Goal: Task Accomplishment & Management: Manage account settings

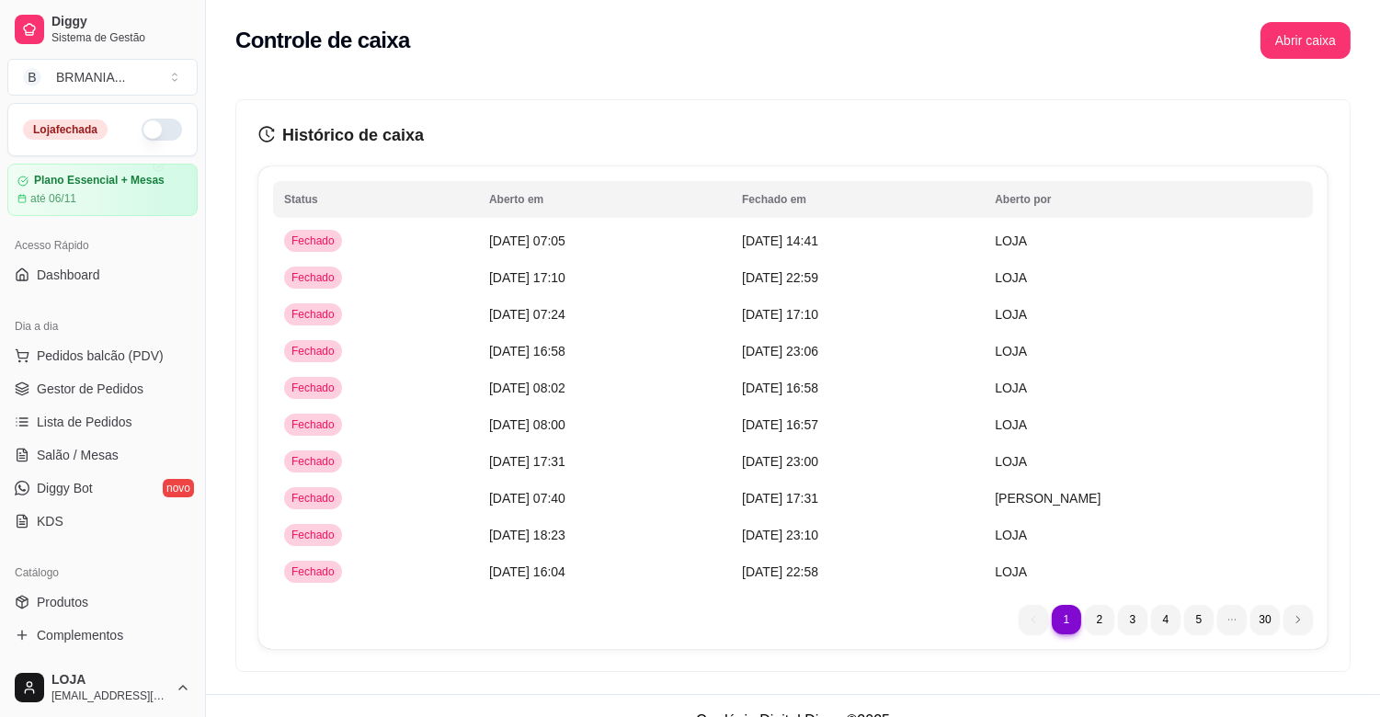
click at [1292, 44] on button "Abrir caixa" at bounding box center [1306, 40] width 90 height 37
click at [1302, 40] on button "Abrir caixa" at bounding box center [1306, 40] width 90 height 37
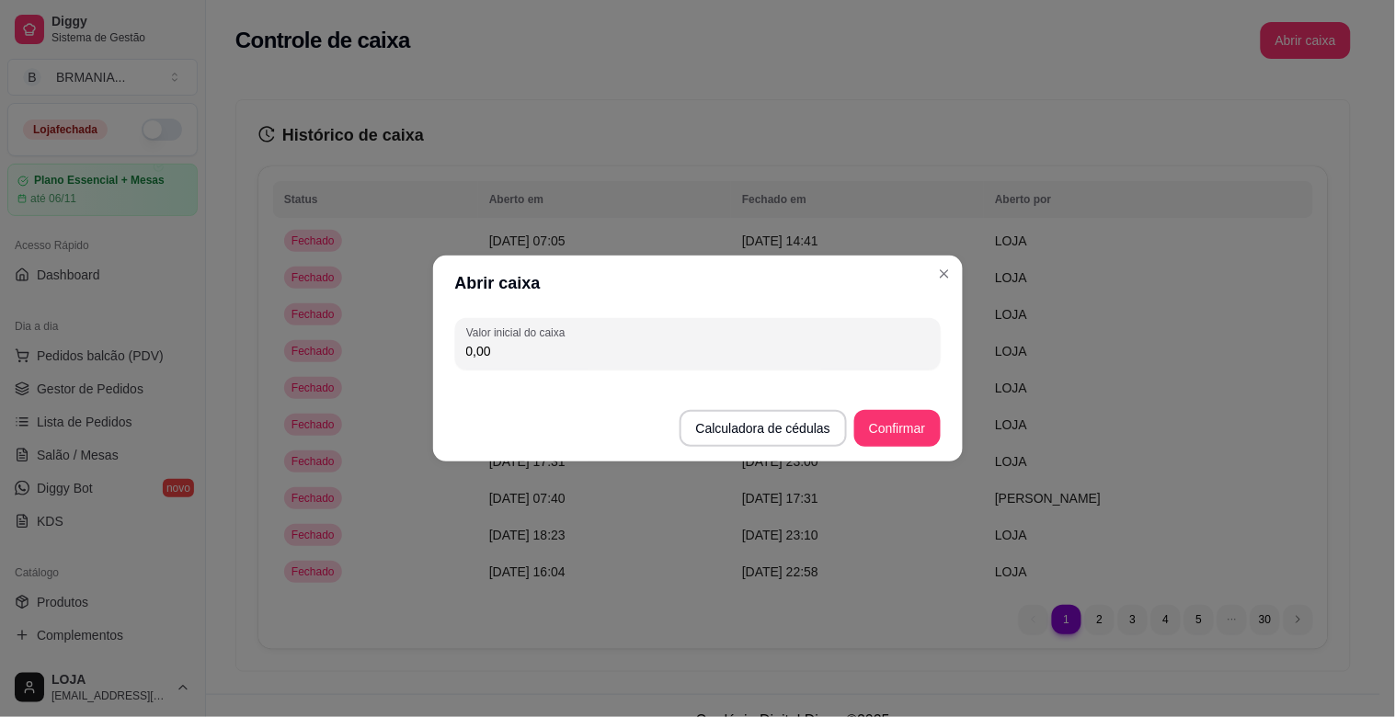
click at [517, 356] on input "0,00" at bounding box center [698, 351] width 464 height 18
click at [517, 355] on input "0,00" at bounding box center [698, 351] width 464 height 18
type input "200,00"
click at [923, 429] on button "Confirmar" at bounding box center [897, 428] width 86 height 37
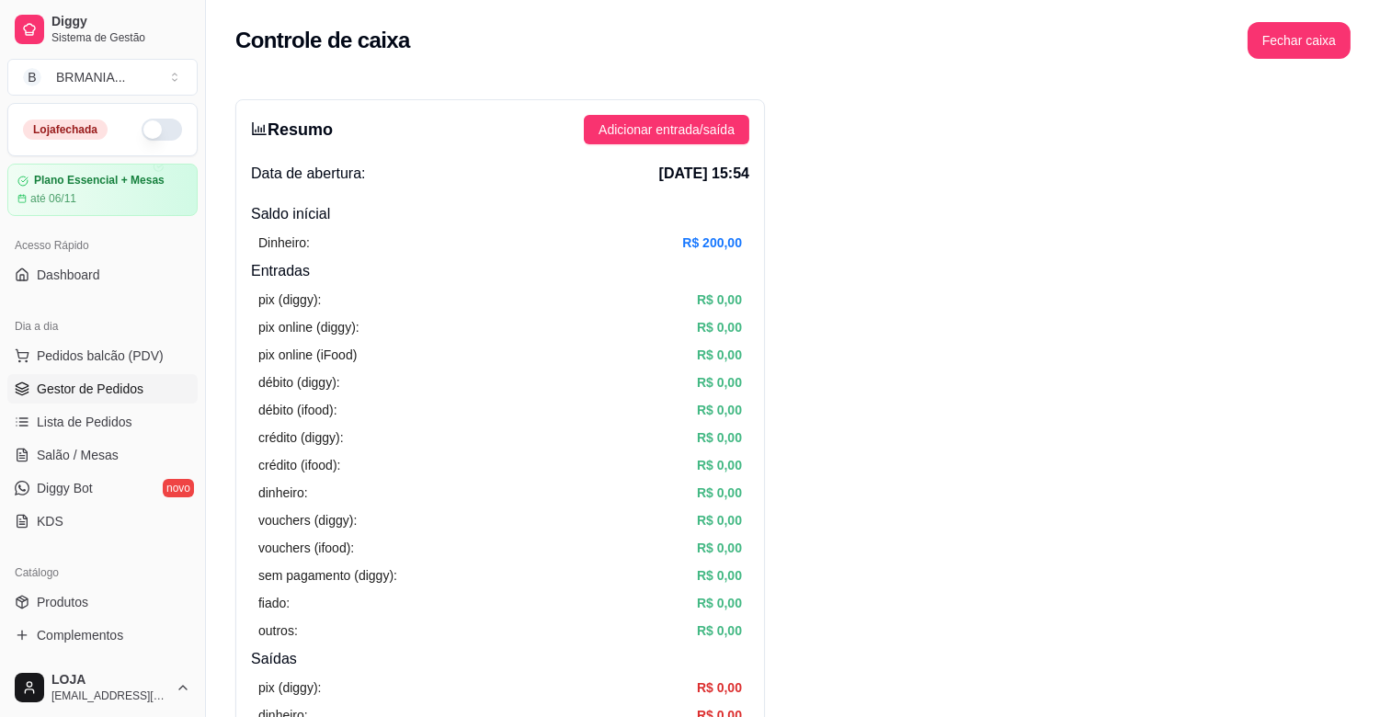
click at [112, 390] on span "Gestor de Pedidos" at bounding box center [90, 389] width 107 height 18
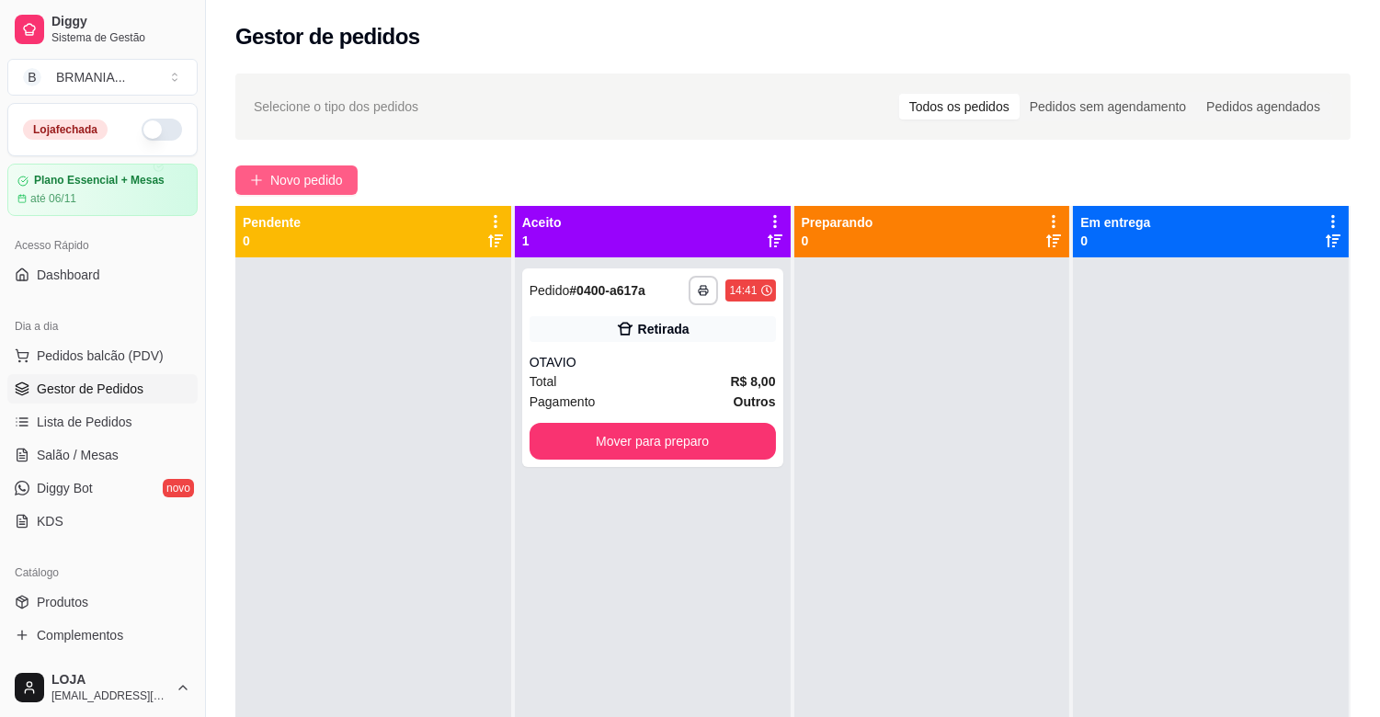
click at [286, 177] on span "Novo pedido" at bounding box center [306, 180] width 73 height 20
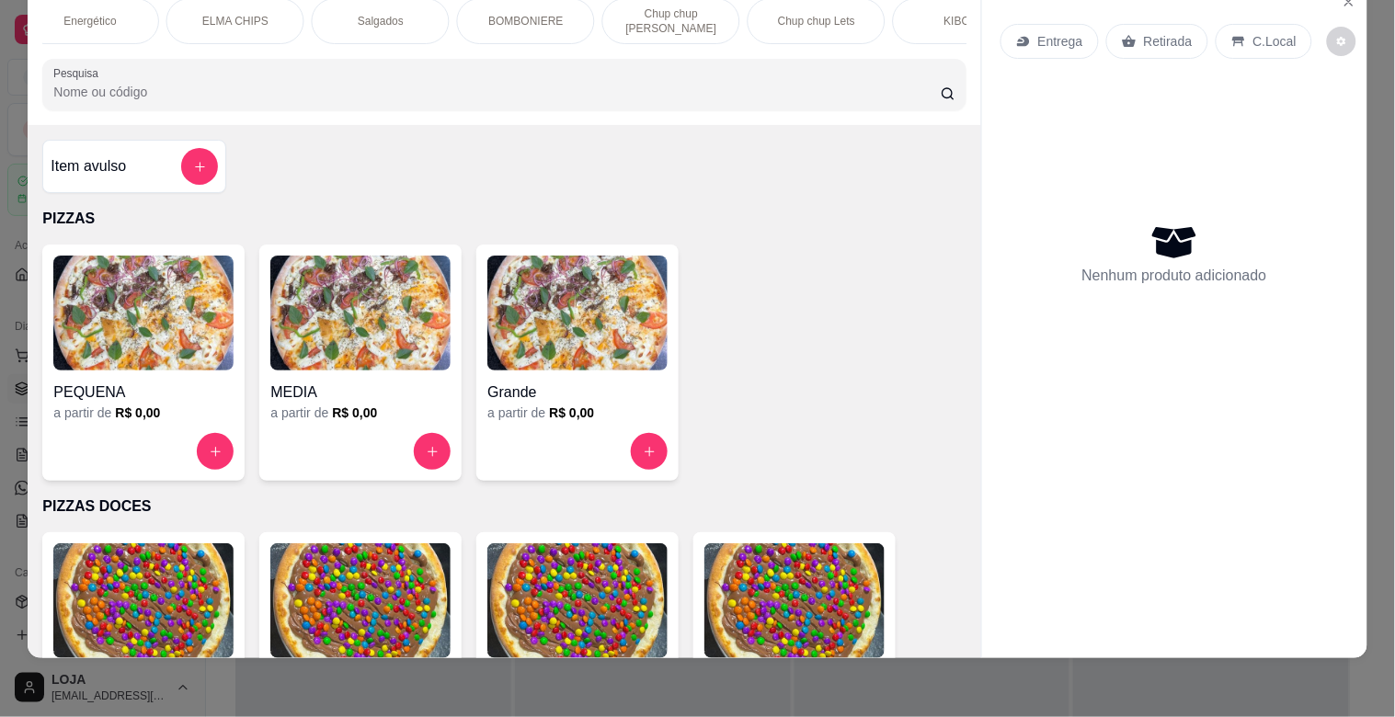
scroll to position [0, 752]
click at [940, 14] on p "KIBOM" at bounding box center [958, 21] width 36 height 15
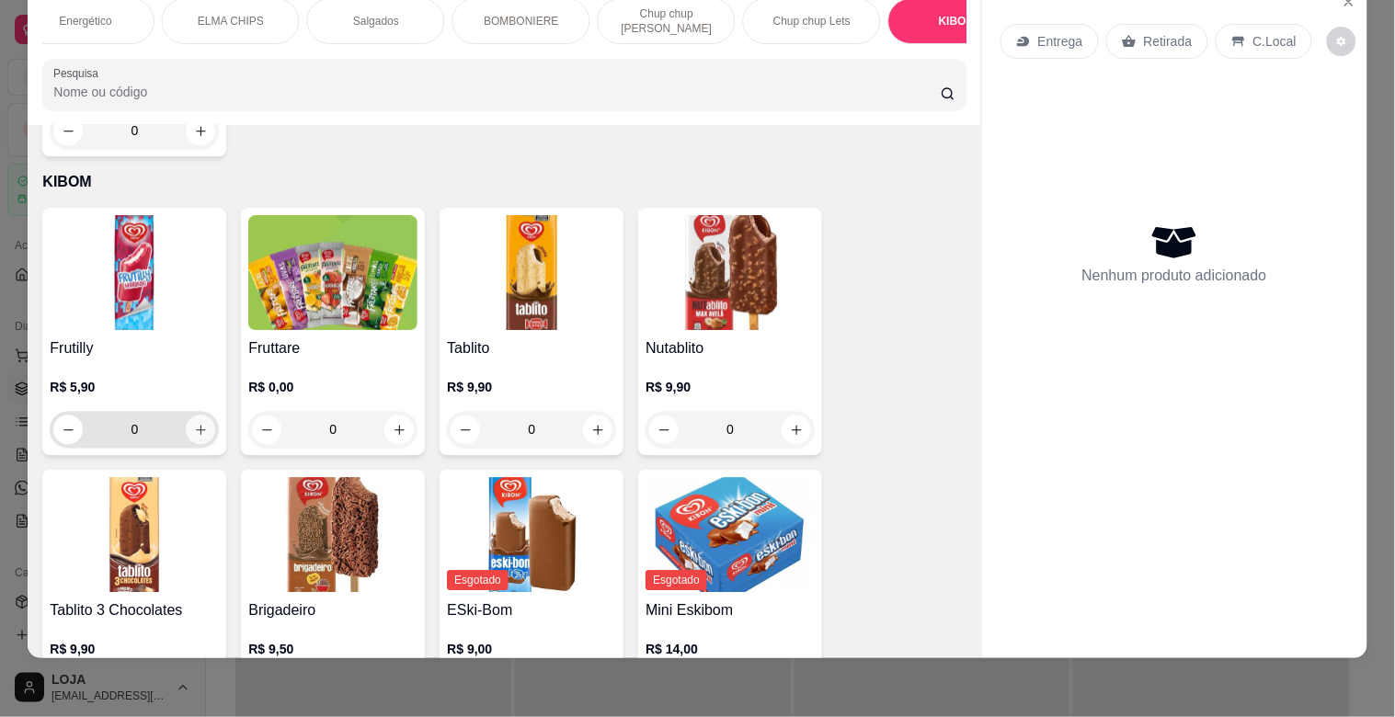
click at [194, 423] on icon "increase-product-quantity" at bounding box center [201, 430] width 14 height 14
type input "1"
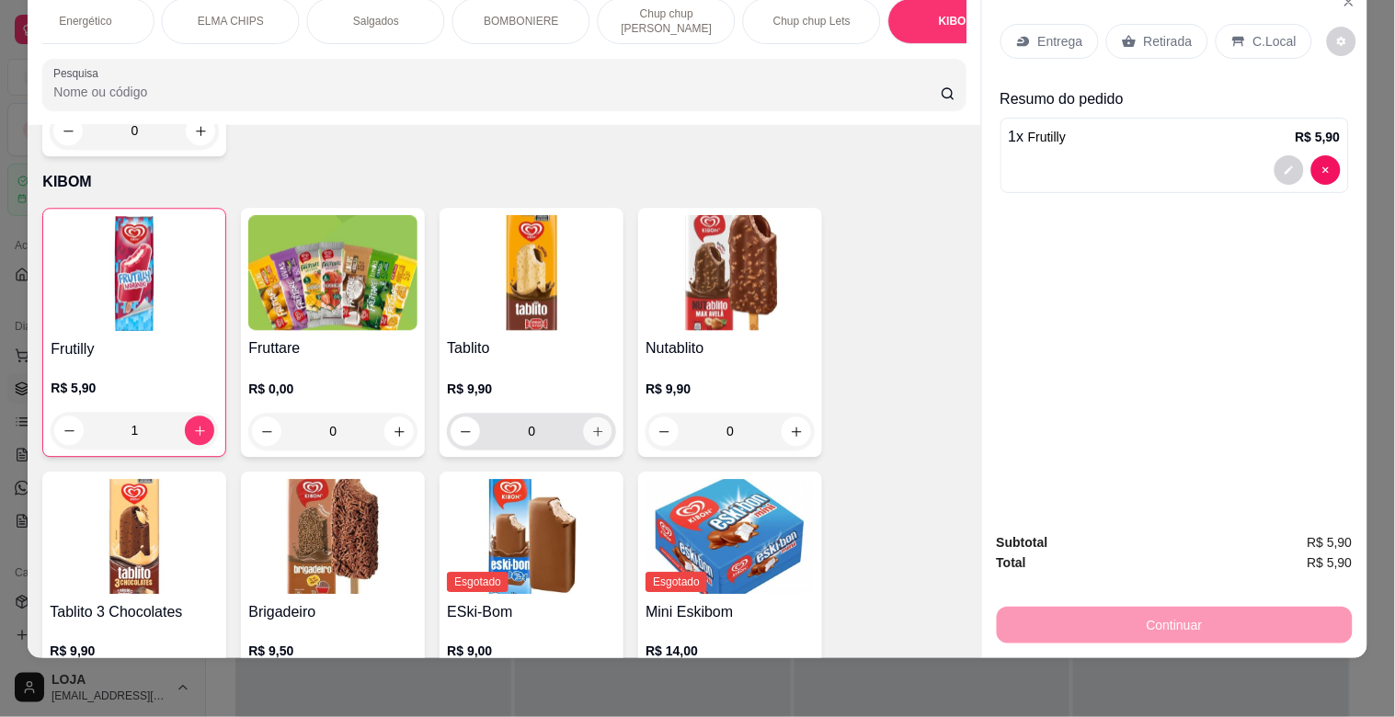
click at [591, 418] on button "increase-product-quantity" at bounding box center [598, 432] width 29 height 29
type input "1"
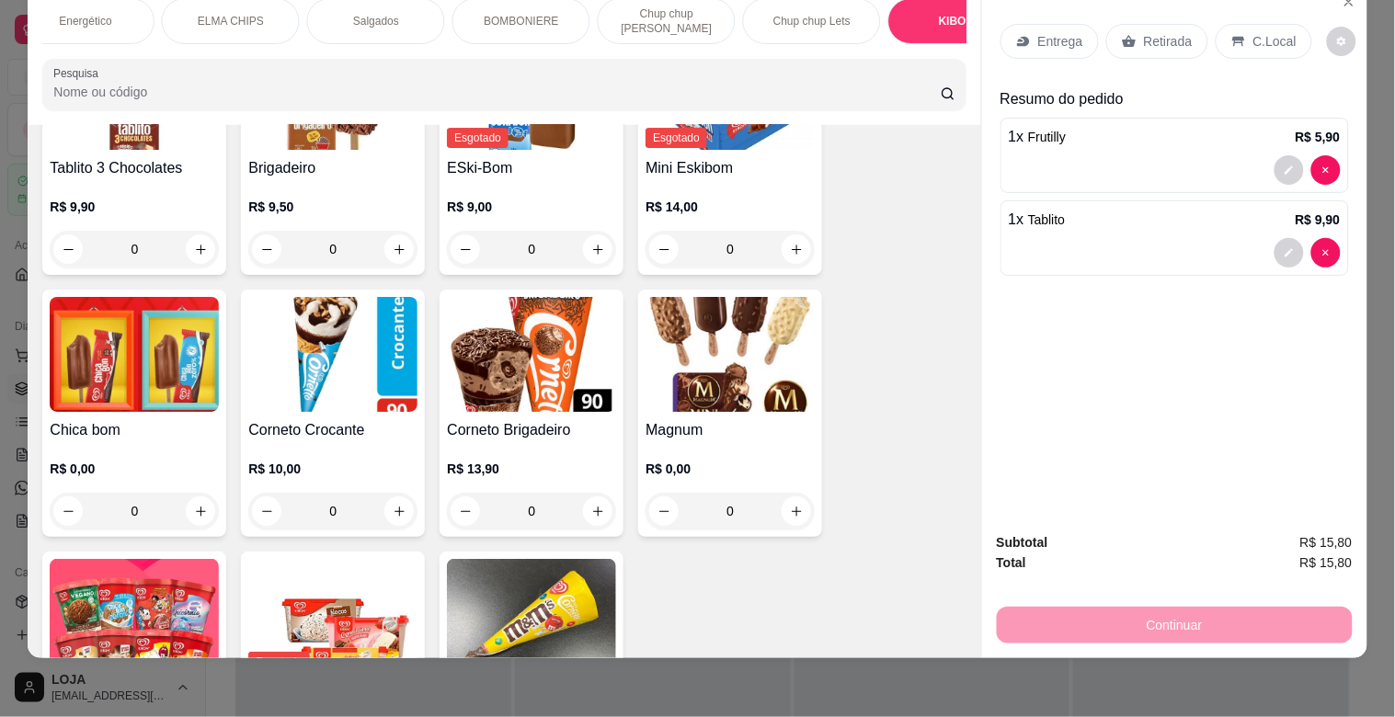
scroll to position [8811, 0]
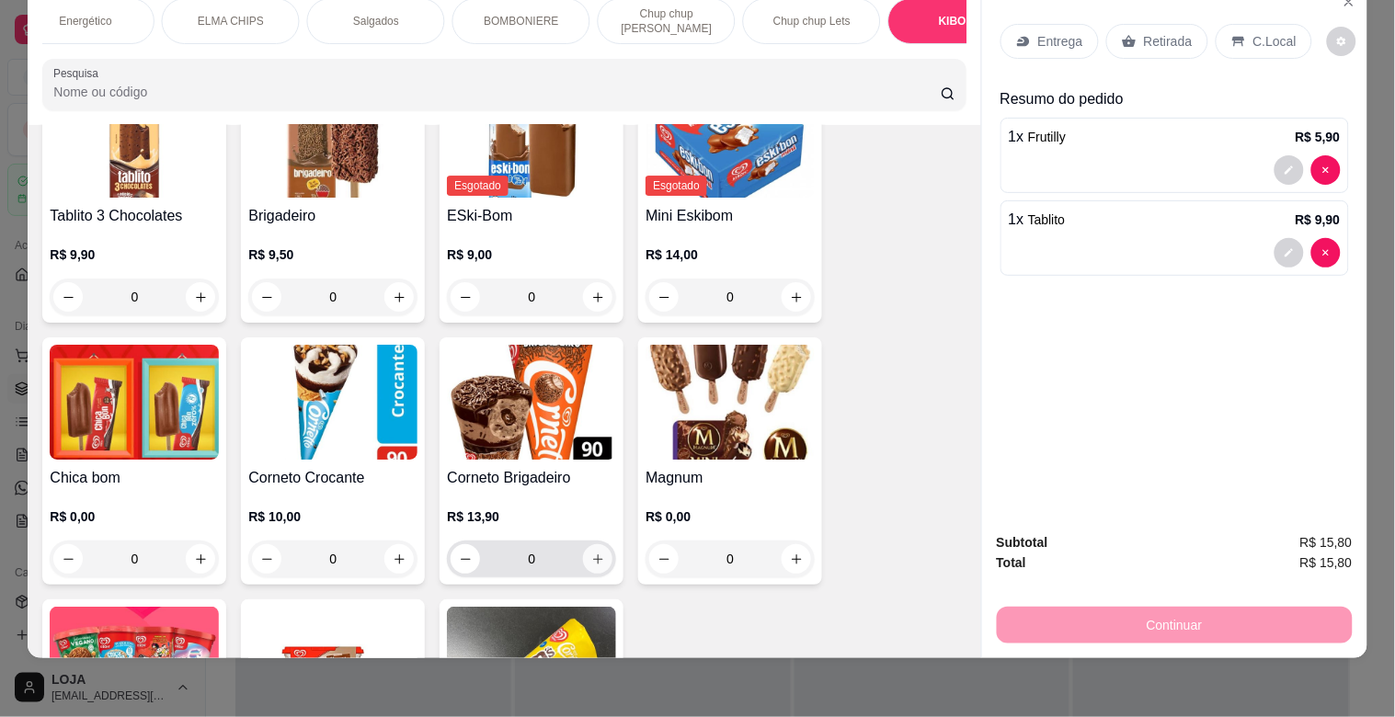
click at [591, 553] on icon "increase-product-quantity" at bounding box center [598, 560] width 14 height 14
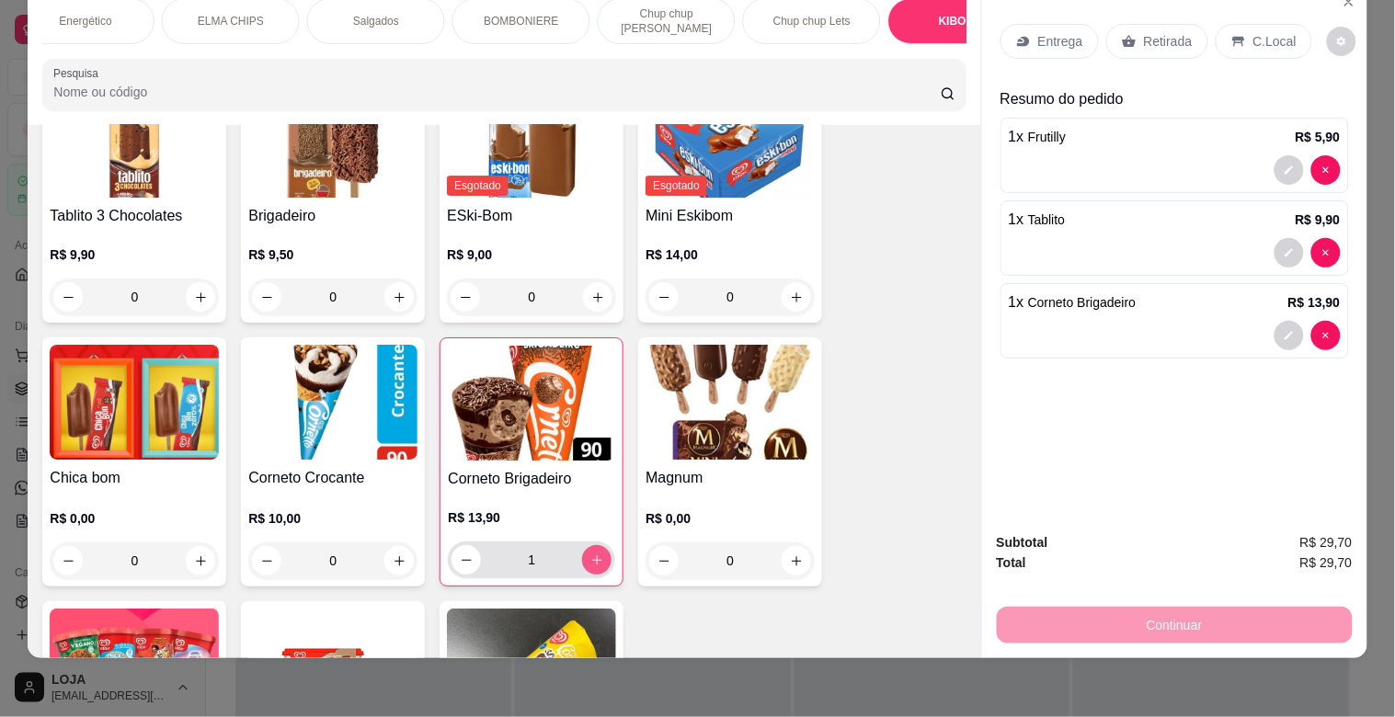
click at [590, 554] on icon "increase-product-quantity" at bounding box center [597, 561] width 14 height 14
type input "2"
click at [1159, 33] on p "Retirada" at bounding box center [1168, 41] width 49 height 18
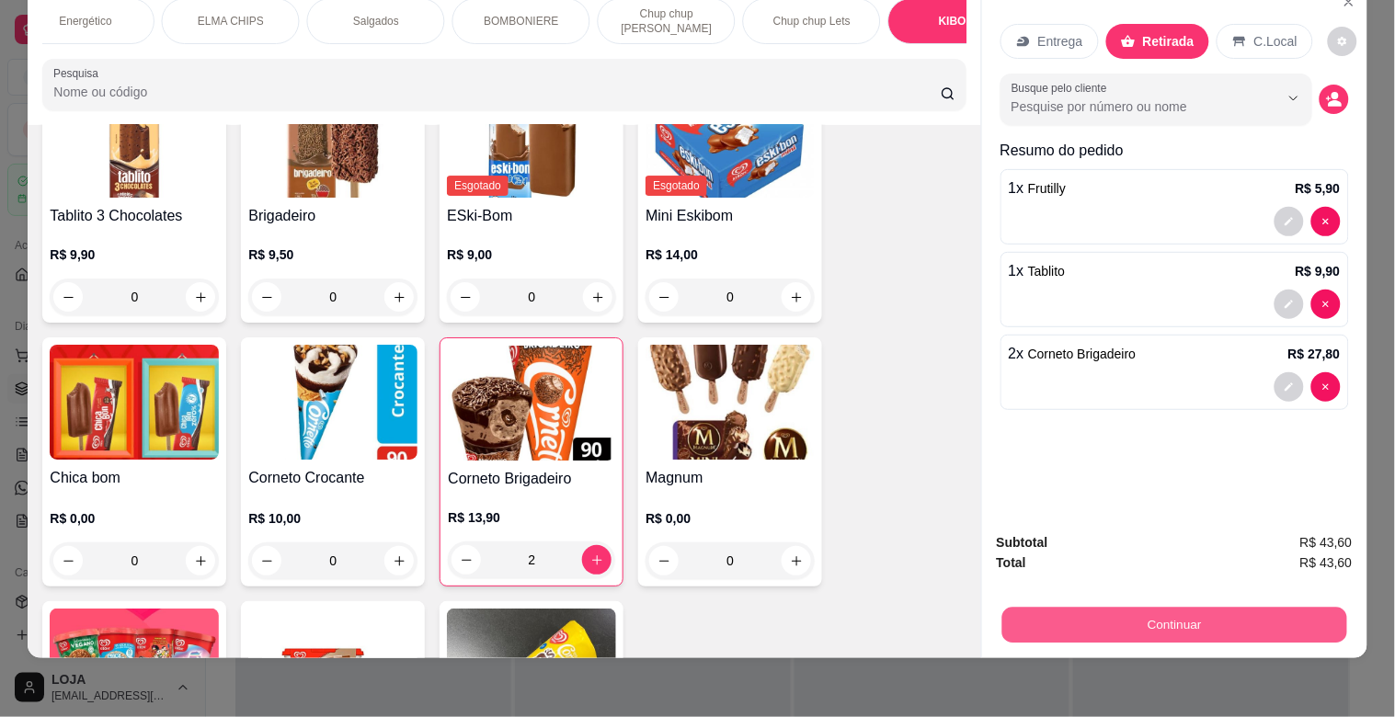
click at [1231, 607] on button "Continuar" at bounding box center [1174, 625] width 345 height 36
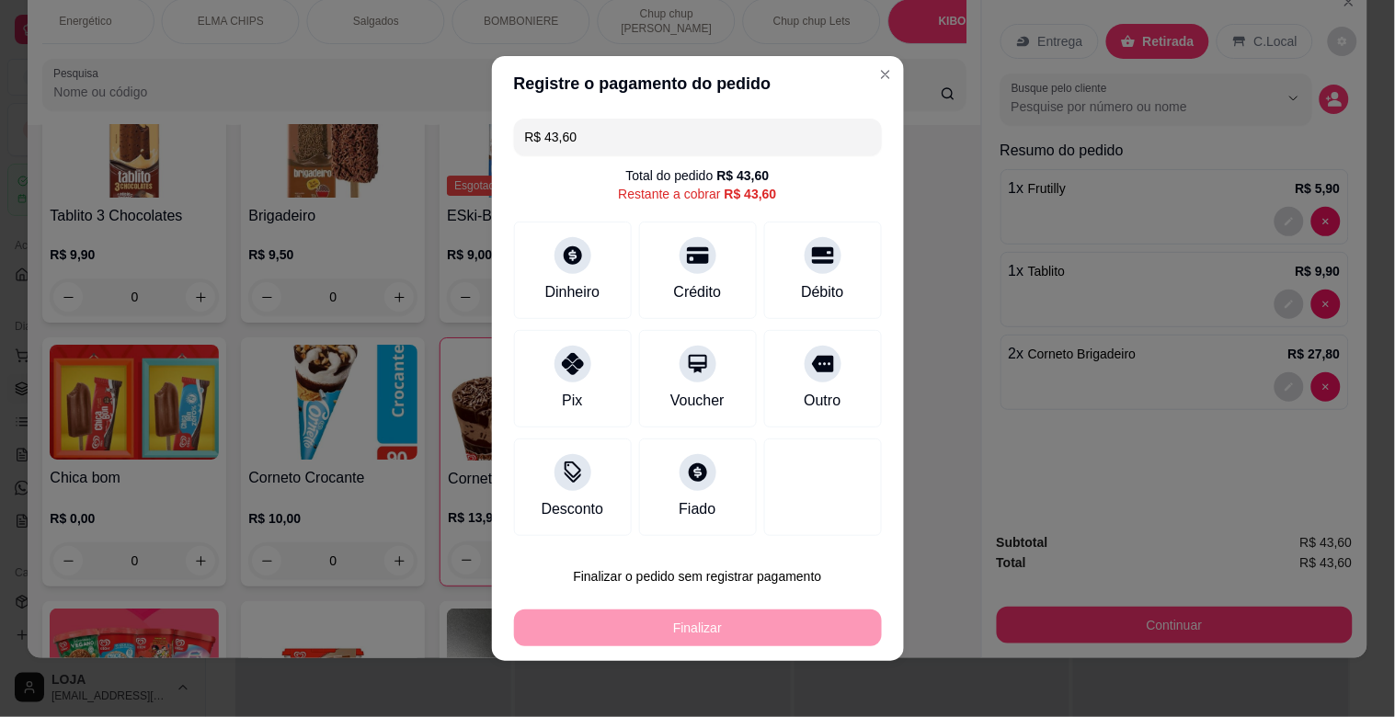
drag, startPoint x: 696, startPoint y: 277, endPoint x: 868, endPoint y: 515, distance: 293.8
click at [694, 276] on div "Crédito" at bounding box center [698, 270] width 118 height 97
type input "R$ 0,00"
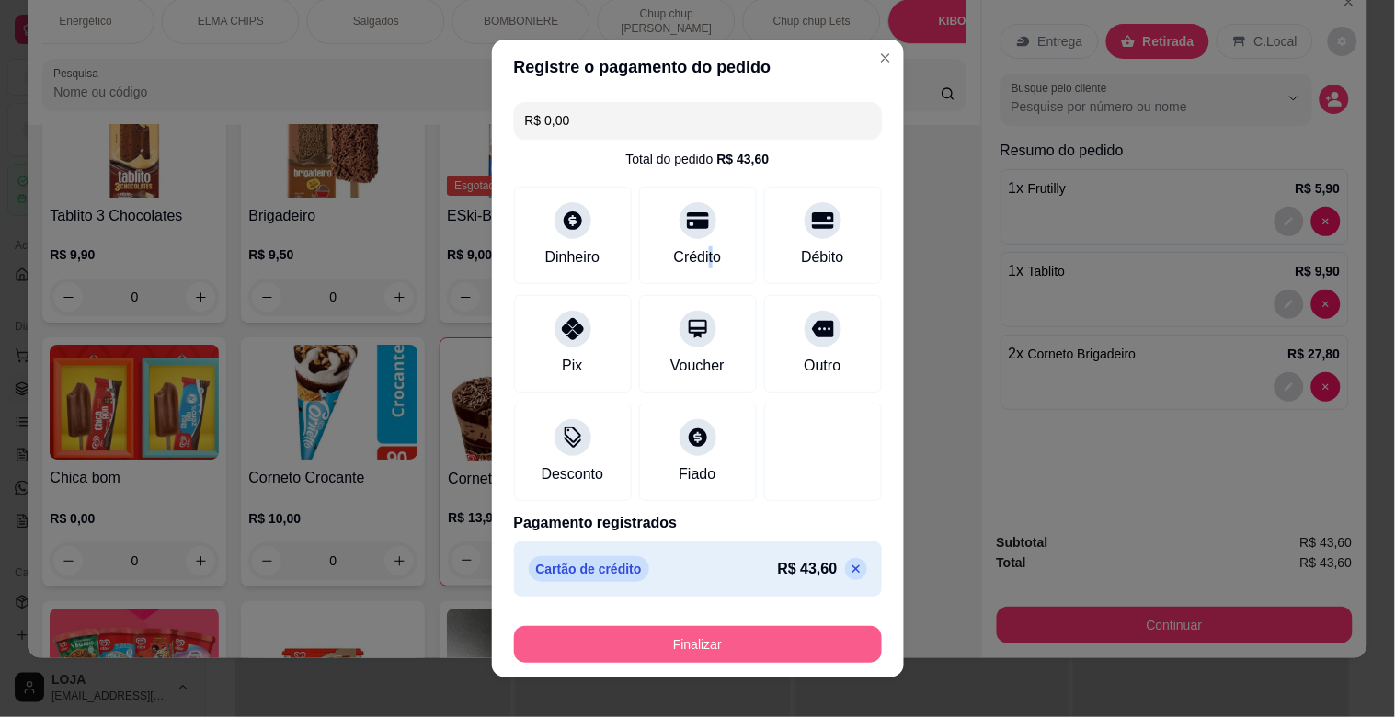
click at [793, 632] on button "Finalizar" at bounding box center [698, 644] width 368 height 37
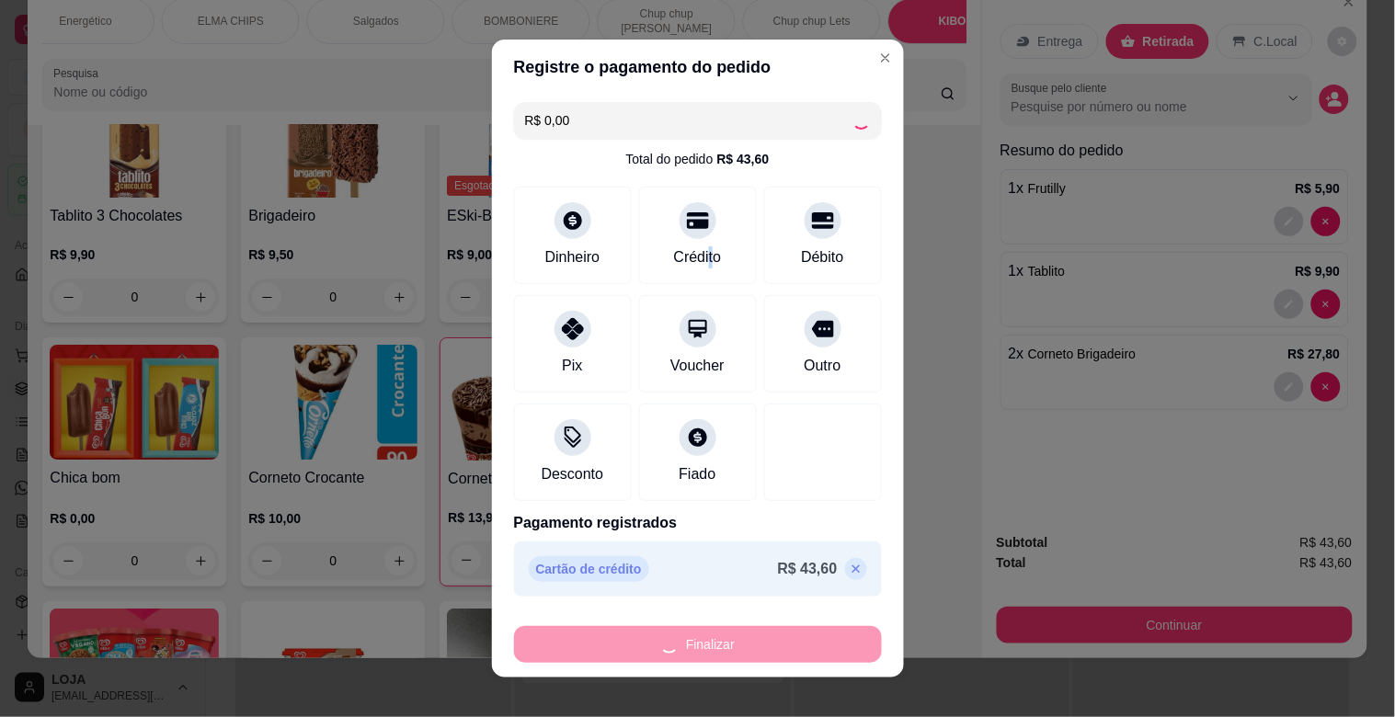
type input "0"
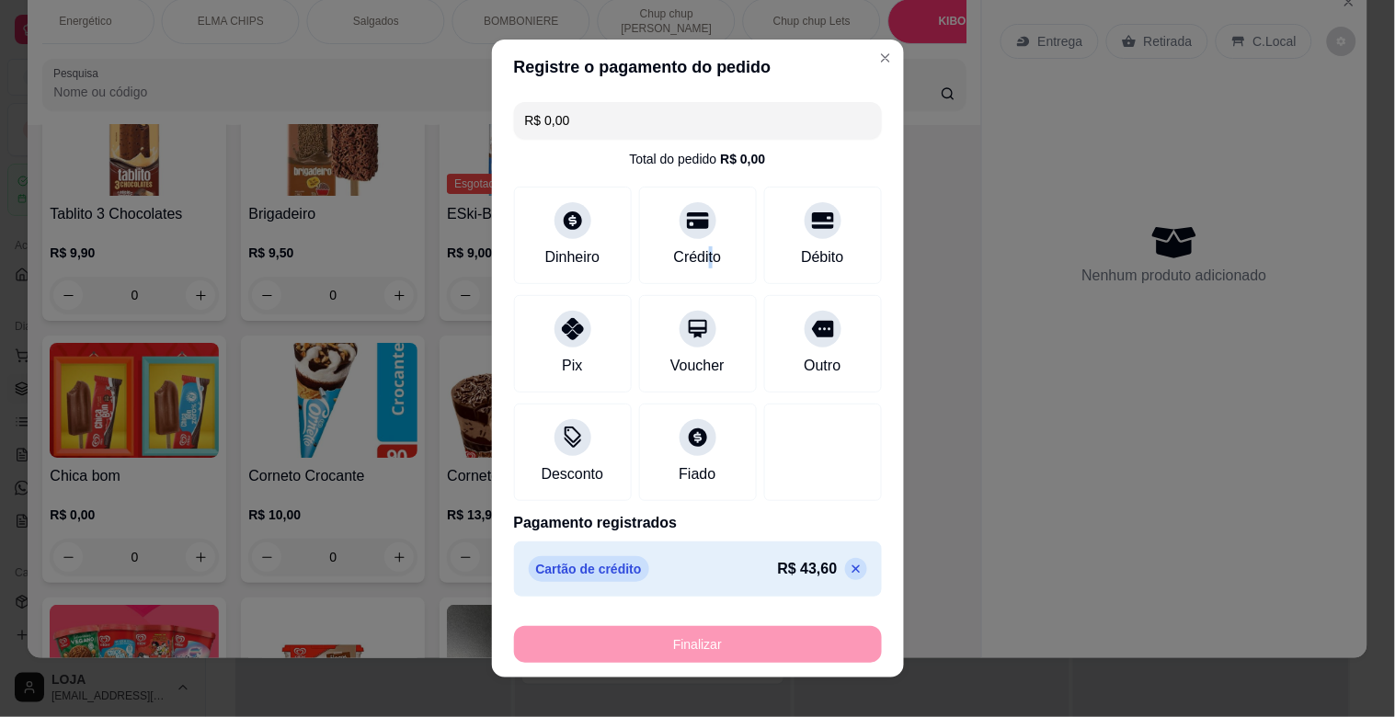
type input "-R$ 43,60"
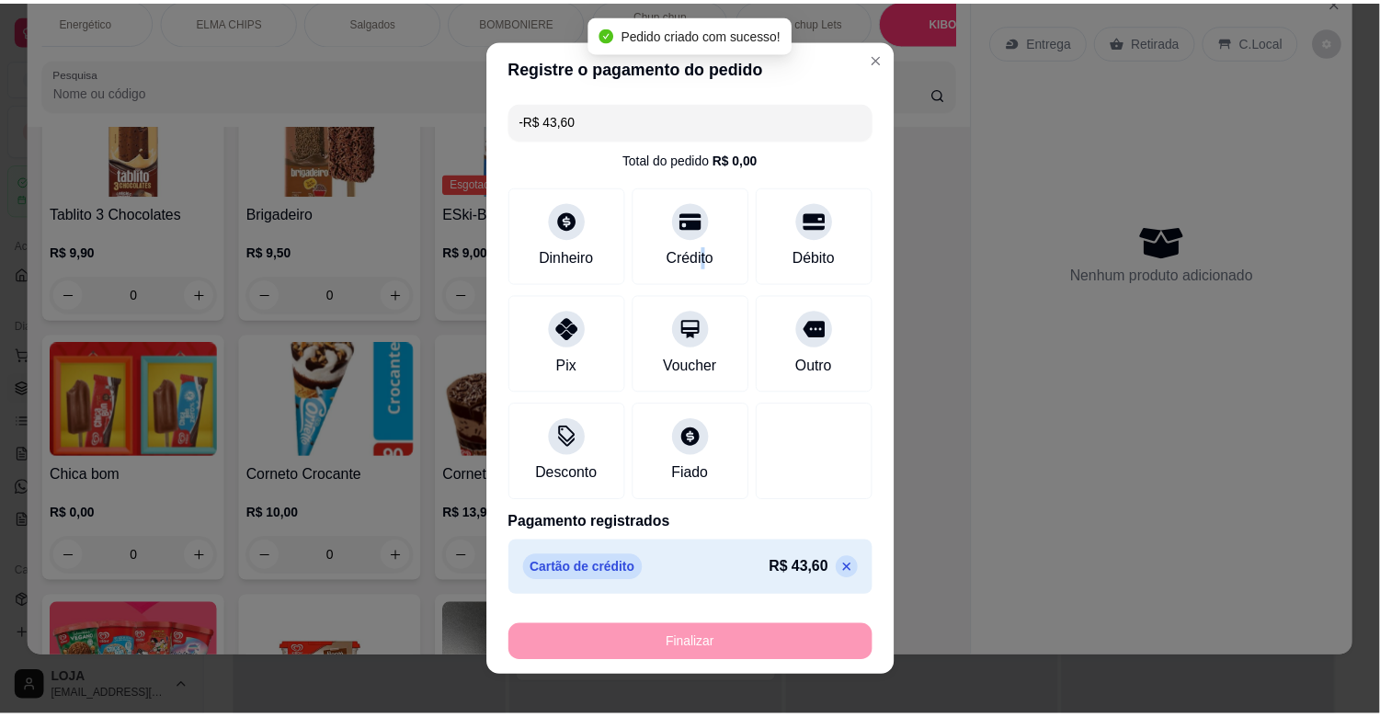
scroll to position [8809, 0]
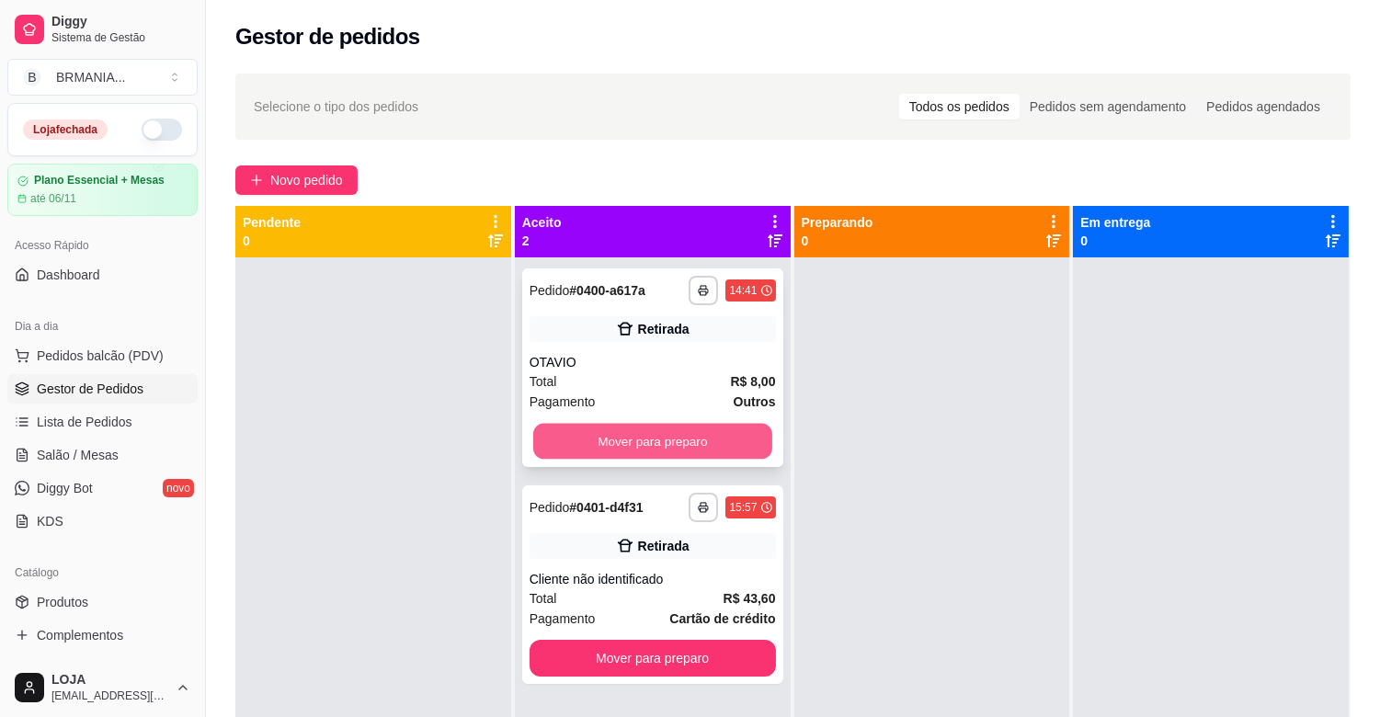
click at [713, 455] on button "Mover para preparo" at bounding box center [652, 442] width 239 height 36
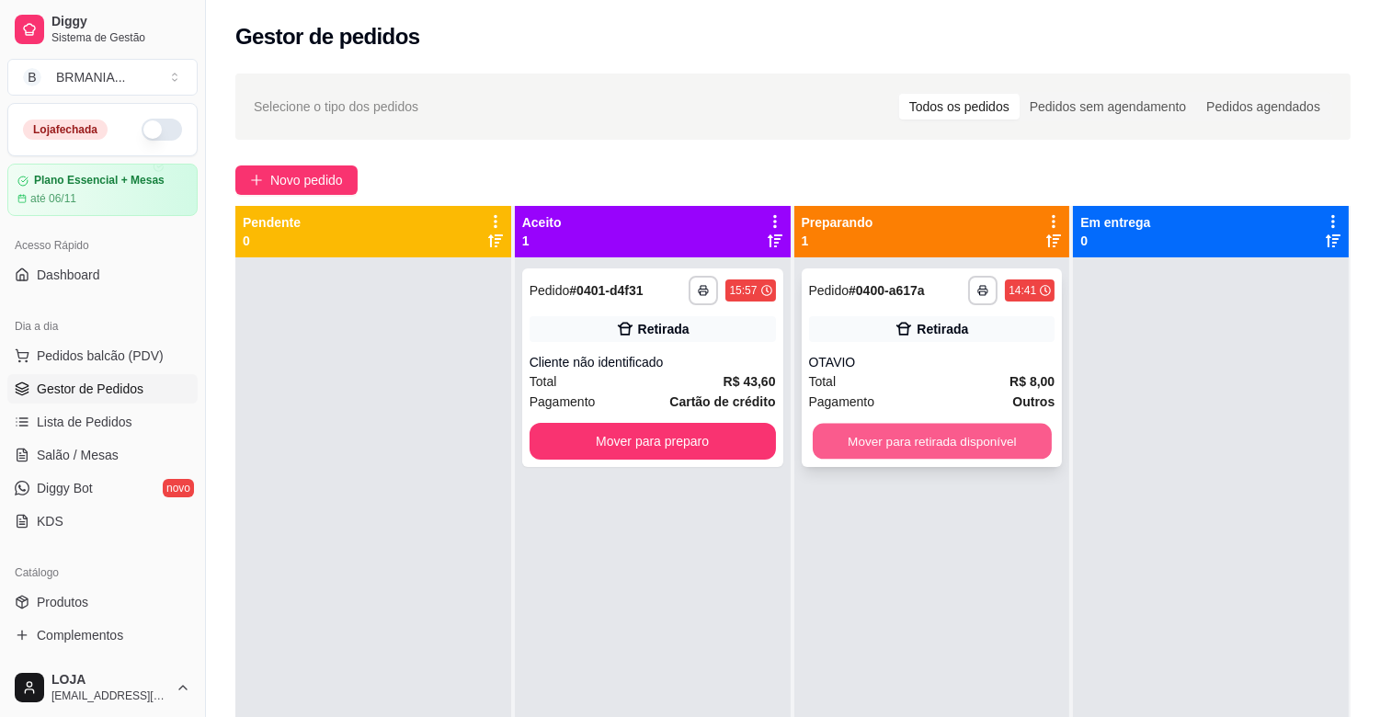
click at [979, 452] on button "Mover para retirada disponível" at bounding box center [932, 442] width 239 height 36
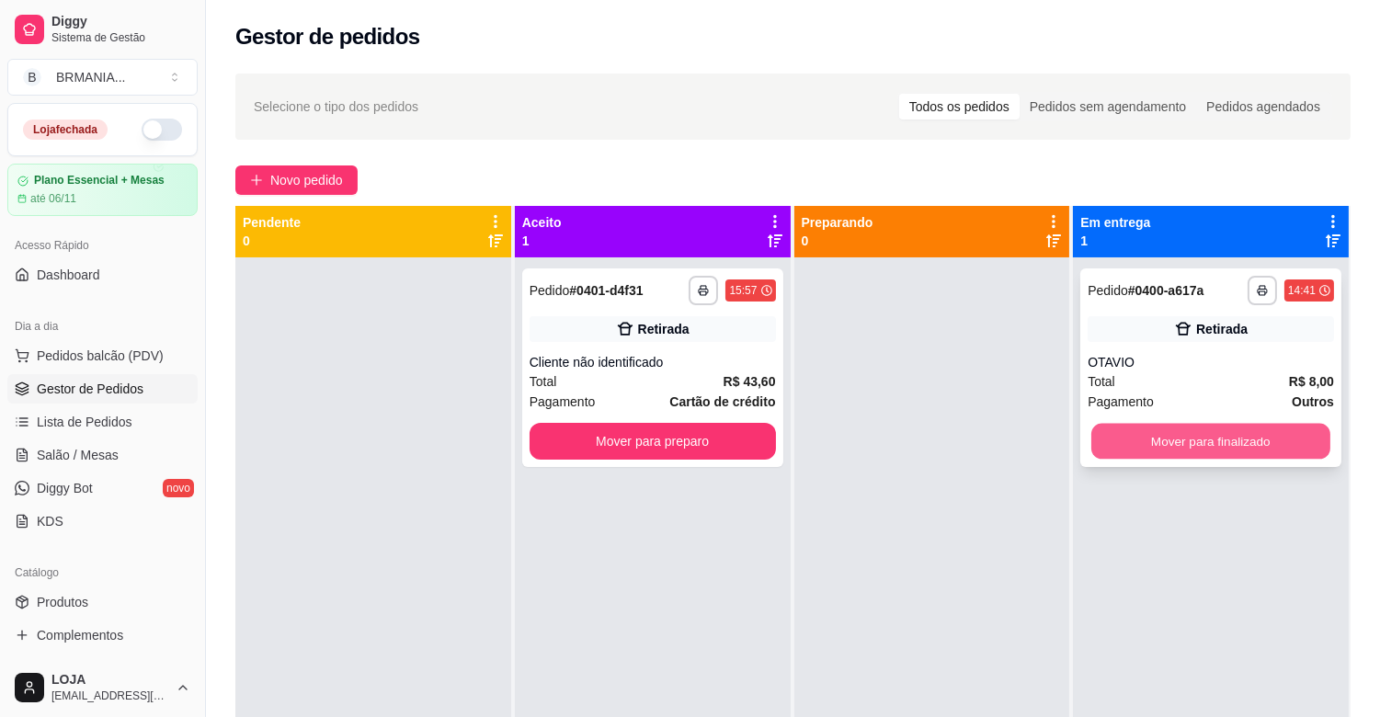
click at [1203, 429] on button "Mover para finalizado" at bounding box center [1211, 442] width 239 height 36
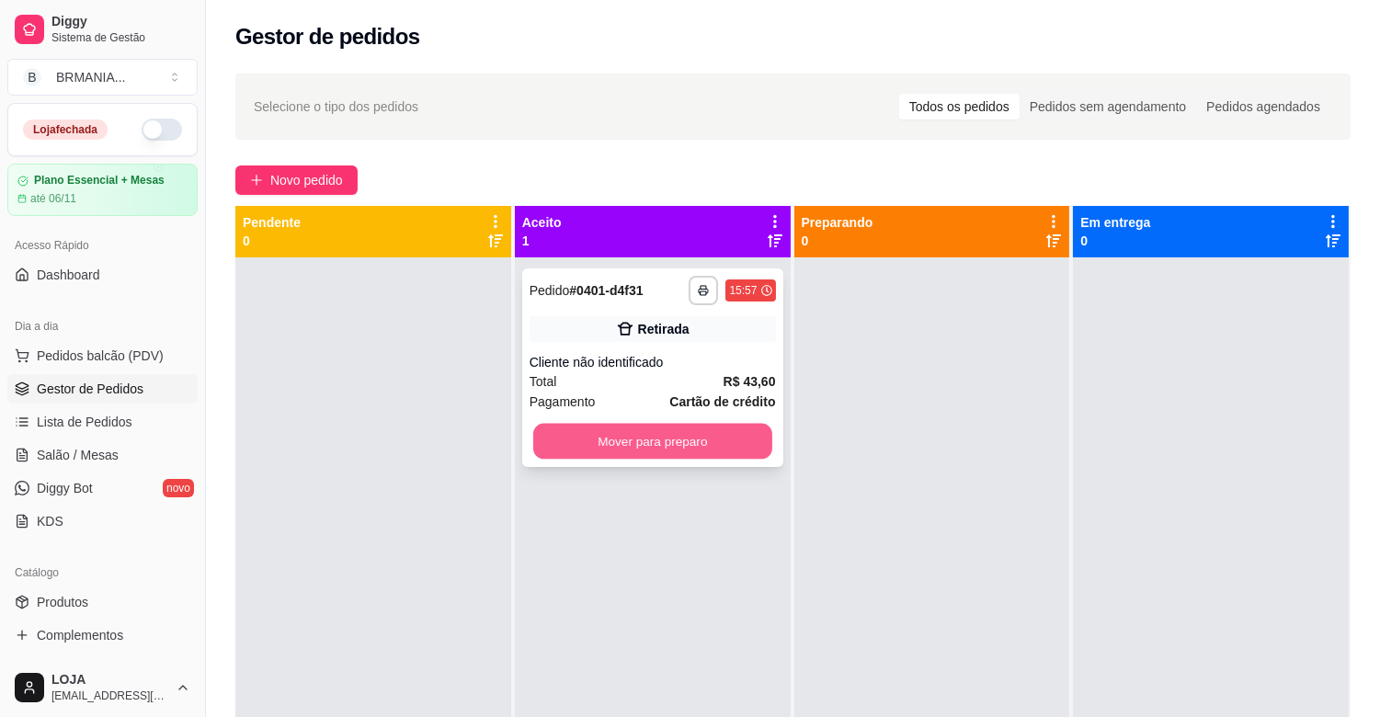
click at [720, 435] on button "Mover para preparo" at bounding box center [652, 442] width 239 height 36
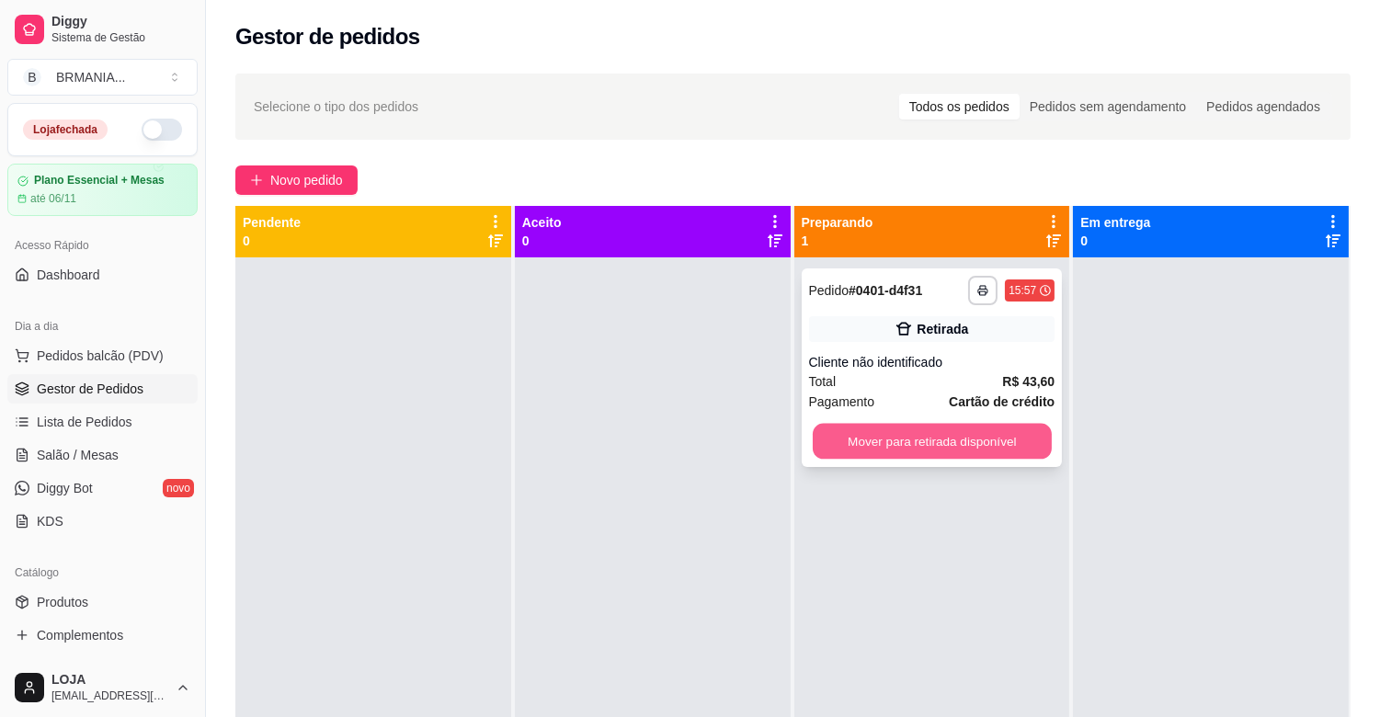
click at [868, 429] on button "Mover para retirada disponível" at bounding box center [932, 442] width 239 height 36
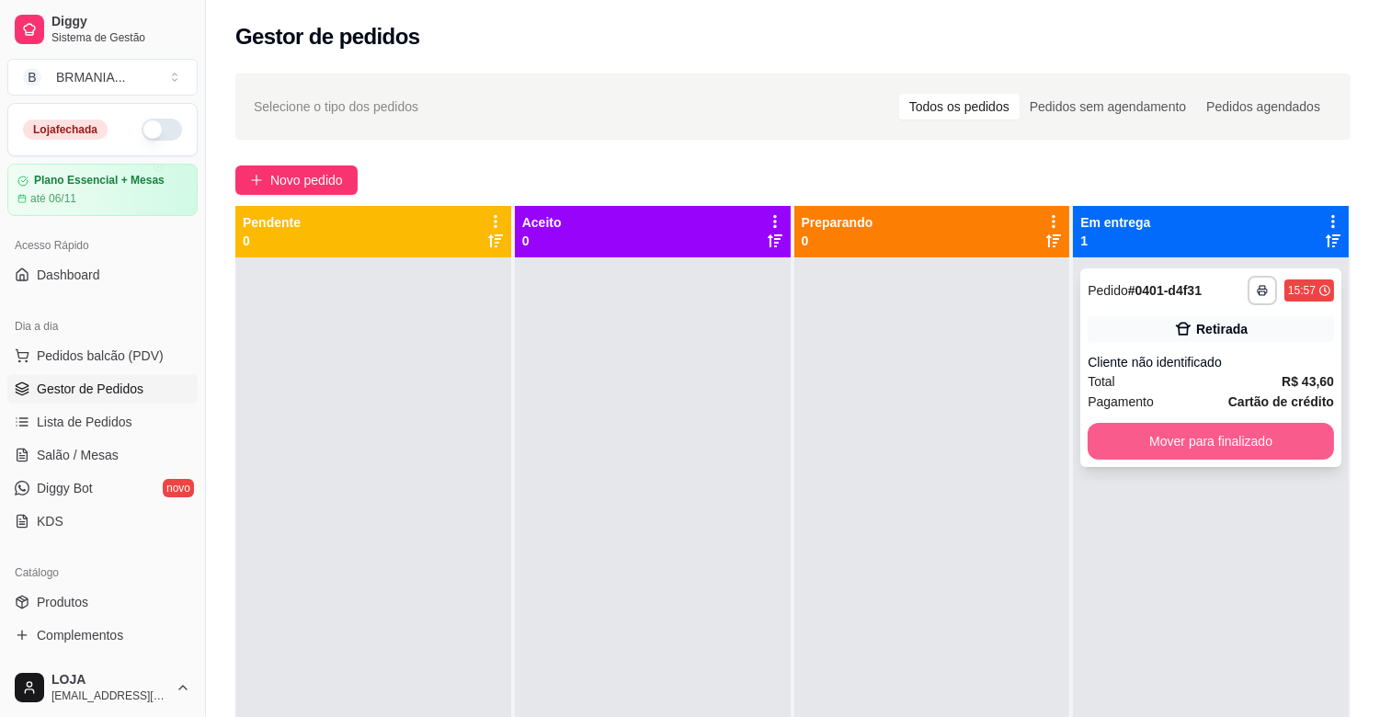
click at [1257, 445] on button "Mover para finalizado" at bounding box center [1211, 441] width 246 height 37
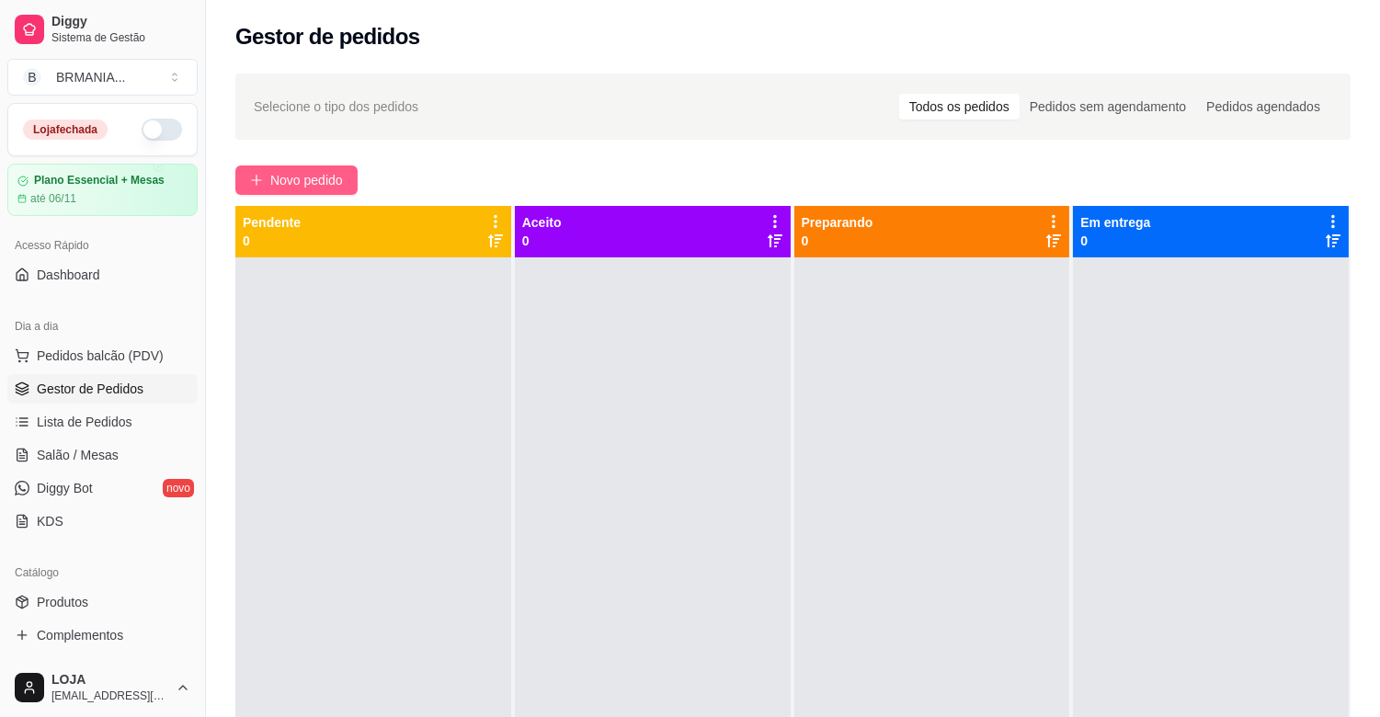
scroll to position [102, 0]
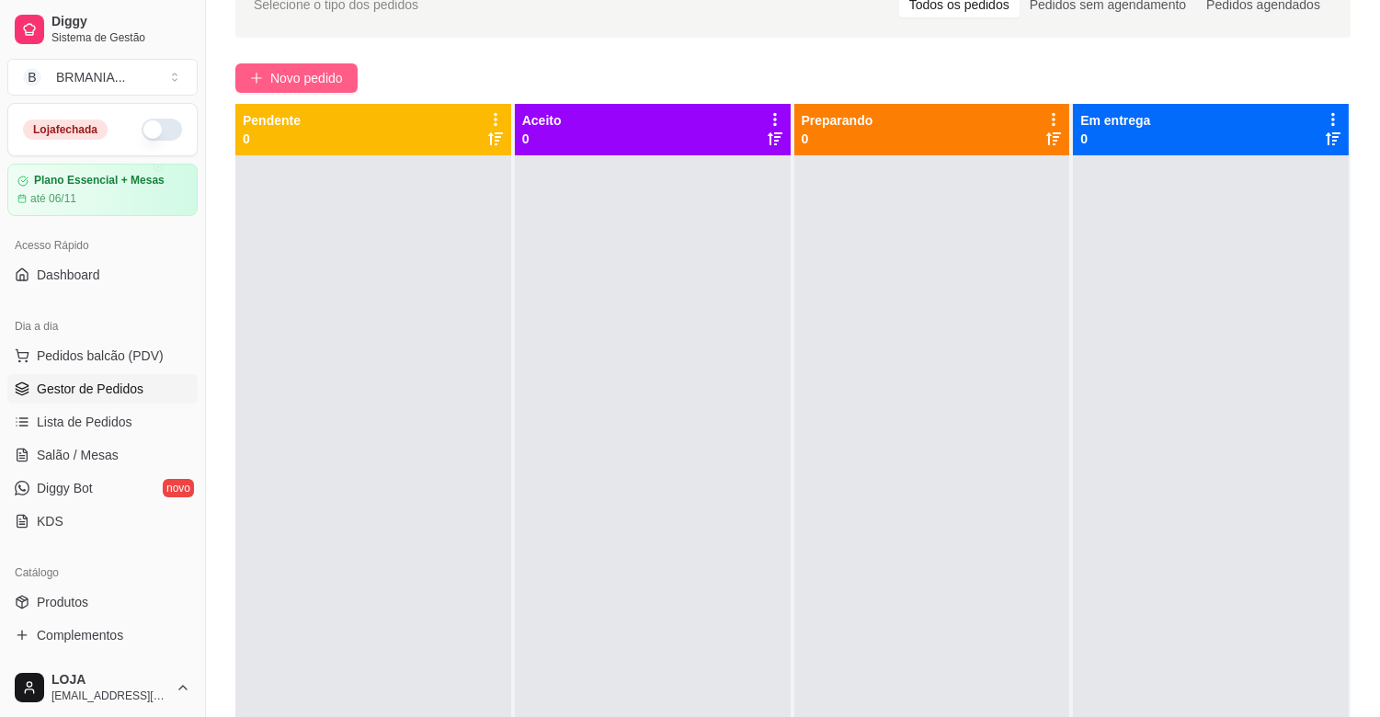
click at [281, 178] on div at bounding box center [373, 513] width 276 height 717
drag, startPoint x: 281, startPoint y: 178, endPoint x: 318, endPoint y: 169, distance: 38.8
click at [306, 378] on div at bounding box center [373, 513] width 276 height 717
click at [326, 77] on span "Novo pedido" at bounding box center [306, 78] width 73 height 20
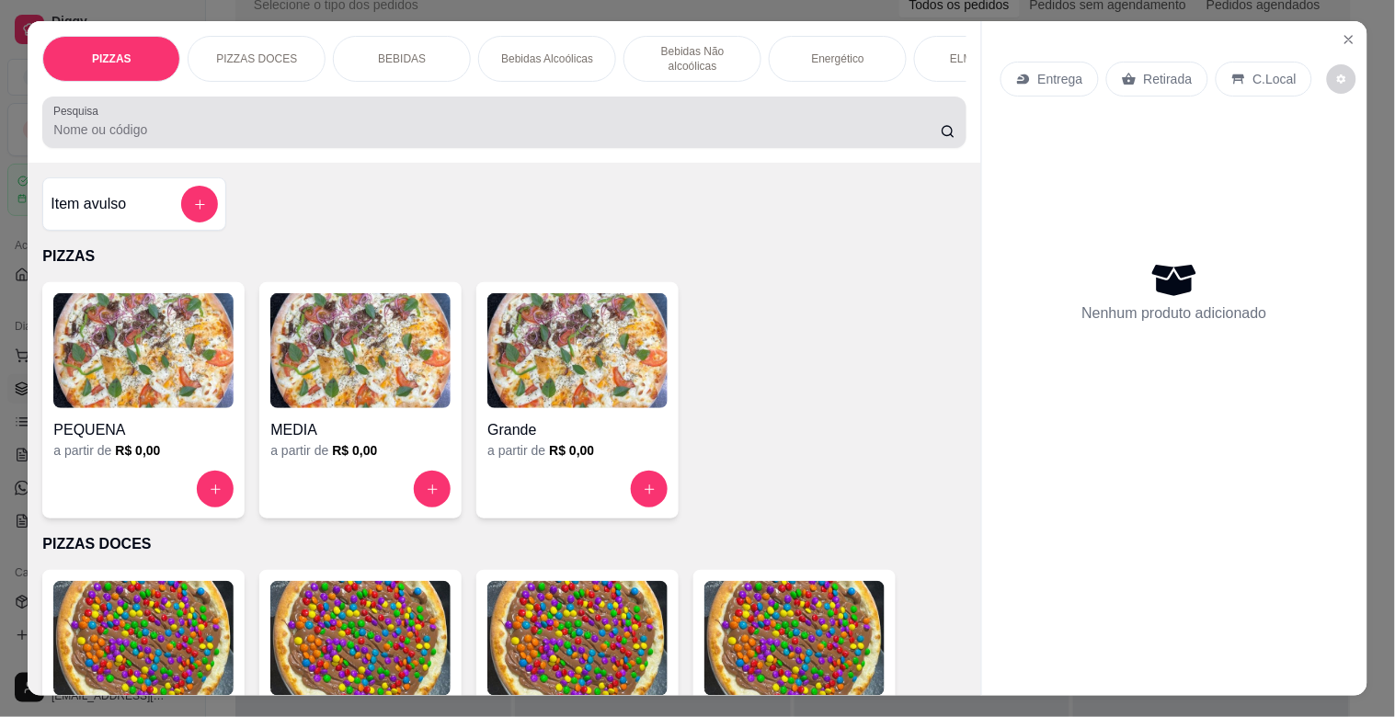
click at [363, 122] on div at bounding box center [503, 122] width 901 height 37
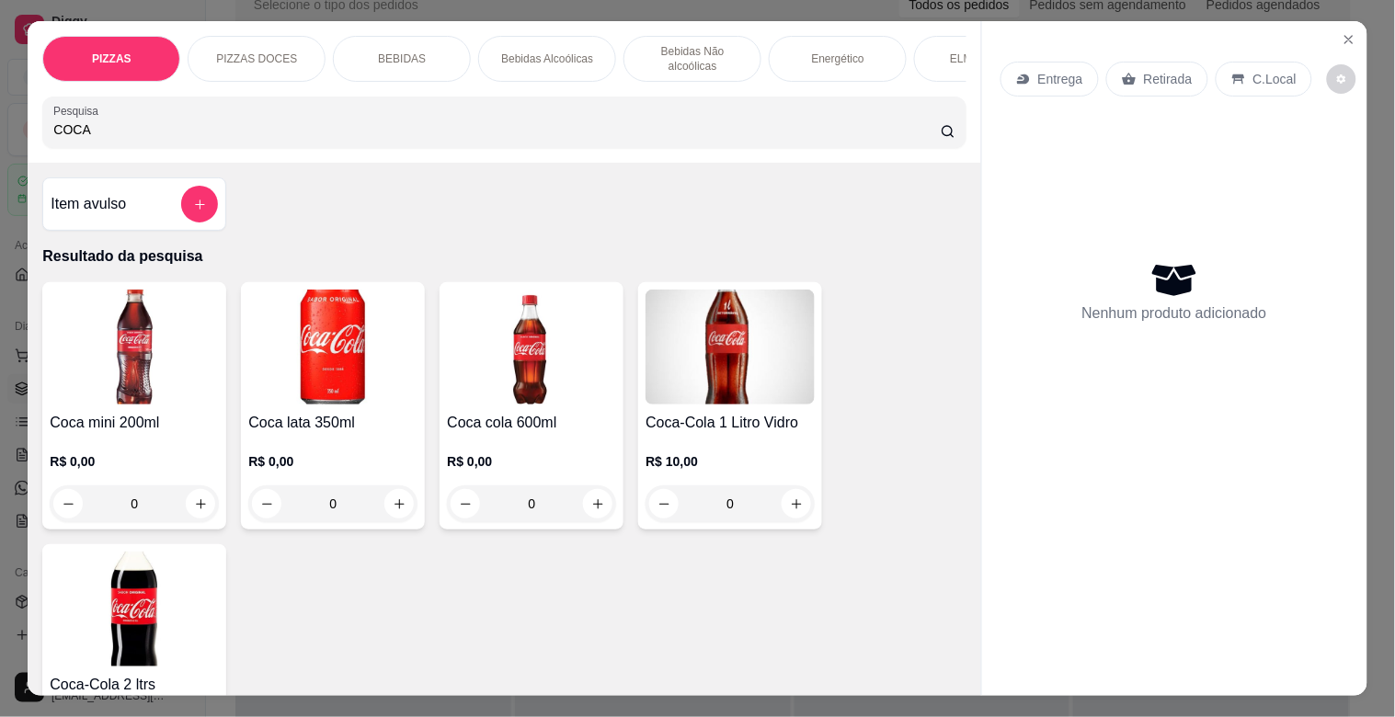
type input "COCA"
click at [746, 402] on img at bounding box center [730, 347] width 169 height 115
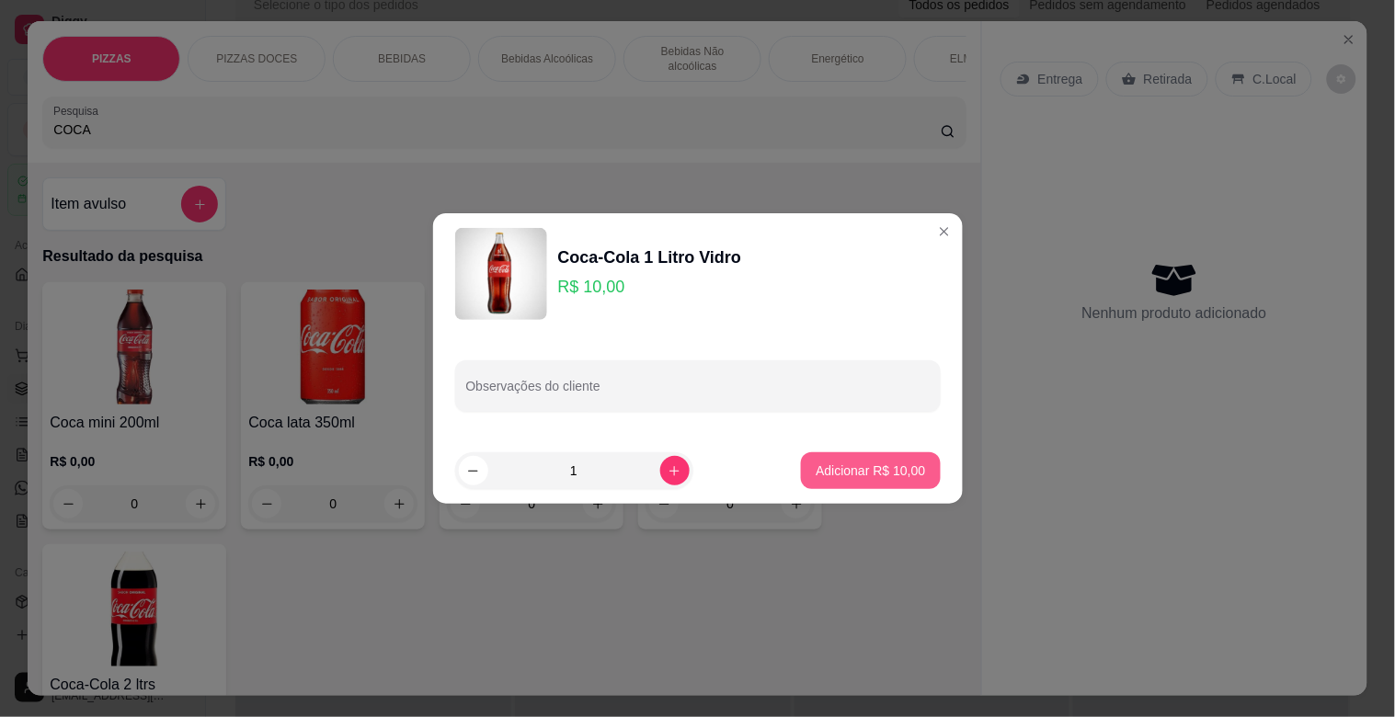
click at [904, 480] on button "Adicionar R$ 10,00" at bounding box center [870, 470] width 139 height 37
type input "1"
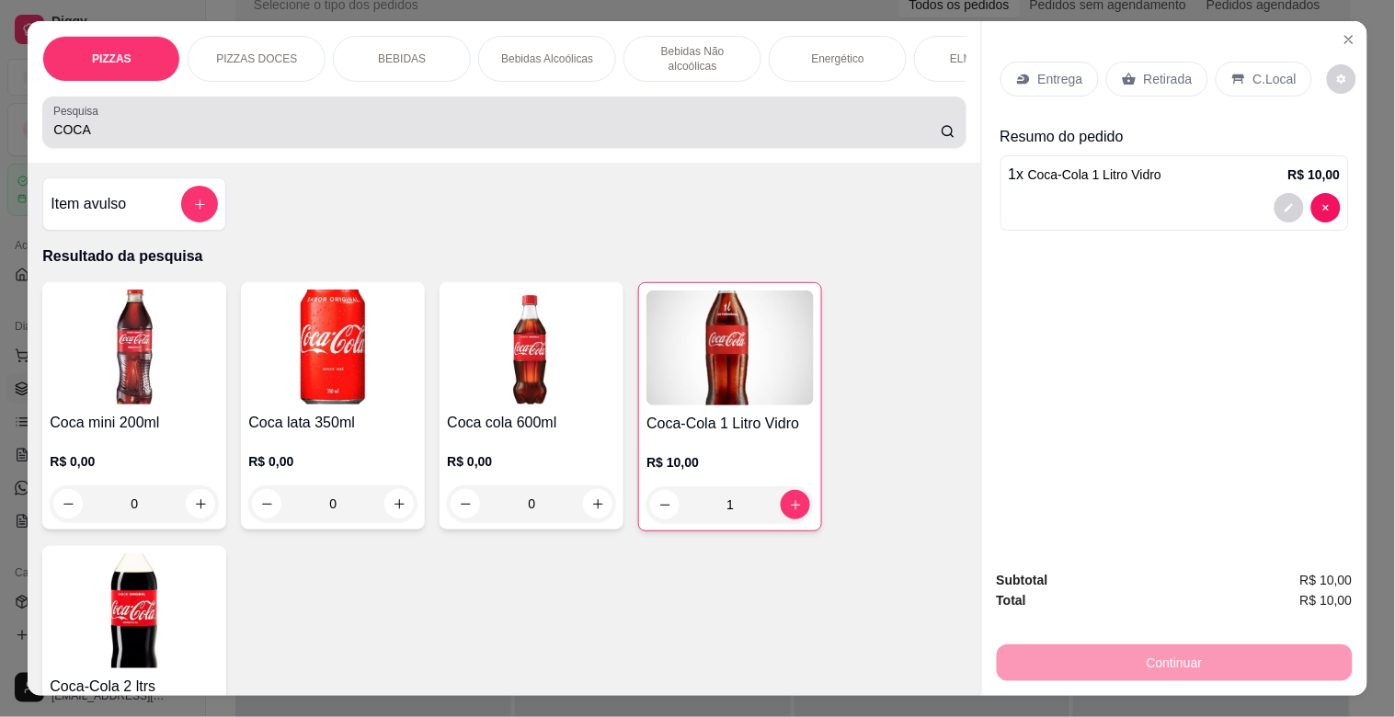
click at [124, 126] on div "COCA" at bounding box center [503, 122] width 901 height 37
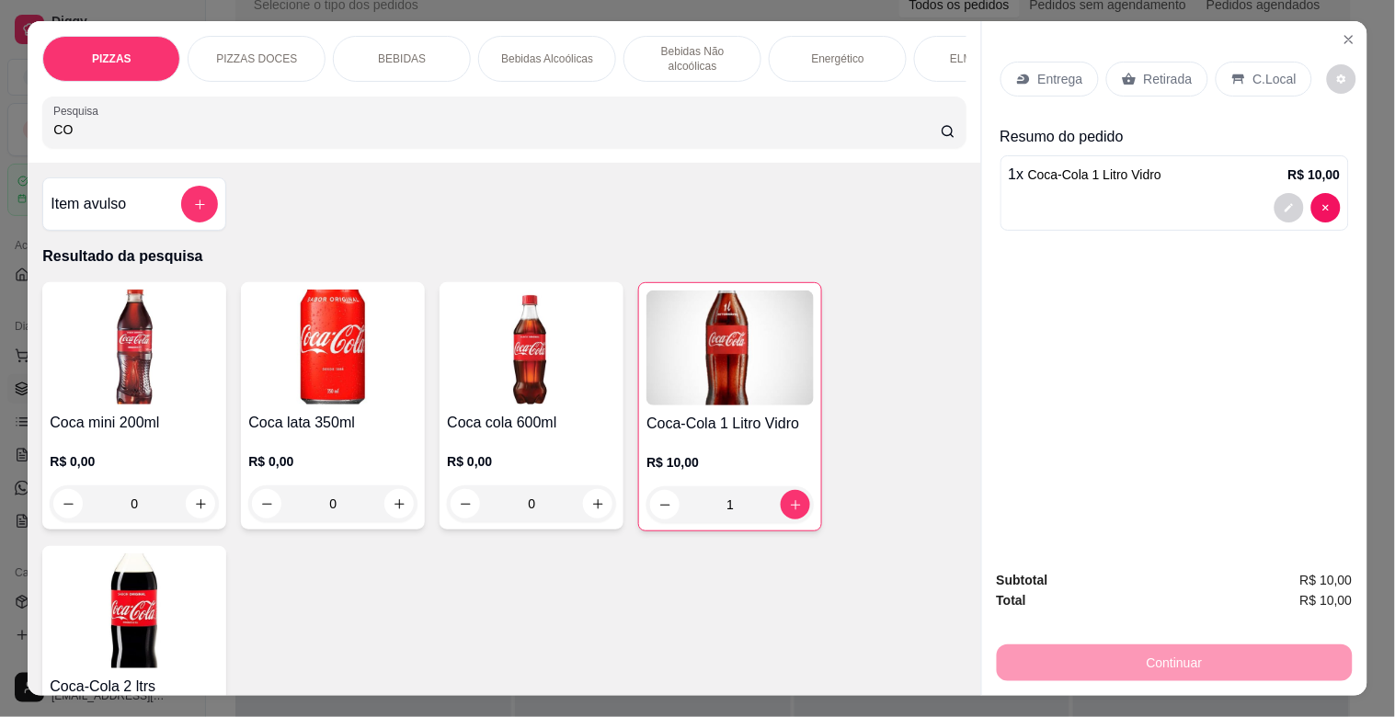
type input "C"
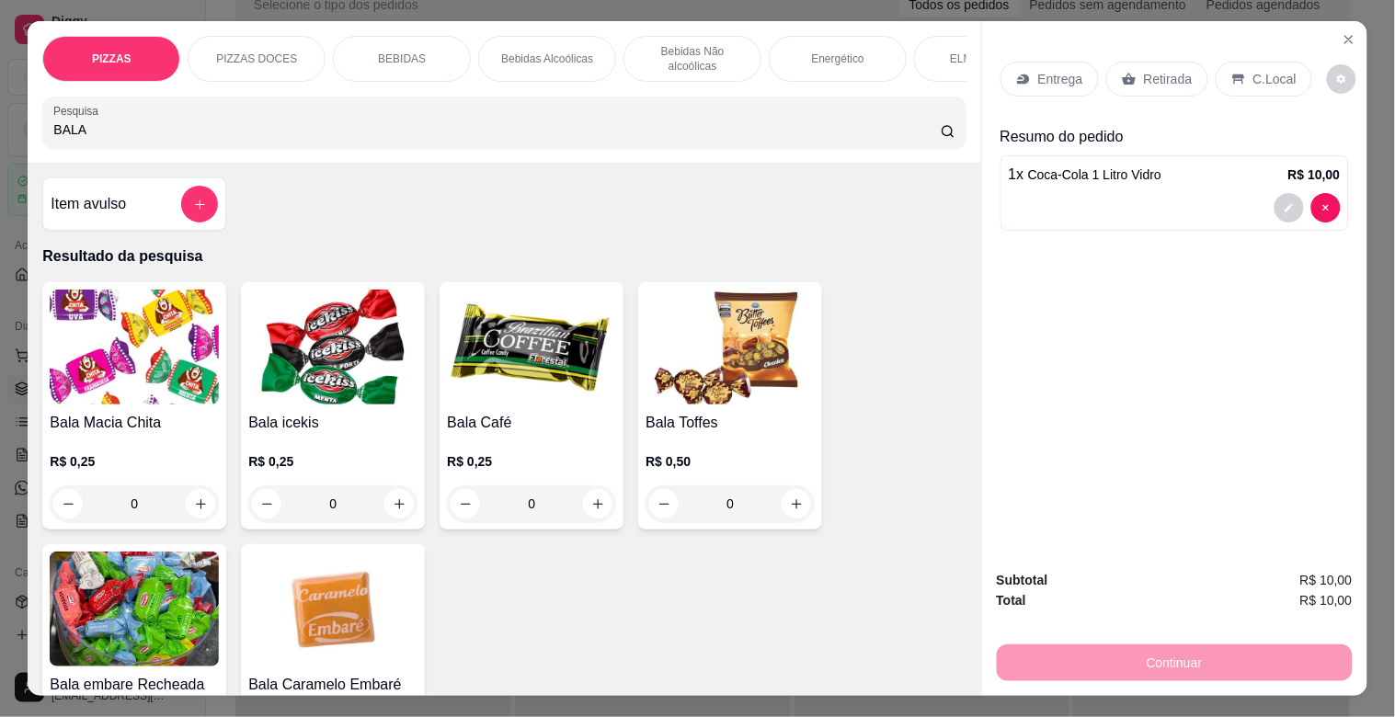
type input "BALA"
click at [328, 434] on h4 "Bala icekis" at bounding box center [332, 423] width 169 height 22
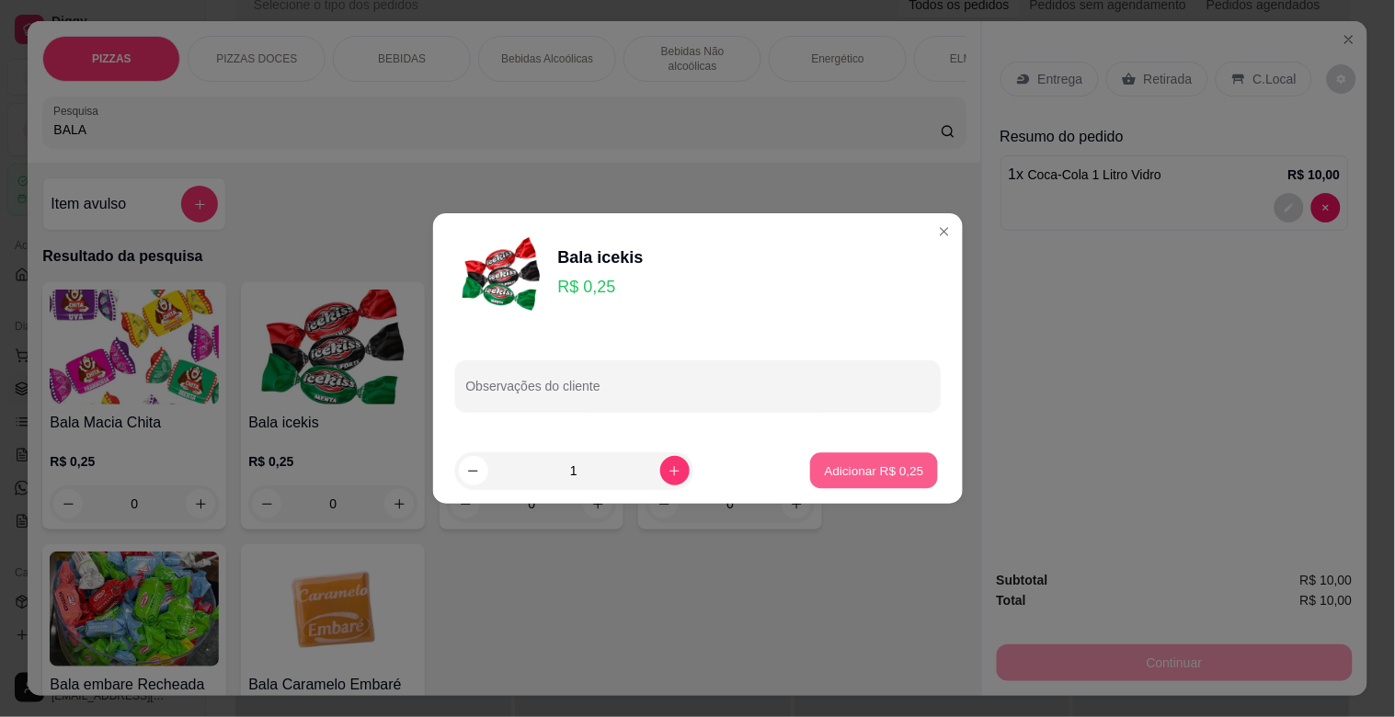
click at [897, 467] on p "Adicionar R$ 0,25" at bounding box center [874, 470] width 99 height 17
type input "1"
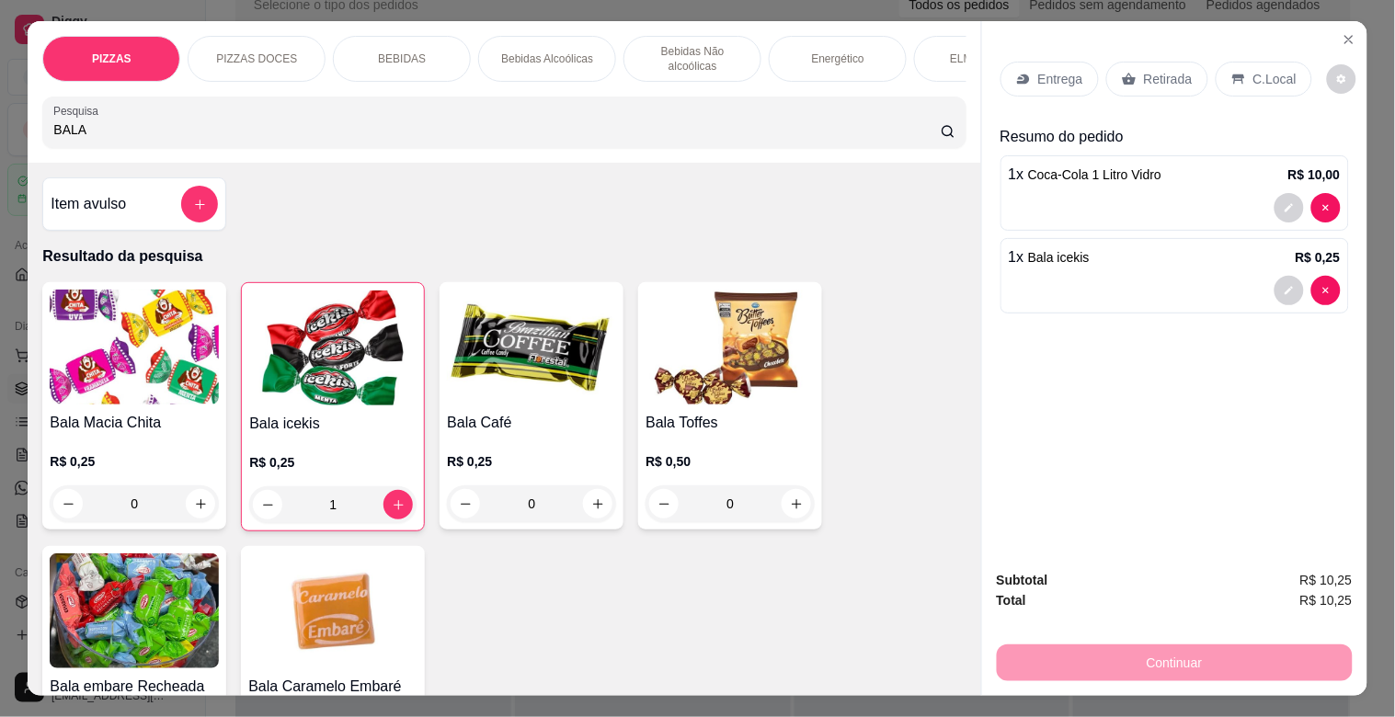
click at [1181, 74] on p "Retirada" at bounding box center [1168, 79] width 49 height 18
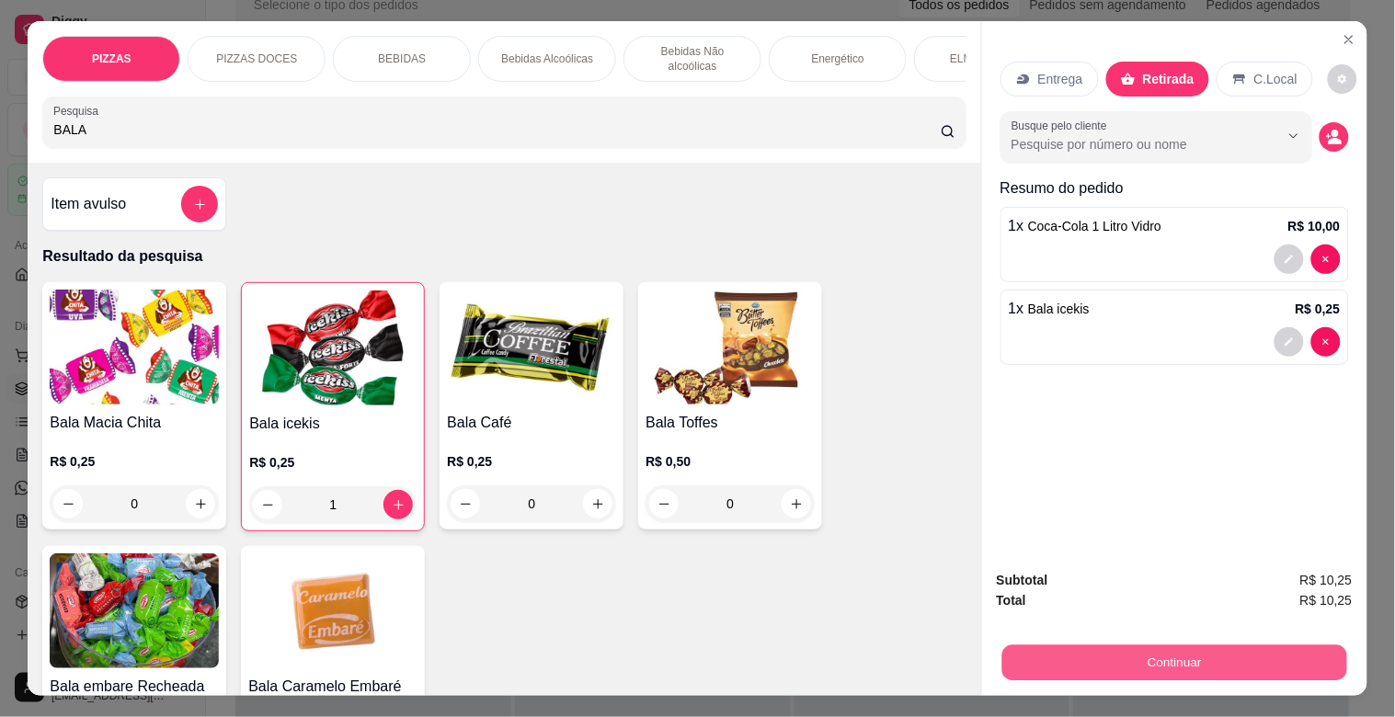
click at [1270, 648] on button "Continuar" at bounding box center [1174, 663] width 345 height 36
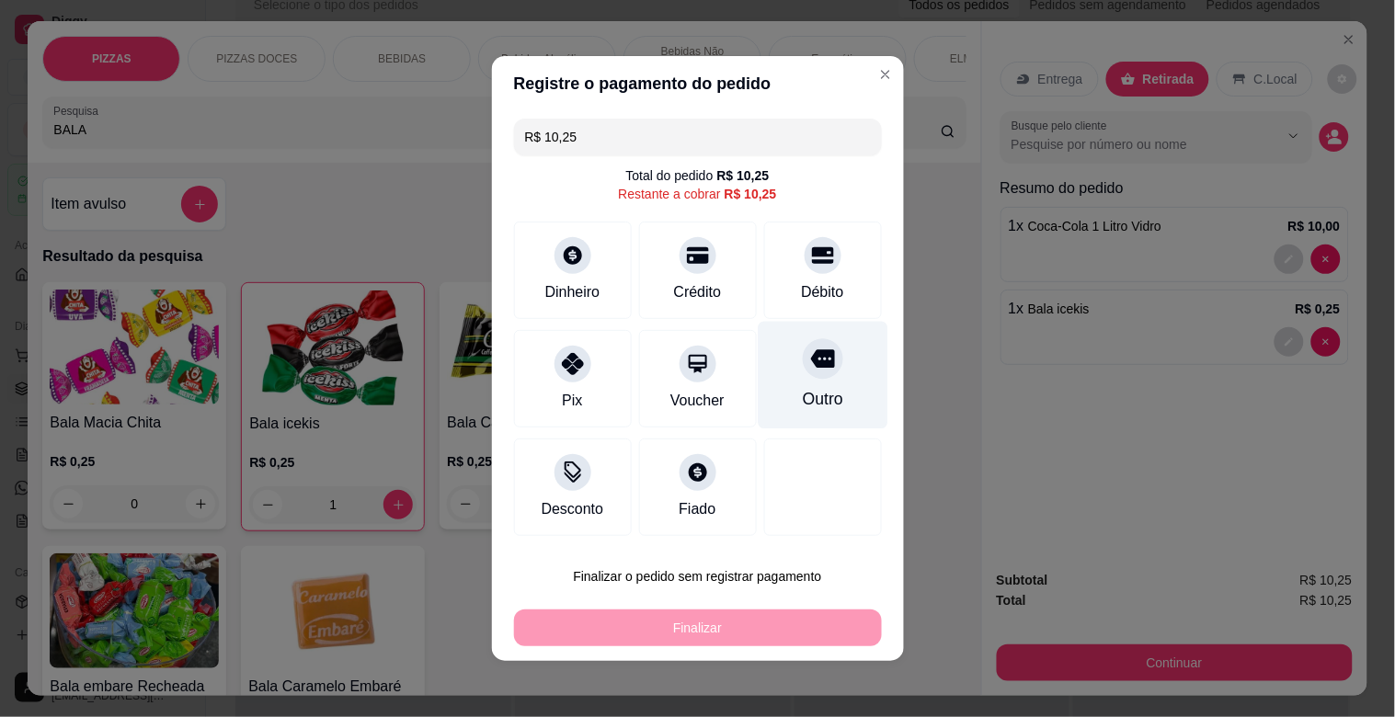
click at [804, 375] on div at bounding box center [823, 358] width 40 height 40
type input "R$ 0,00"
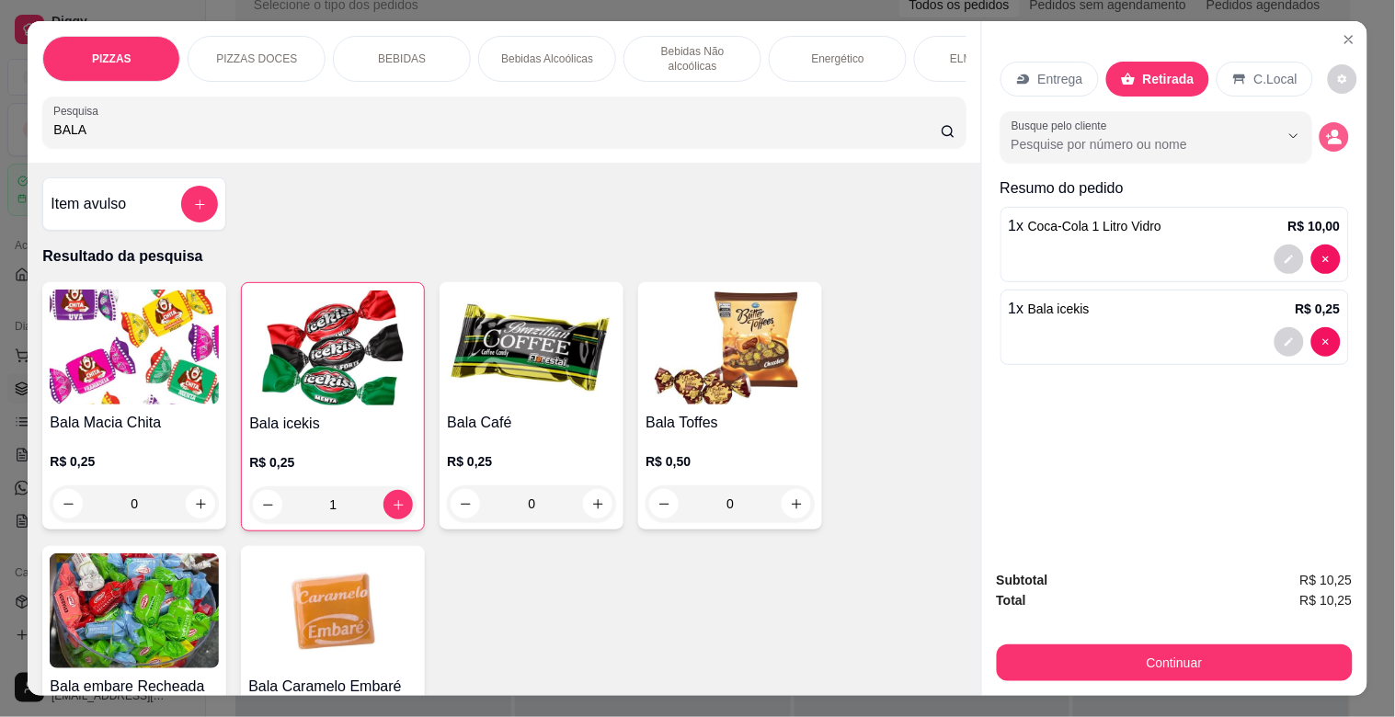
click at [1324, 122] on button "decrease-product-quantity" at bounding box center [1334, 136] width 29 height 29
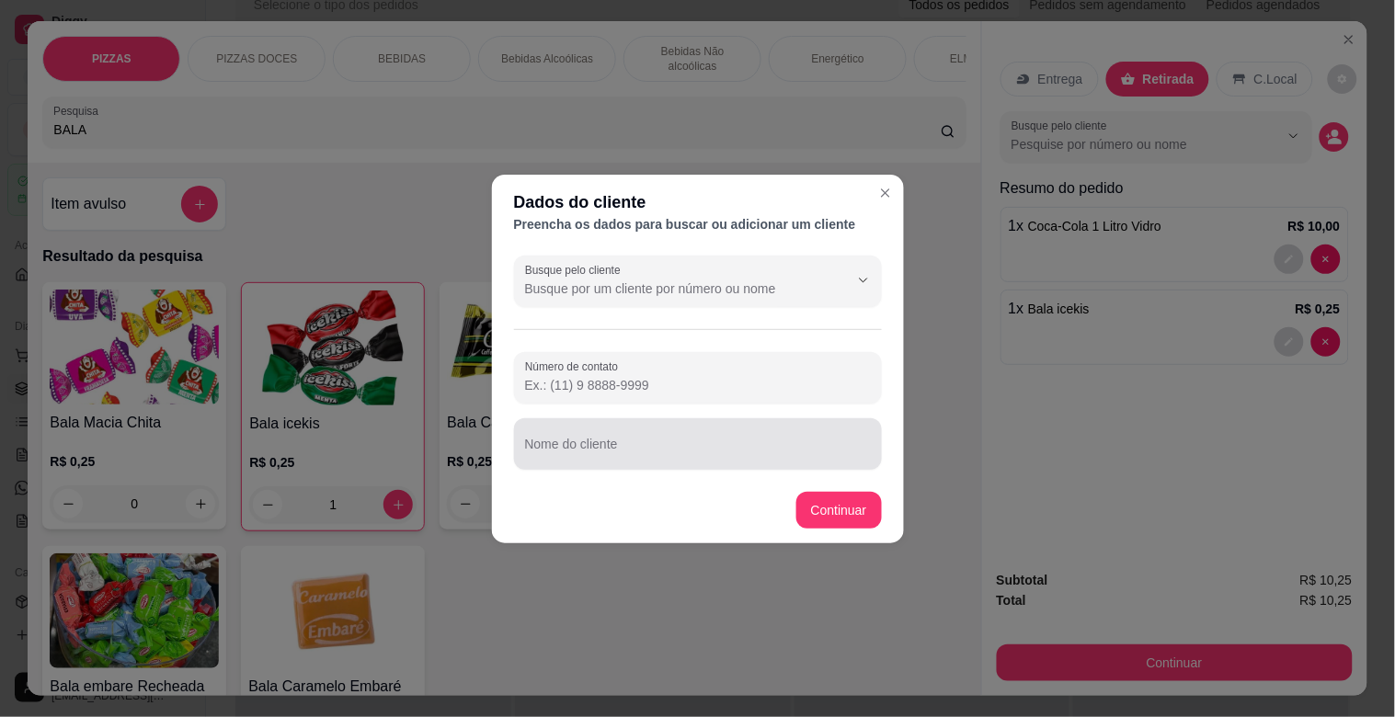
drag, startPoint x: 670, startPoint y: 441, endPoint x: 647, endPoint y: 446, distance: 22.5
click at [669, 439] on div at bounding box center [698, 444] width 346 height 37
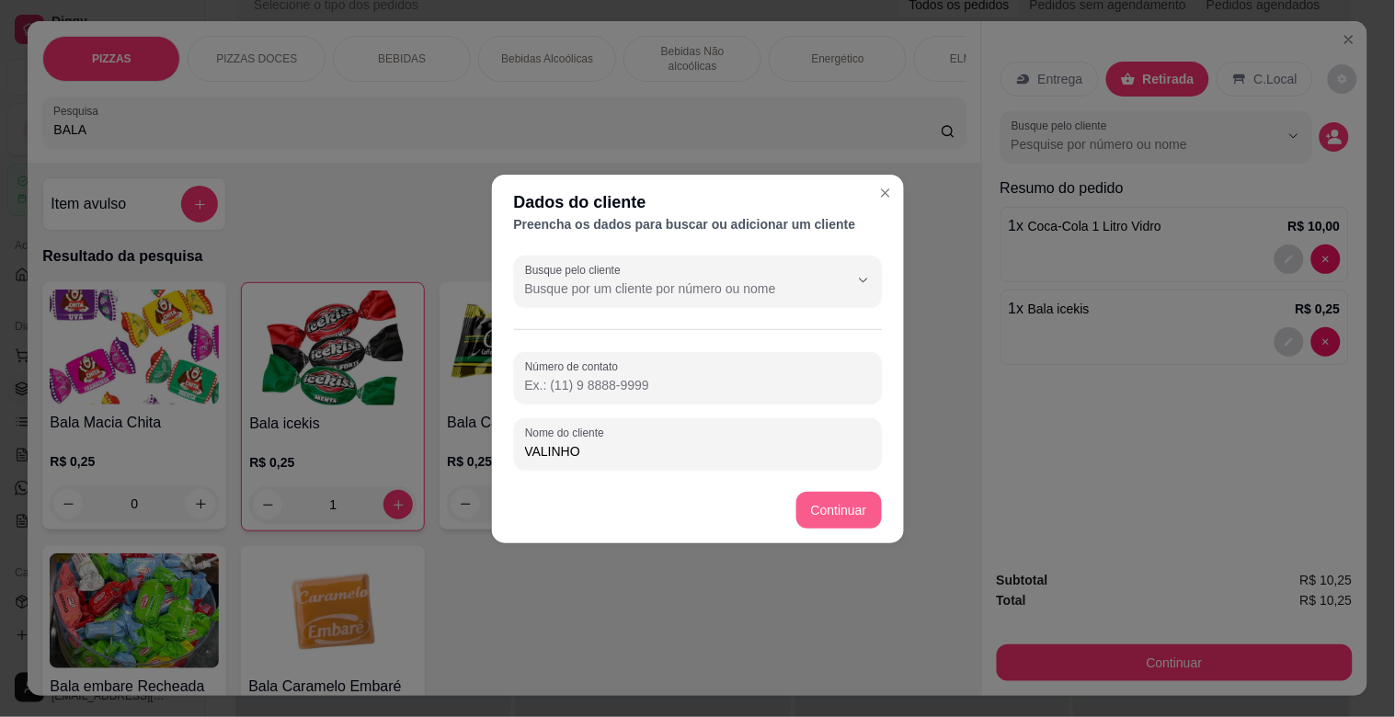
type input "VALINHO"
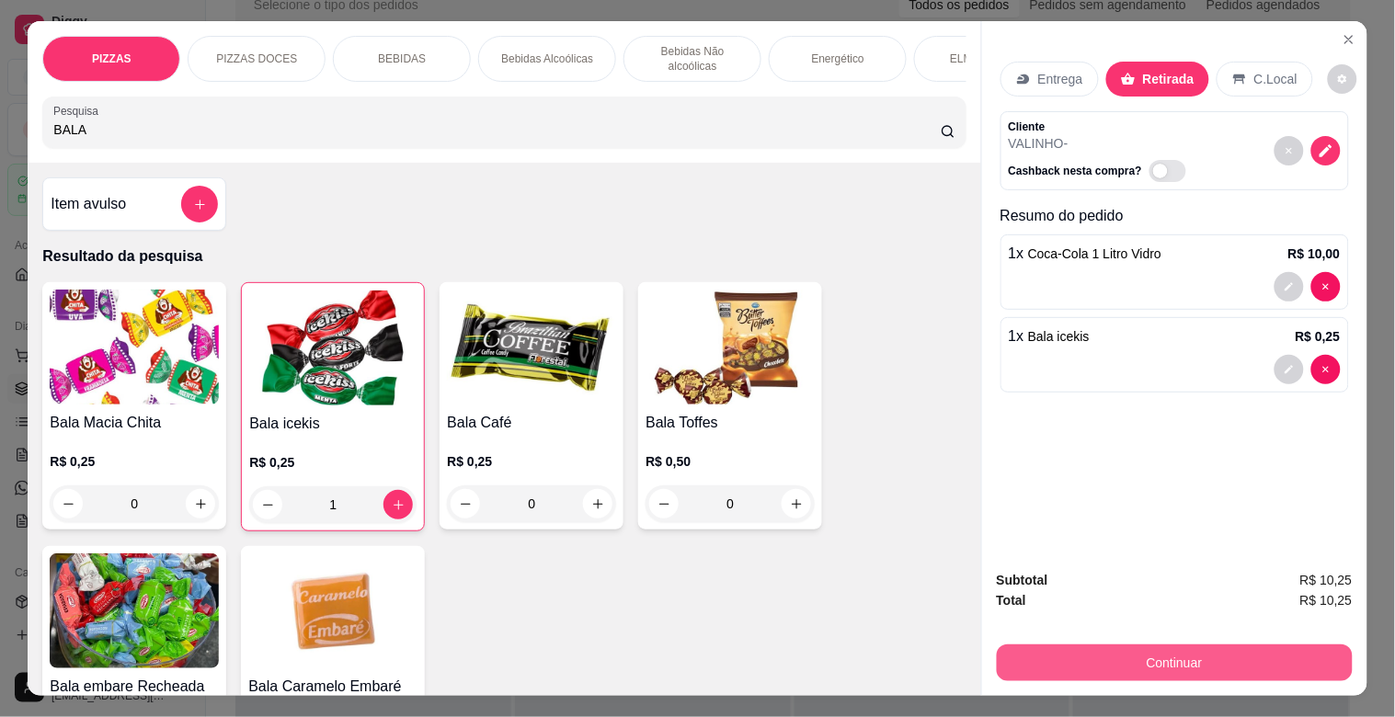
click at [1227, 649] on button "Continuar" at bounding box center [1175, 663] width 356 height 37
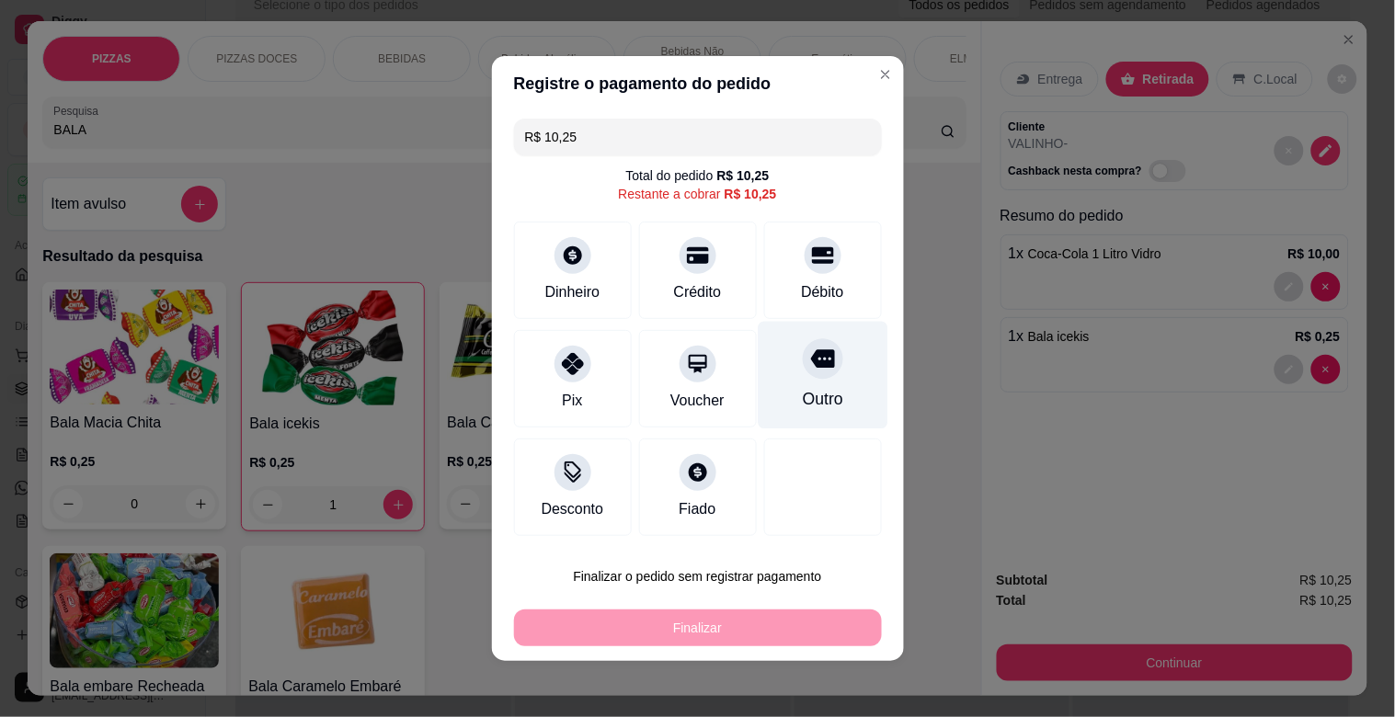
click at [806, 372] on div at bounding box center [823, 358] width 40 height 40
type input "R$ 0,00"
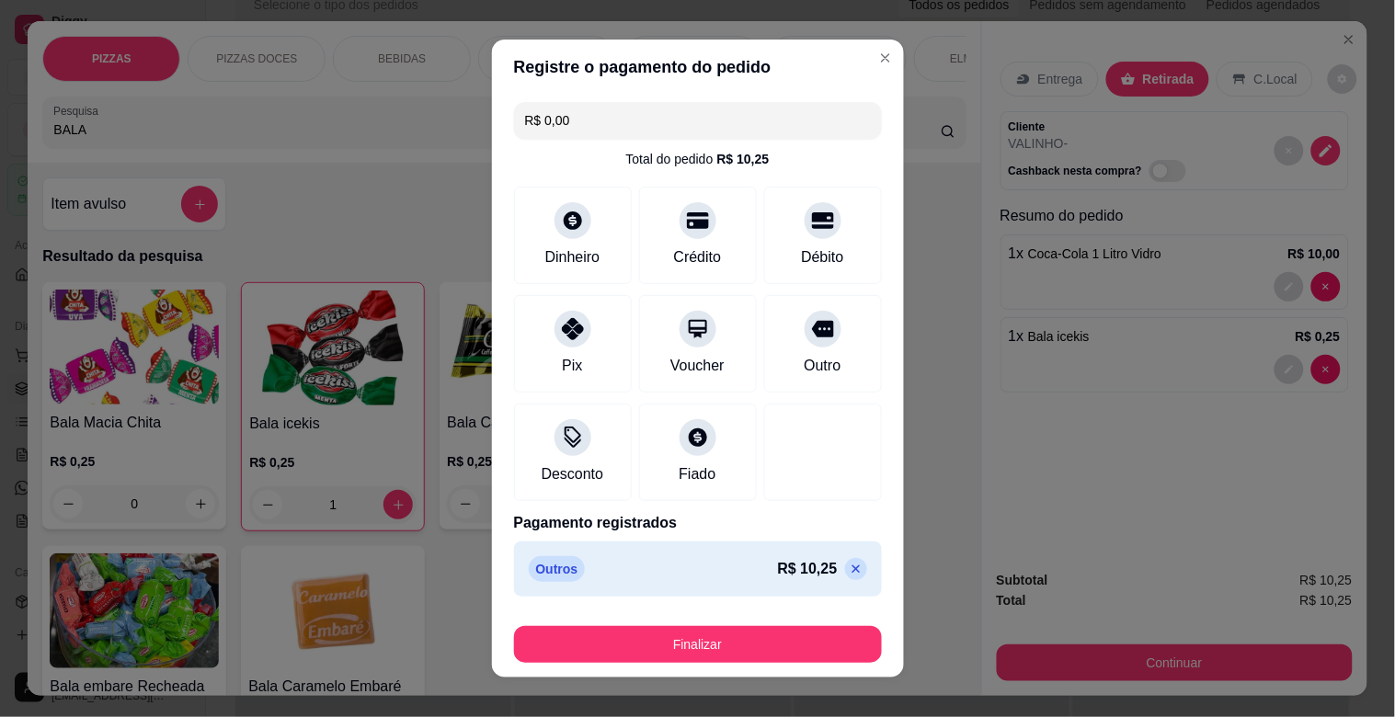
click at [785, 631] on div "Finalizar" at bounding box center [698, 641] width 368 height 44
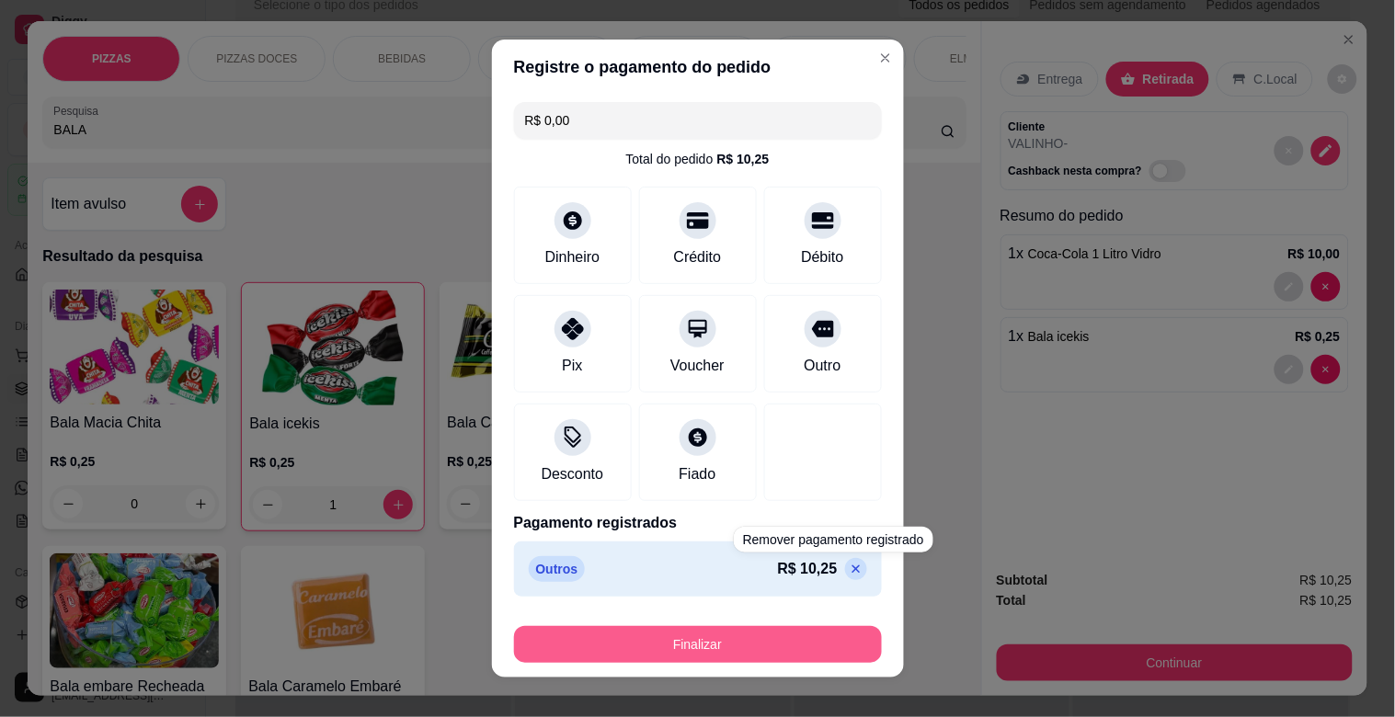
click at [784, 632] on button "Finalizar" at bounding box center [698, 644] width 368 height 37
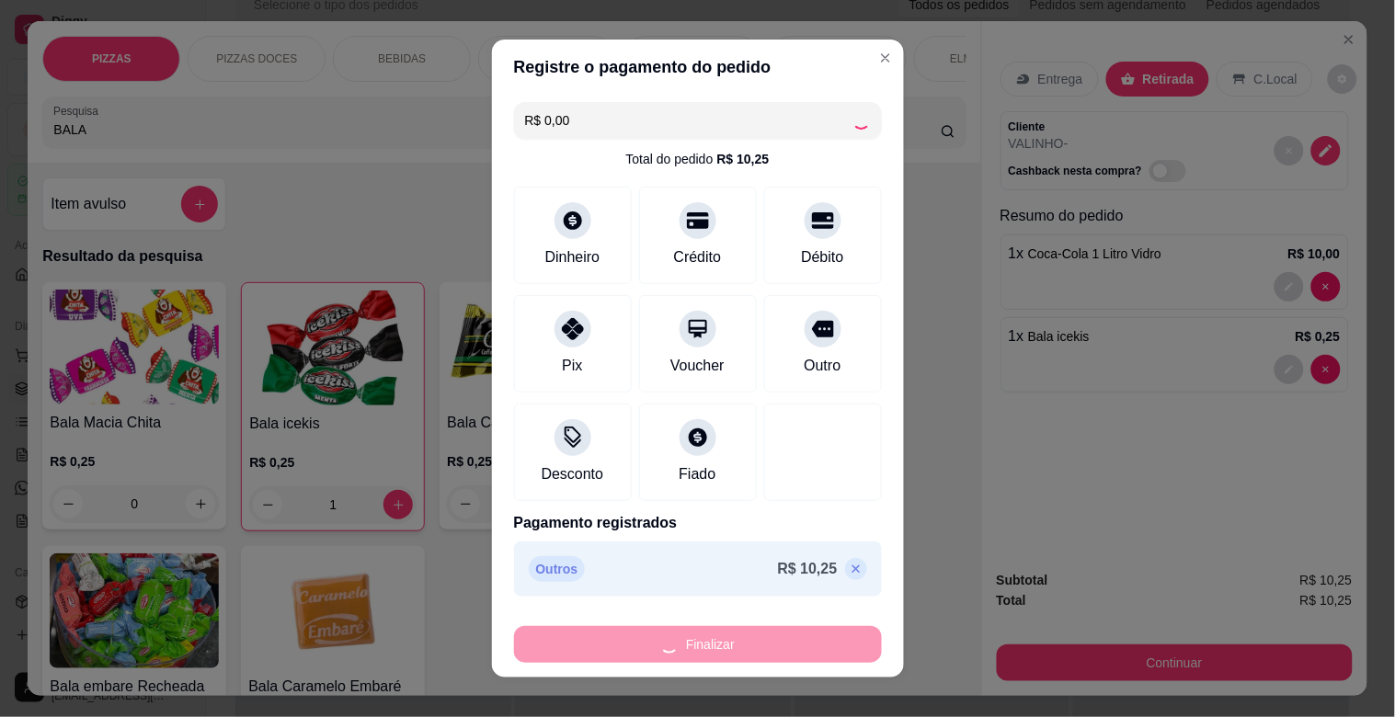
type input "0"
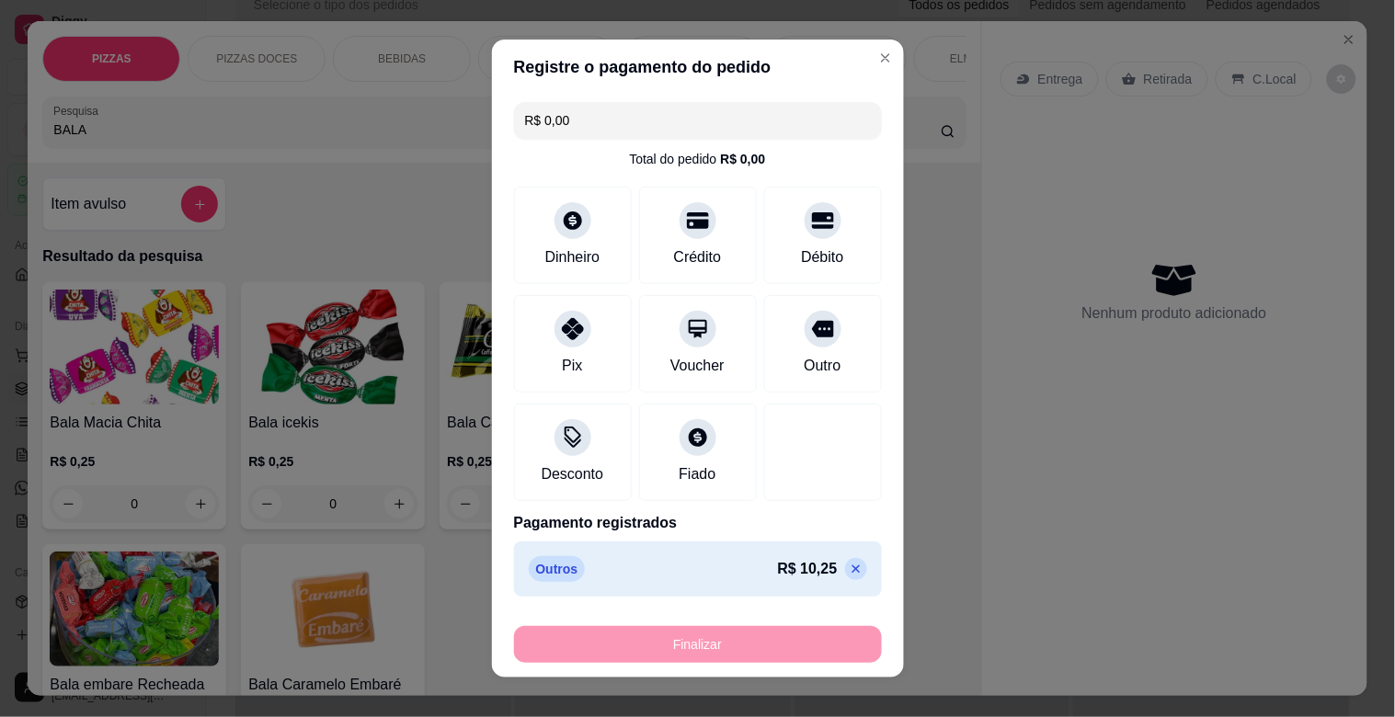
type input "-R$ 10,25"
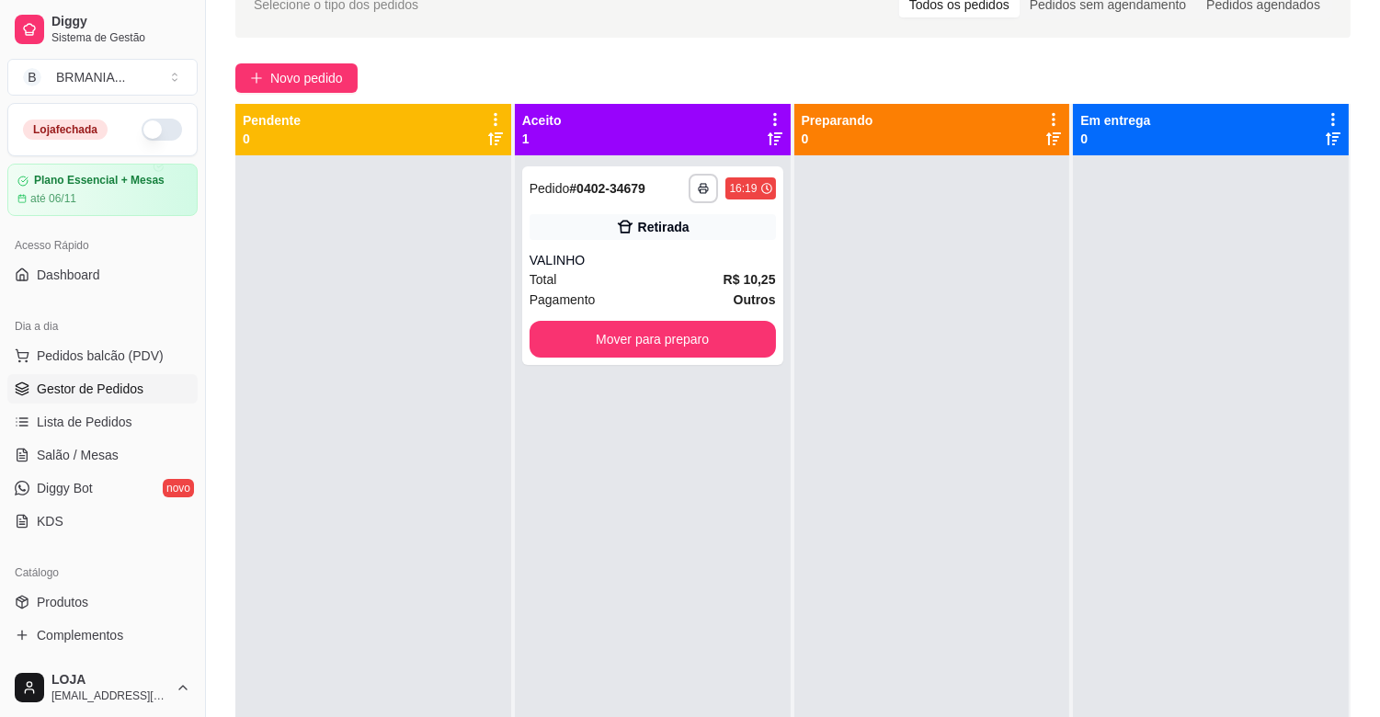
click at [268, 94] on div "**********" at bounding box center [793, 401] width 1174 height 883
click at [279, 71] on span "Novo pedido" at bounding box center [306, 78] width 73 height 20
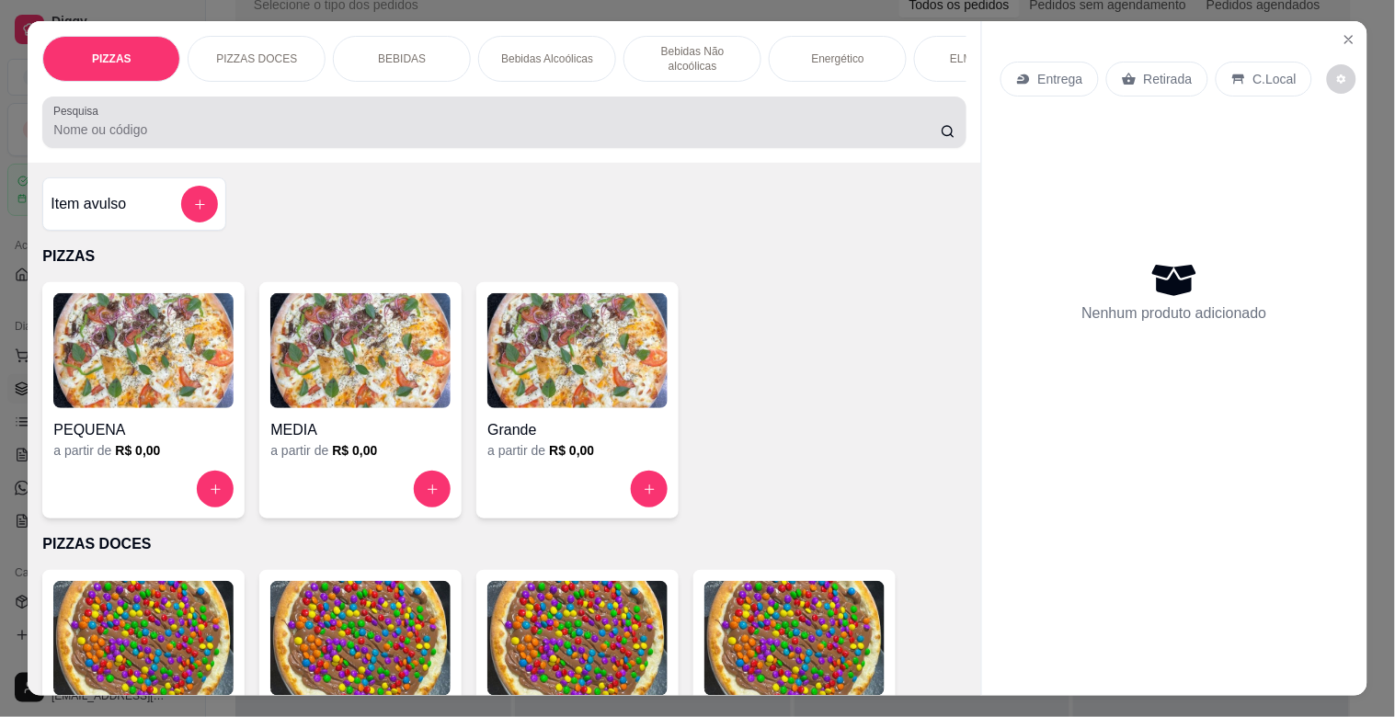
click at [172, 148] on div "Pesquisa" at bounding box center [503, 123] width 923 height 52
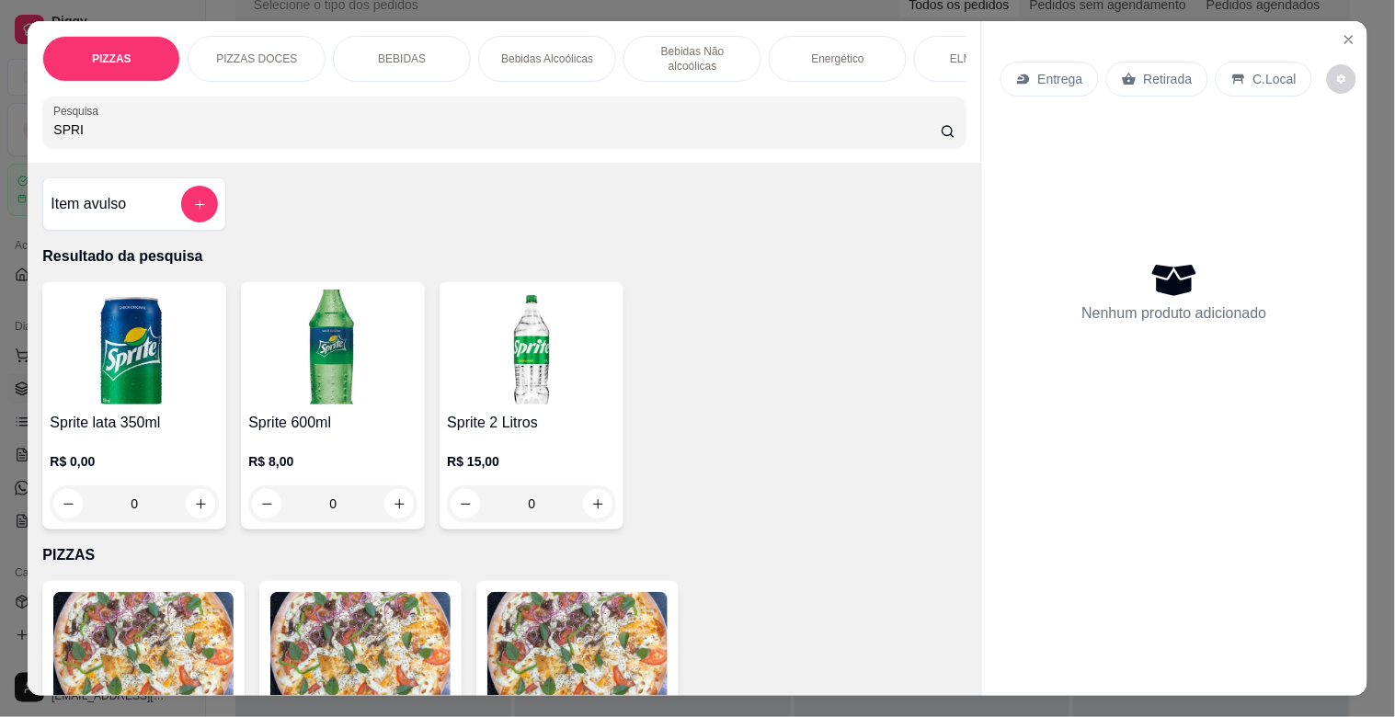
type input "SPRI"
click at [343, 344] on img at bounding box center [332, 347] width 169 height 115
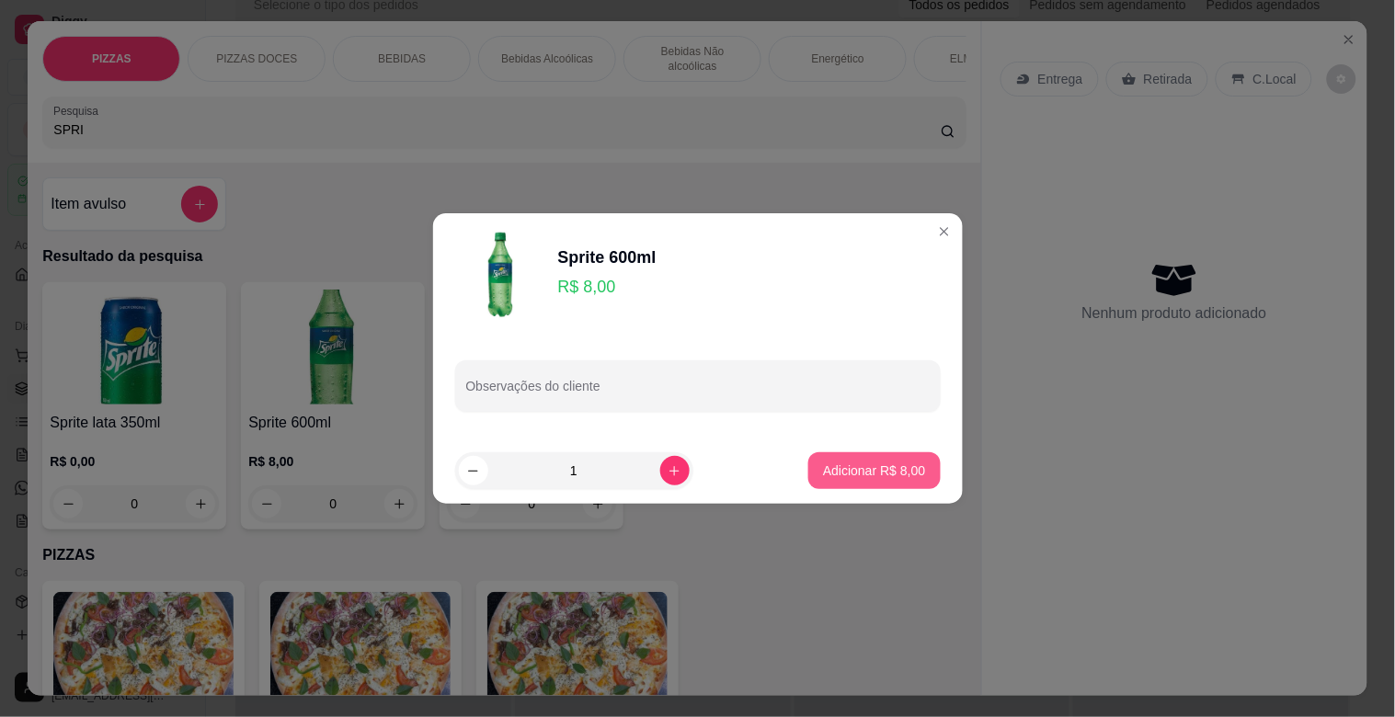
click at [884, 481] on button "Adicionar R$ 8,00" at bounding box center [874, 470] width 132 height 37
type input "1"
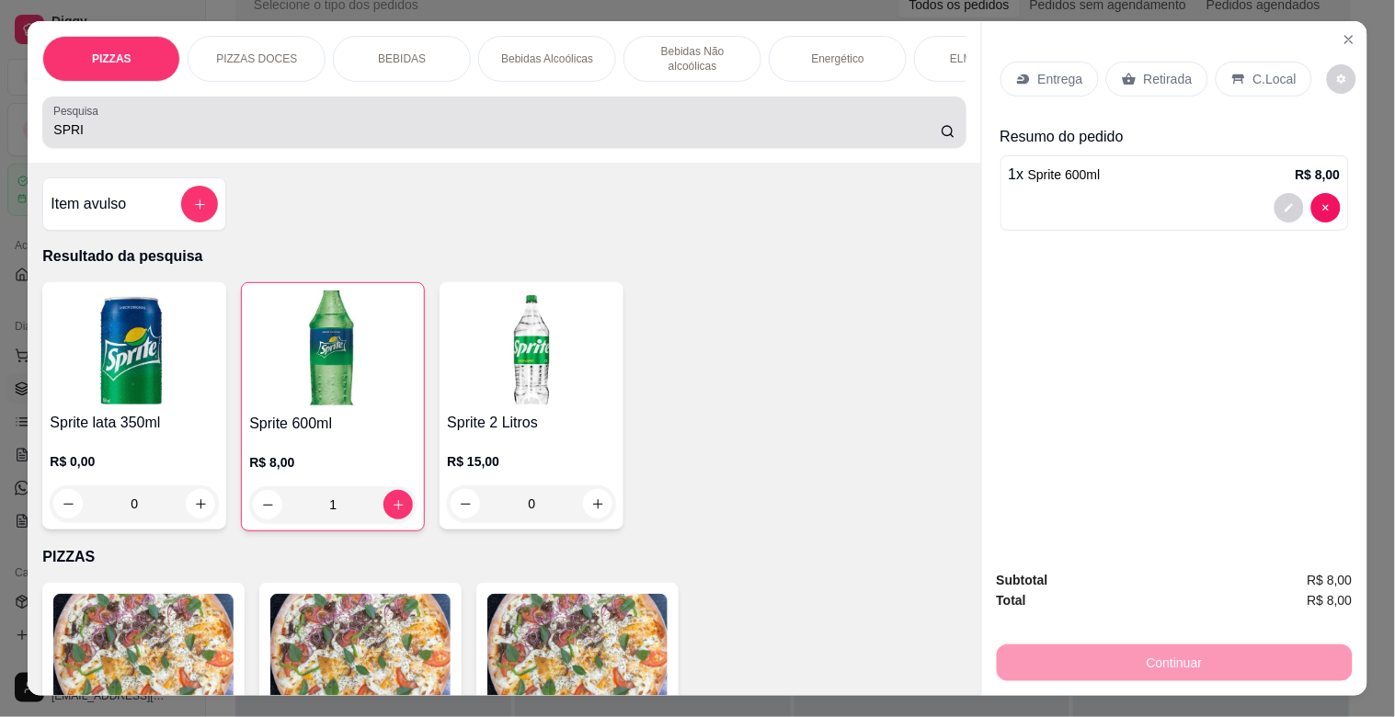
click at [103, 139] on input "SPRI" at bounding box center [496, 129] width 887 height 18
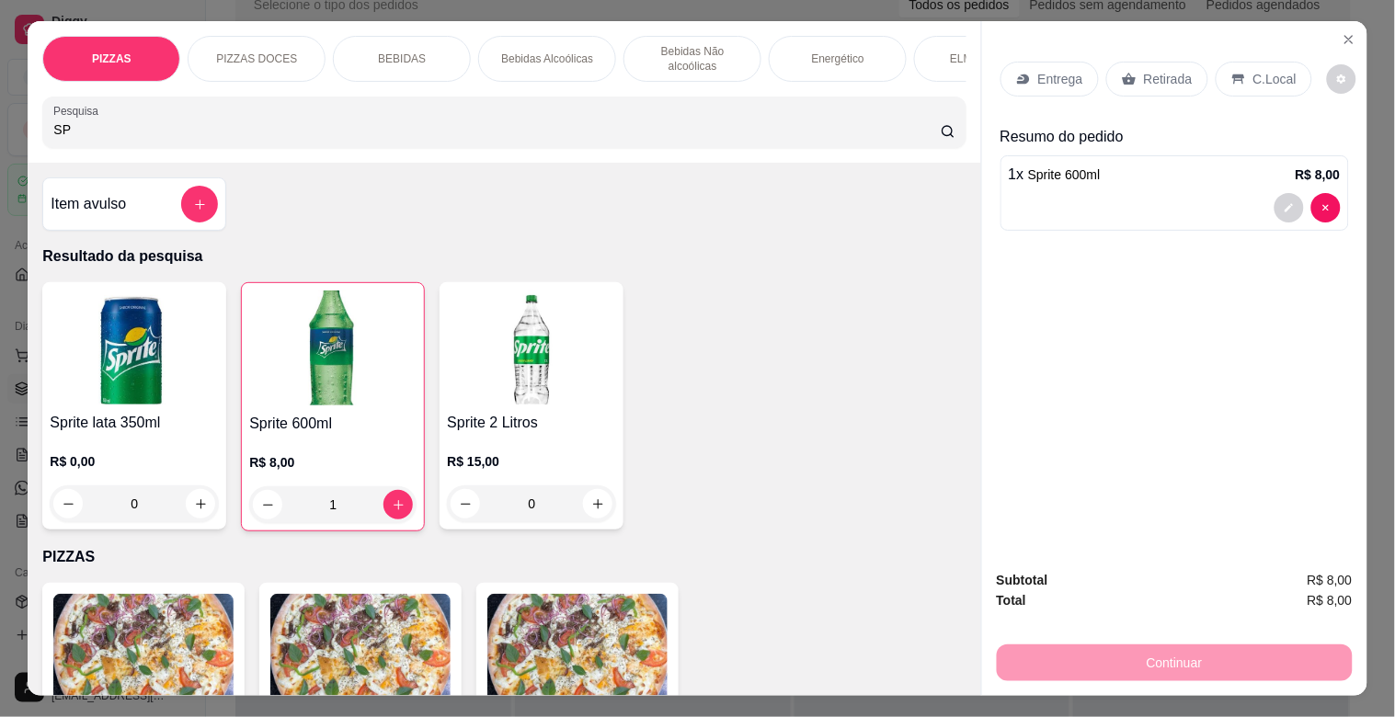
type input "S"
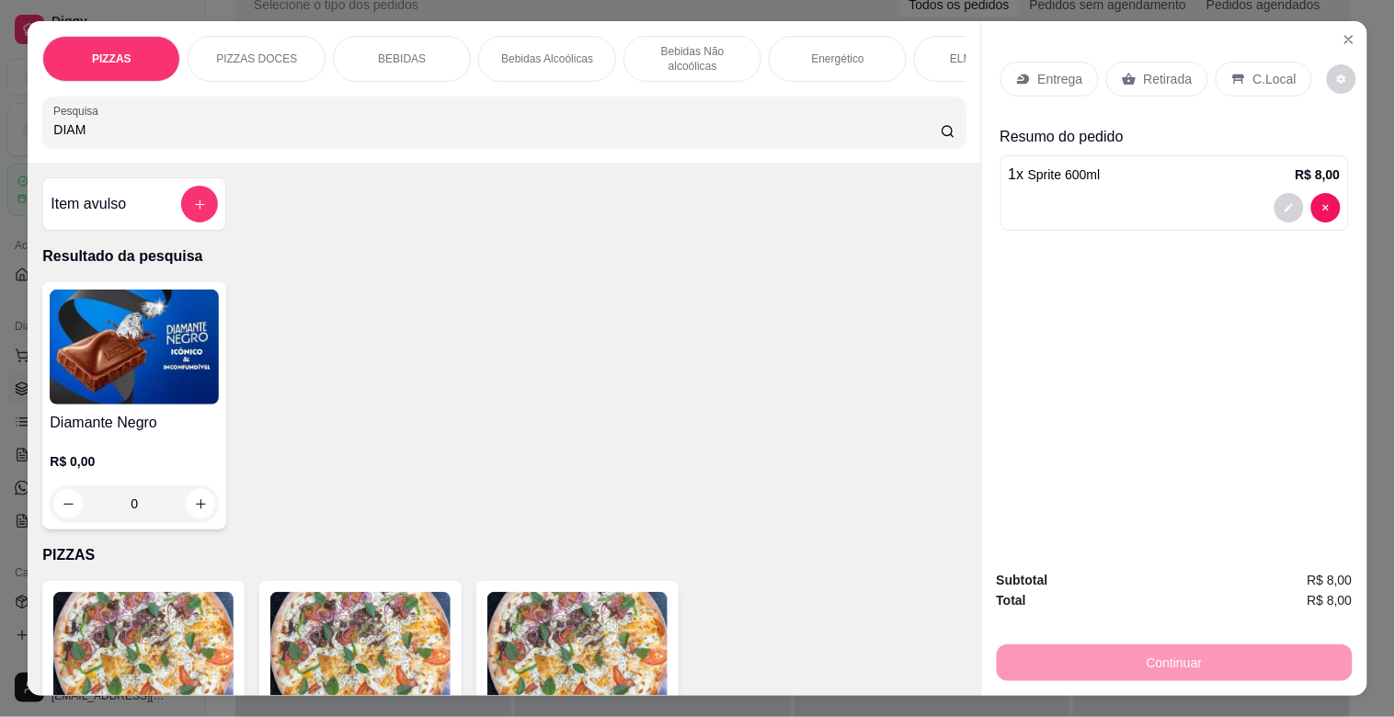
type input "DIAM"
click at [115, 451] on div "R$ 0,00 0" at bounding box center [134, 478] width 169 height 88
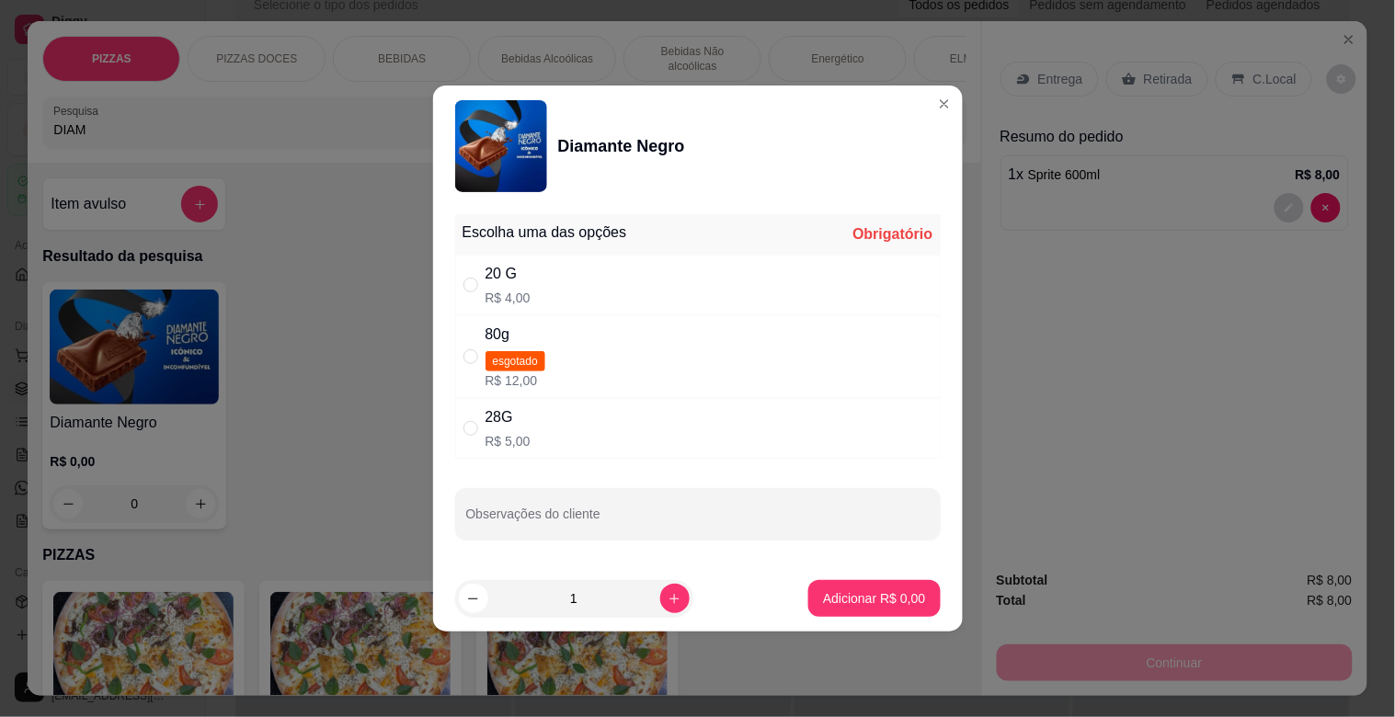
click at [573, 315] on div "80g esgotado R$ 12,00" at bounding box center [698, 356] width 486 height 83
radio input "true"
click at [561, 300] on div "20 G R$ 4,00" at bounding box center [698, 285] width 486 height 61
radio input "true"
radio input "false"
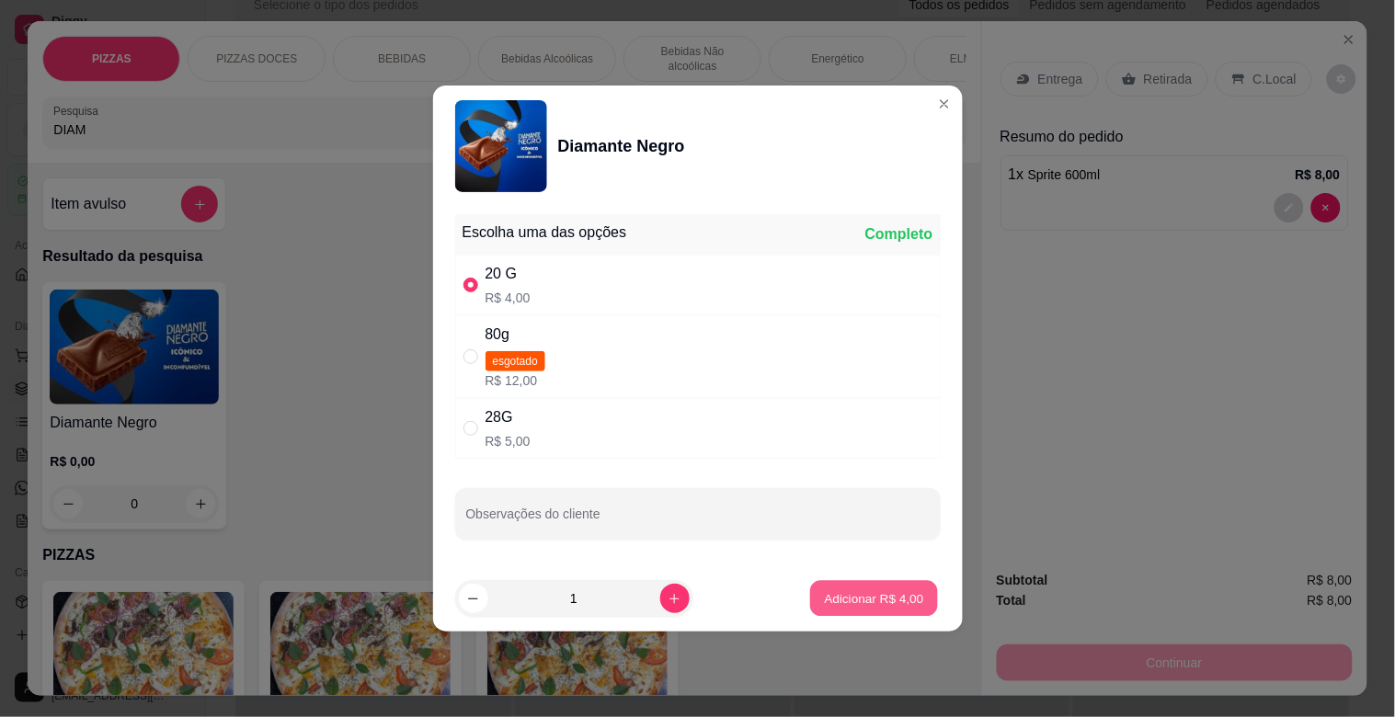
click at [901, 599] on p "Adicionar R$ 4,00" at bounding box center [874, 598] width 99 height 17
type input "1"
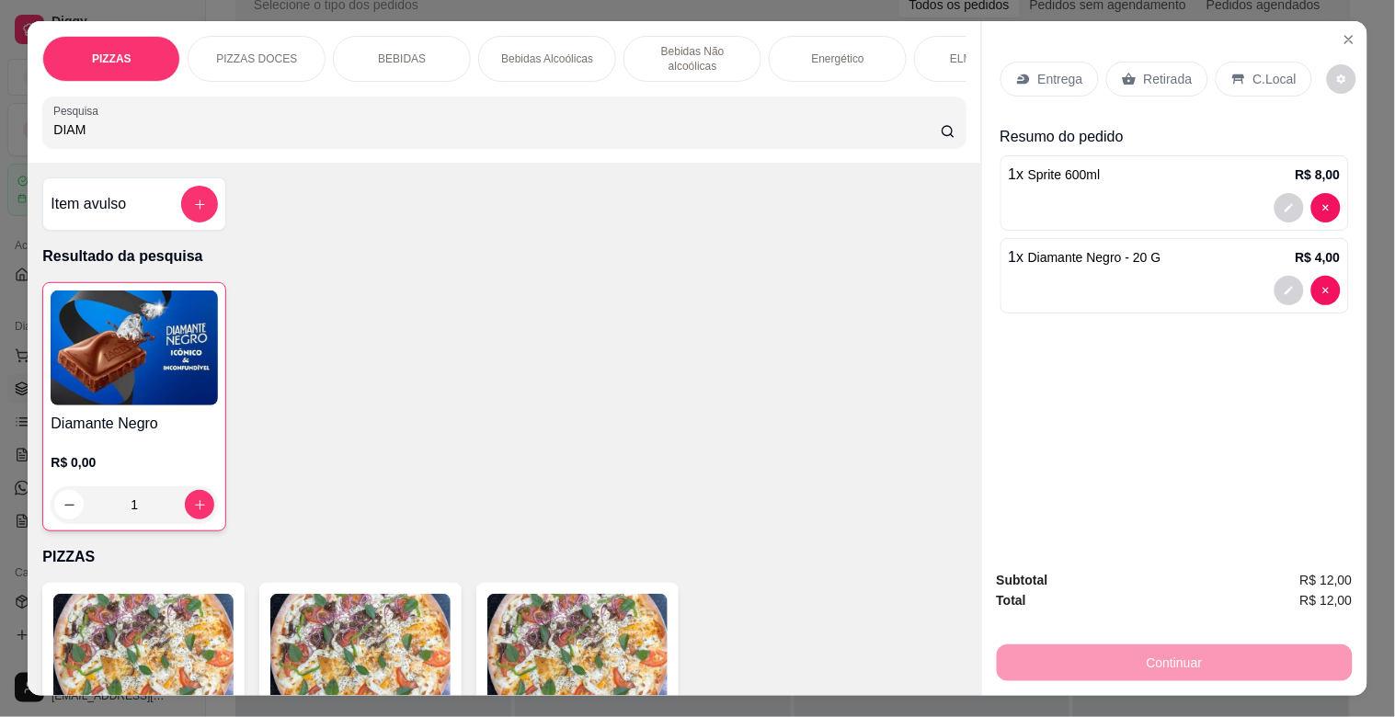
click at [1234, 62] on div "C.Local" at bounding box center [1264, 79] width 97 height 35
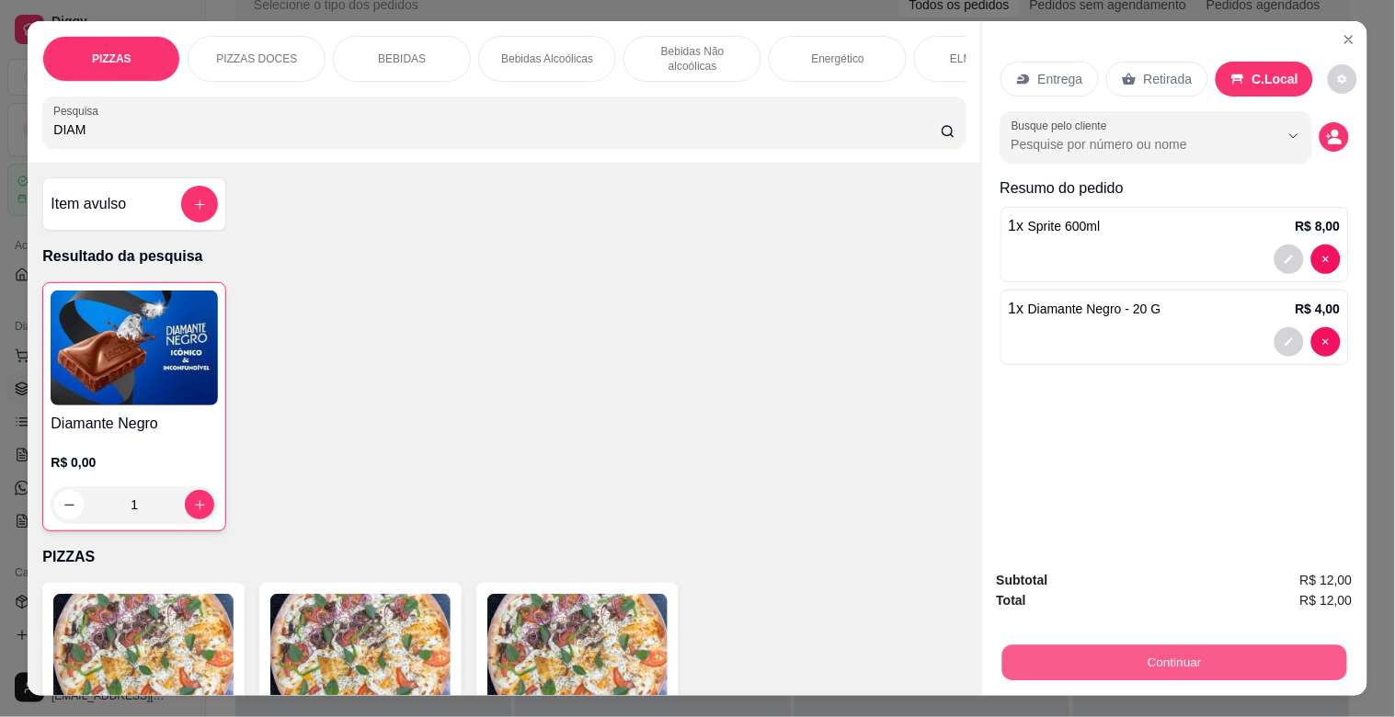
click at [1153, 663] on button "Continuar" at bounding box center [1174, 663] width 345 height 36
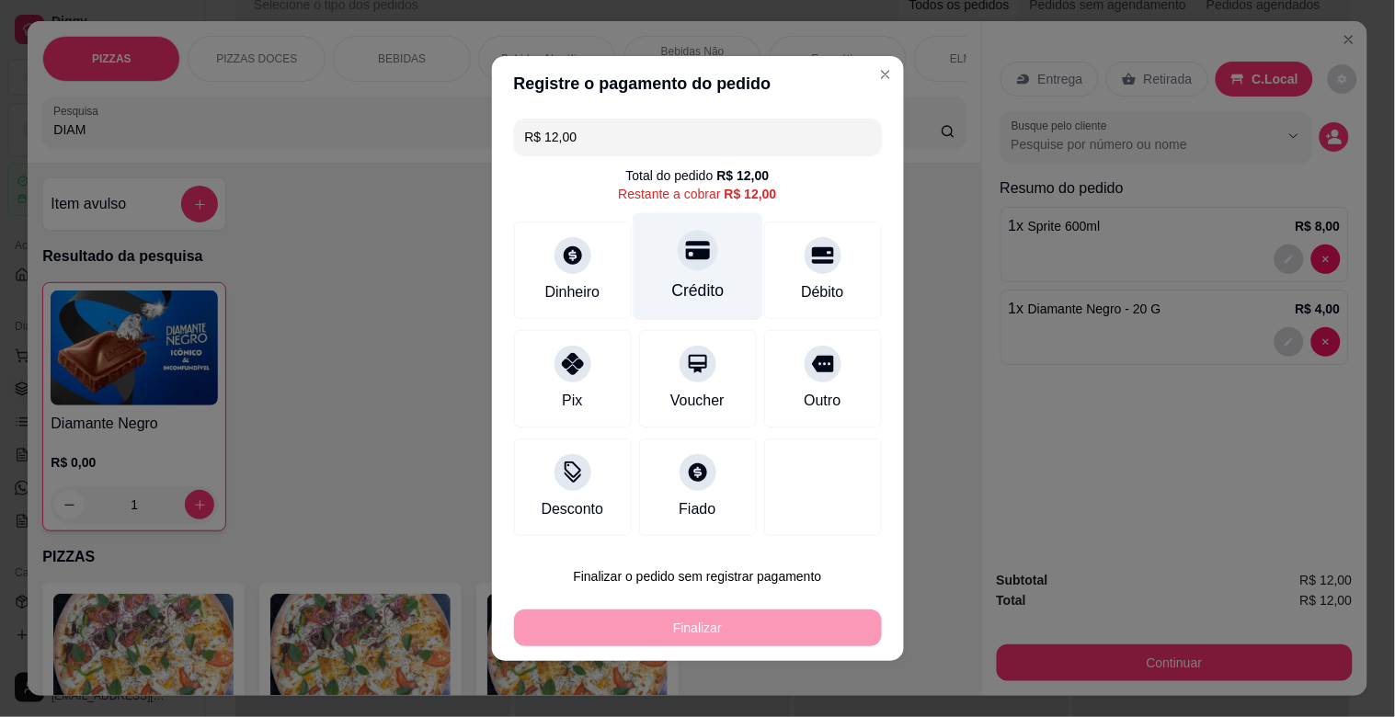
click at [685, 259] on icon at bounding box center [697, 251] width 24 height 18
type input "R$ 0,00"
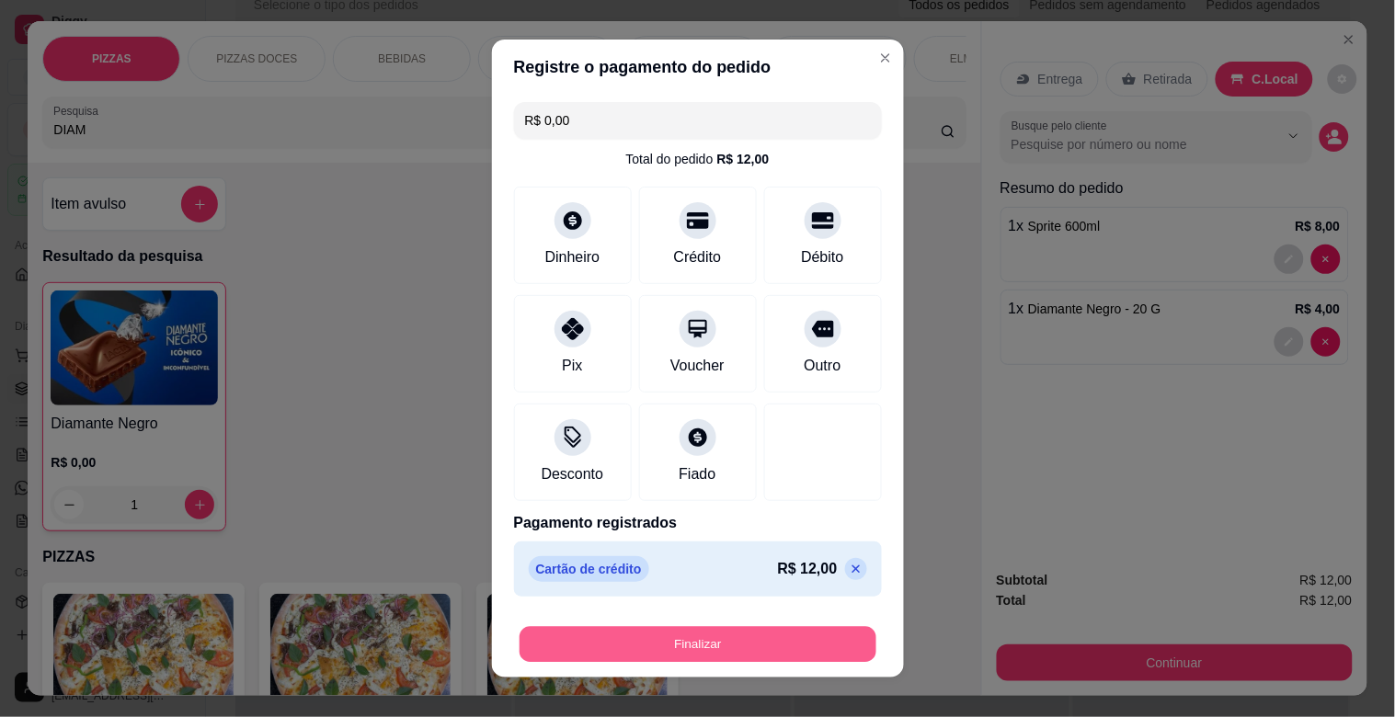
click at [739, 645] on button "Finalizar" at bounding box center [698, 645] width 357 height 36
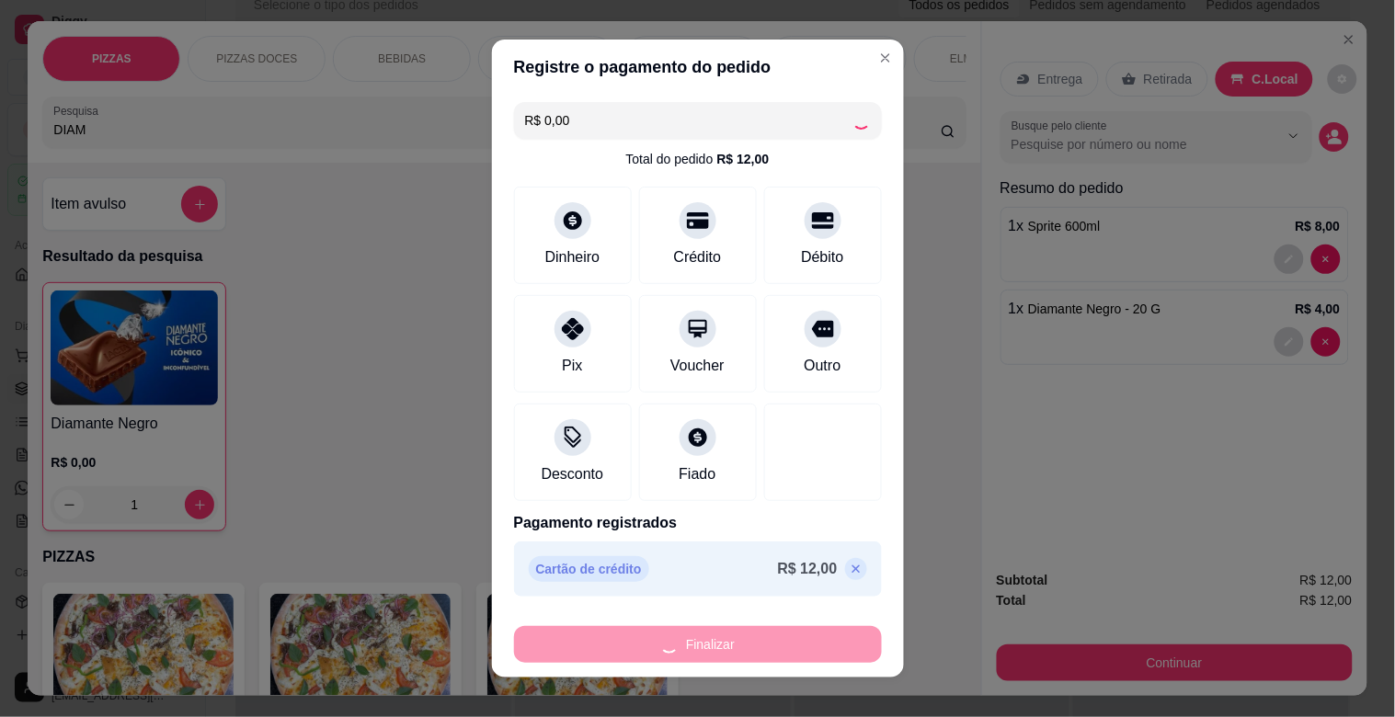
type input "0"
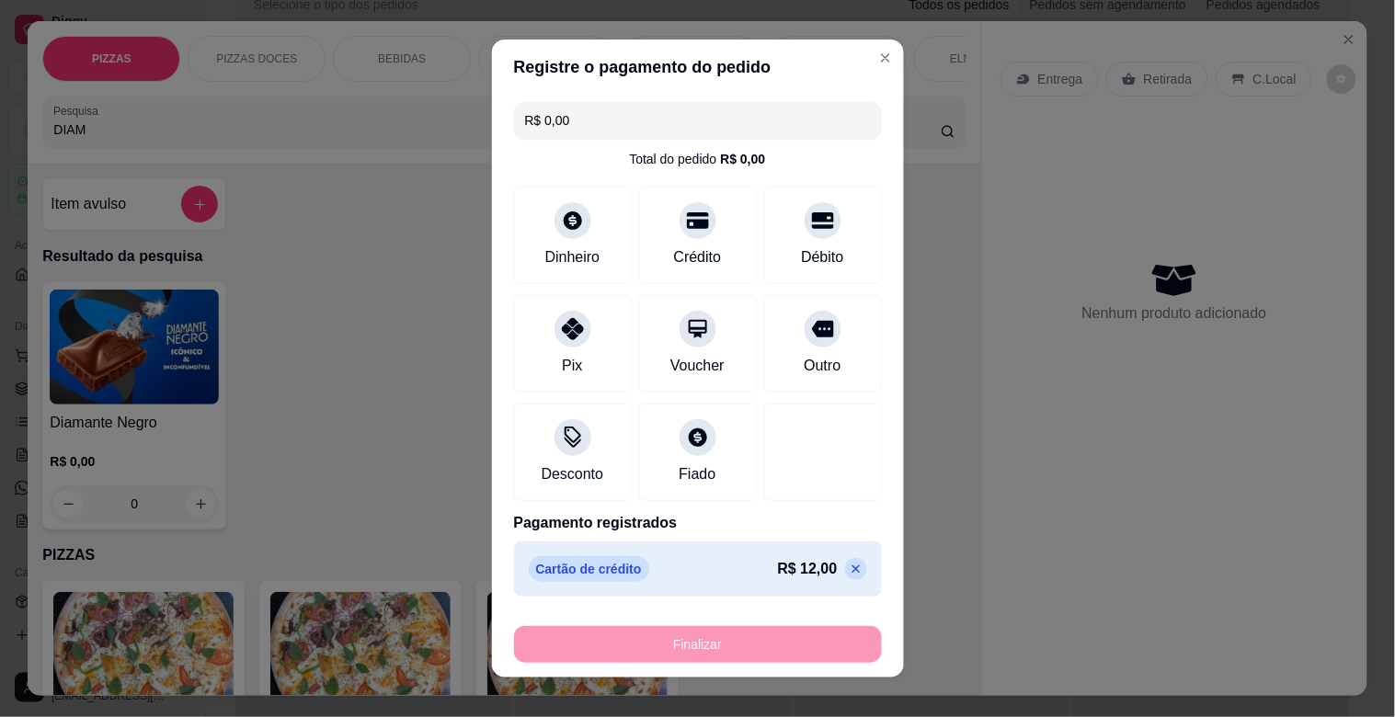
type input "-R$ 12,00"
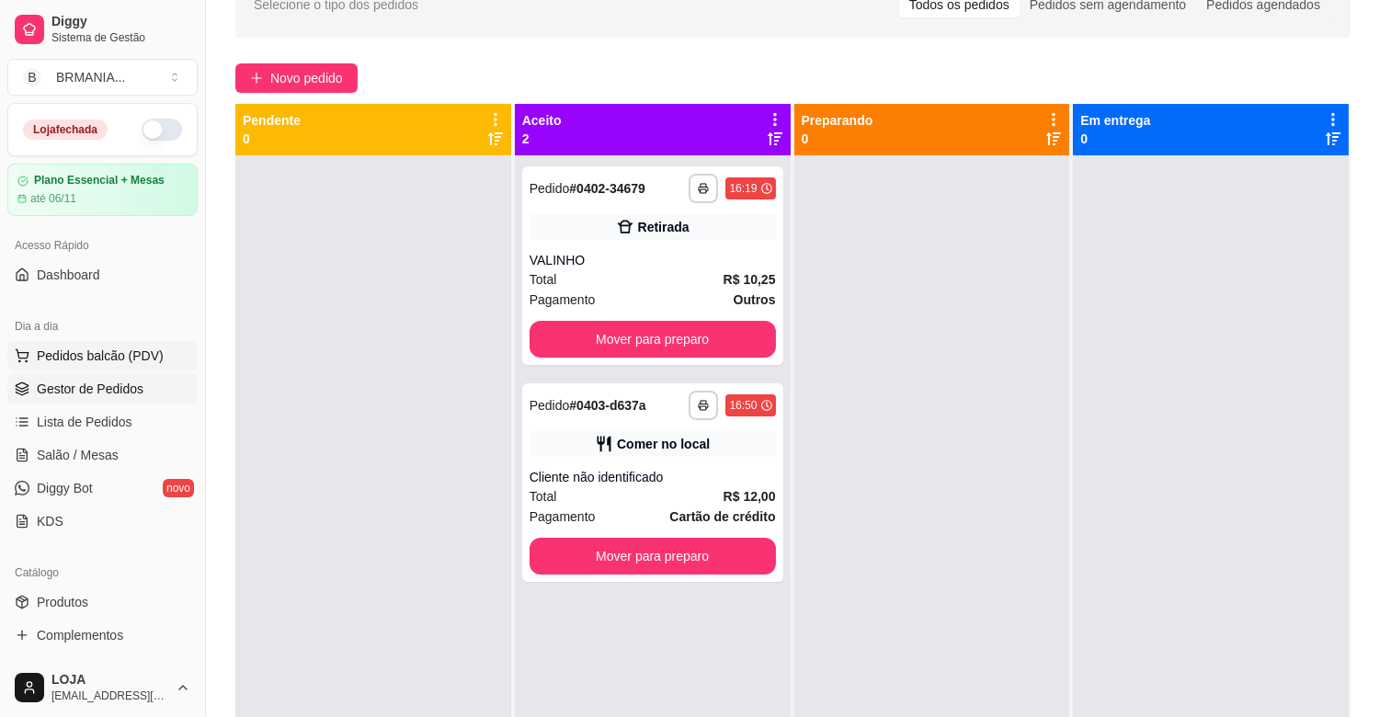
click at [154, 351] on span "Pedidos balcão (PDV)" at bounding box center [100, 356] width 127 height 18
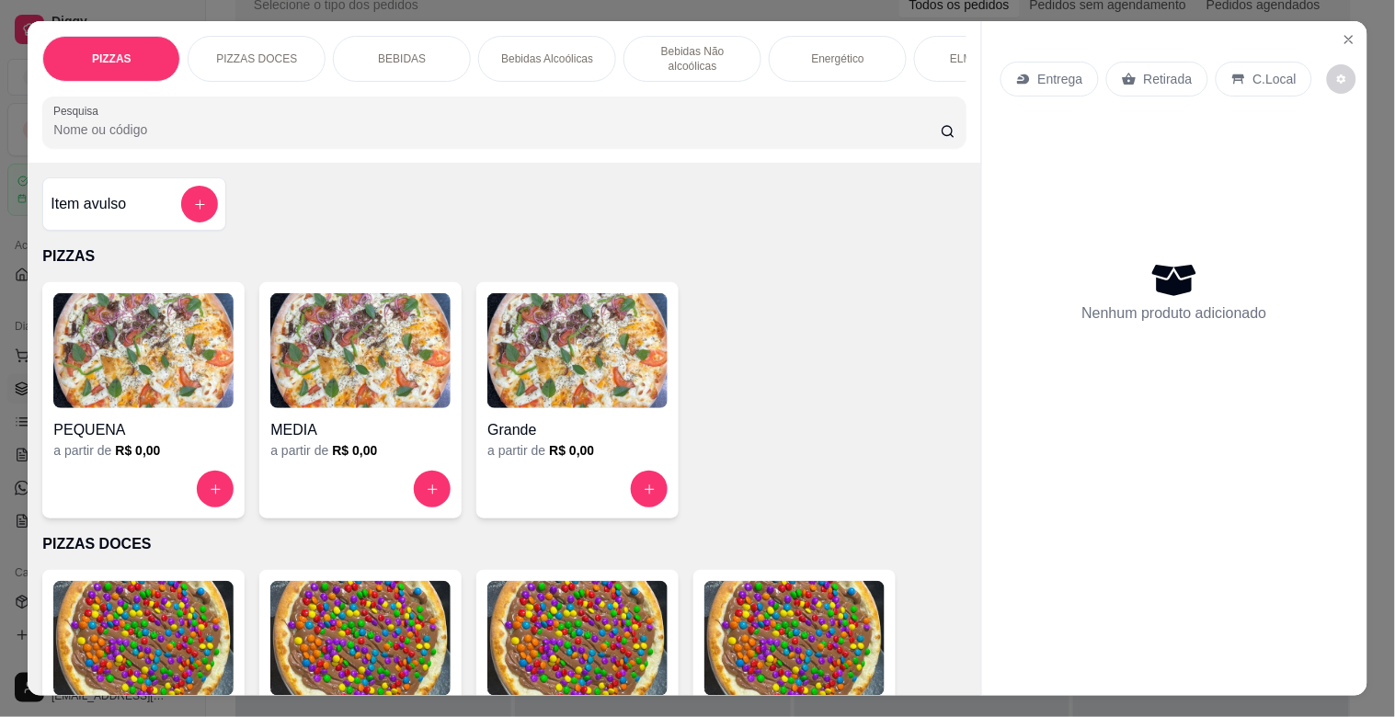
click at [349, 139] on input "Pesquisa" at bounding box center [496, 129] width 887 height 18
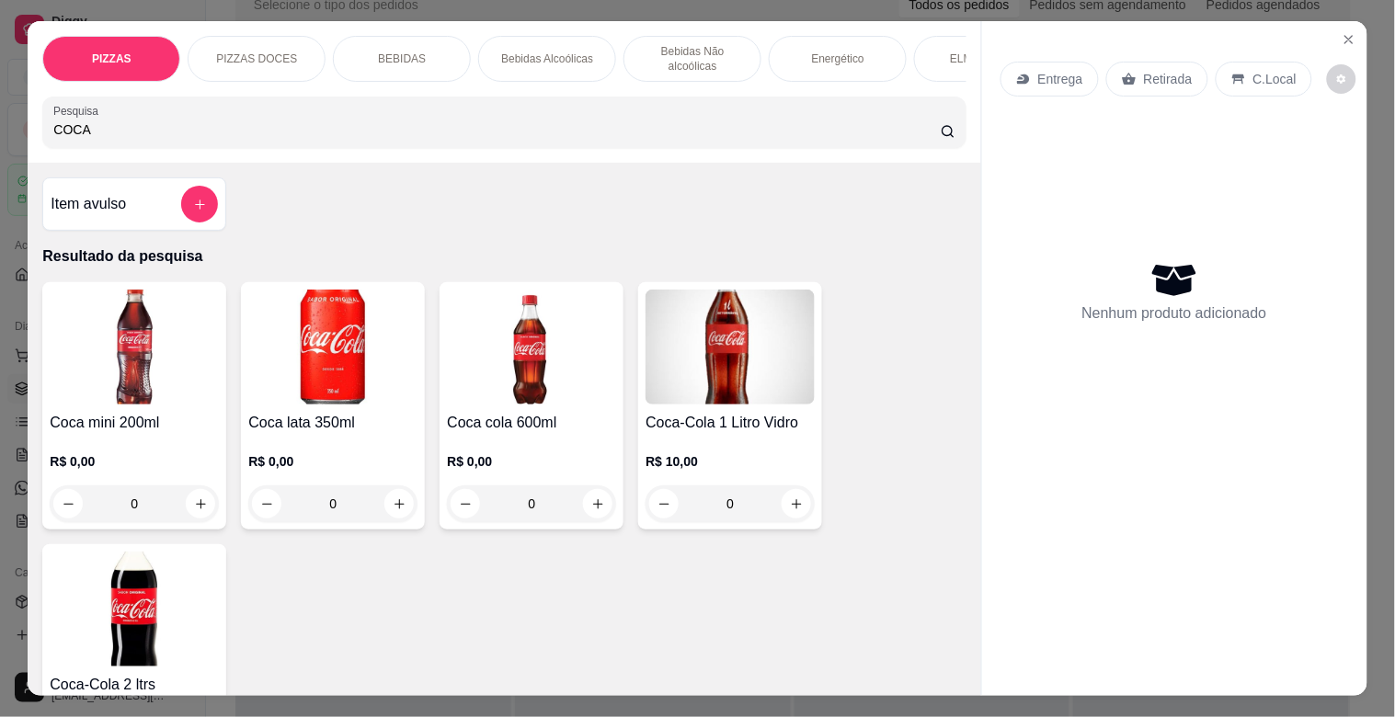
type input "COCA"
click at [292, 442] on div "R$ 0,00 0" at bounding box center [332, 478] width 169 height 88
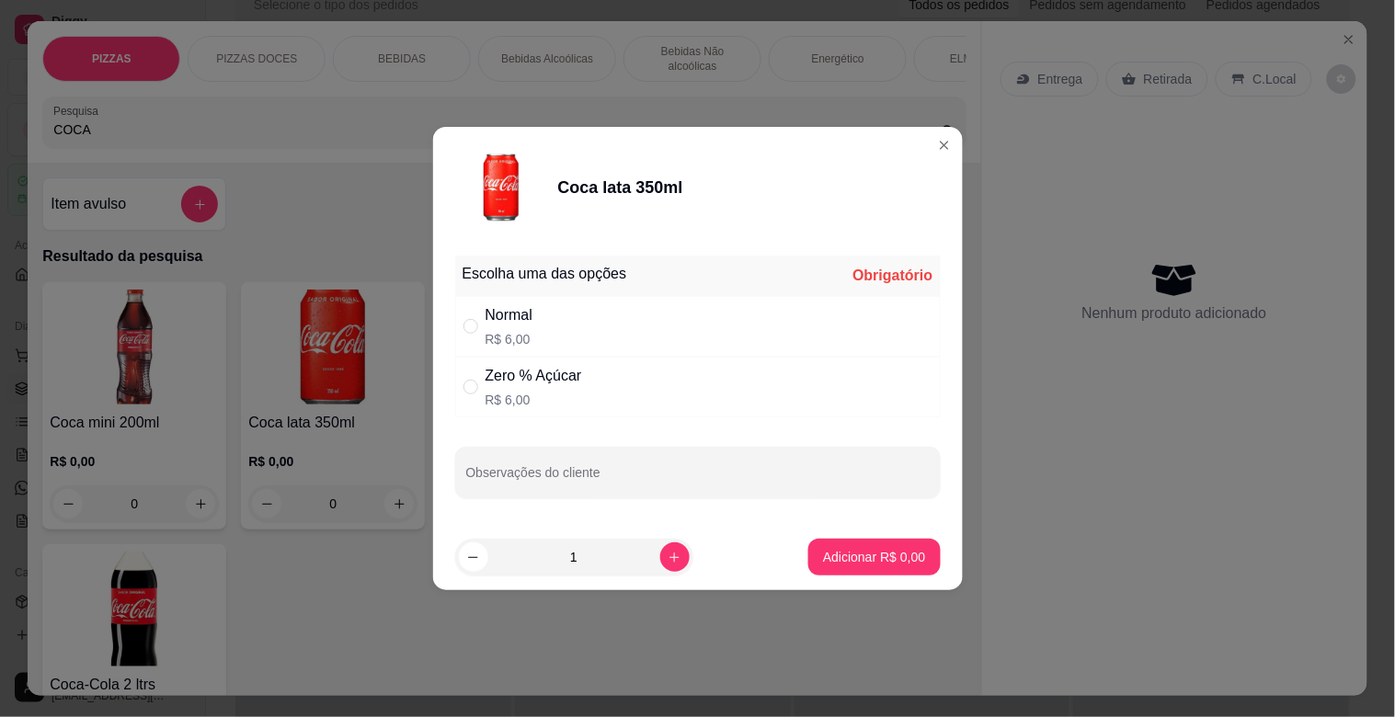
click at [644, 300] on div "Normal R$ 6,00" at bounding box center [698, 326] width 486 height 61
radio input "true"
click at [892, 562] on p "Adicionar R$ 6,00" at bounding box center [874, 557] width 102 height 18
type input "1"
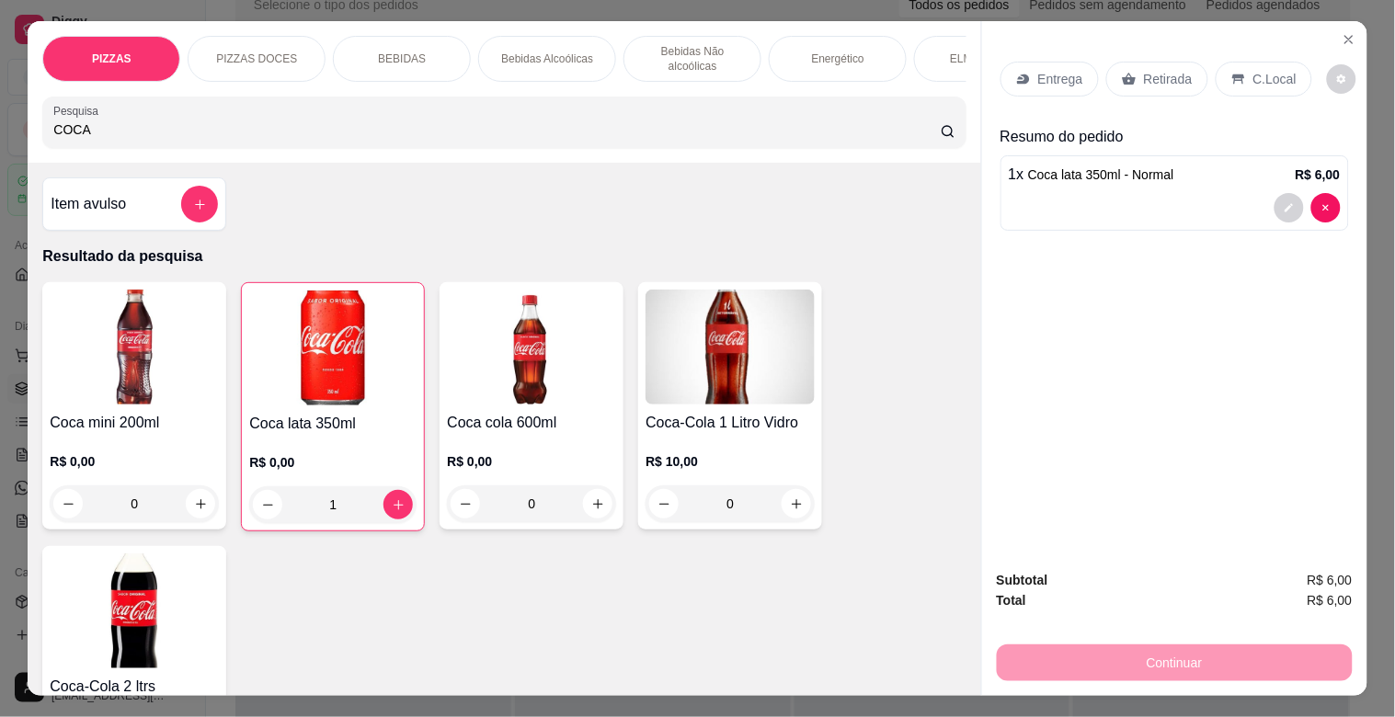
click at [1169, 74] on p "Retirada" at bounding box center [1168, 79] width 49 height 18
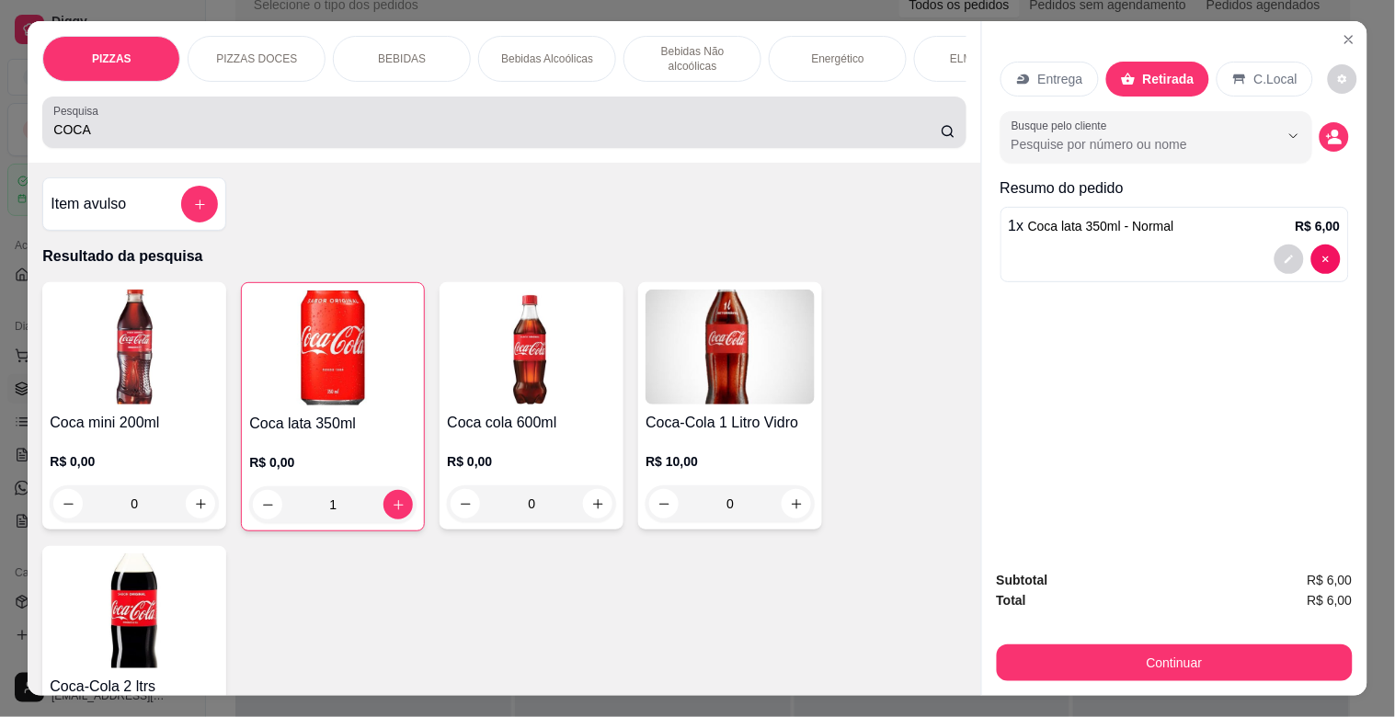
click at [663, 123] on div "COCA" at bounding box center [503, 122] width 901 height 37
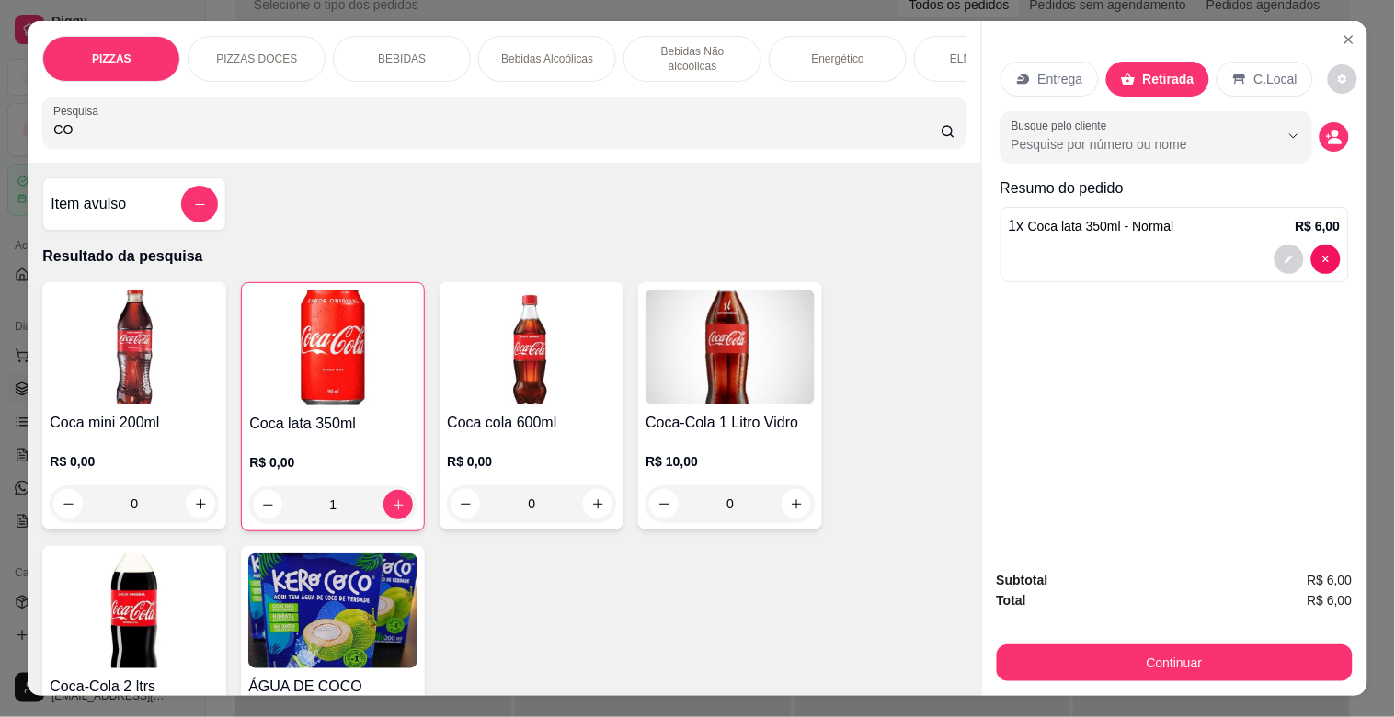
type input "C"
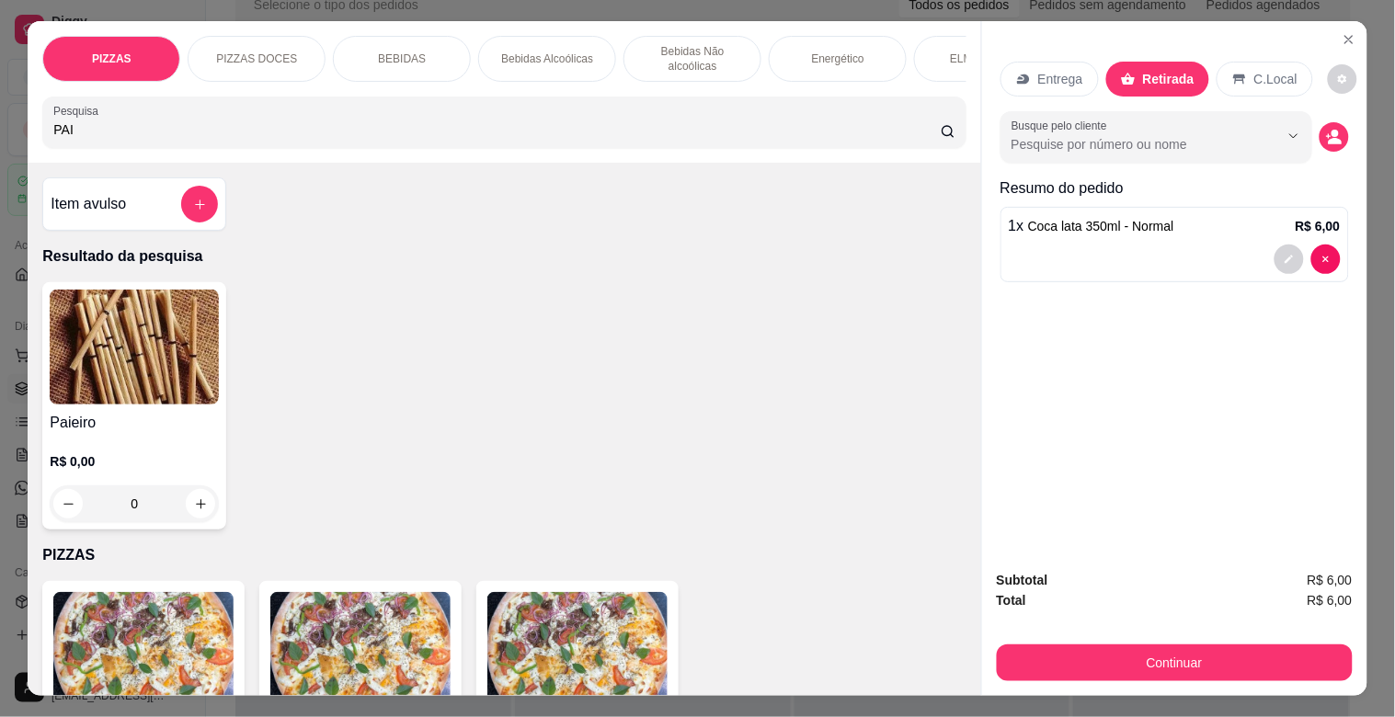
type input "PAI"
click at [156, 418] on div "Paieiro R$ 0,00 0" at bounding box center [134, 405] width 184 height 247
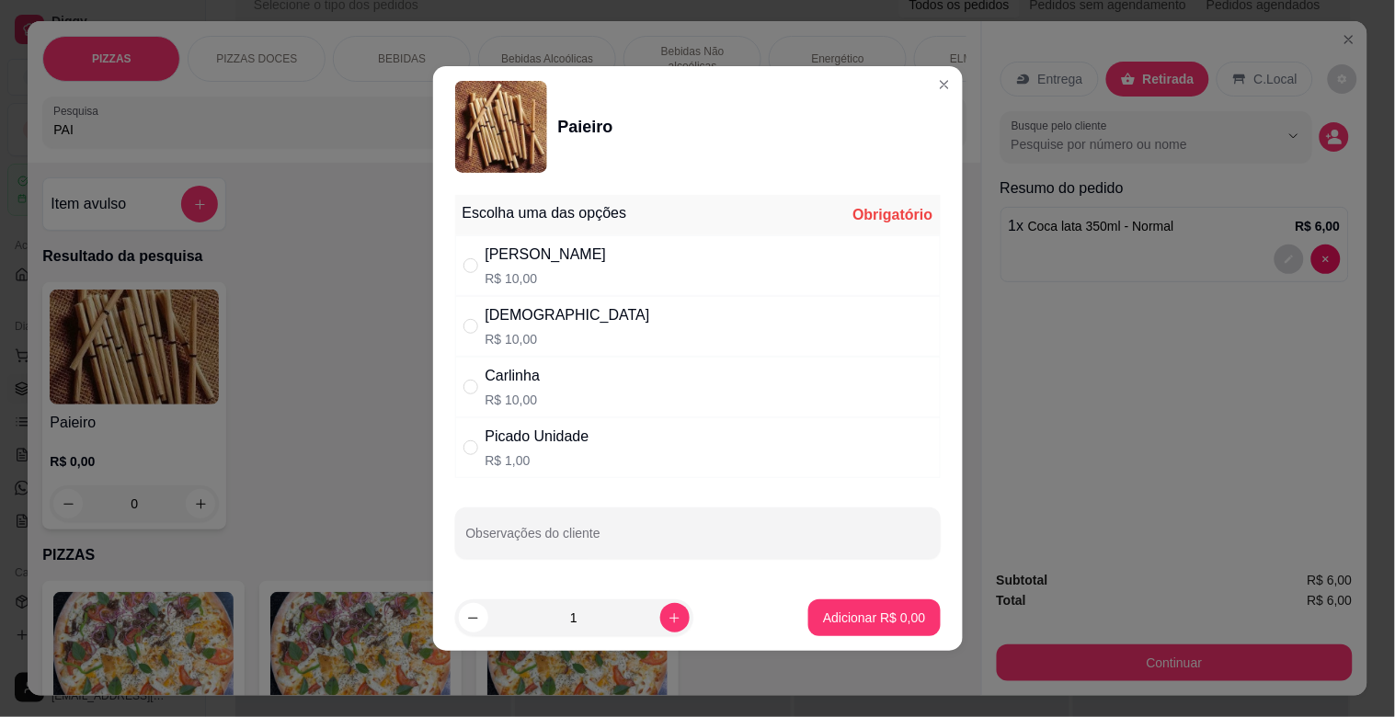
click at [574, 340] on div "Dinha R$ 10,00" at bounding box center [698, 326] width 486 height 61
radio input "true"
click at [829, 609] on p "Adicionar R$ 10,00" at bounding box center [871, 617] width 107 height 17
type input "1"
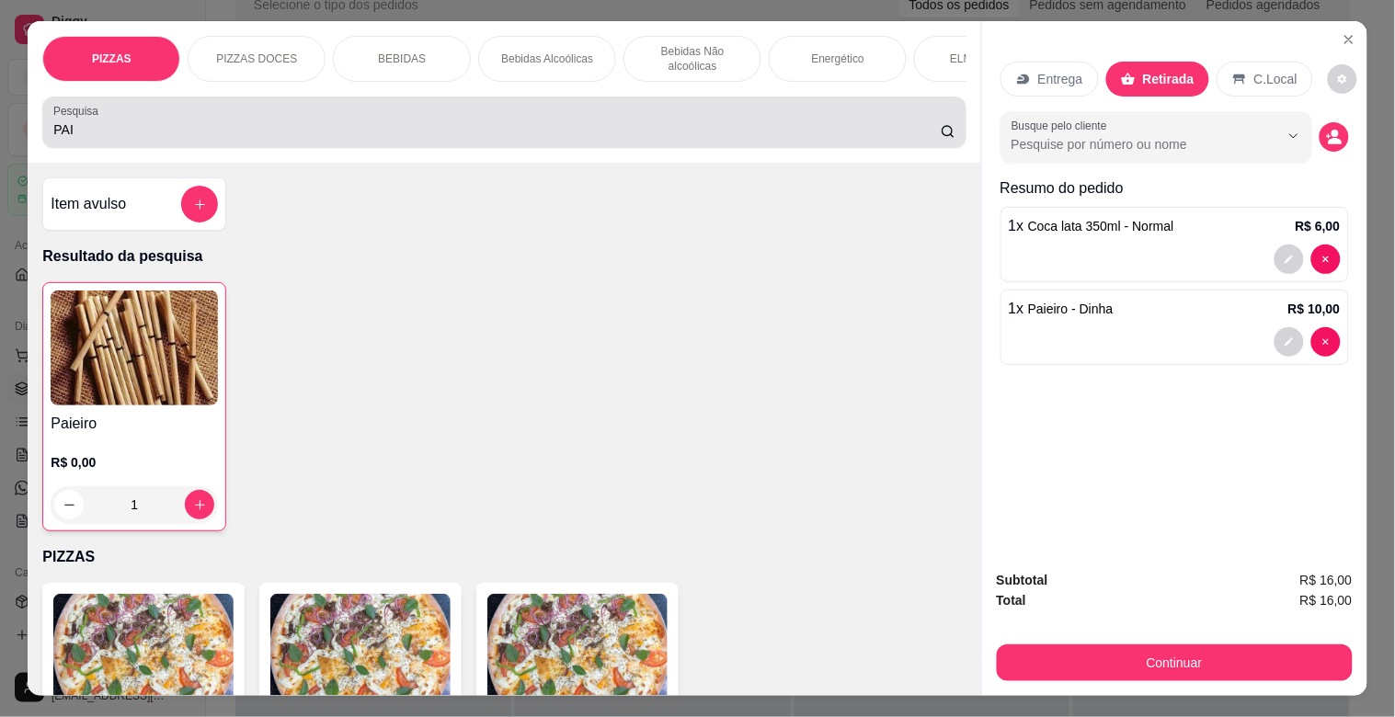
click at [315, 139] on input "PAI" at bounding box center [496, 129] width 887 height 18
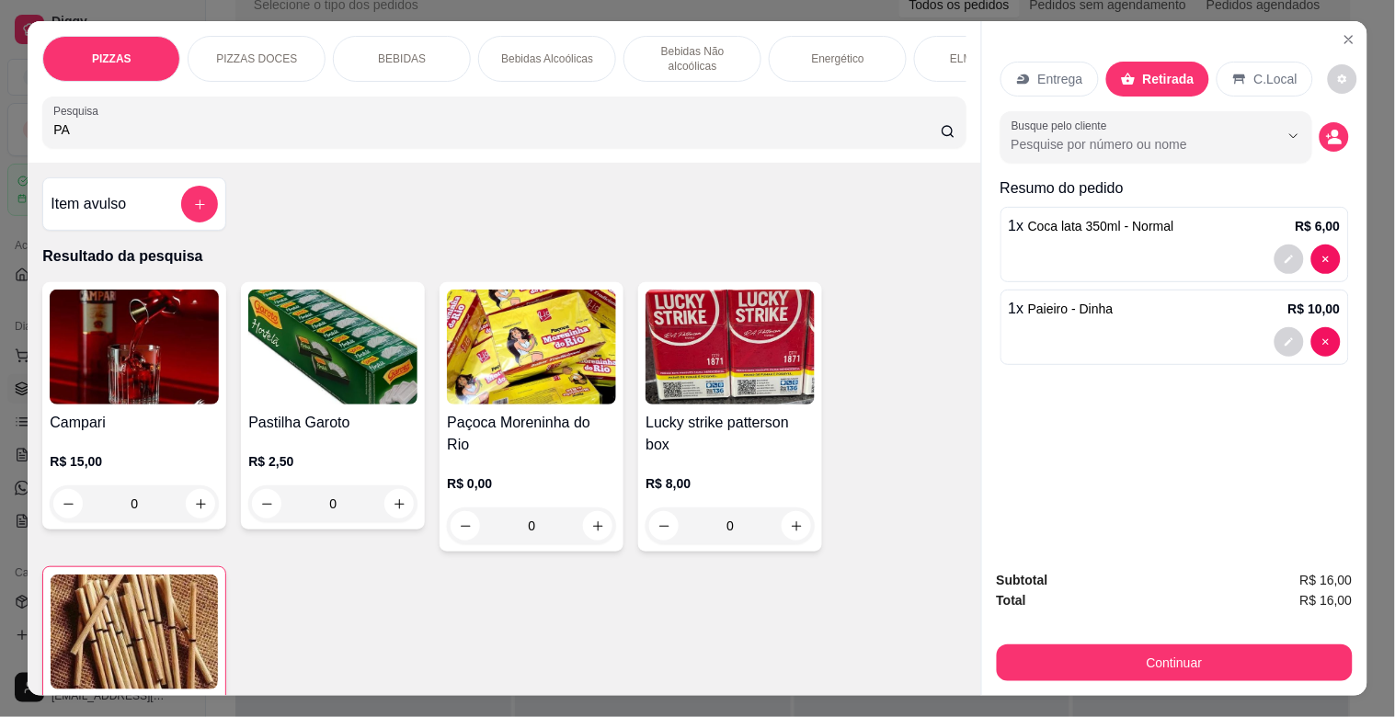
type input "P"
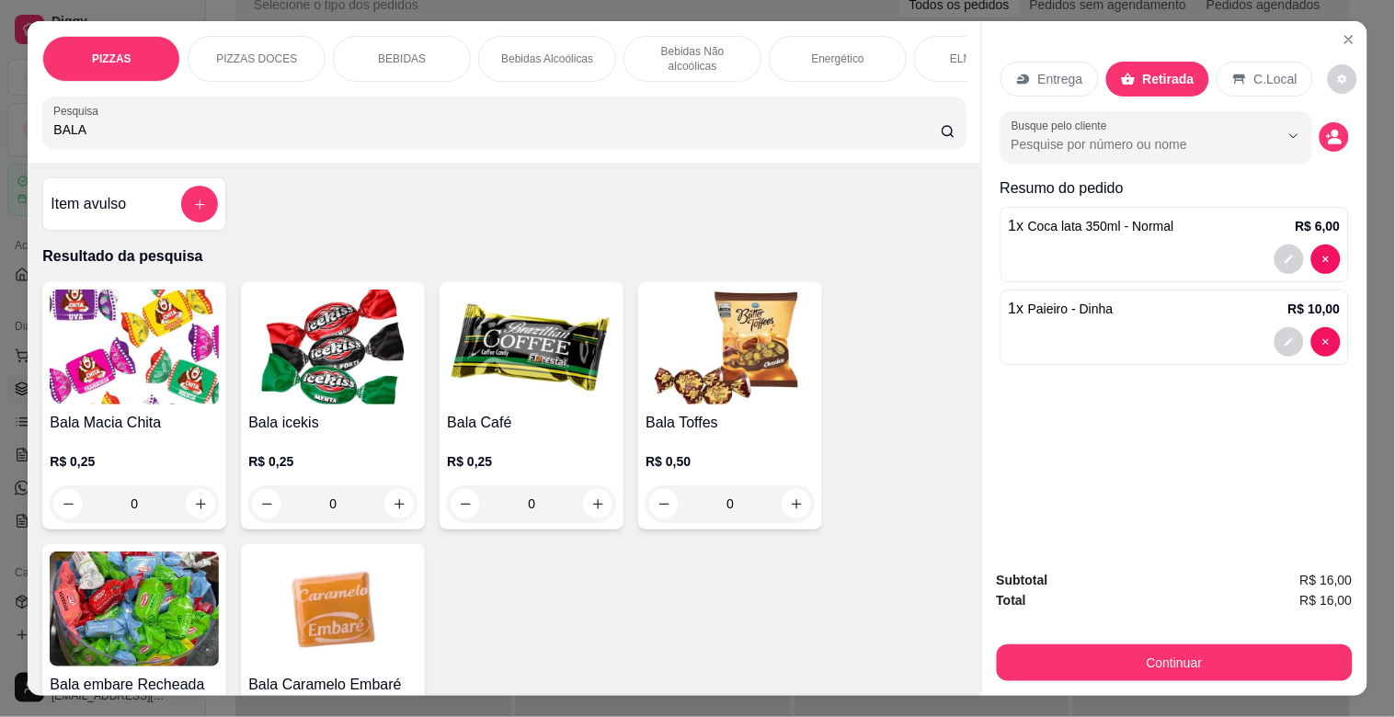
type input "BALA"
click at [716, 374] on img at bounding box center [730, 347] width 169 height 115
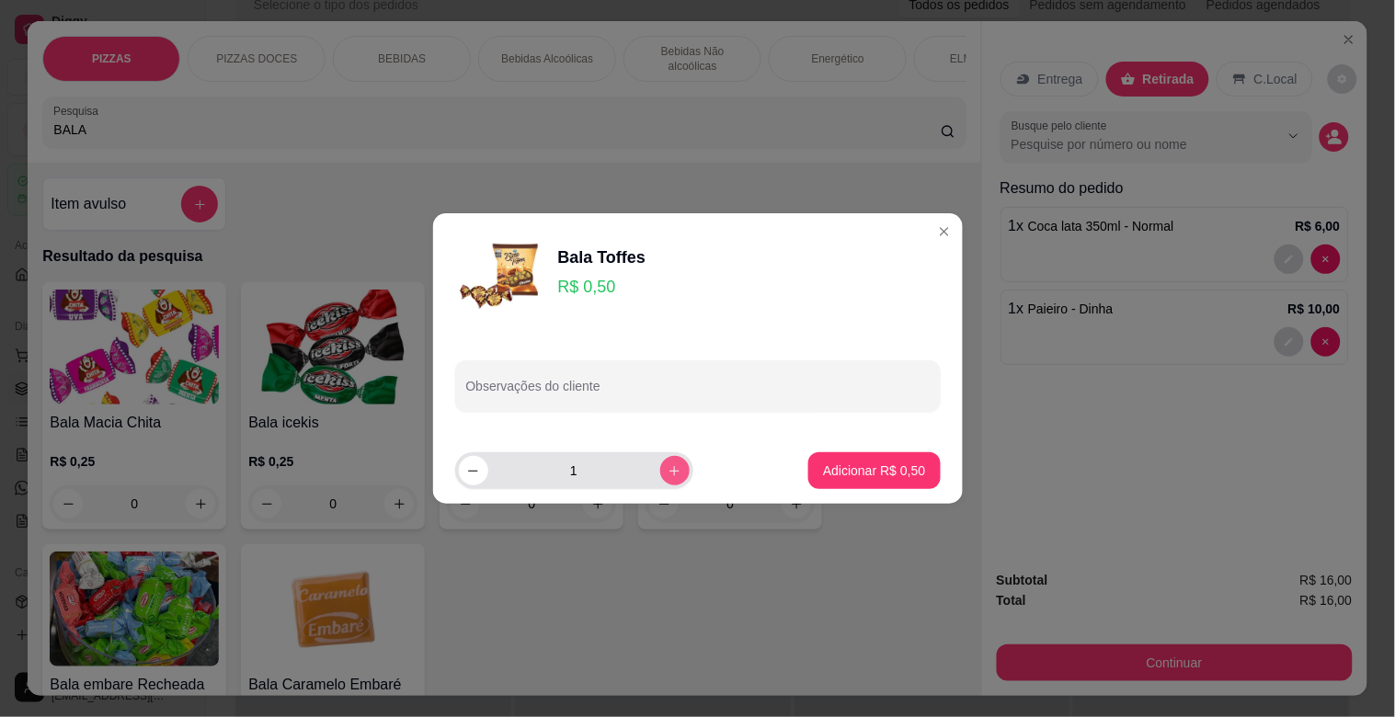
click at [668, 466] on icon "increase-product-quantity" at bounding box center [675, 471] width 14 height 14
type input "2"
click at [886, 479] on p "Adicionar R$ 1,00" at bounding box center [874, 471] width 102 height 18
type input "2"
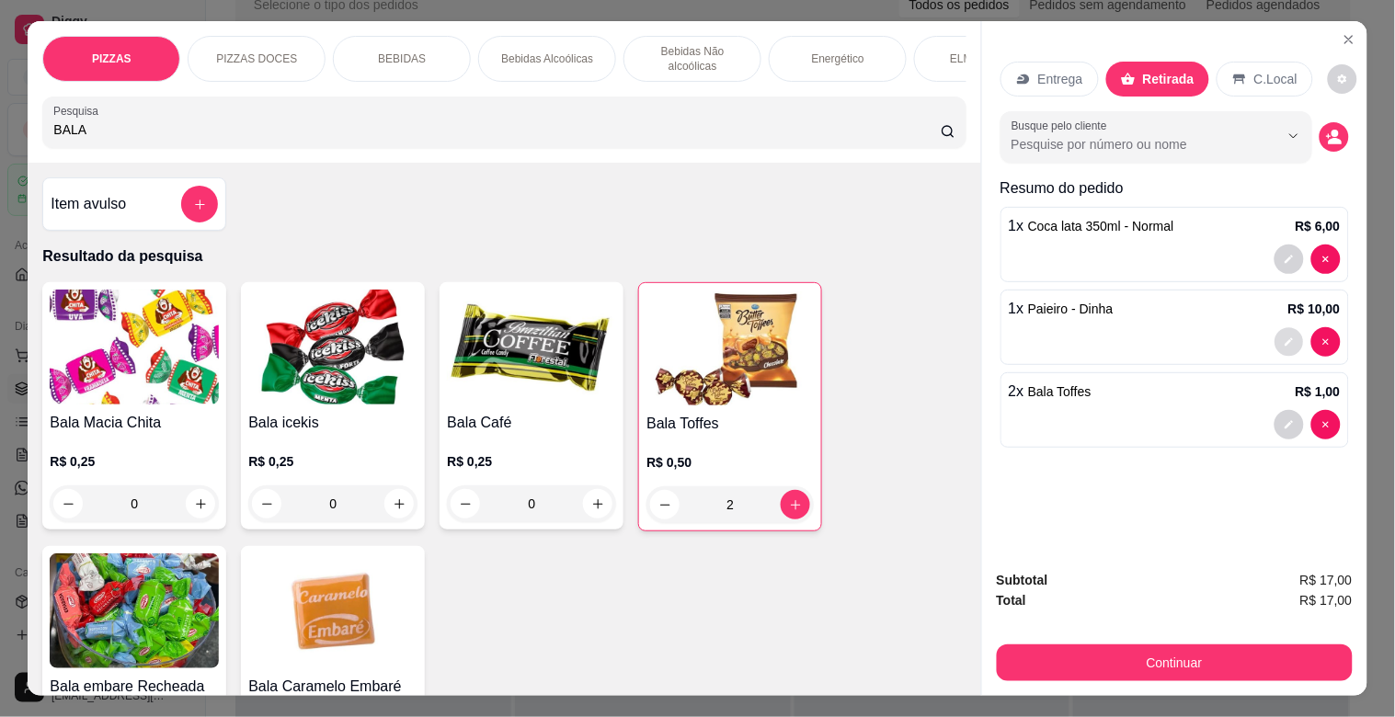
click at [1275, 337] on button "decrease-product-quantity" at bounding box center [1289, 342] width 29 height 29
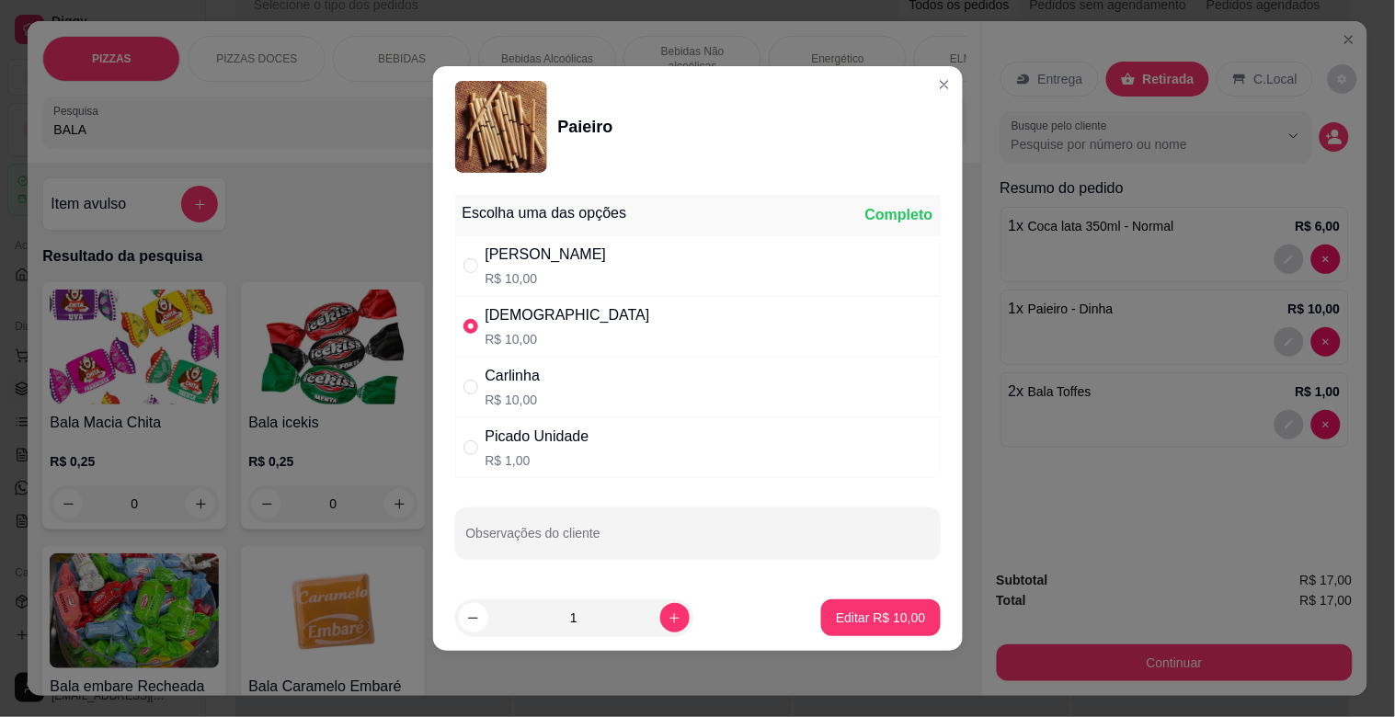
click at [579, 258] on div "[PERSON_NAME]$ 10,00" at bounding box center [698, 265] width 486 height 61
radio input "true"
radio input "false"
click at [872, 614] on p "Editar R$ 10,00" at bounding box center [881, 617] width 86 height 17
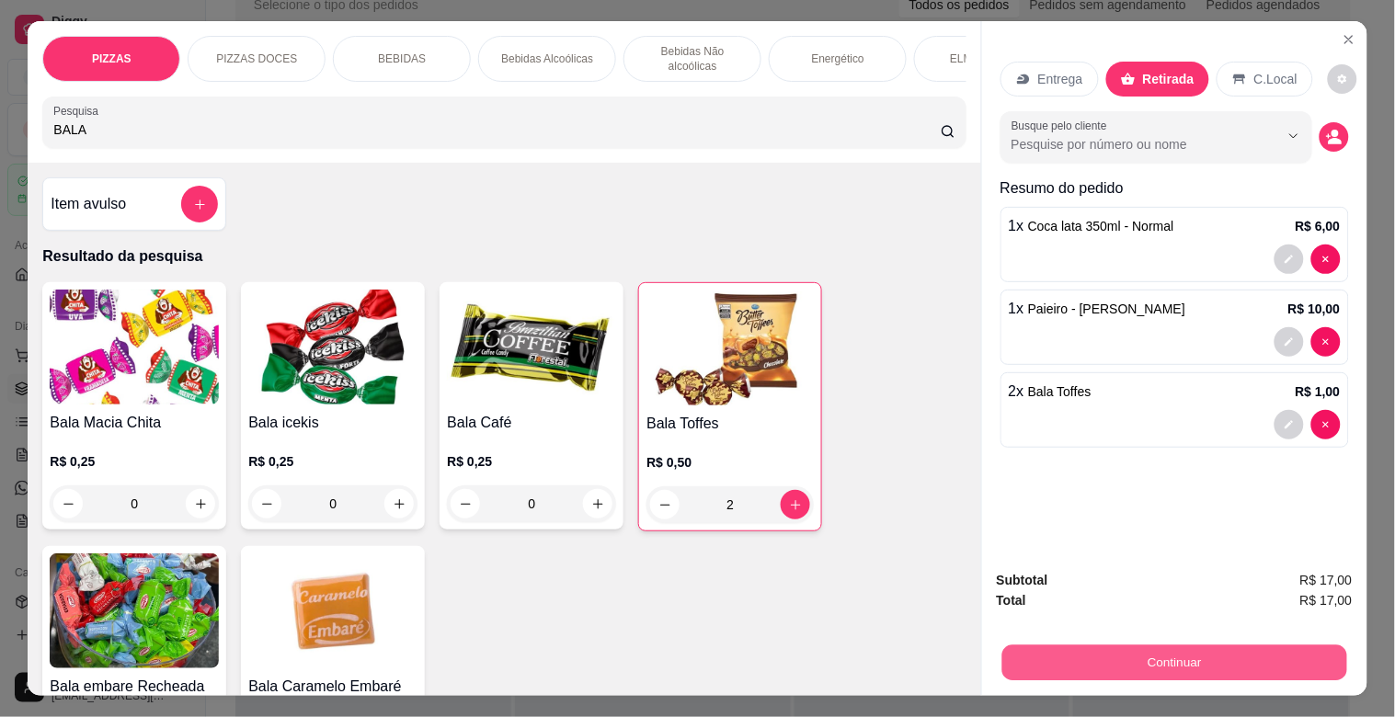
click at [1203, 665] on button "Continuar" at bounding box center [1174, 663] width 345 height 36
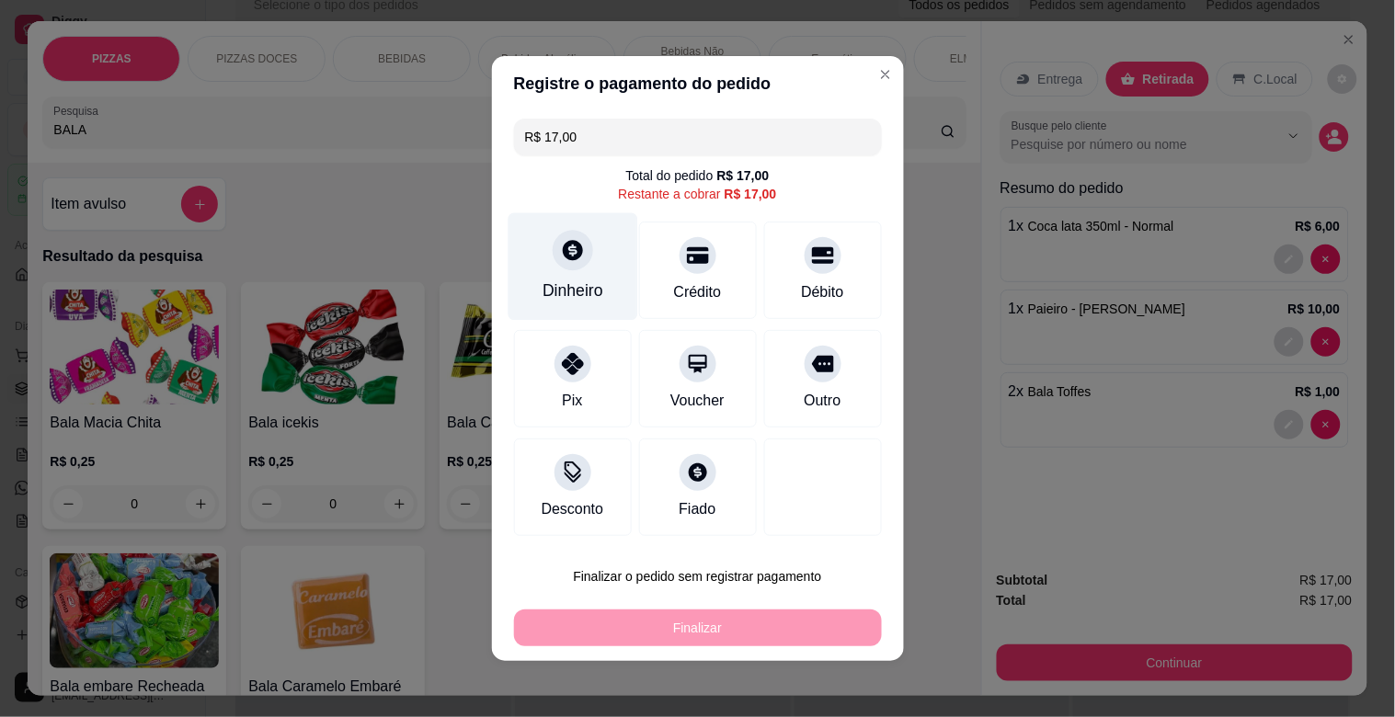
click at [536, 258] on div "Dinheiro" at bounding box center [573, 267] width 130 height 108
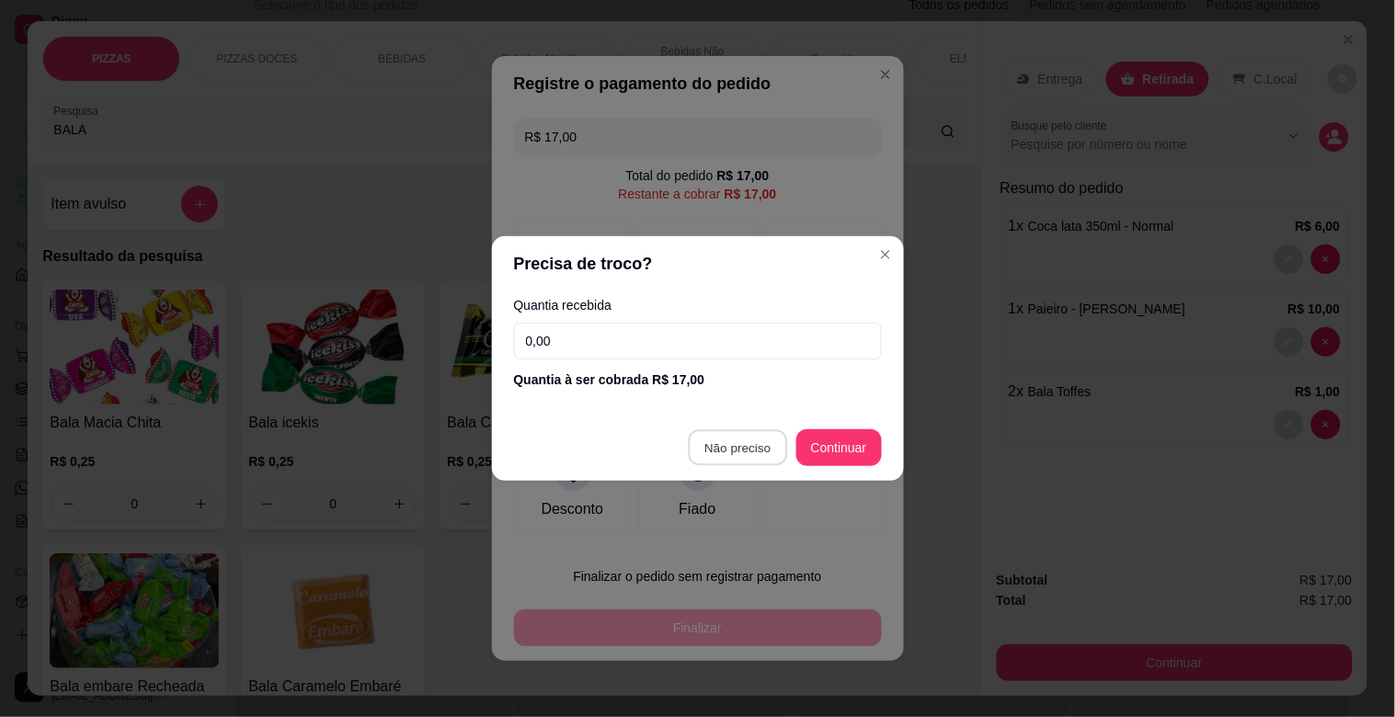
type input "R$ 0,00"
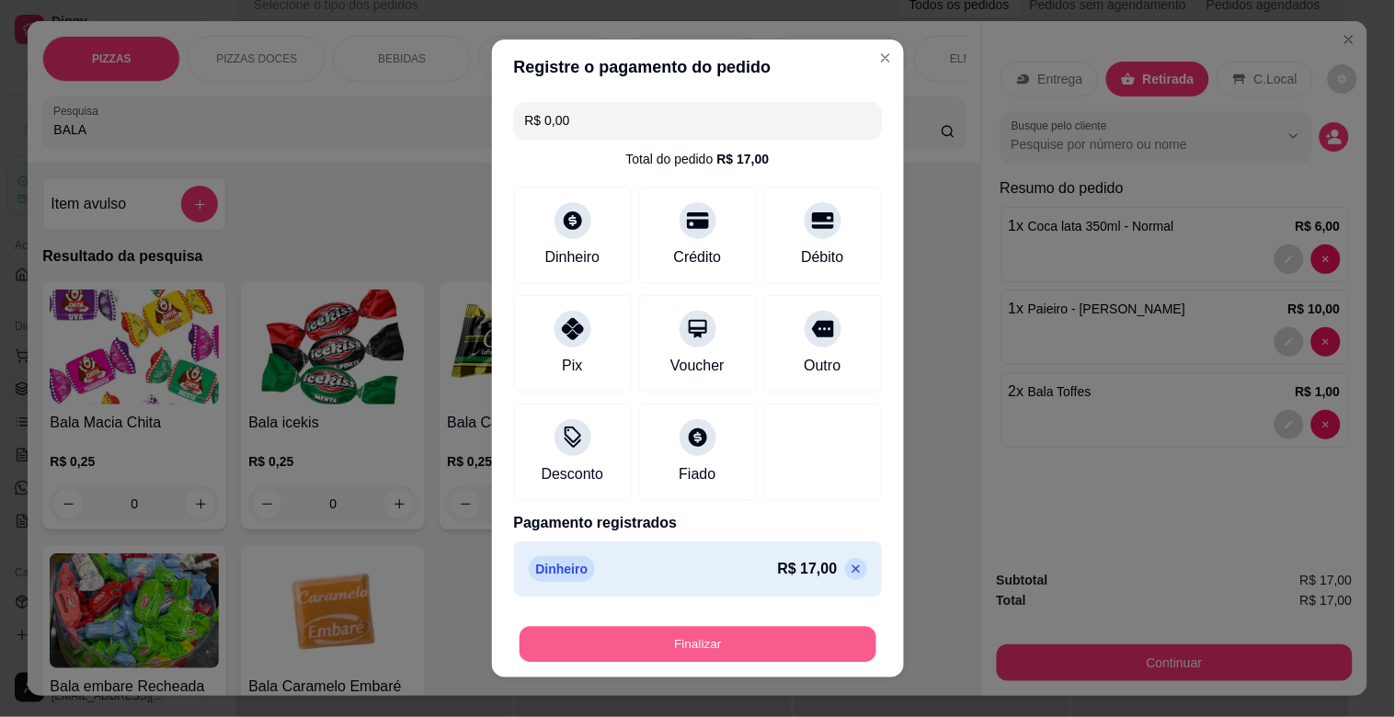
click at [711, 640] on button "Finalizar" at bounding box center [698, 645] width 357 height 36
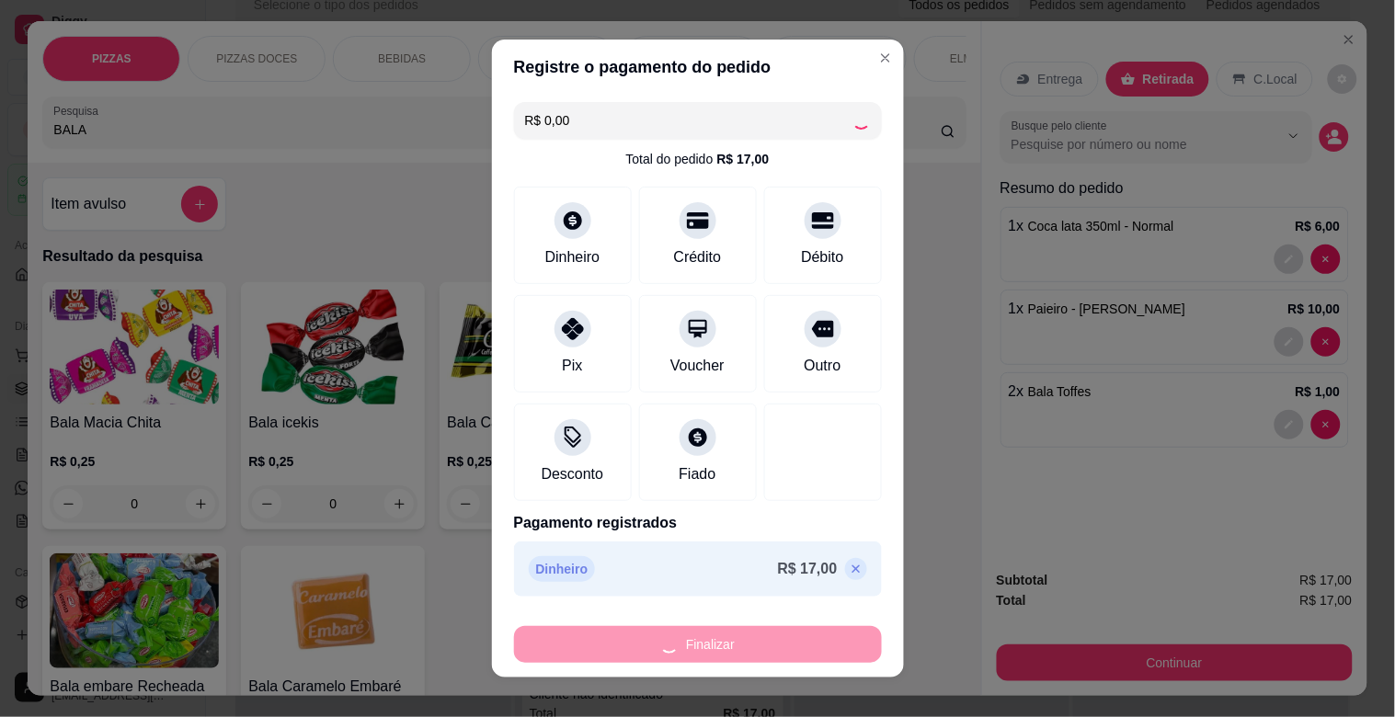
type input "0"
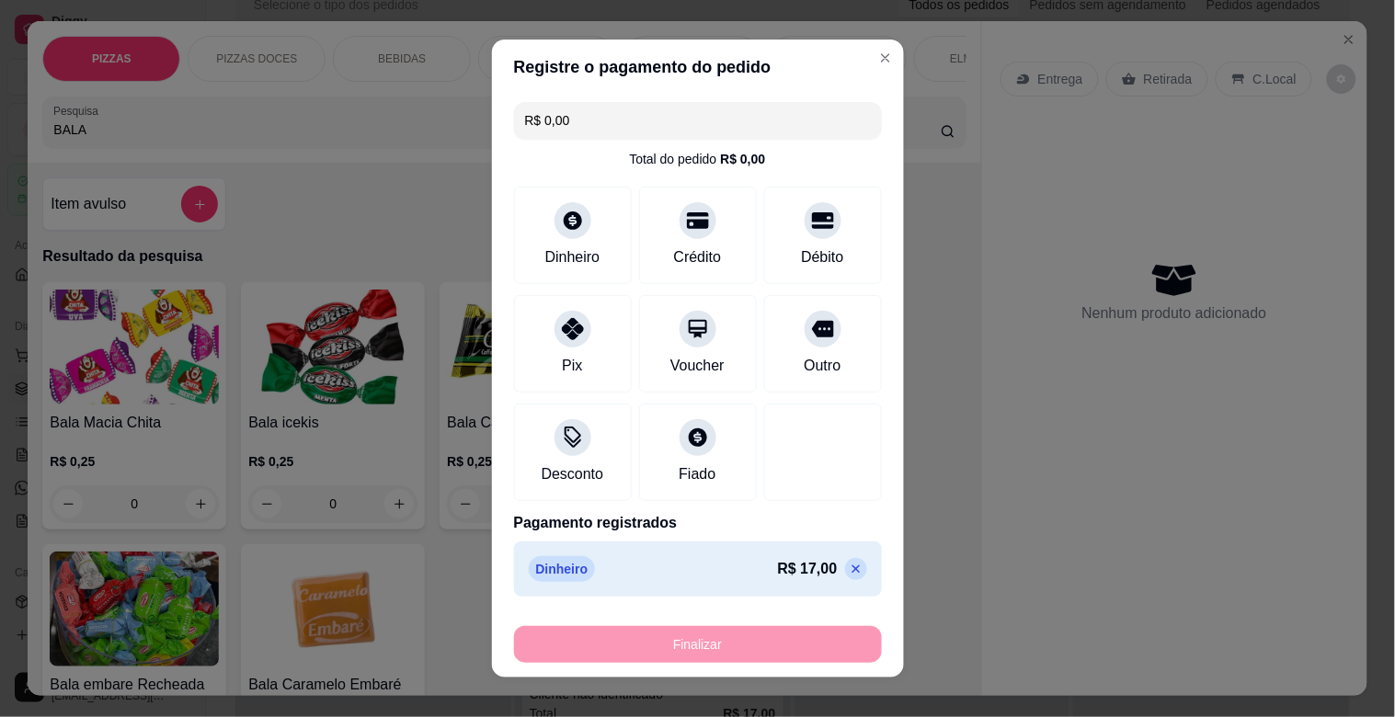
type input "-R$ 17,00"
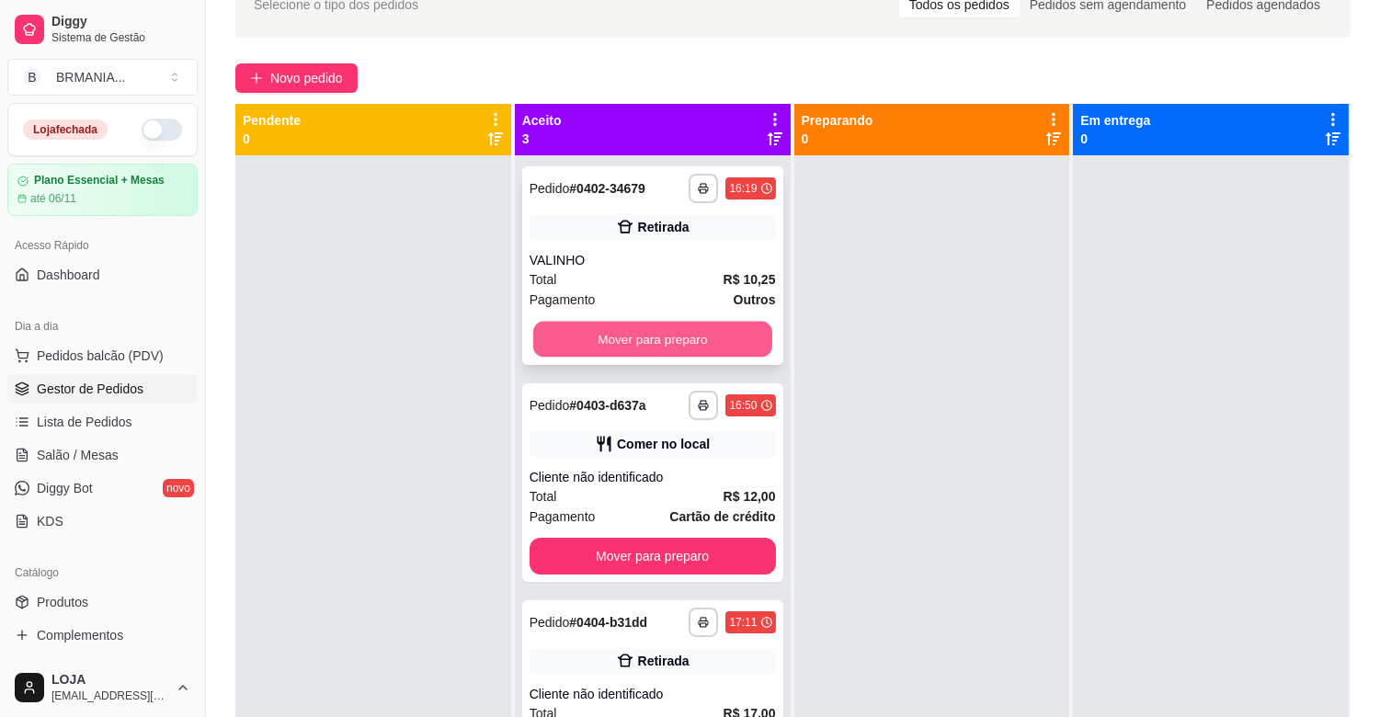
click at [625, 345] on button "Mover para preparo" at bounding box center [652, 340] width 239 height 36
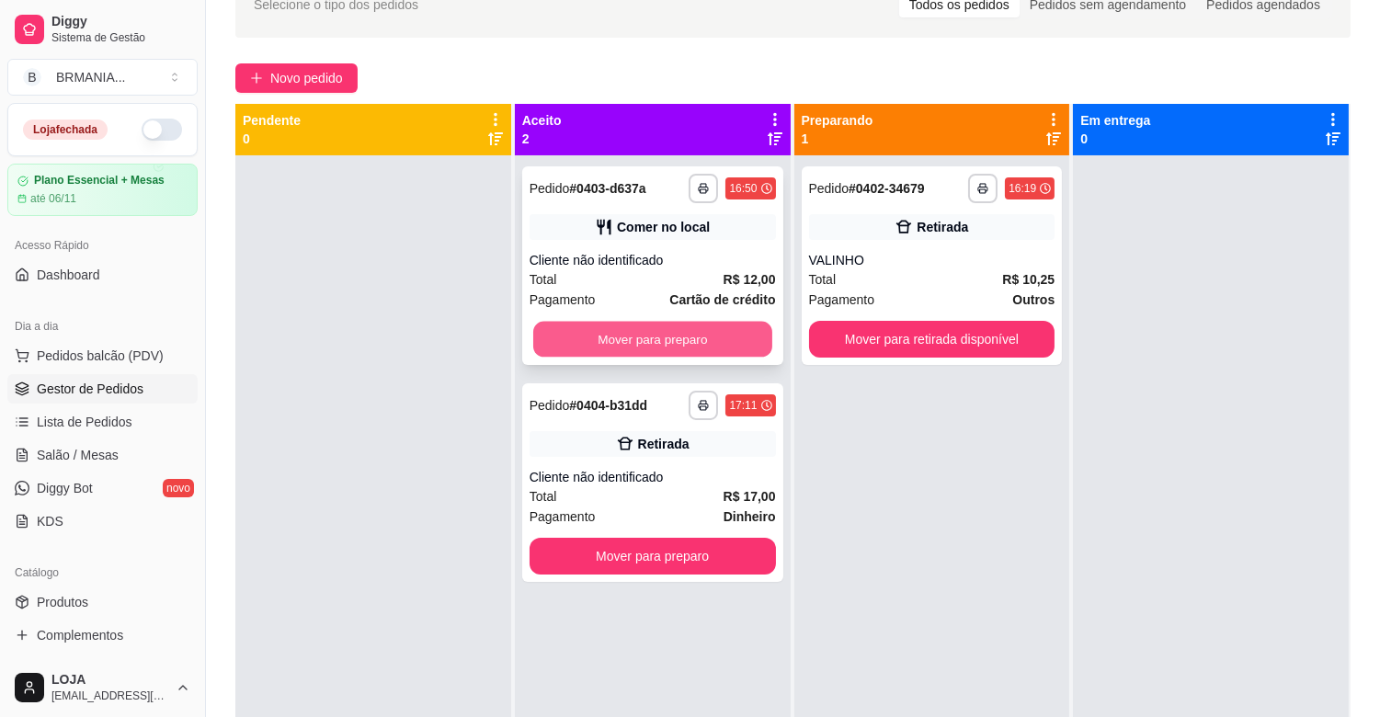
click at [619, 347] on button "Mover para preparo" at bounding box center [652, 340] width 239 height 36
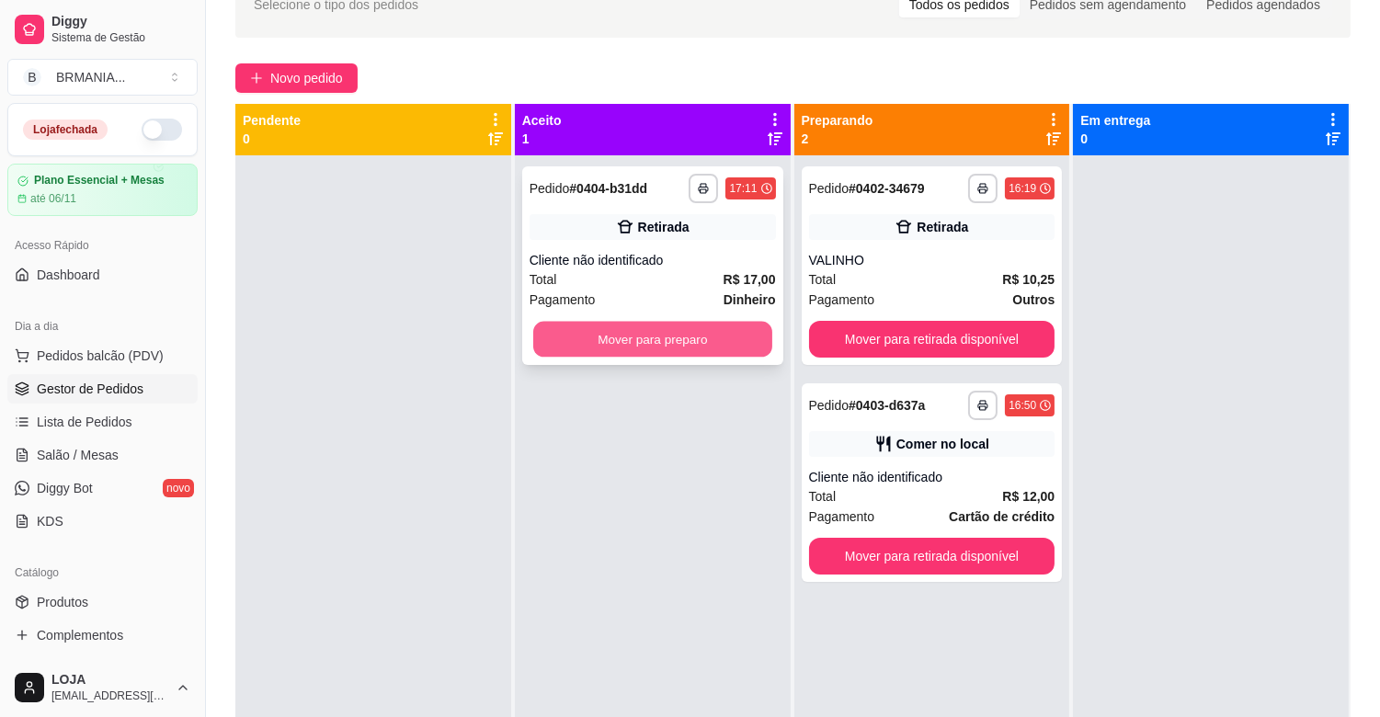
click at [602, 346] on button "Mover para preparo" at bounding box center [652, 340] width 239 height 36
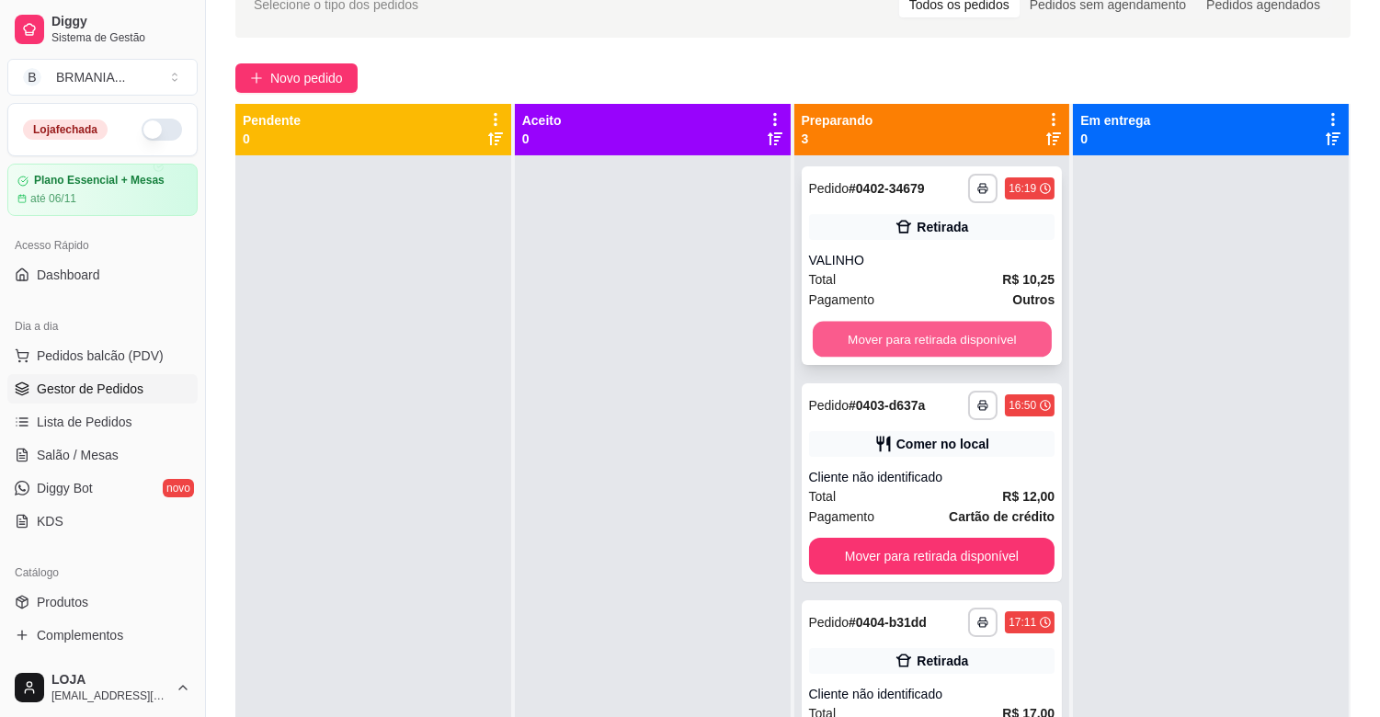
click at [936, 322] on button "Mover para retirada disponível" at bounding box center [932, 340] width 239 height 36
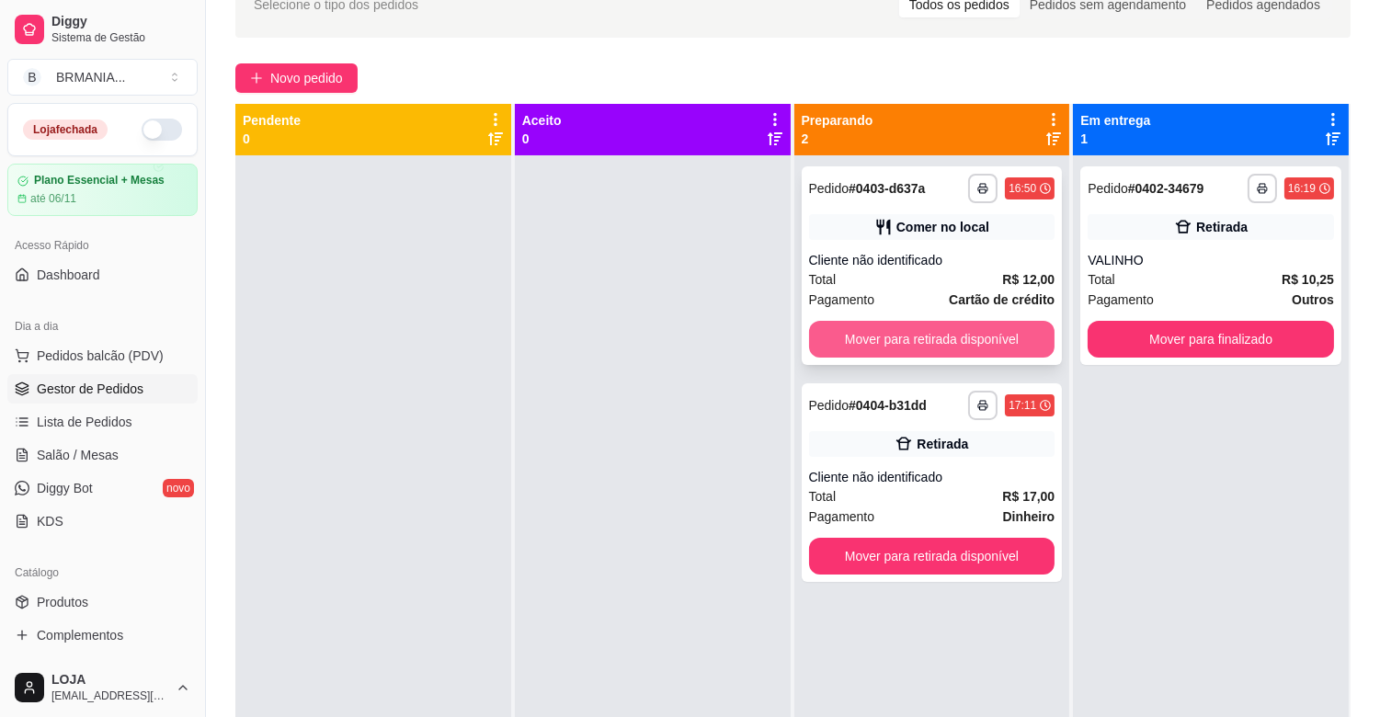
click at [949, 331] on button "Mover para retirada disponível" at bounding box center [932, 339] width 246 height 37
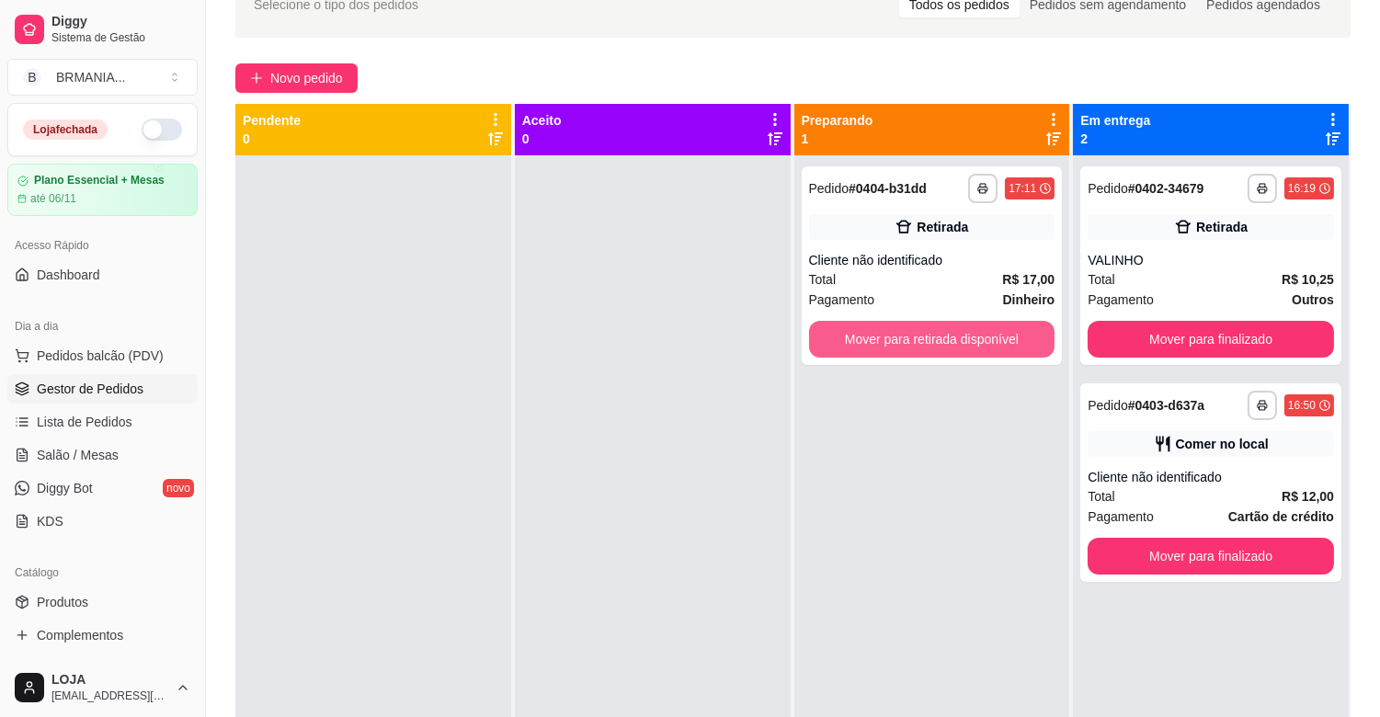
click at [949, 331] on button "Mover para retirada disponível" at bounding box center [932, 339] width 246 height 37
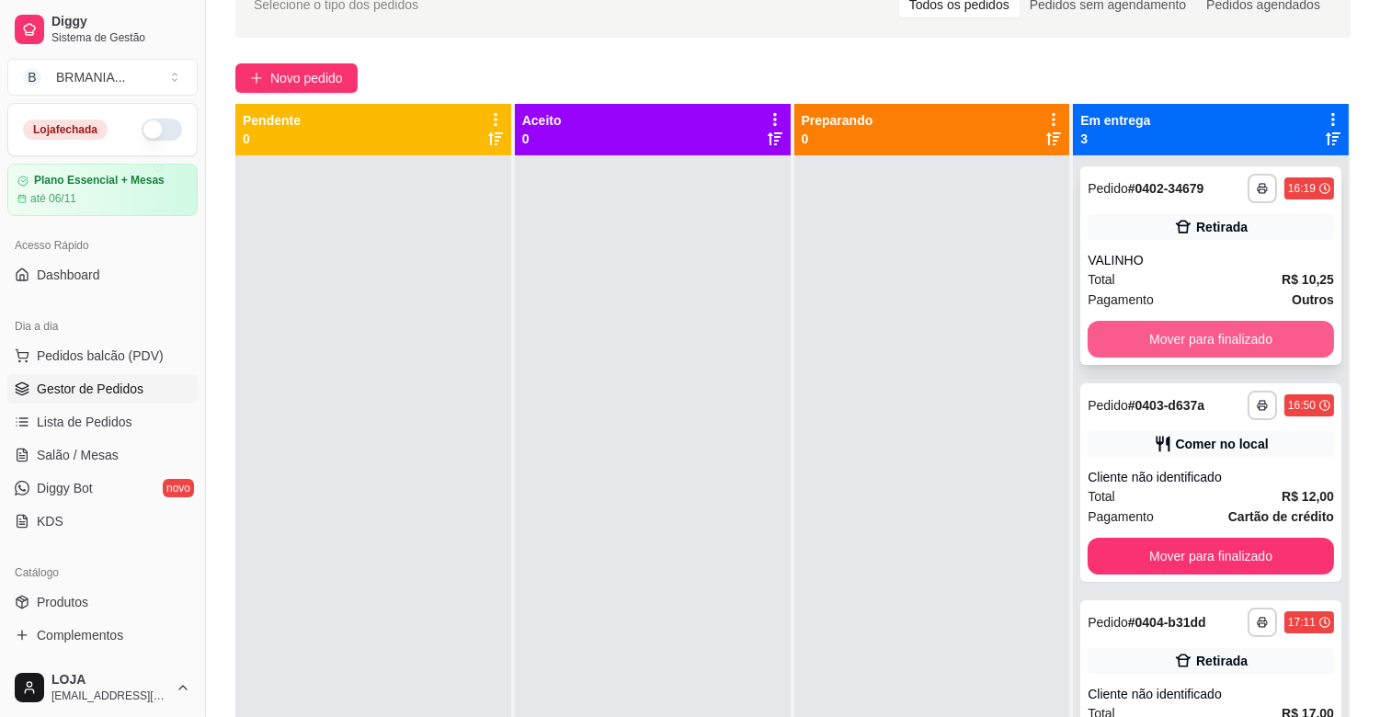
click at [1188, 321] on button "Mover para finalizado" at bounding box center [1211, 339] width 246 height 37
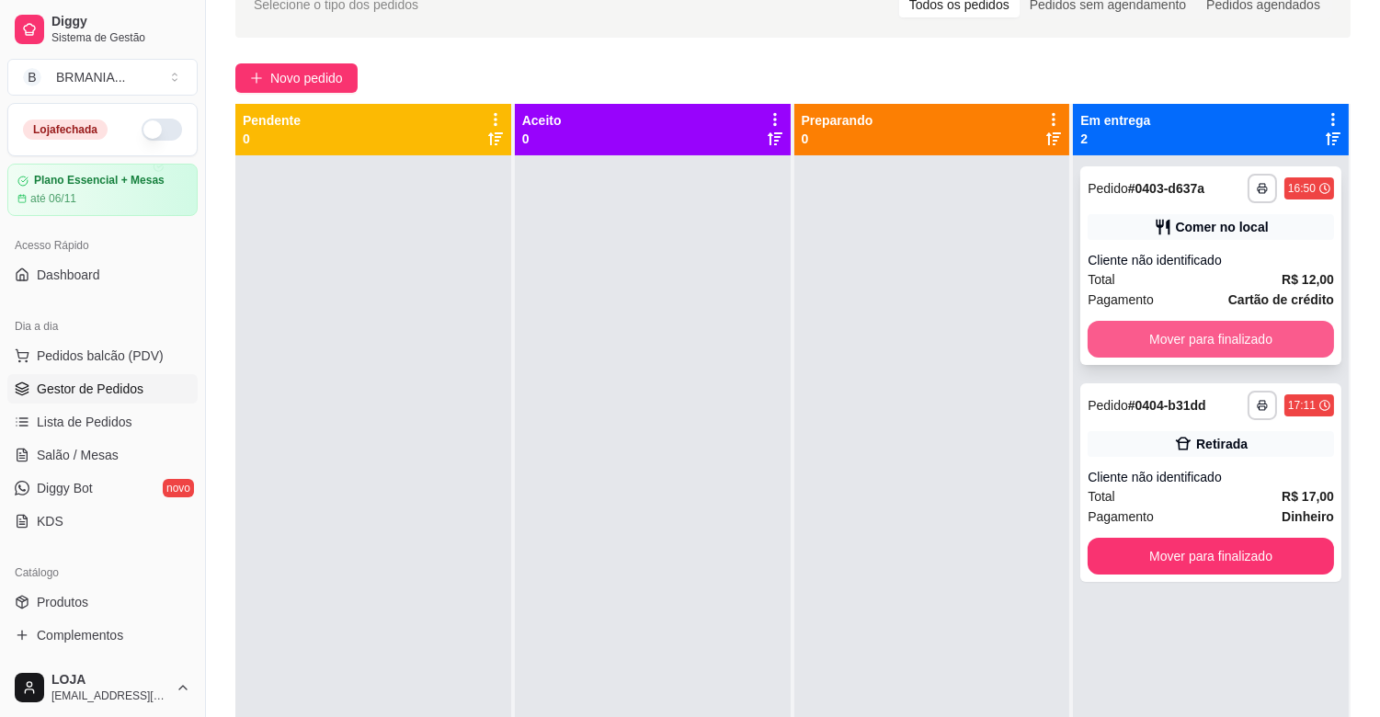
click at [1194, 326] on button "Mover para finalizado" at bounding box center [1211, 339] width 246 height 37
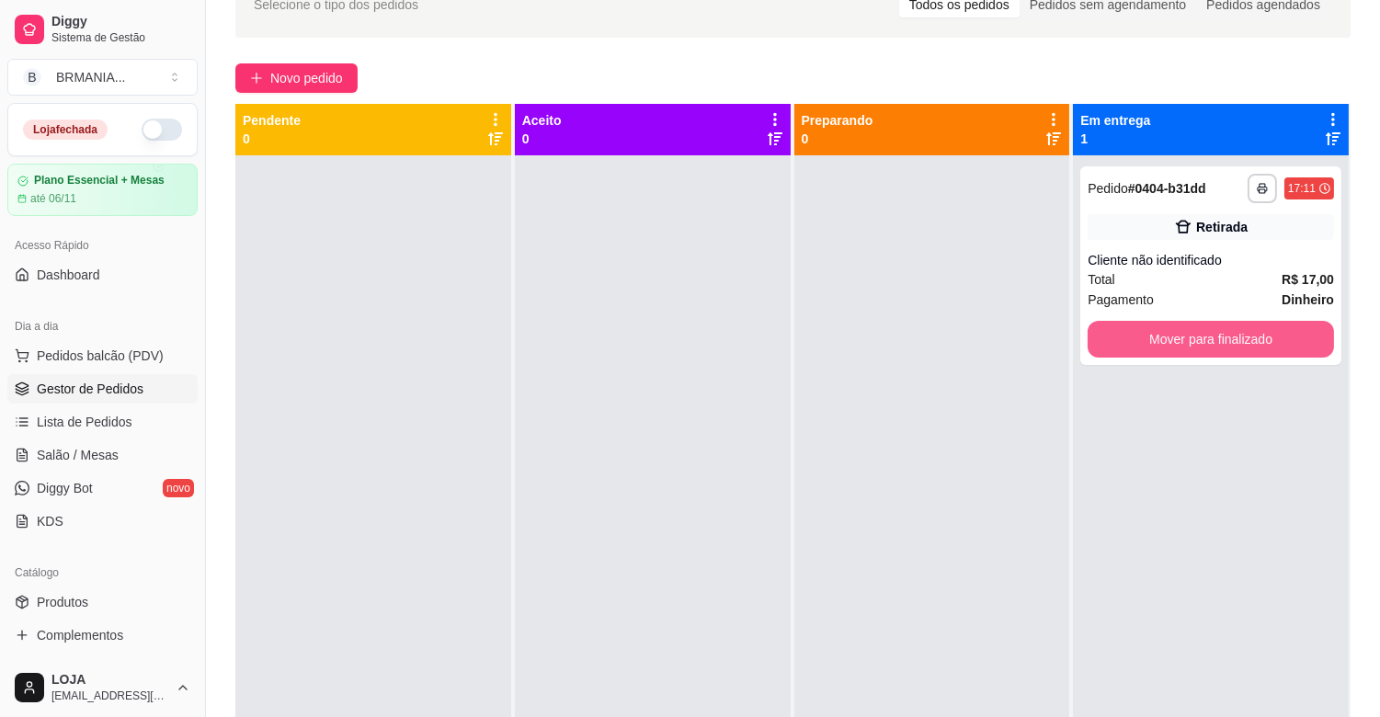
click at [1194, 326] on button "Mover para finalizado" at bounding box center [1211, 339] width 246 height 37
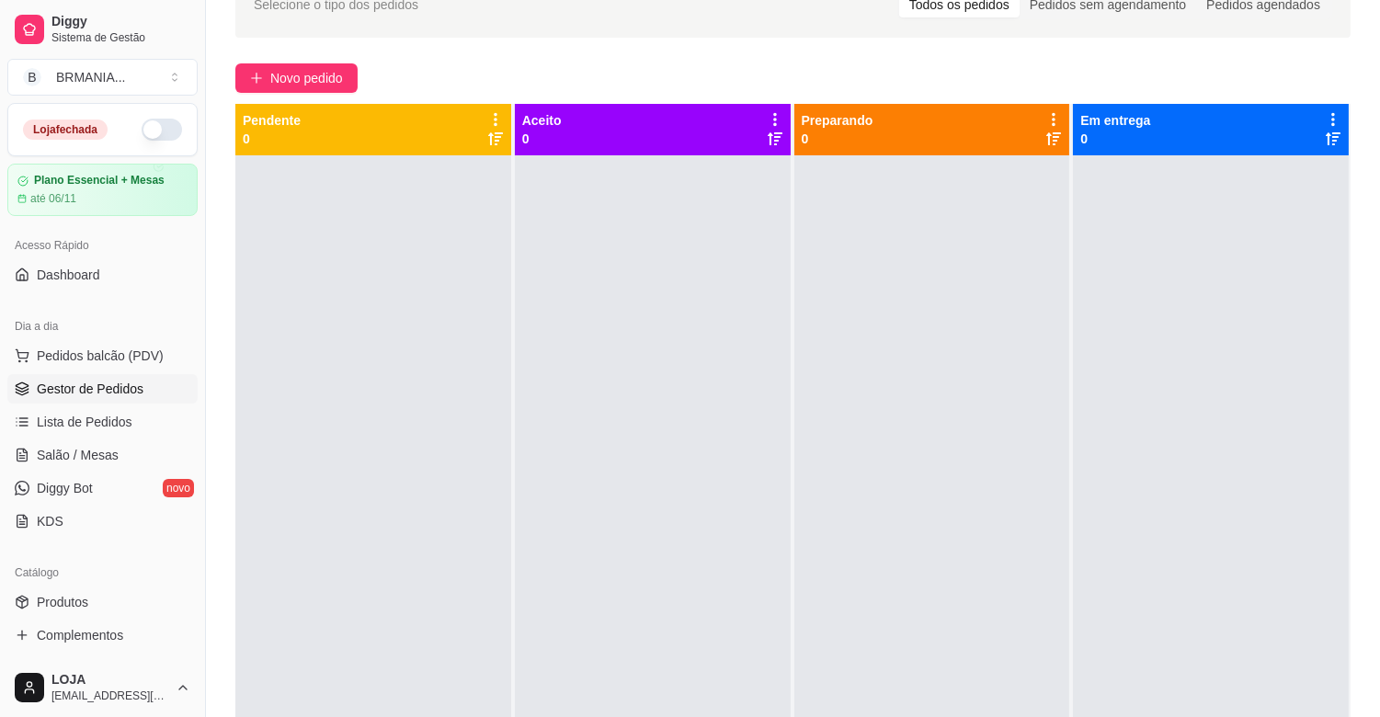
click at [142, 129] on button "button" at bounding box center [162, 130] width 40 height 22
click at [97, 601] on link "Produtos" at bounding box center [102, 602] width 190 height 29
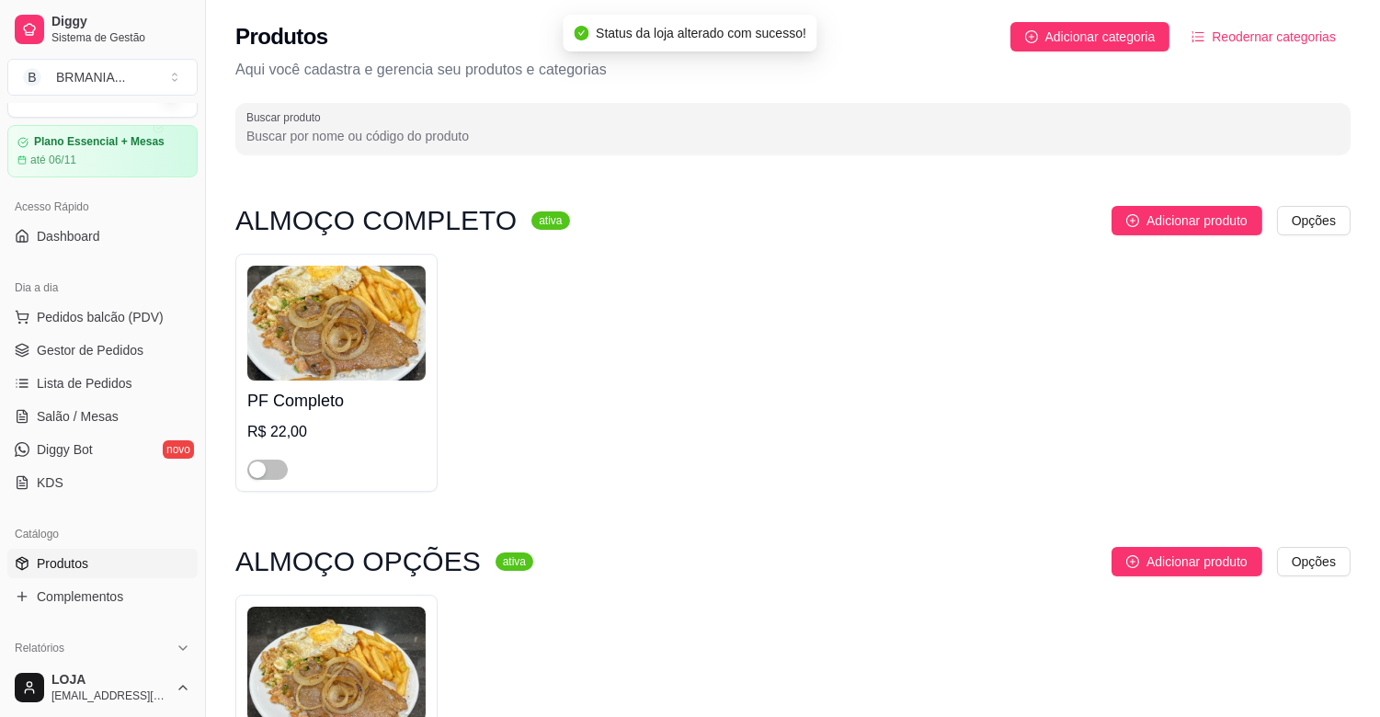
click at [651, 449] on div "PF Completo R$ 22,00" at bounding box center [793, 373] width 1116 height 238
click at [654, 451] on div "PF Completo R$ 22,00" at bounding box center [793, 373] width 1116 height 238
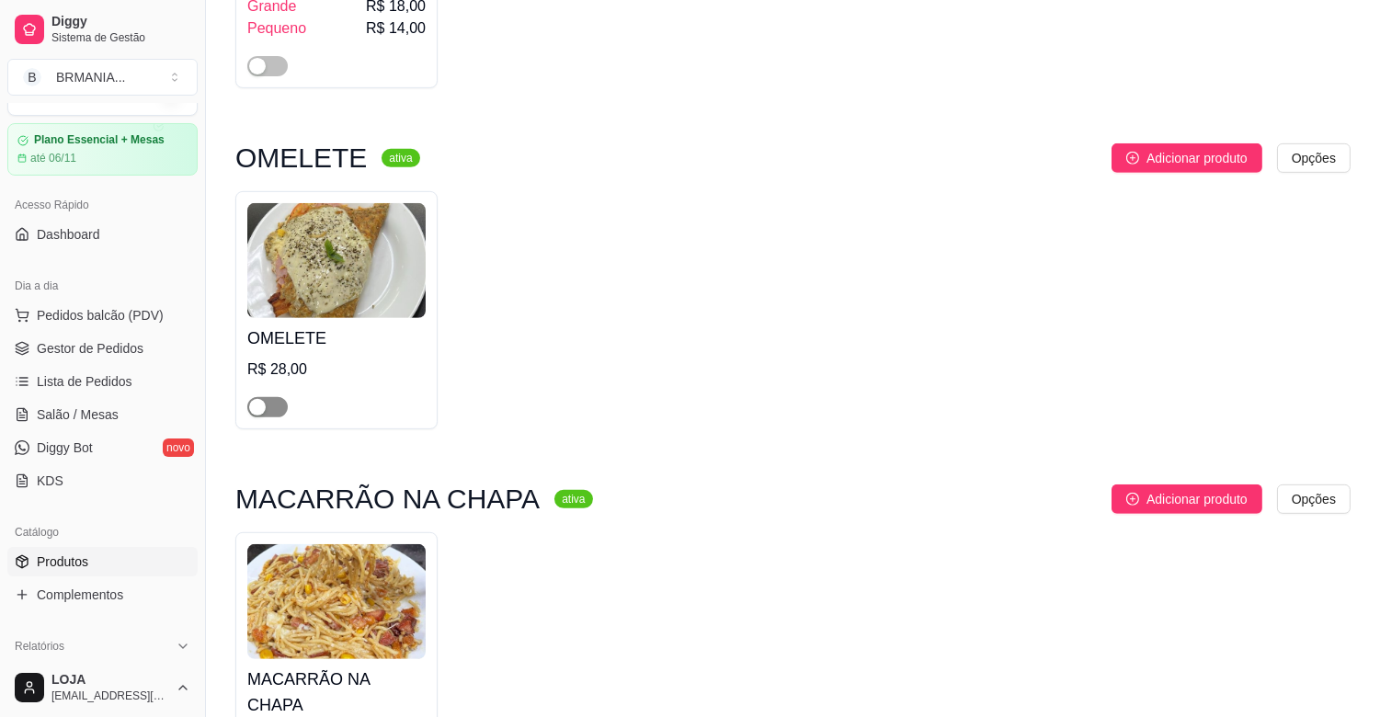
click at [271, 408] on span "button" at bounding box center [267, 407] width 40 height 20
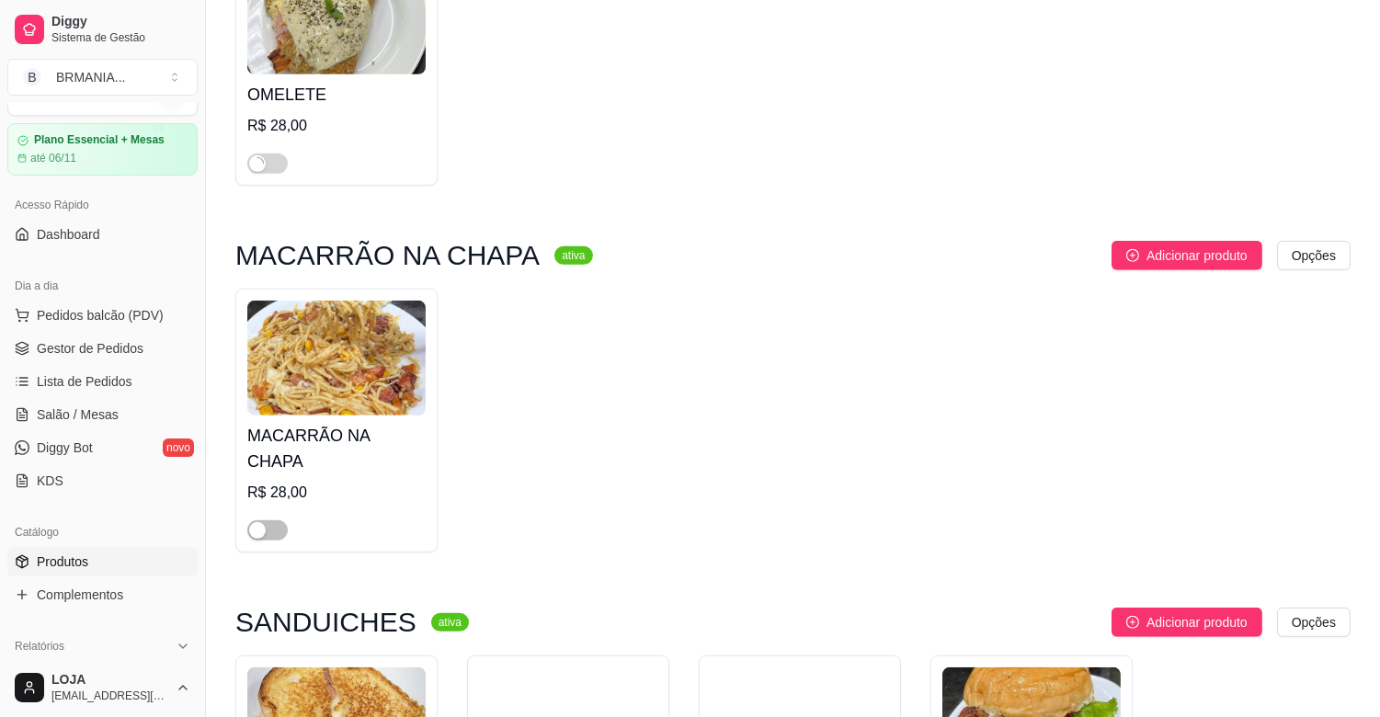
scroll to position [1880, 0]
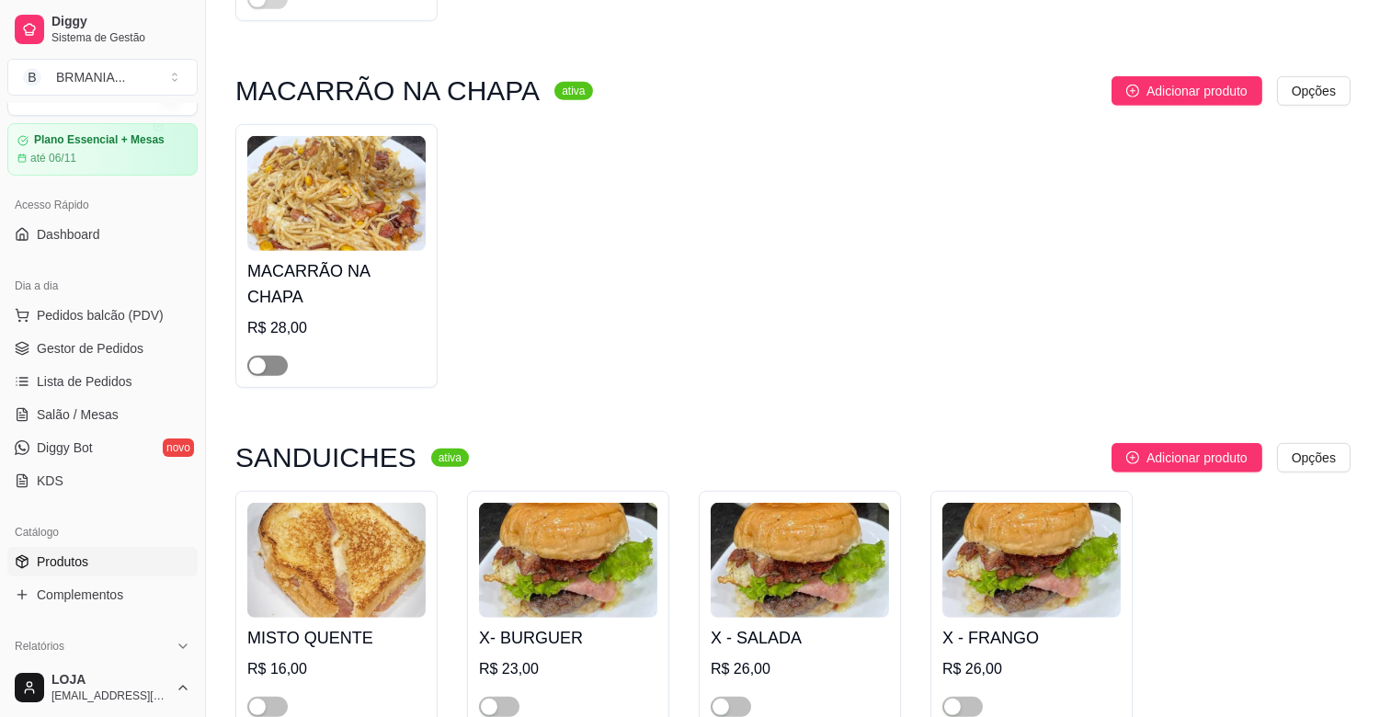
click at [256, 358] on div "button" at bounding box center [257, 366] width 17 height 17
click at [264, 699] on div "button" at bounding box center [257, 707] width 17 height 17
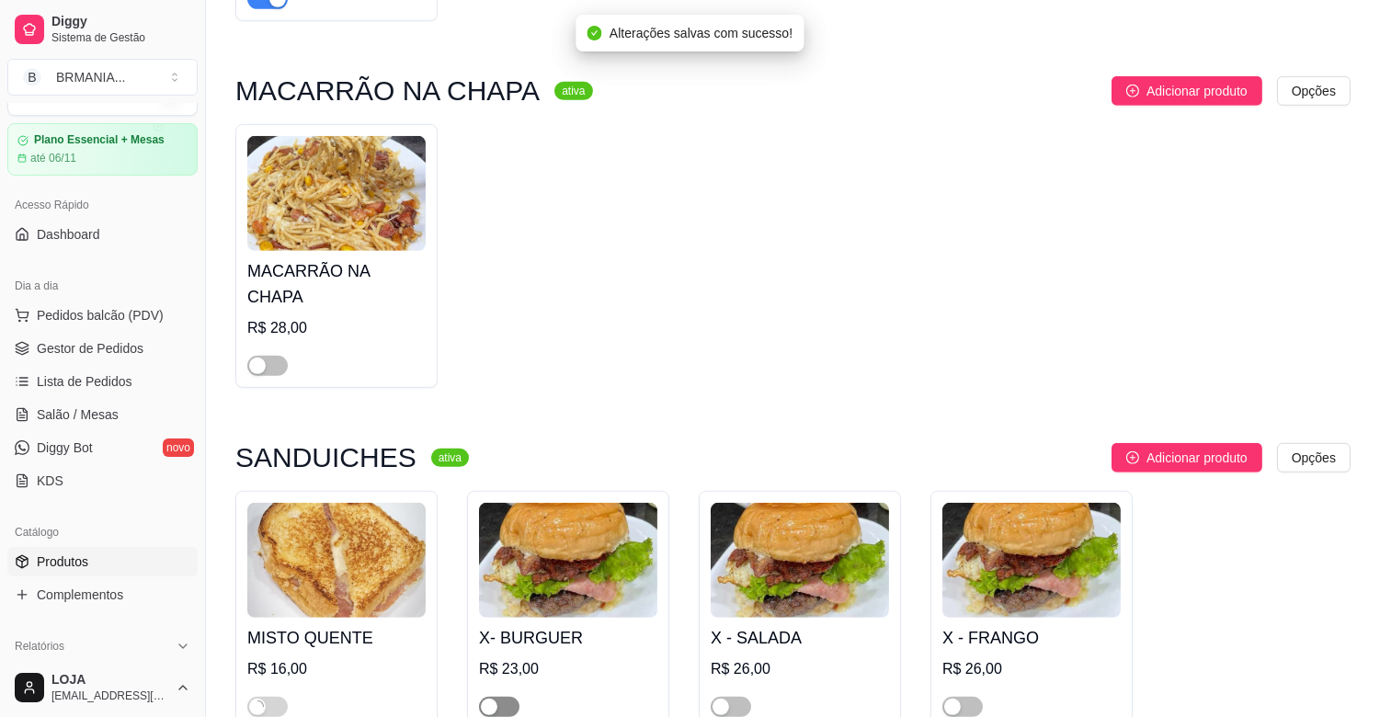
click at [488, 699] on div "button" at bounding box center [489, 707] width 17 height 17
click at [732, 697] on span "button" at bounding box center [731, 707] width 40 height 20
click at [948, 699] on div "button" at bounding box center [953, 707] width 17 height 17
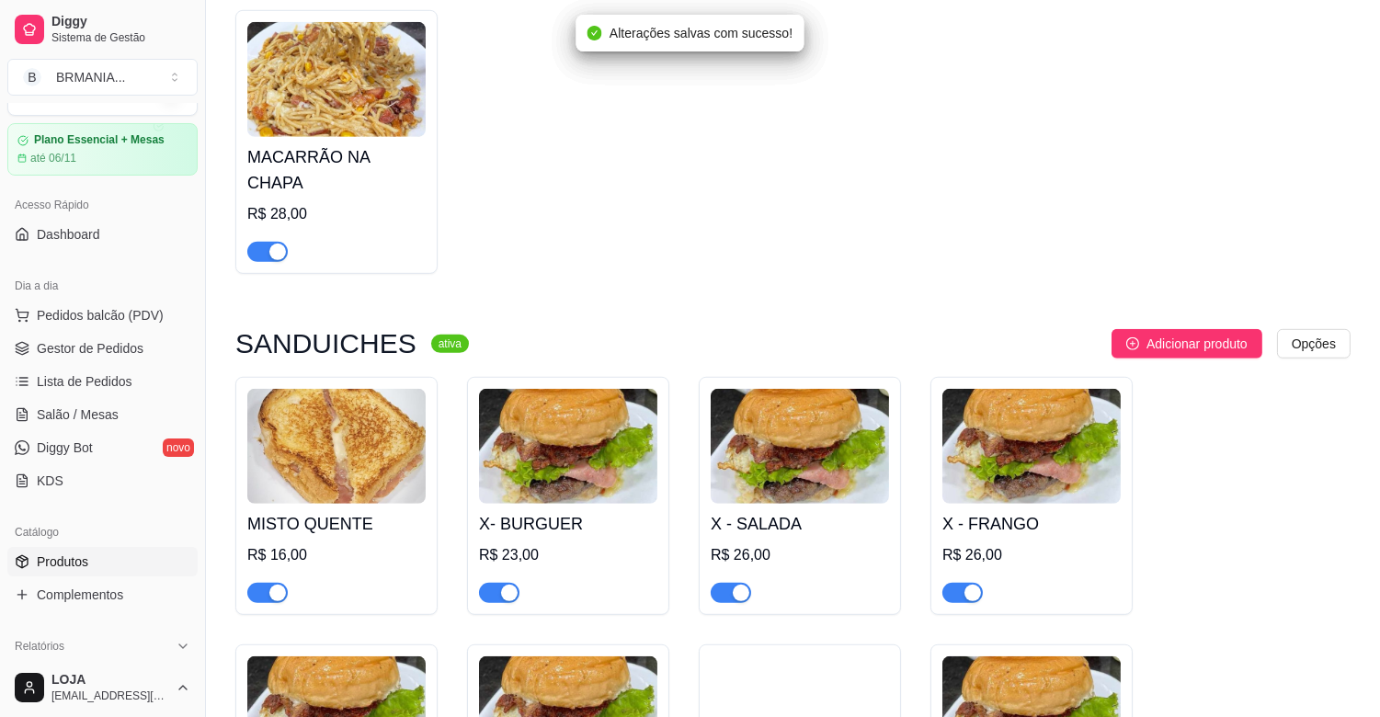
scroll to position [2248, 0]
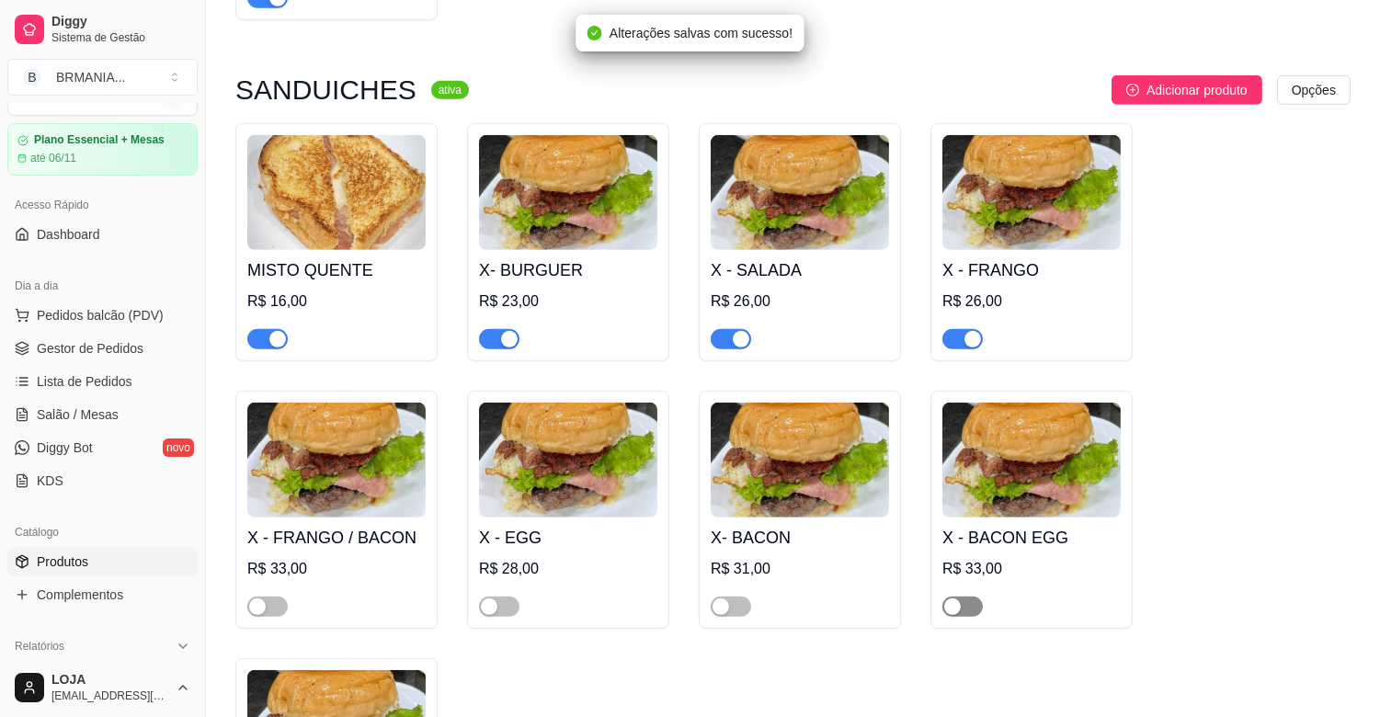
click at [966, 597] on span "button" at bounding box center [963, 607] width 40 height 20
click at [739, 595] on div at bounding box center [731, 606] width 40 height 22
click at [502, 597] on button "button" at bounding box center [499, 607] width 40 height 20
click at [734, 597] on span "button" at bounding box center [731, 607] width 40 height 20
click at [262, 599] on div "button" at bounding box center [257, 607] width 17 height 17
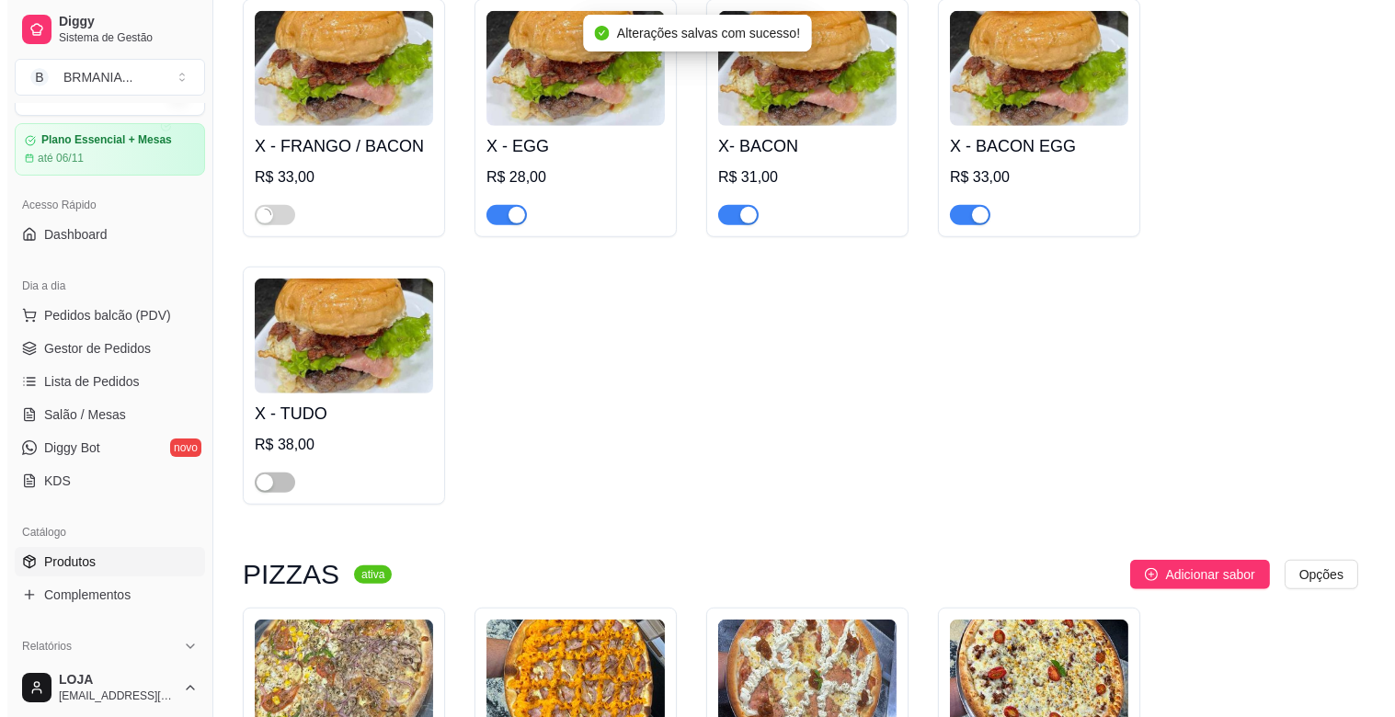
scroll to position [2656, 0]
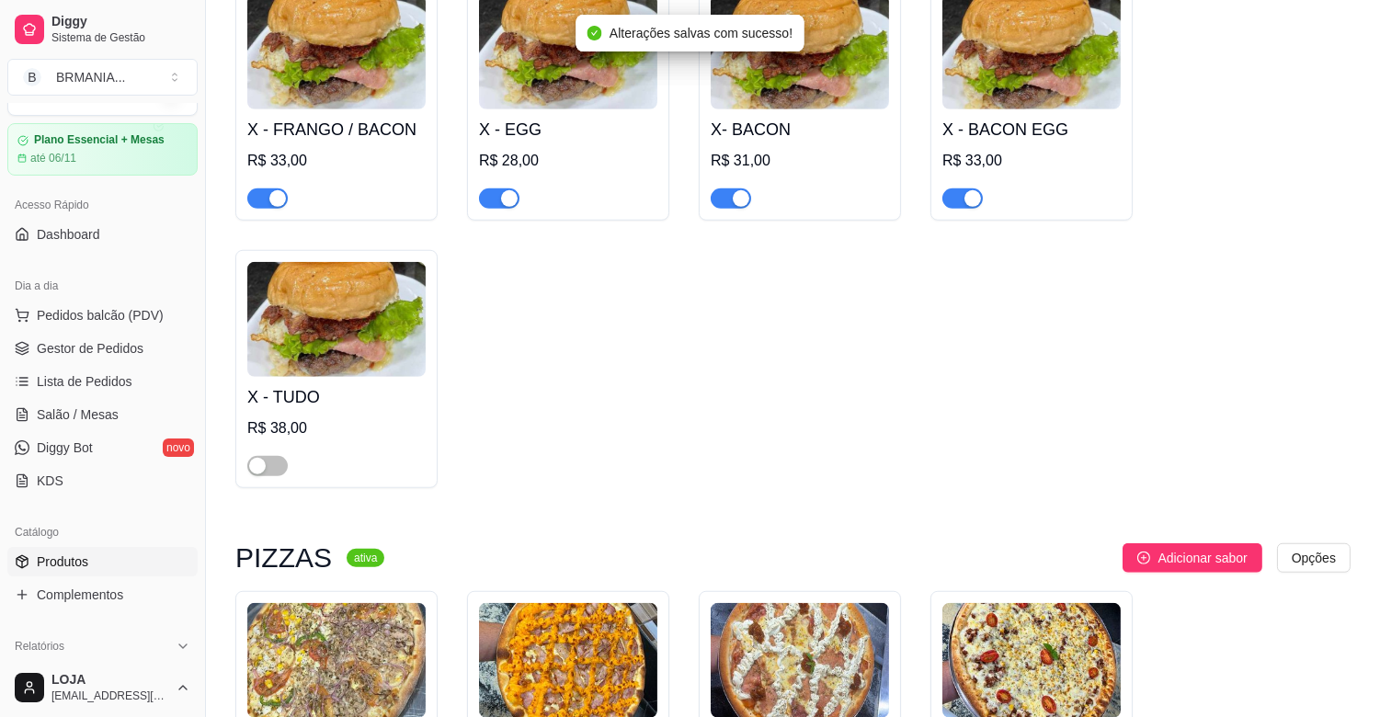
click at [272, 454] on div at bounding box center [267, 465] width 40 height 22
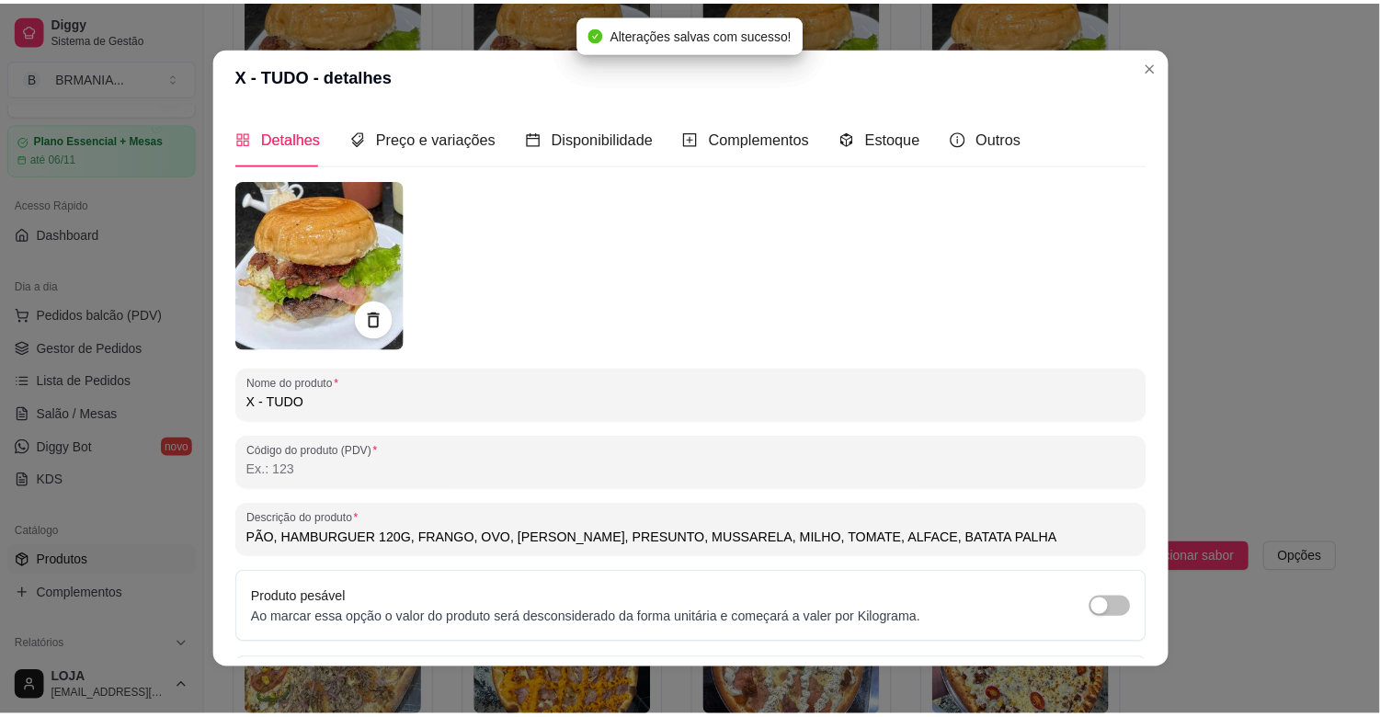
scroll to position [4, 0]
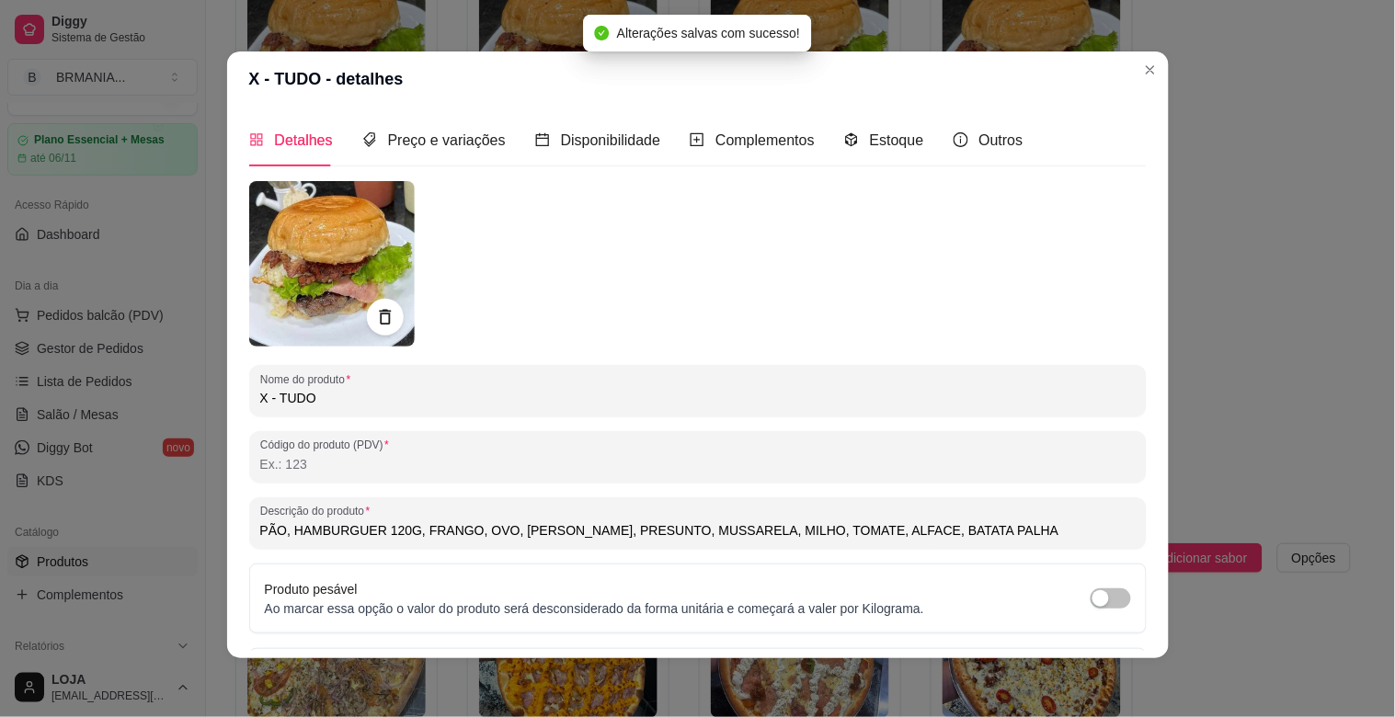
drag, startPoint x: 227, startPoint y: 432, endPoint x: 163, endPoint y: 458, distance: 69.3
click at [206, 441] on div "X - TUDO - detalhes Detalhes Preço e variações Disponibilidade Complementos Est…" at bounding box center [697, 358] width 1395 height 717
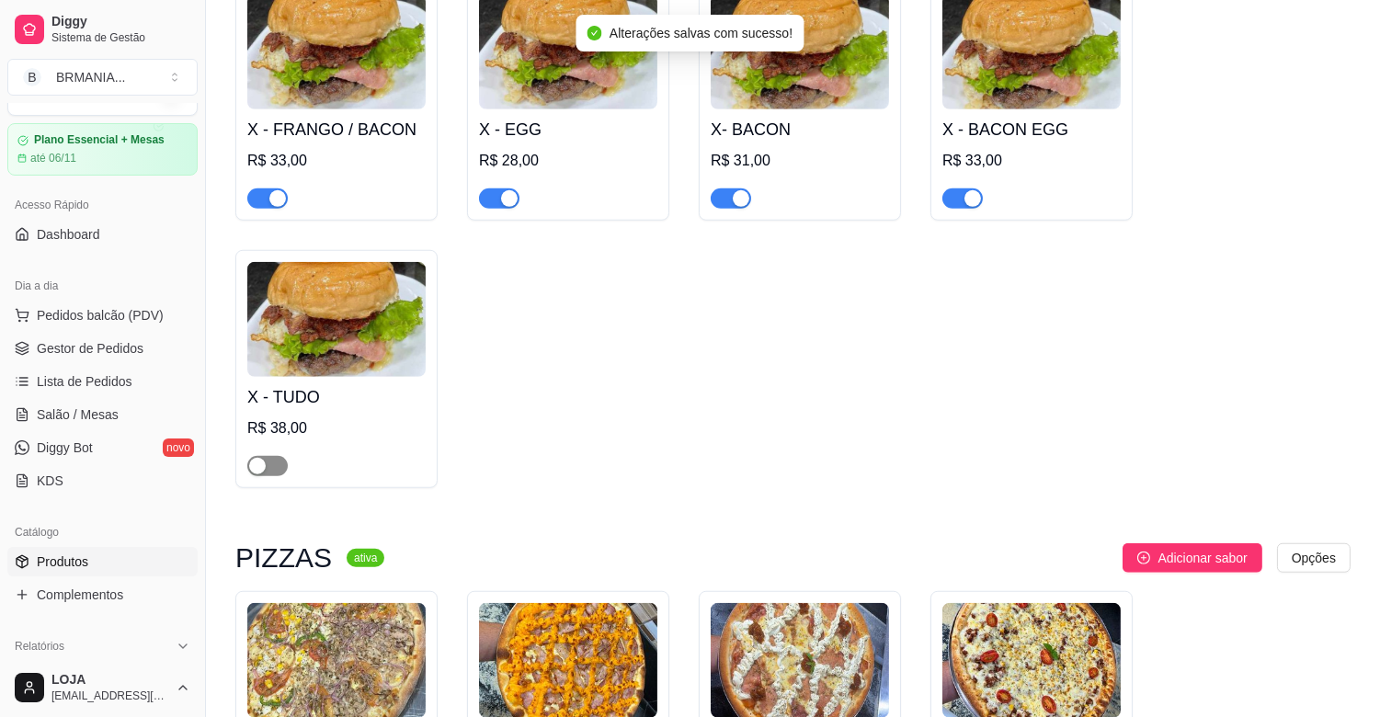
click at [262, 458] on div "button" at bounding box center [257, 466] width 17 height 17
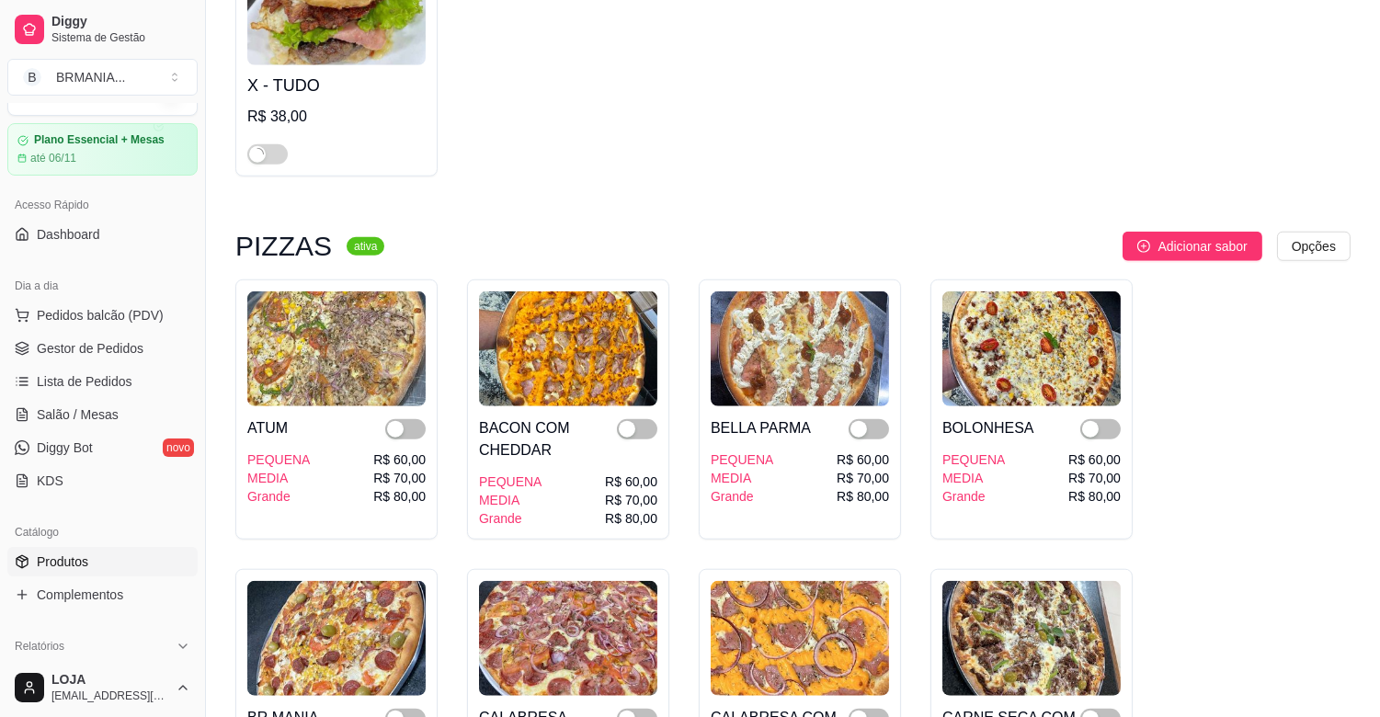
scroll to position [2983, 0]
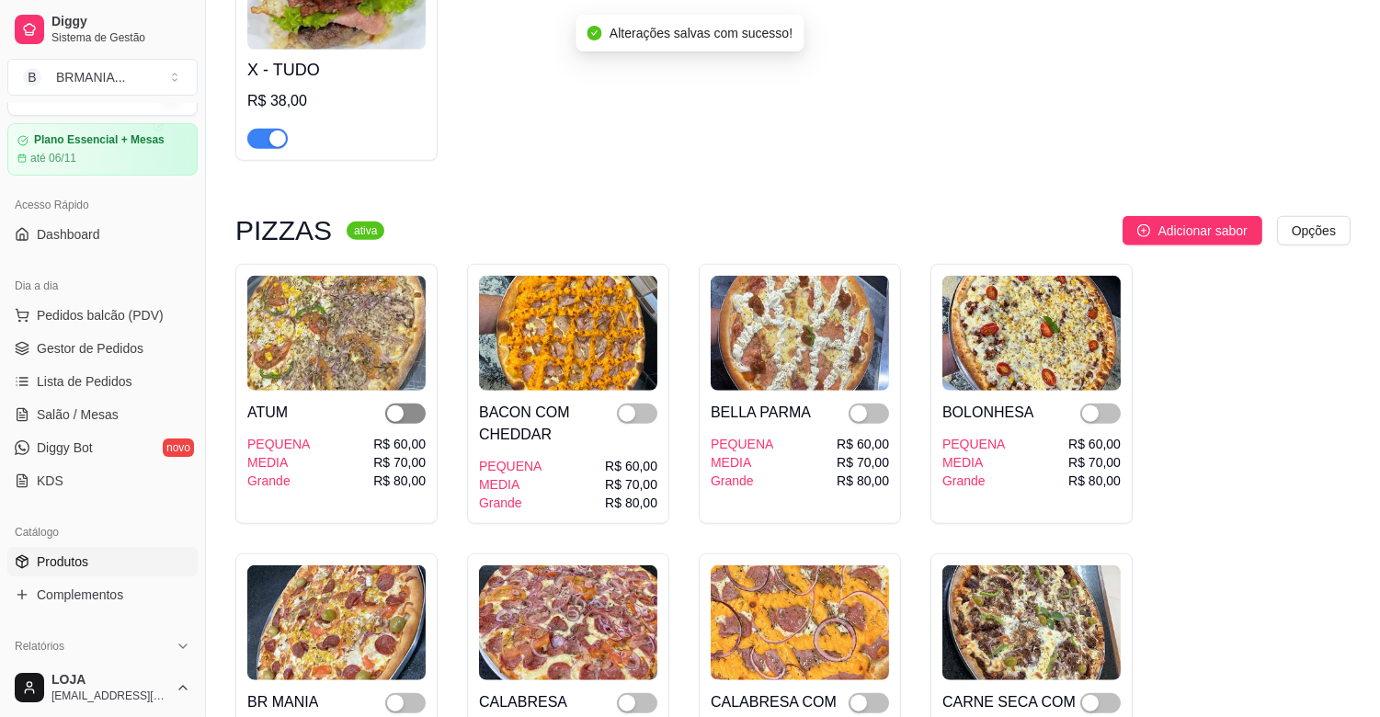
click at [398, 406] on div "button" at bounding box center [395, 414] width 17 height 17
click at [631, 406] on div "button" at bounding box center [627, 414] width 17 height 17
click at [885, 404] on span "button" at bounding box center [869, 414] width 40 height 20
click at [1099, 404] on button "button" at bounding box center [1101, 414] width 40 height 20
click at [1109, 693] on span "button" at bounding box center [1101, 703] width 40 height 20
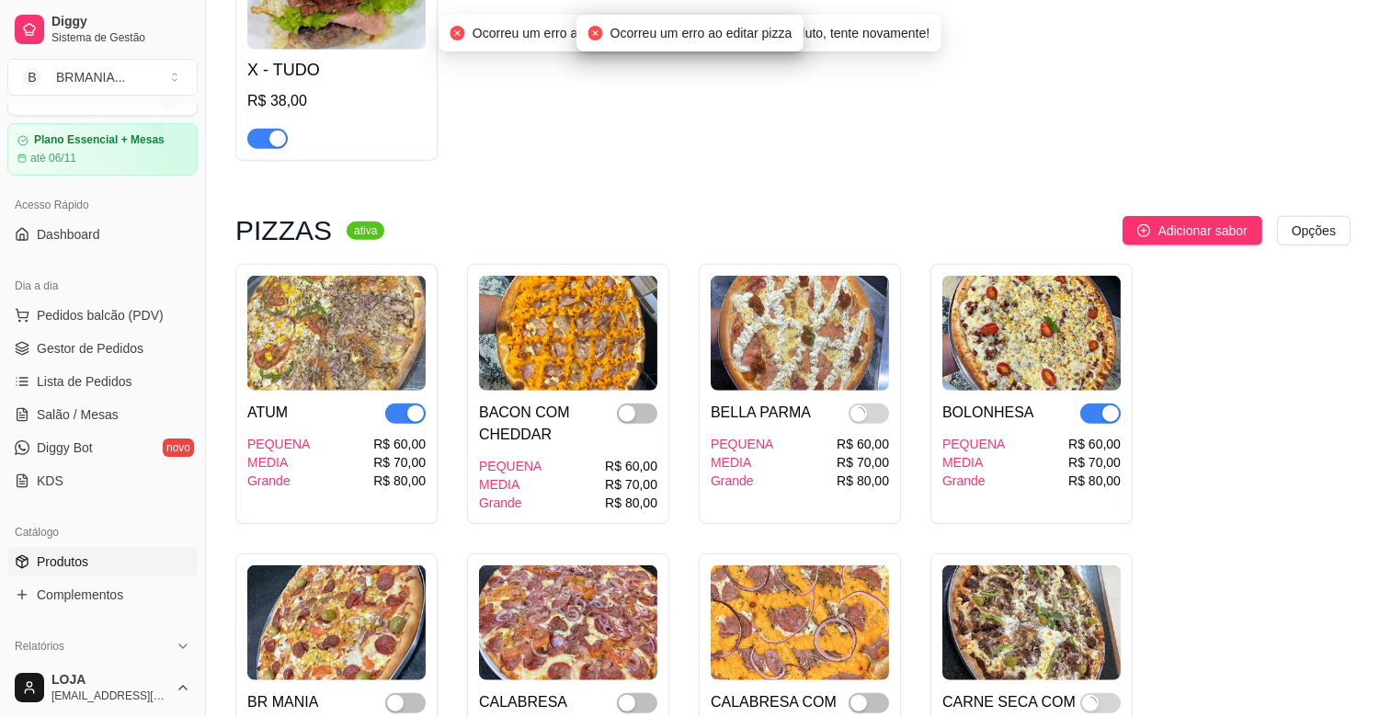
click at [890, 681] on div "CALABRESA COM CHEDDAR PEQUENA MEDIA Grande R$ 60,00 R$ 70,00 R$ 80,00" at bounding box center [800, 684] width 202 height 260
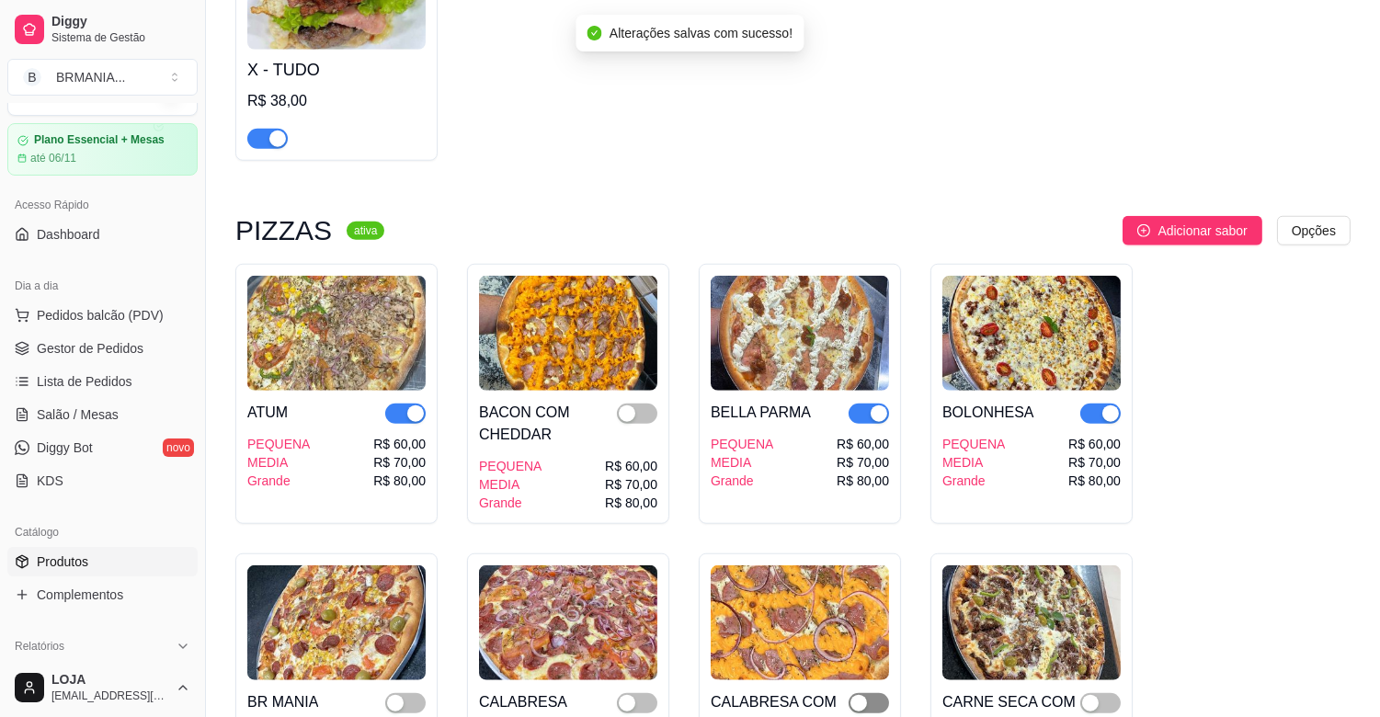
click at [862, 695] on div "button" at bounding box center [859, 703] width 17 height 17
click at [639, 693] on span "button" at bounding box center [637, 703] width 40 height 20
click at [638, 404] on span "button" at bounding box center [637, 414] width 40 height 20
click at [411, 693] on span "button" at bounding box center [405, 703] width 40 height 20
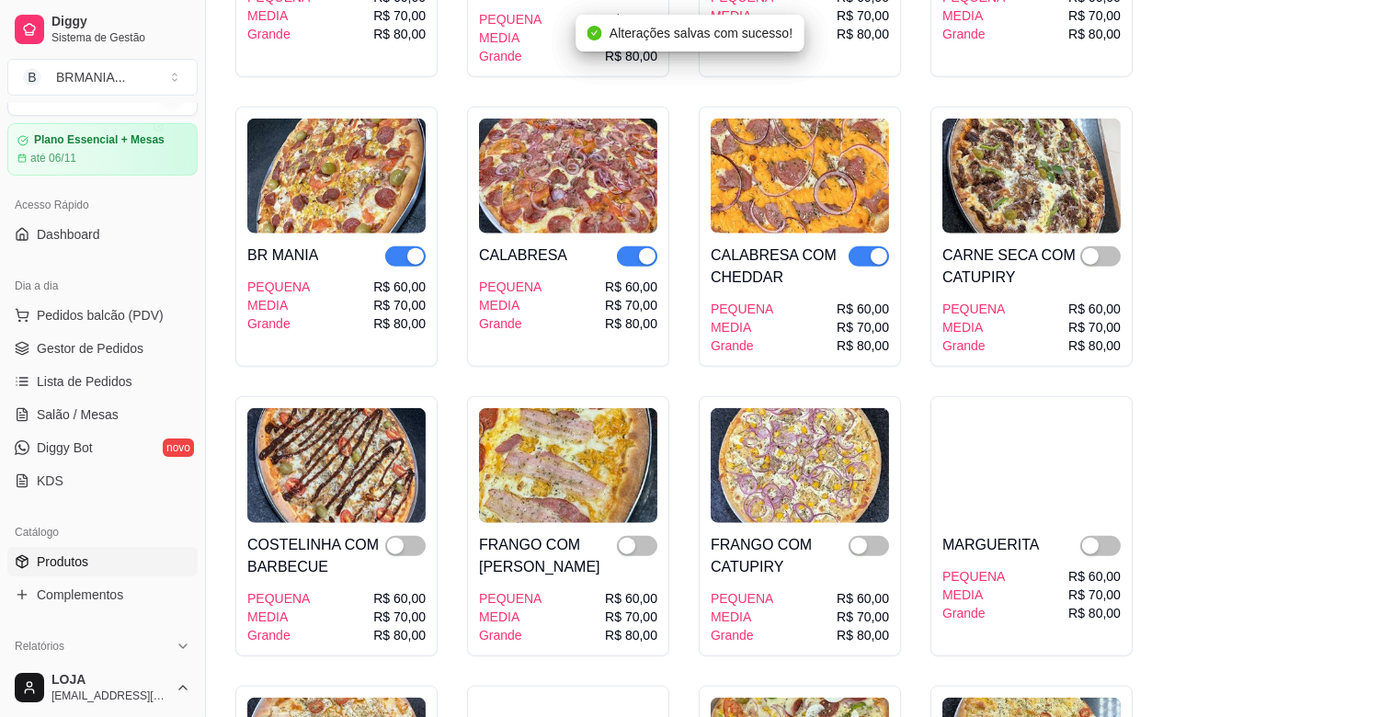
scroll to position [3433, 0]
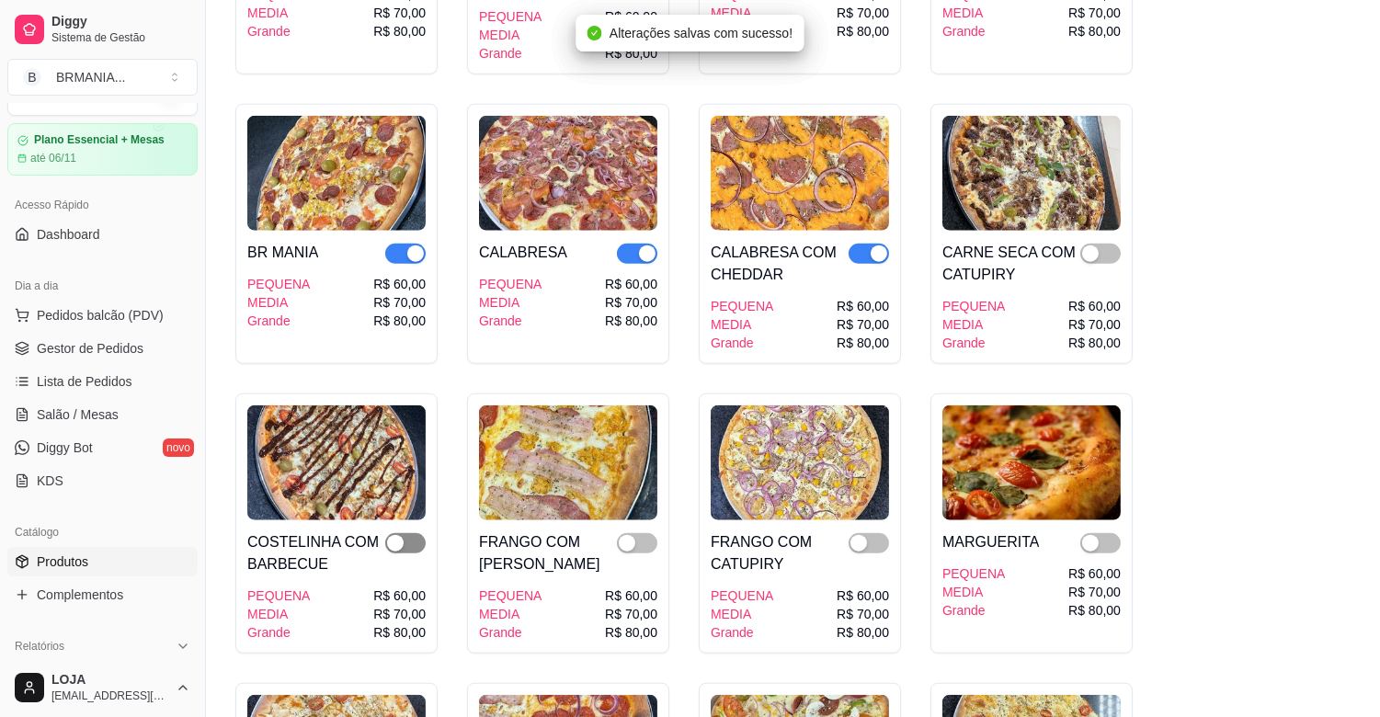
click at [401, 535] on div "button" at bounding box center [395, 543] width 17 height 17
click at [628, 535] on div "button" at bounding box center [627, 543] width 17 height 17
click at [867, 533] on button "button" at bounding box center [869, 543] width 40 height 20
click at [1096, 535] on div "button" at bounding box center [1090, 543] width 17 height 17
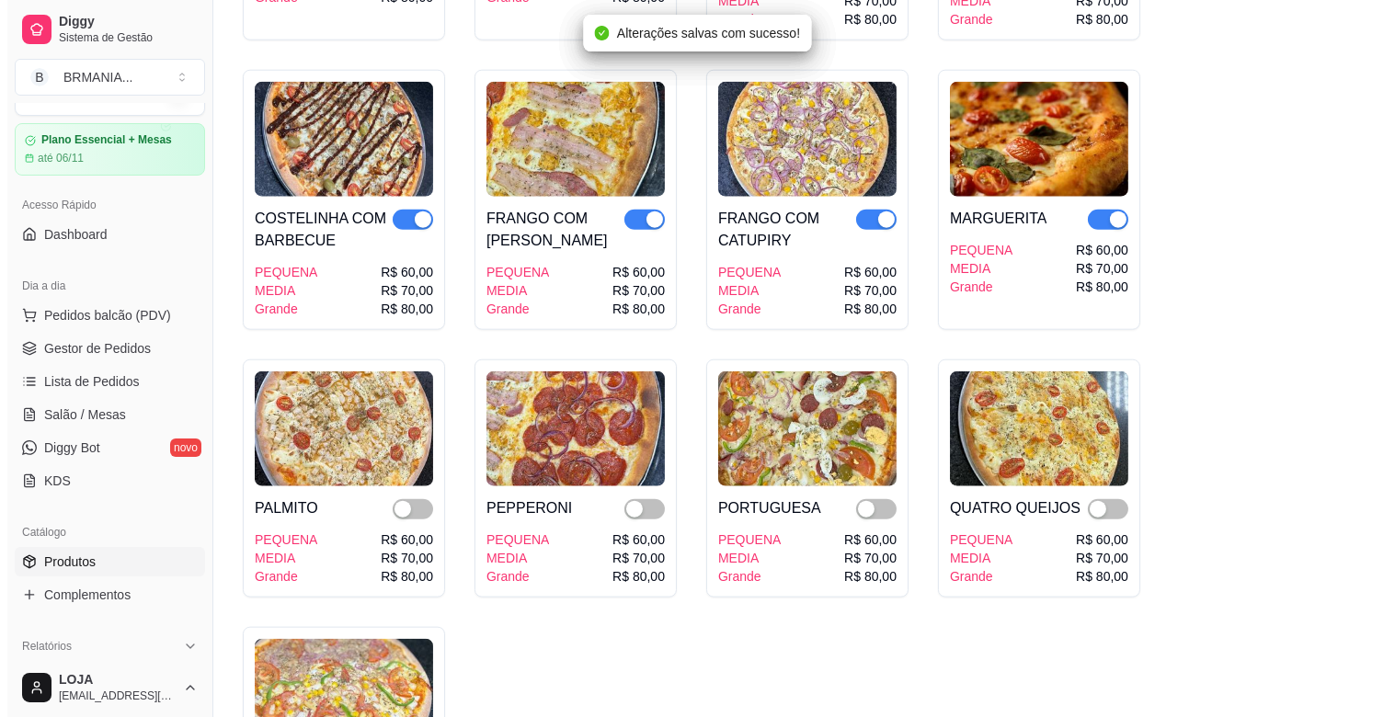
scroll to position [3760, 0]
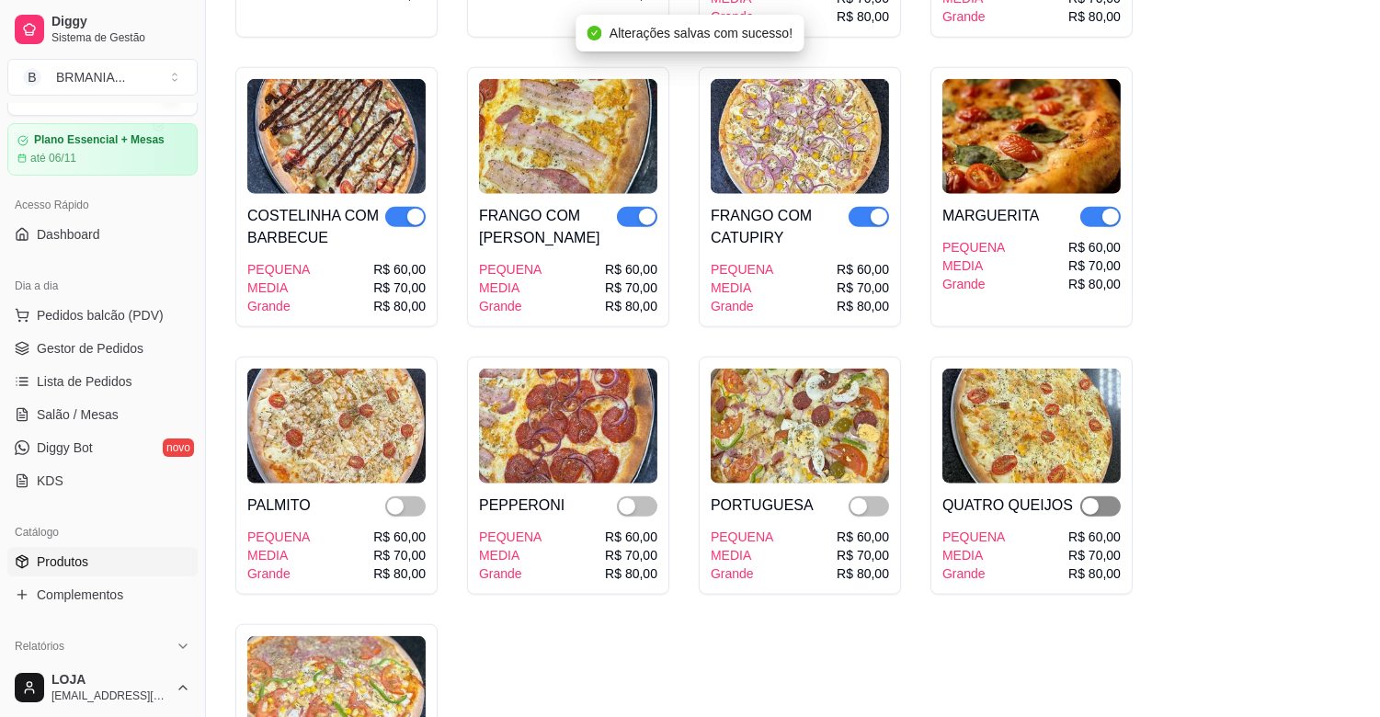
click at [1106, 497] on span "button" at bounding box center [1101, 507] width 40 height 20
click at [860, 498] on div "button" at bounding box center [859, 506] width 17 height 17
click at [632, 498] on div "button" at bounding box center [627, 506] width 17 height 17
click at [380, 495] on div "PALMITO" at bounding box center [336, 506] width 178 height 22
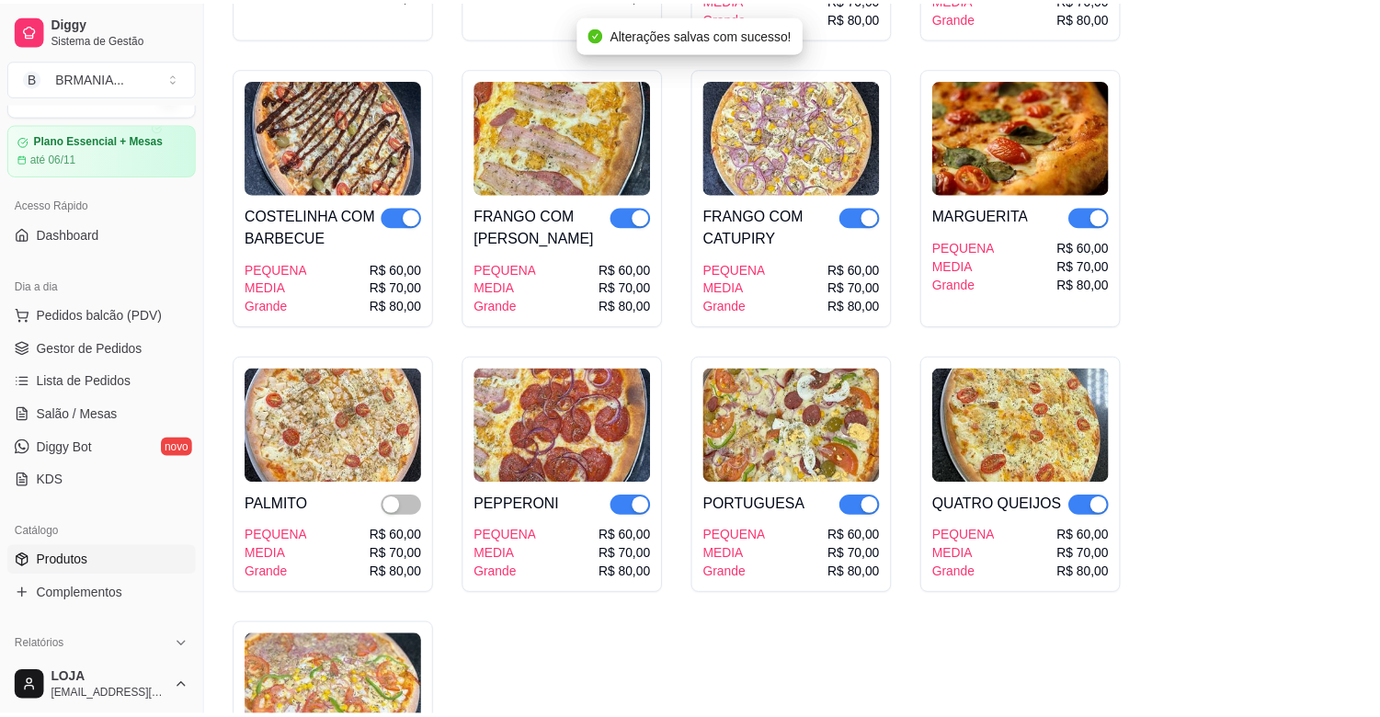
scroll to position [4, 0]
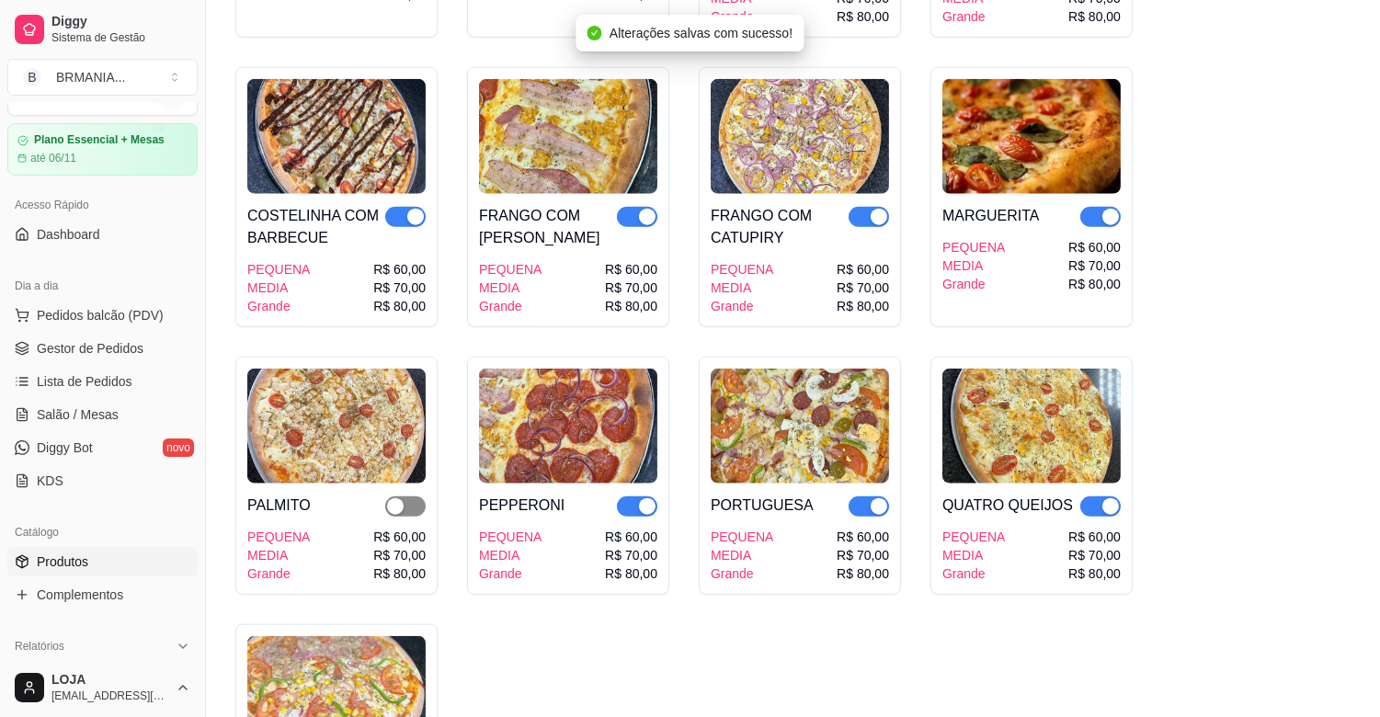
click at [396, 498] on div "button" at bounding box center [395, 506] width 17 height 17
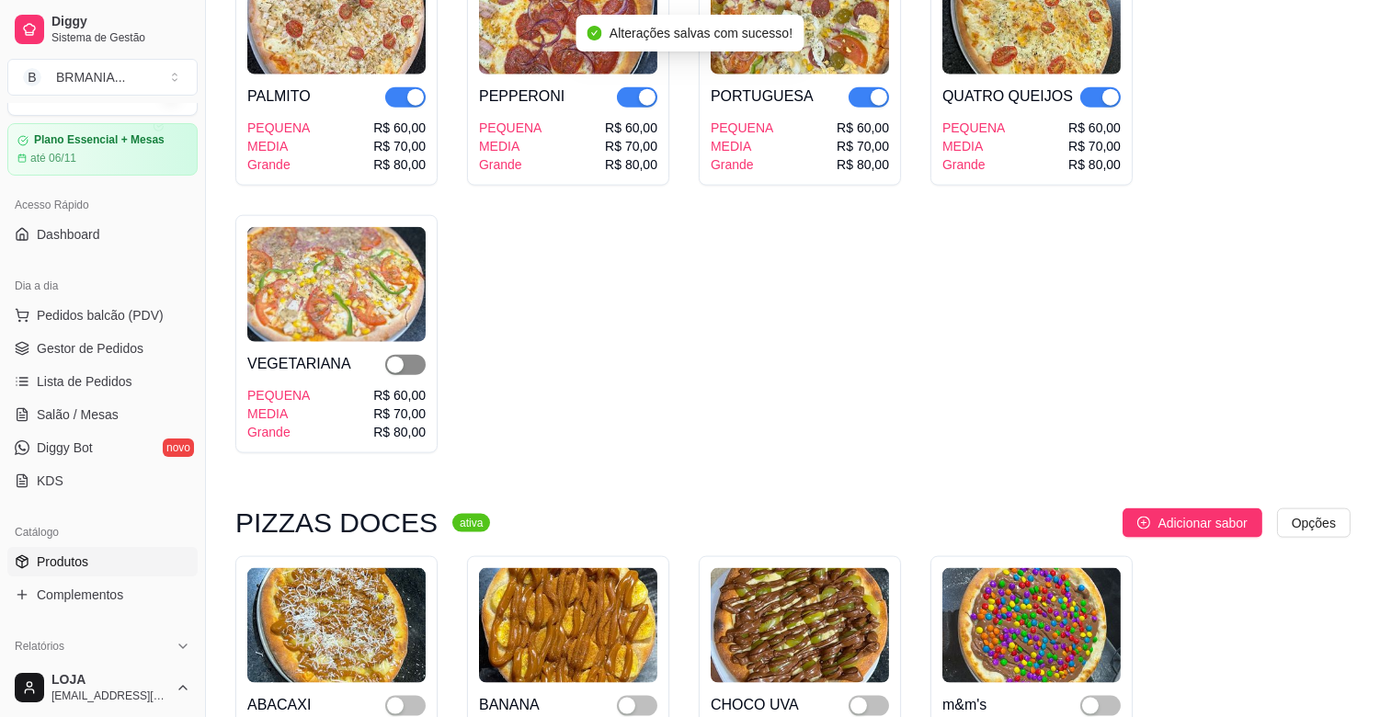
click at [403, 355] on span "button" at bounding box center [405, 365] width 40 height 20
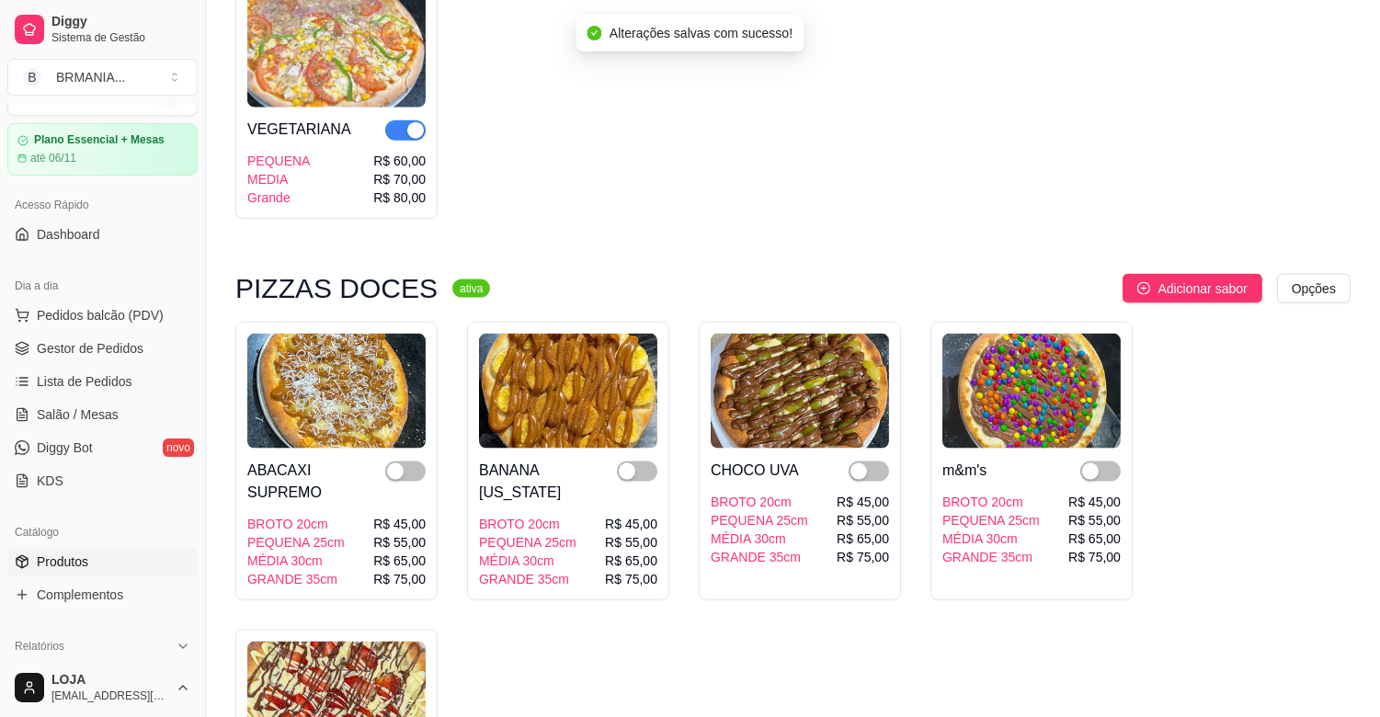
scroll to position [4414, 0]
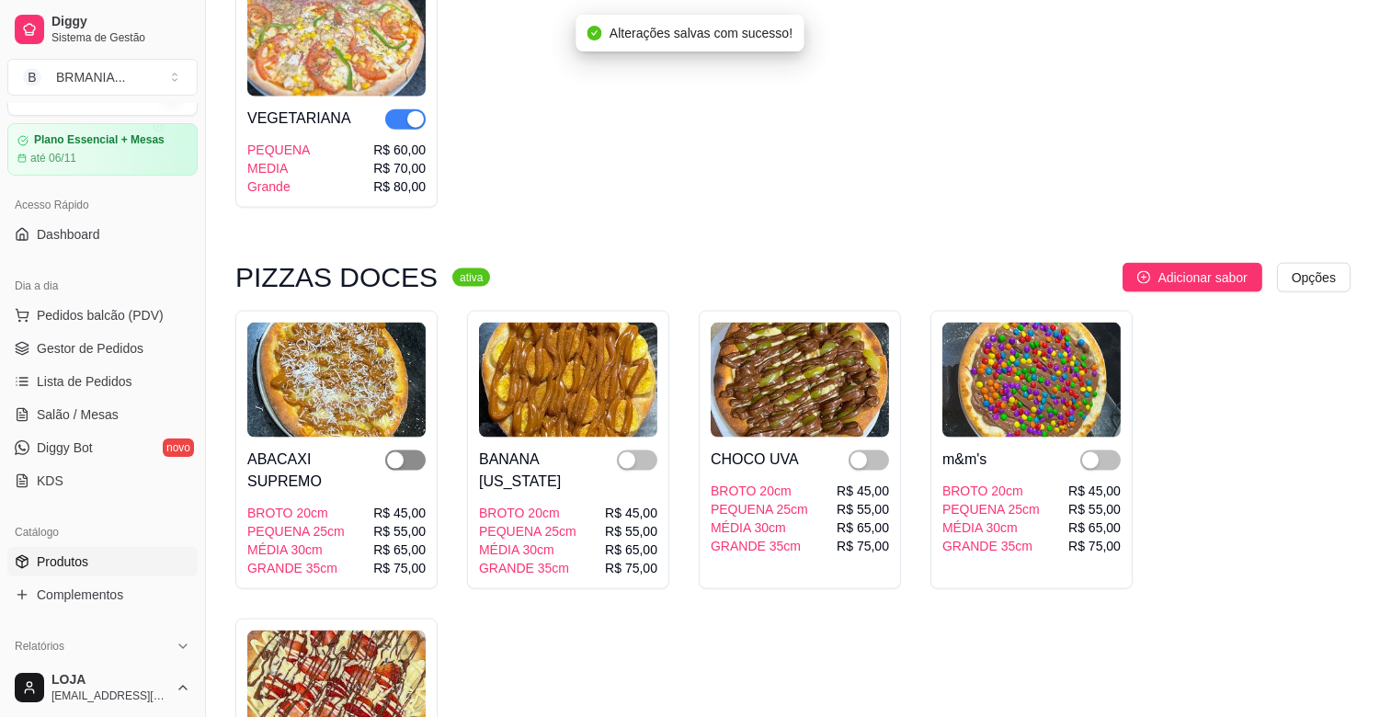
click at [397, 452] on div "button" at bounding box center [395, 460] width 17 height 17
click at [625, 452] on div "button" at bounding box center [627, 460] width 17 height 17
click at [868, 451] on span "button" at bounding box center [869, 461] width 40 height 20
click at [1089, 452] on div "button" at bounding box center [1090, 460] width 17 height 17
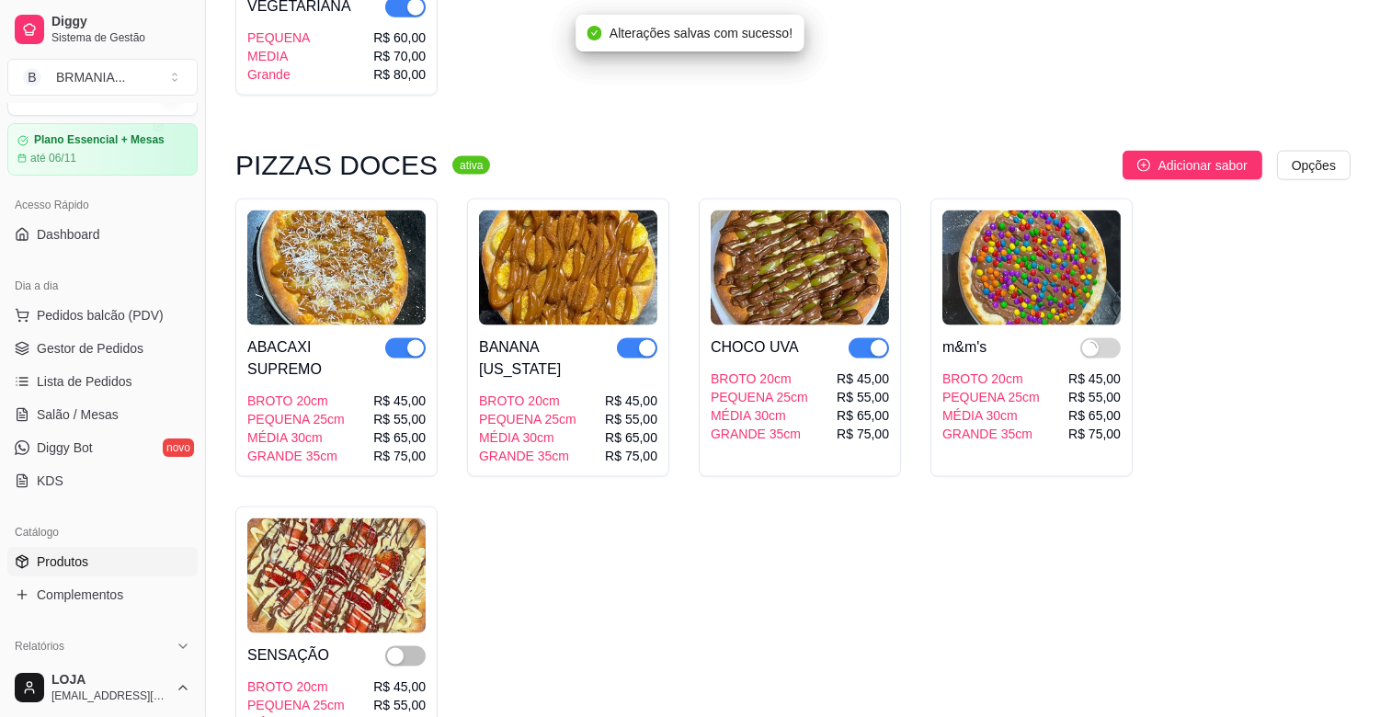
scroll to position [4619, 0]
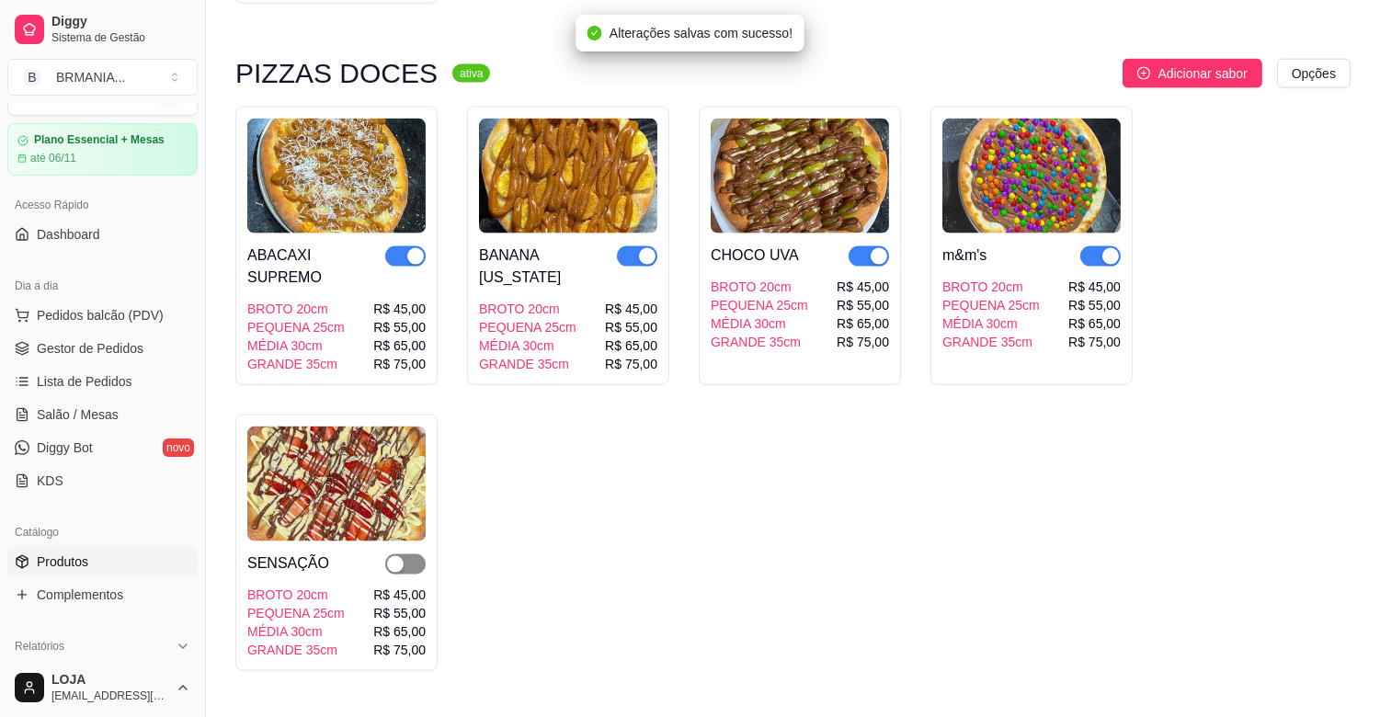
click at [411, 555] on span "button" at bounding box center [405, 565] width 40 height 20
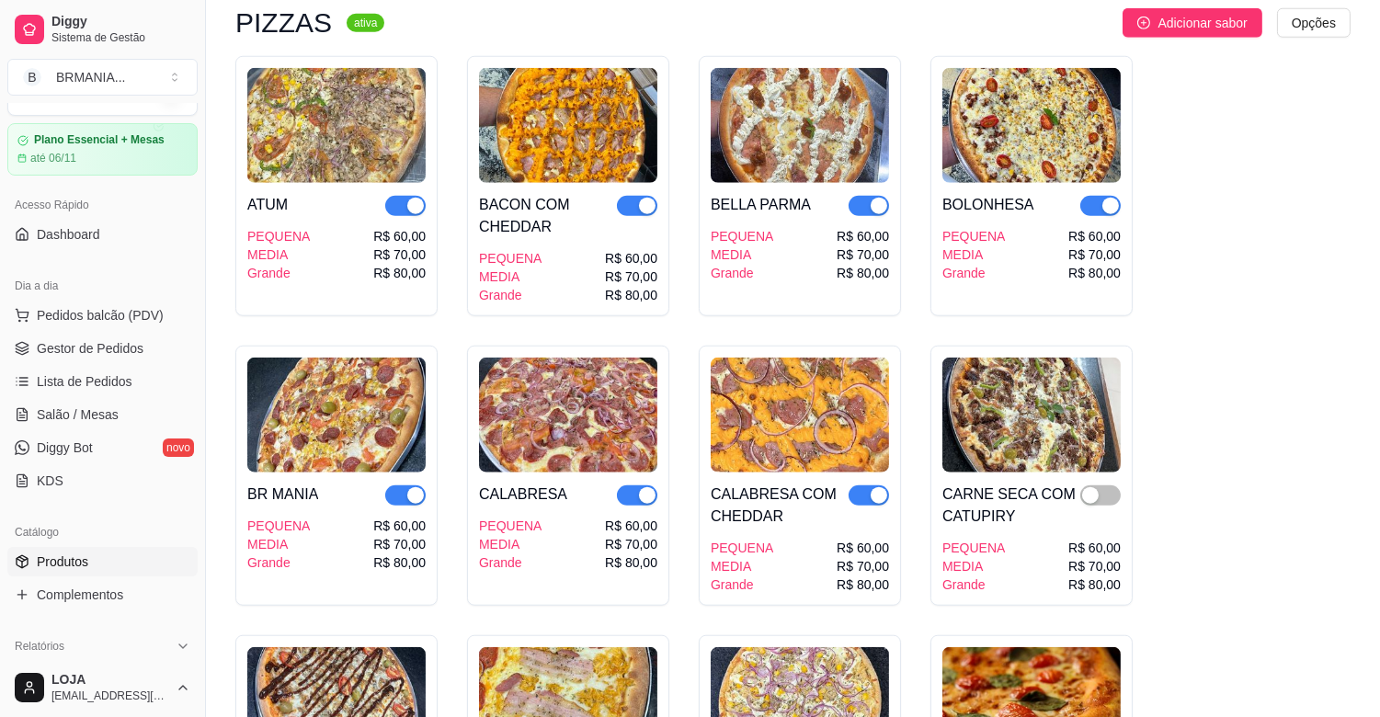
scroll to position [3188, 0]
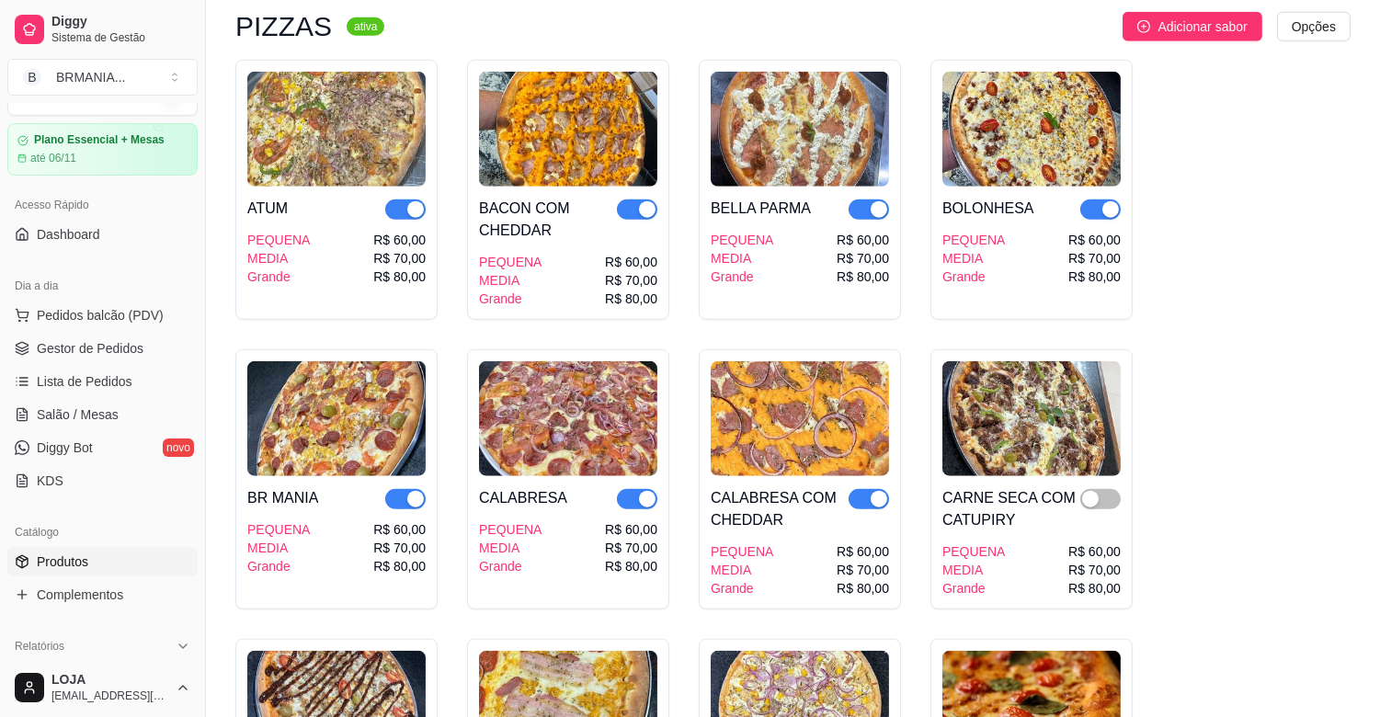
click at [1107, 201] on div "button" at bounding box center [1111, 209] width 17 height 17
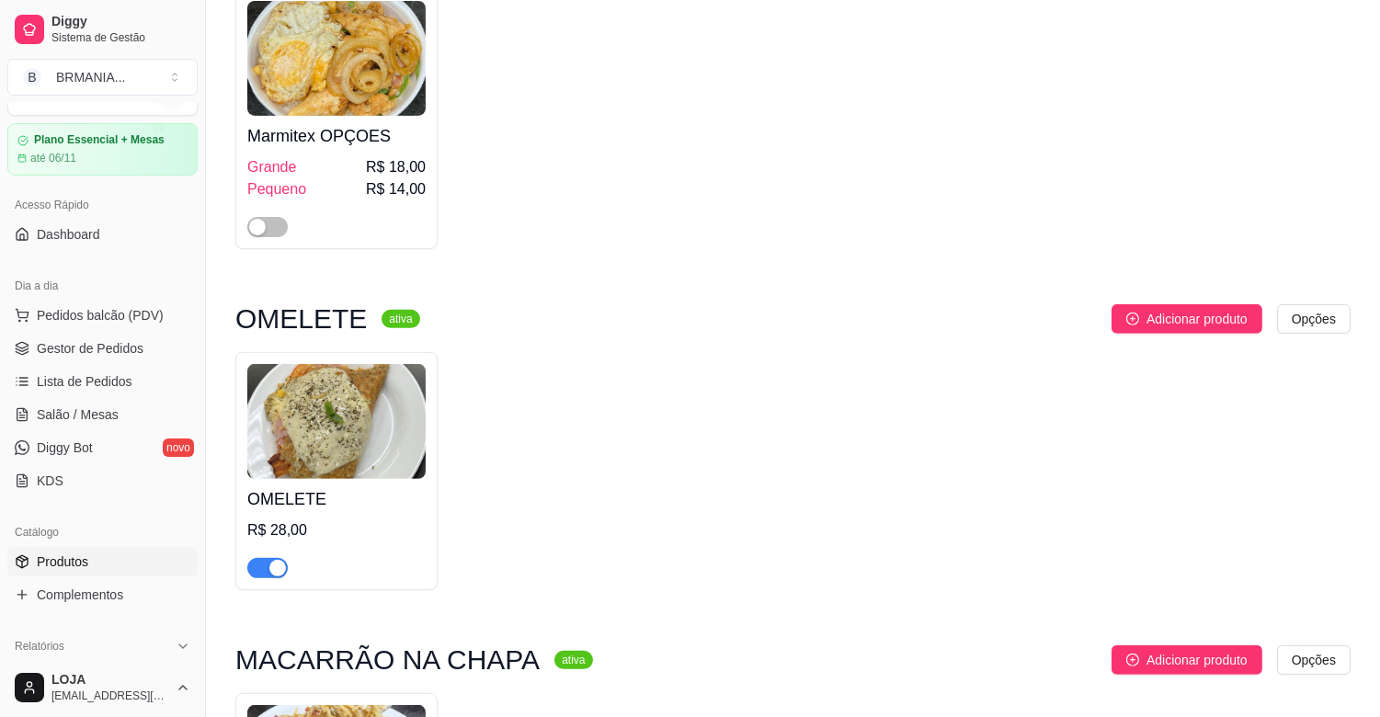
scroll to position [1308, 0]
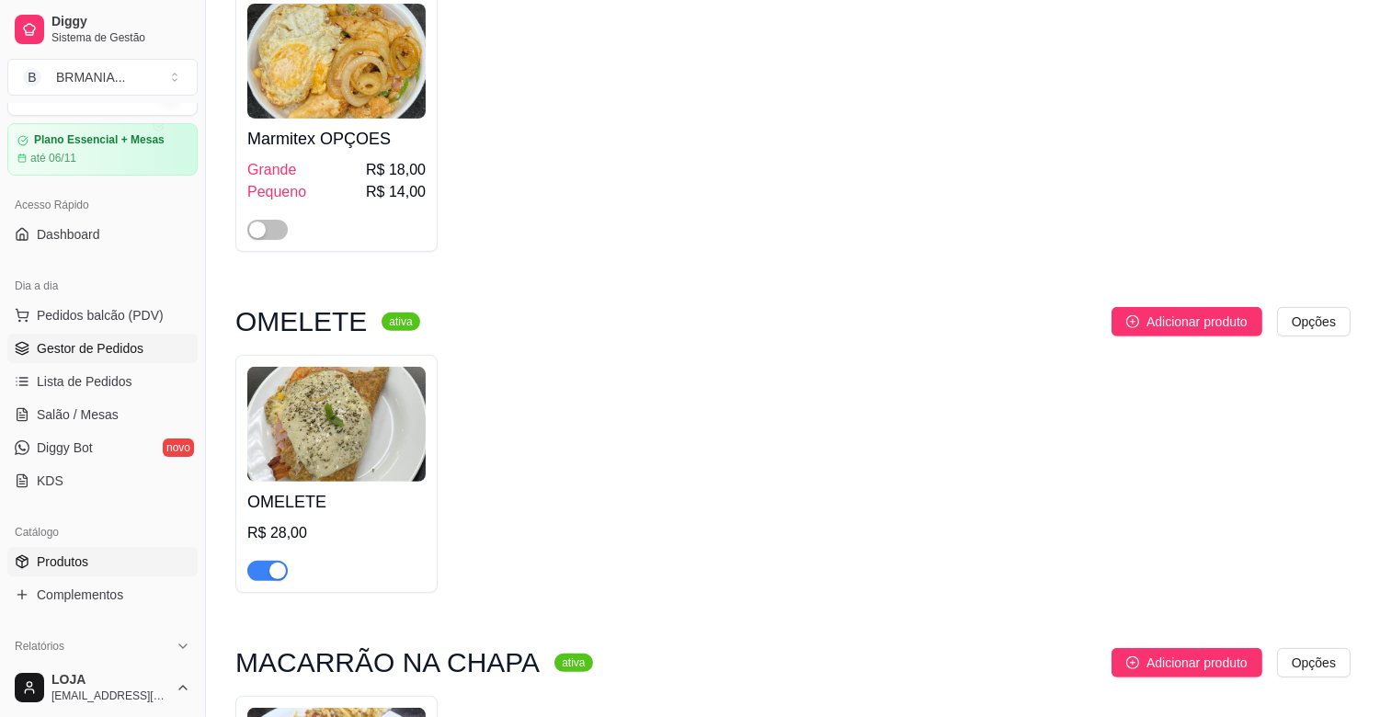
click at [155, 350] on link "Gestor de Pedidos" at bounding box center [102, 348] width 190 height 29
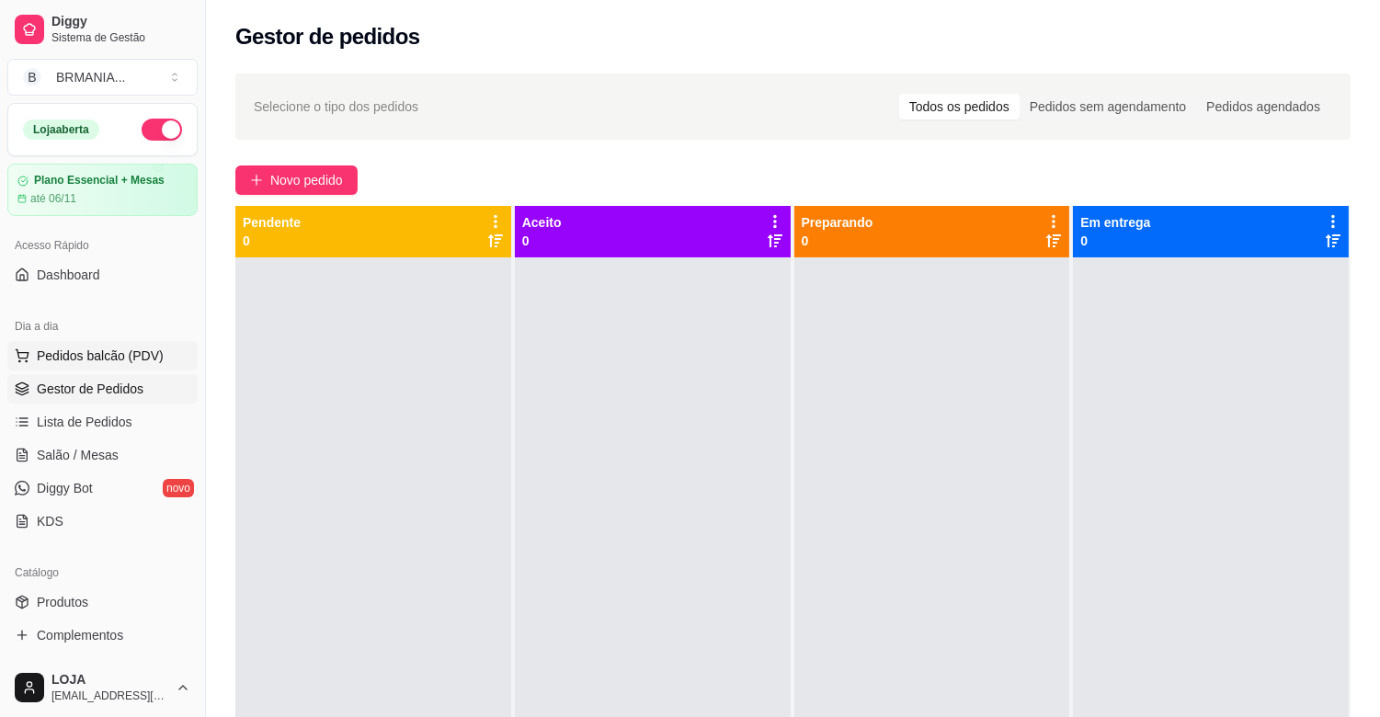
click at [142, 344] on button "Pedidos balcão (PDV)" at bounding box center [102, 355] width 190 height 29
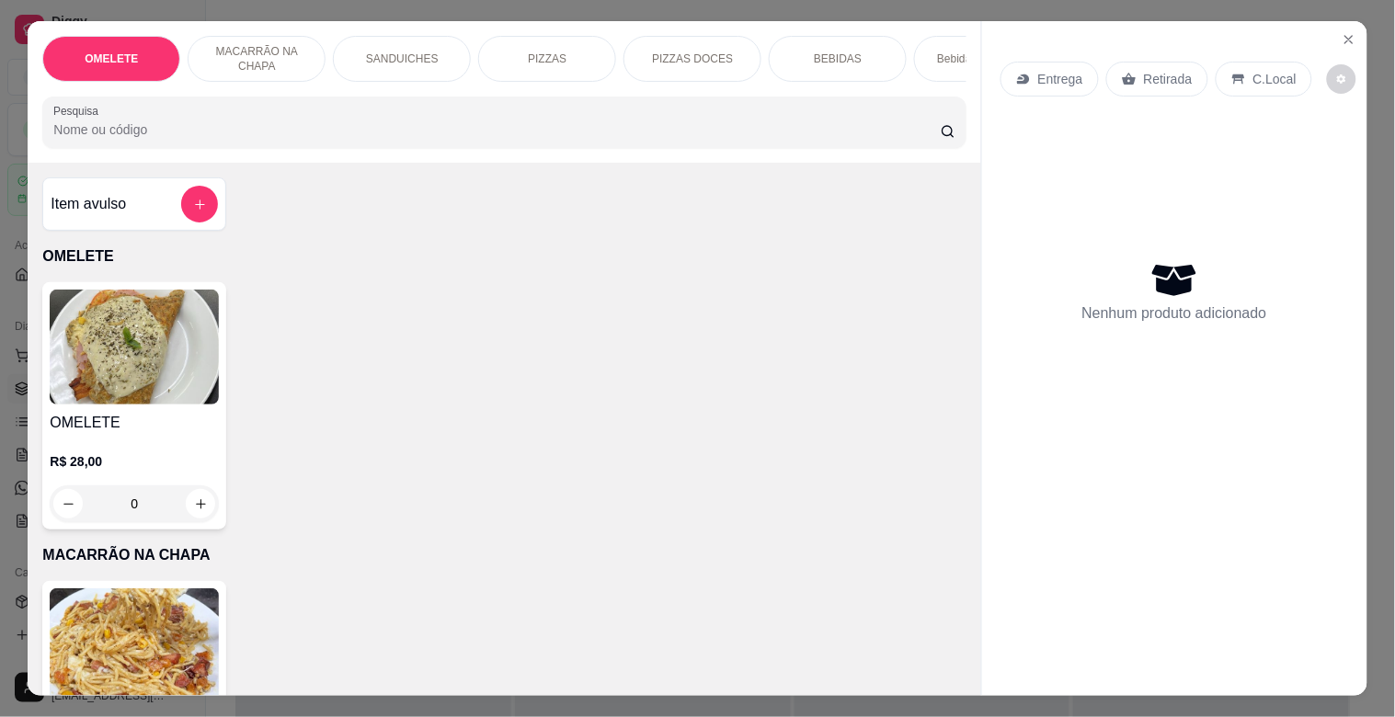
click at [200, 134] on input "Pesquisa" at bounding box center [496, 129] width 887 height 18
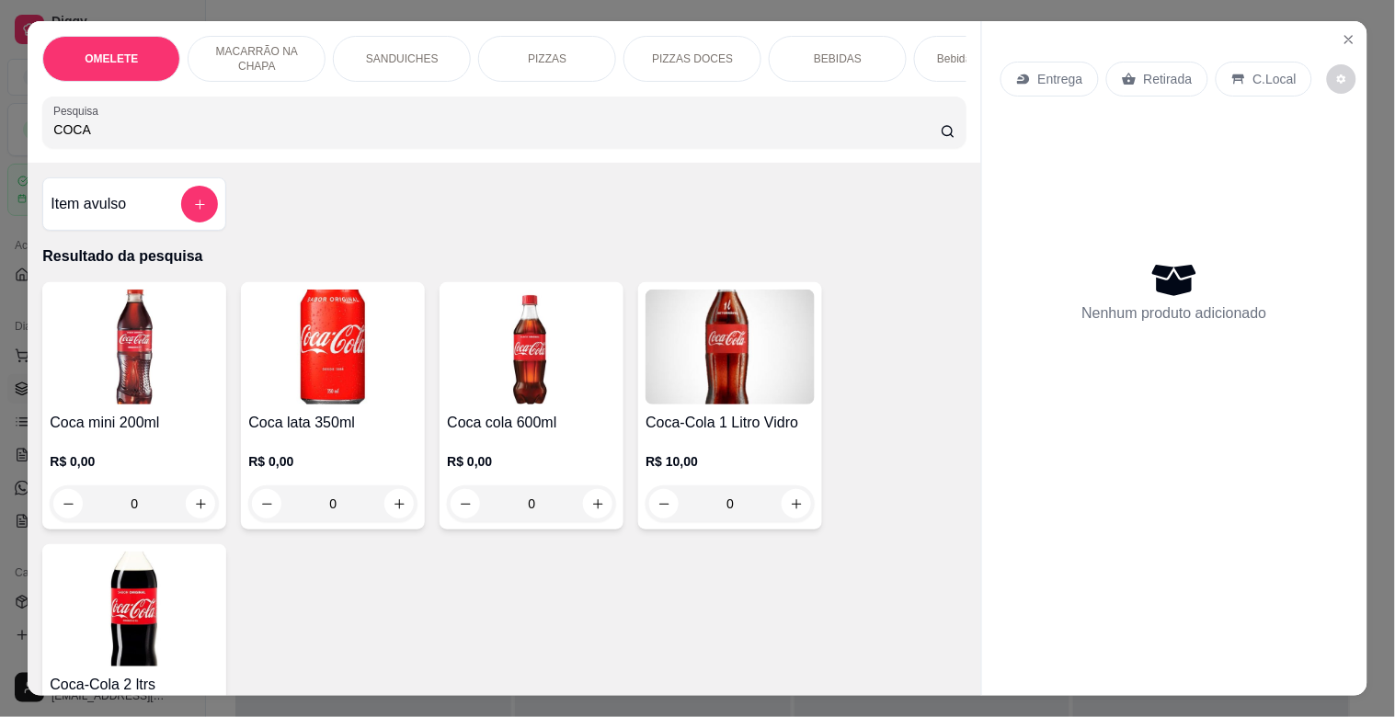
type input "COCA"
click at [94, 341] on img at bounding box center [134, 347] width 169 height 115
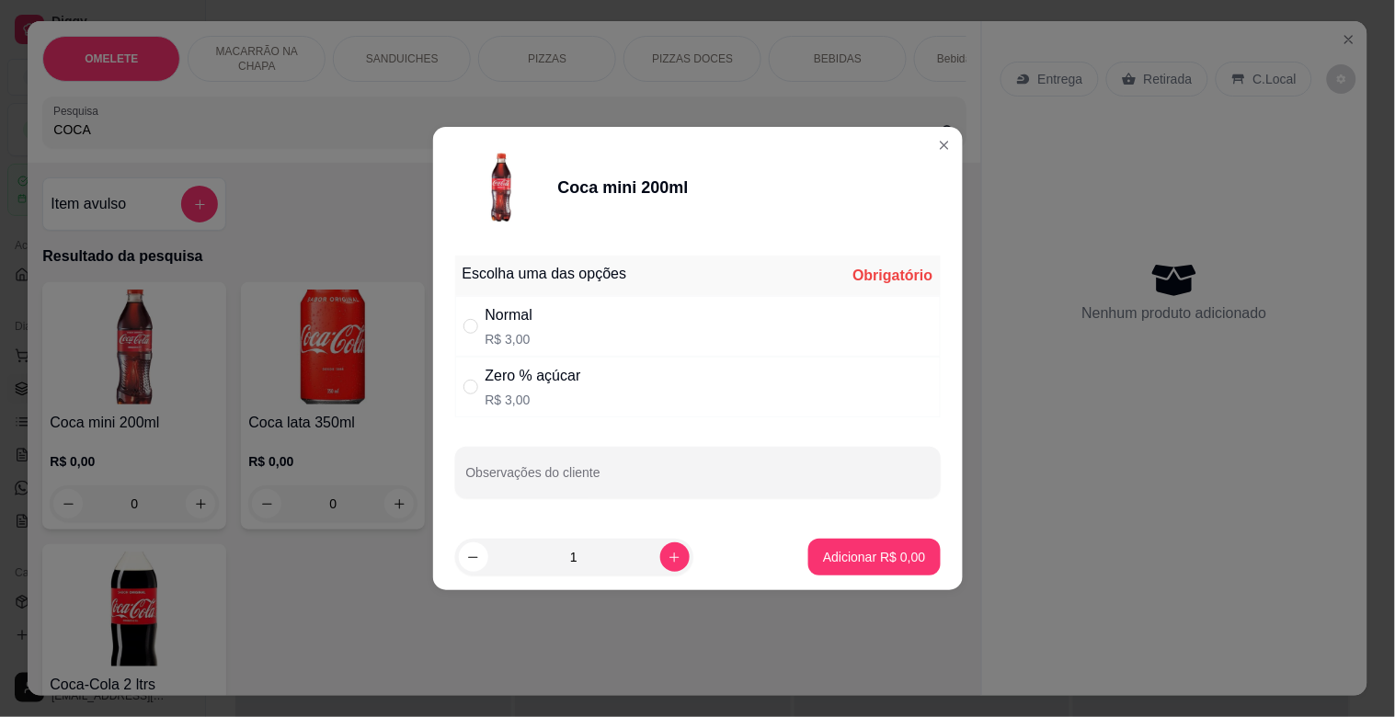
click at [739, 393] on div "Zero % açúcar R$ 3,00" at bounding box center [698, 387] width 486 height 61
radio input "true"
click at [842, 552] on p "Adicionar R$ 3,00" at bounding box center [874, 556] width 99 height 17
type input "1"
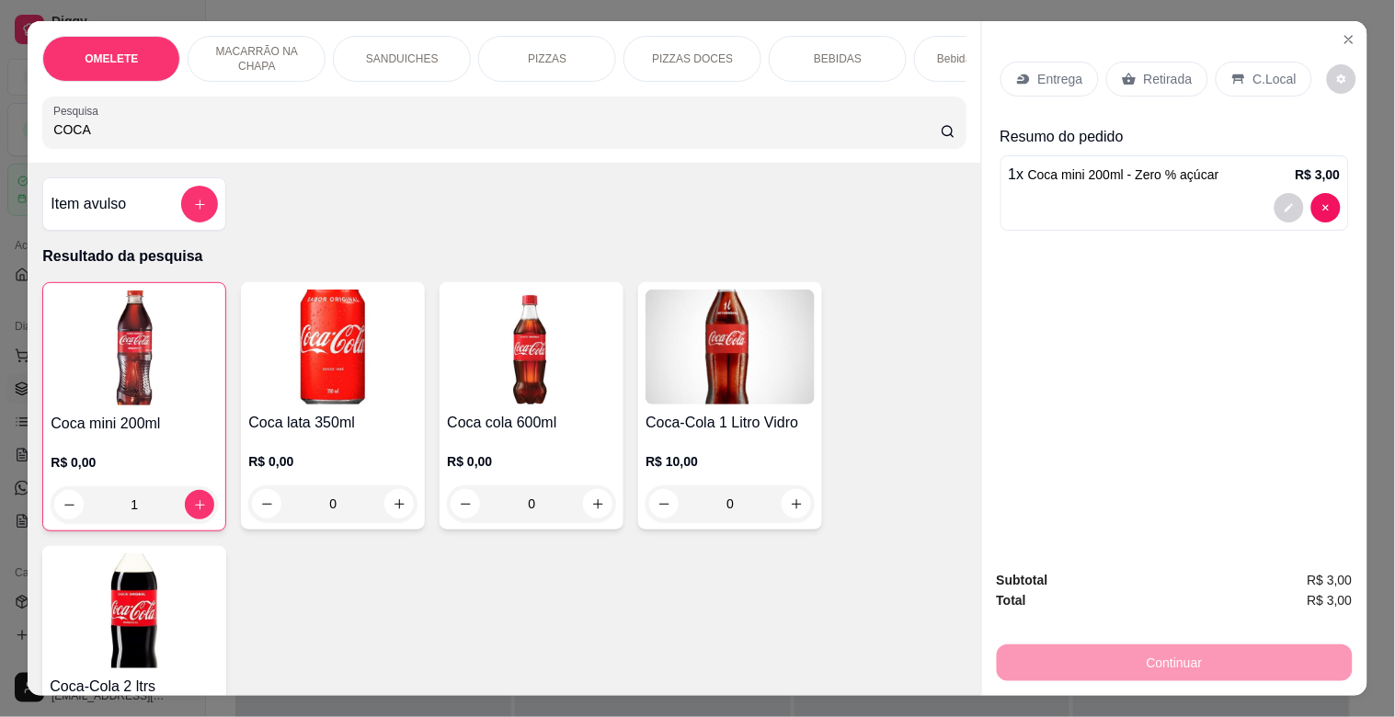
click at [1144, 70] on p "Retirada" at bounding box center [1168, 79] width 49 height 18
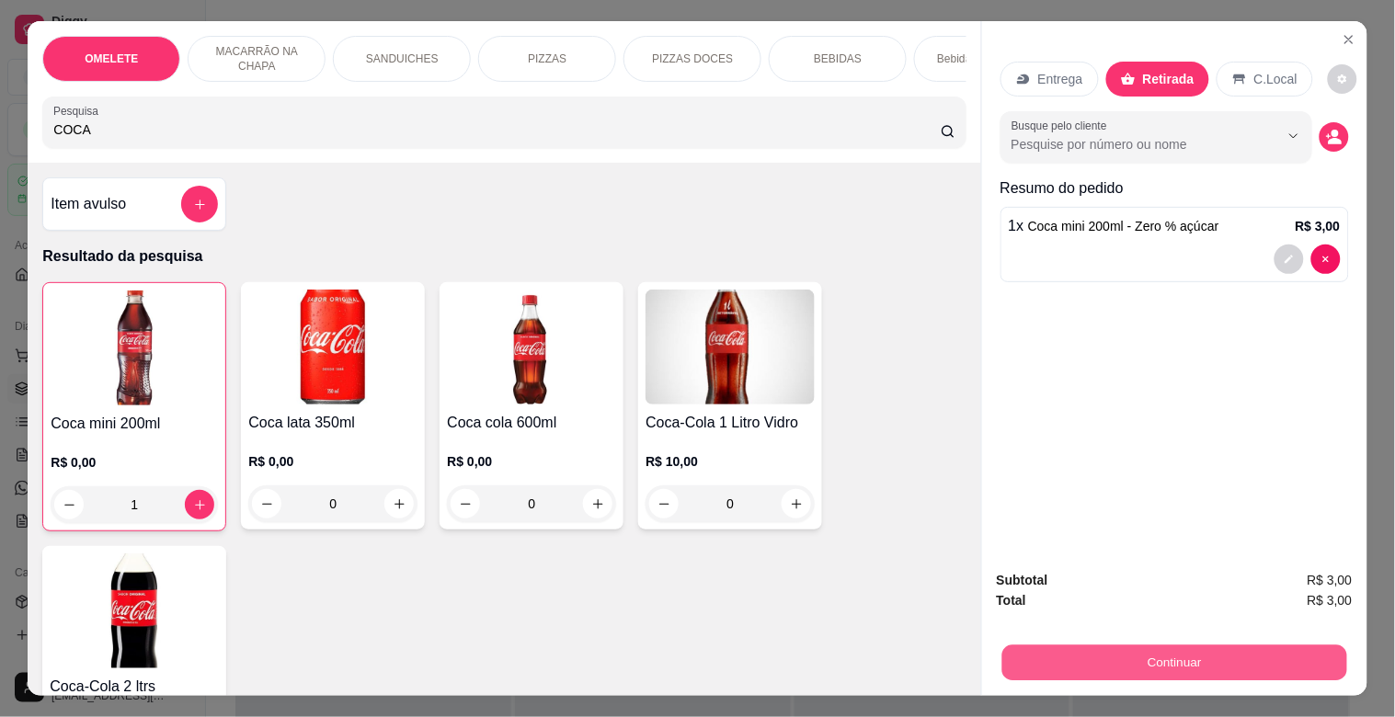
click at [1243, 645] on button "Continuar" at bounding box center [1174, 663] width 345 height 36
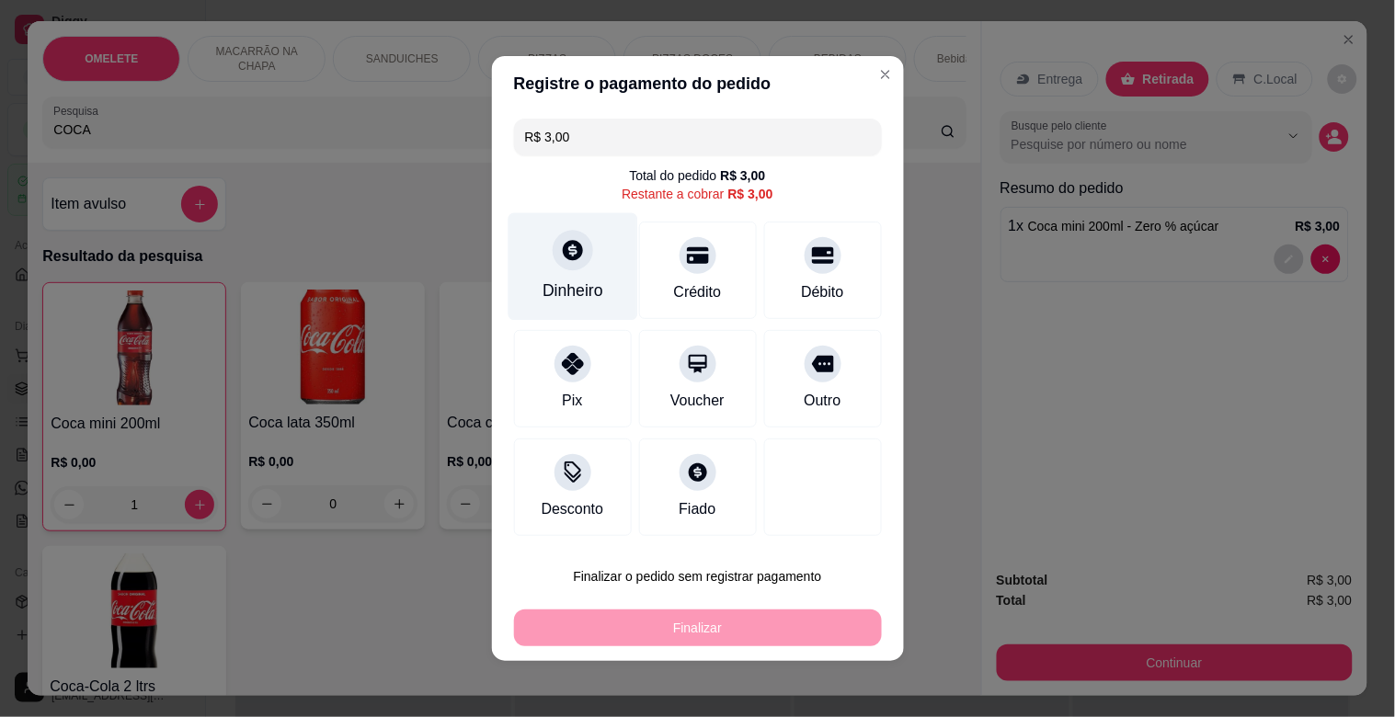
click at [592, 256] on div "Dinheiro" at bounding box center [573, 267] width 130 height 108
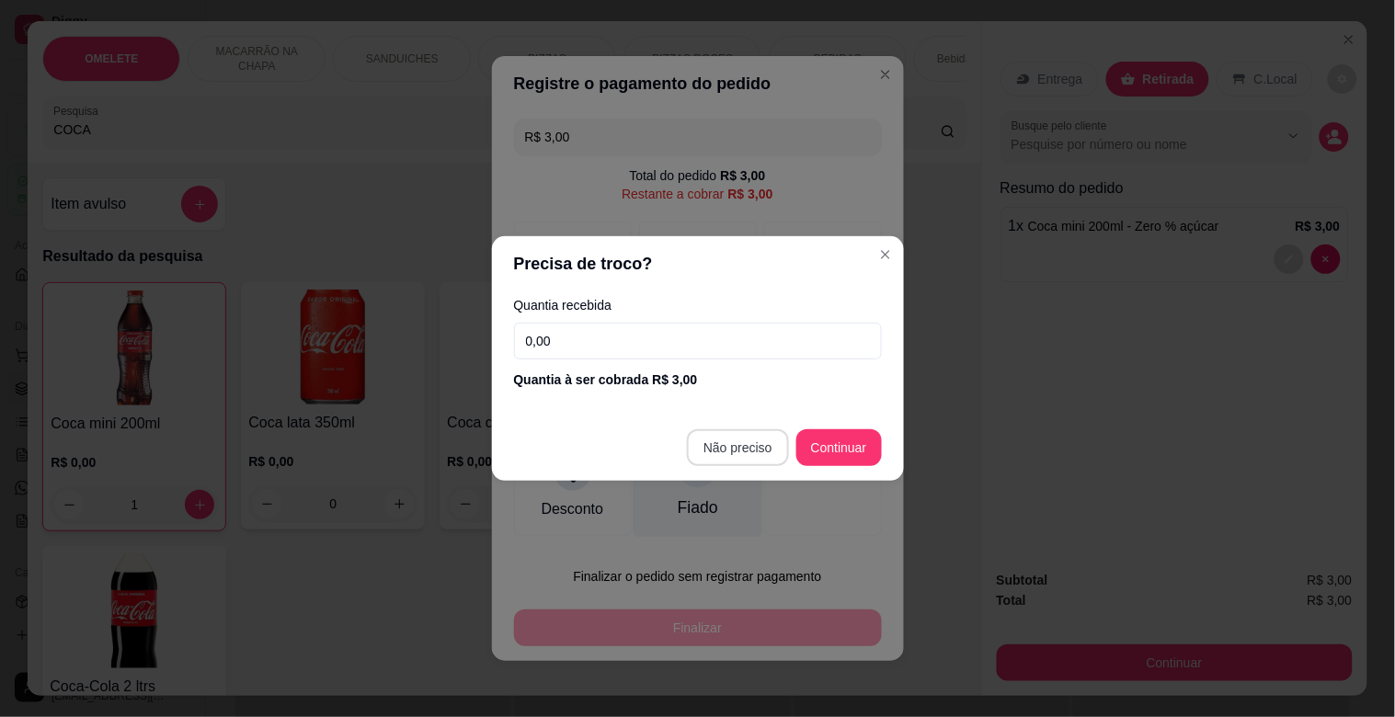
type input "R$ 0,00"
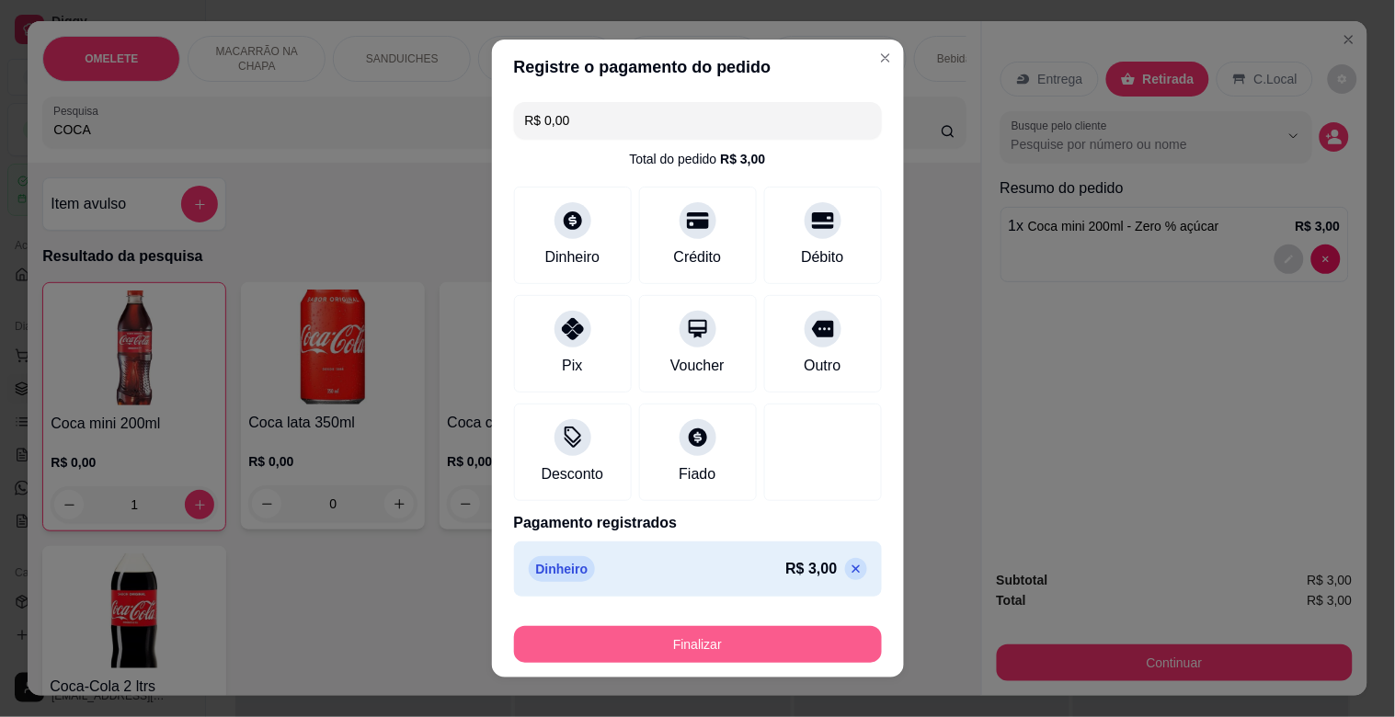
click at [691, 636] on button "Finalizar" at bounding box center [698, 644] width 368 height 37
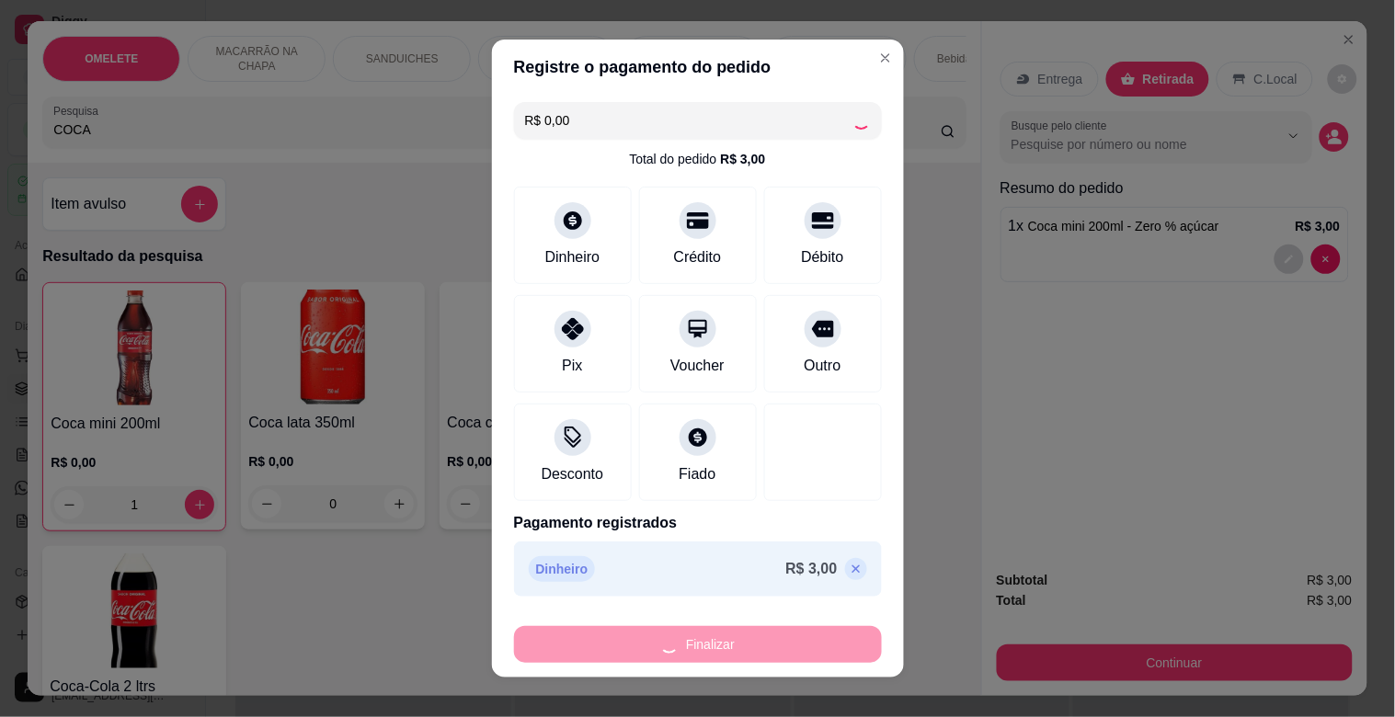
type input "0"
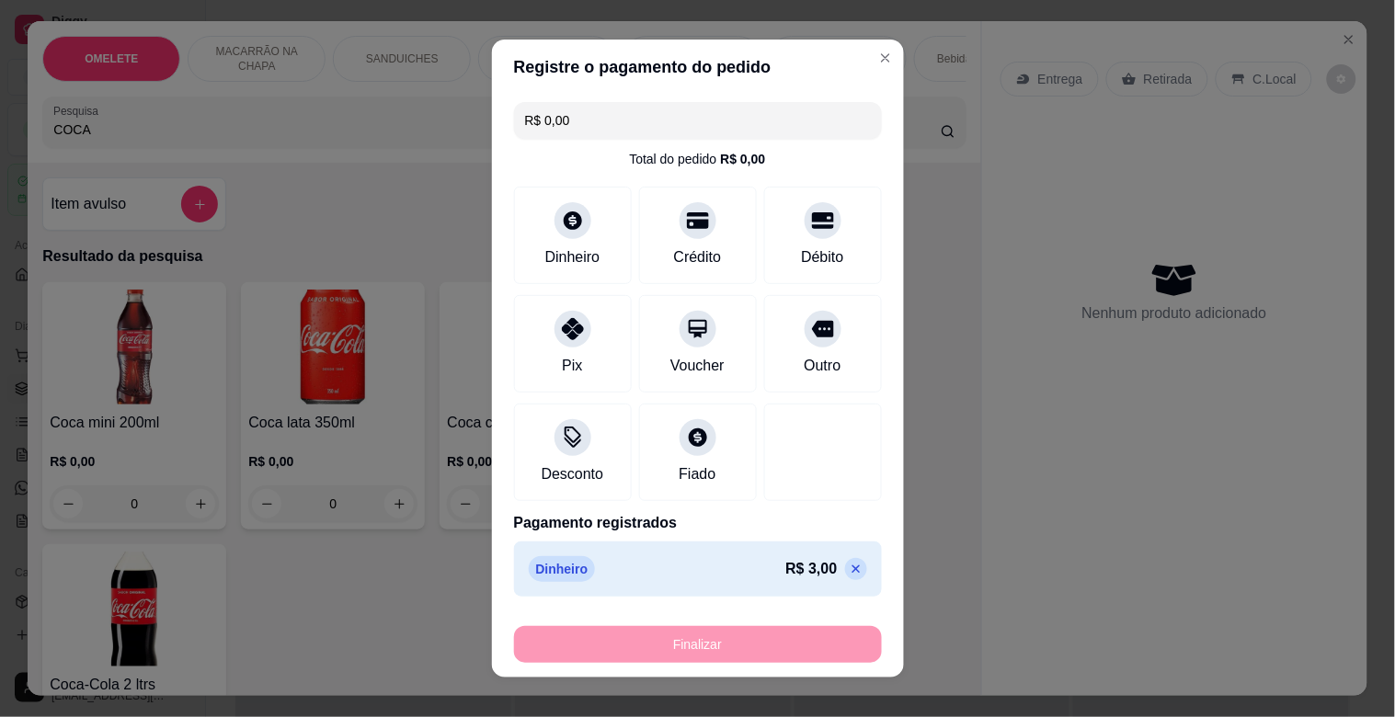
type input "-R$ 3,00"
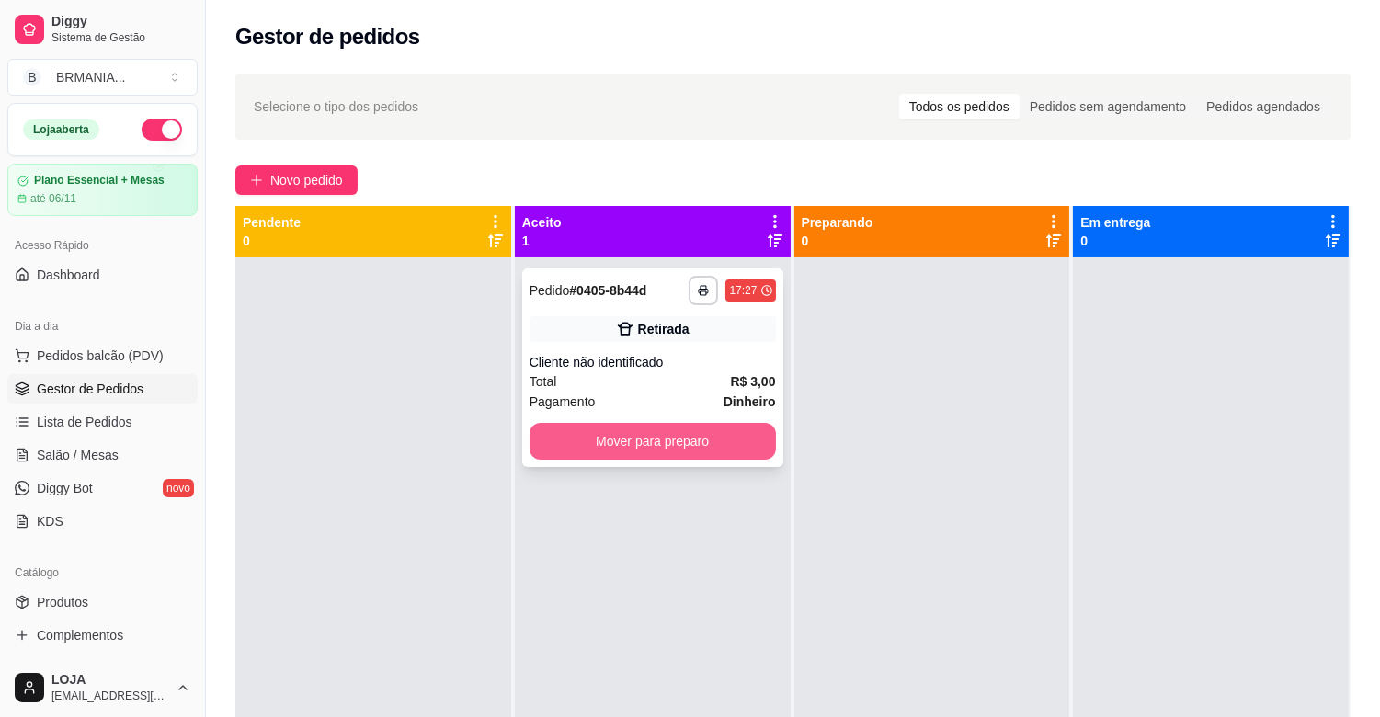
click at [745, 445] on button "Mover para preparo" at bounding box center [653, 441] width 246 height 37
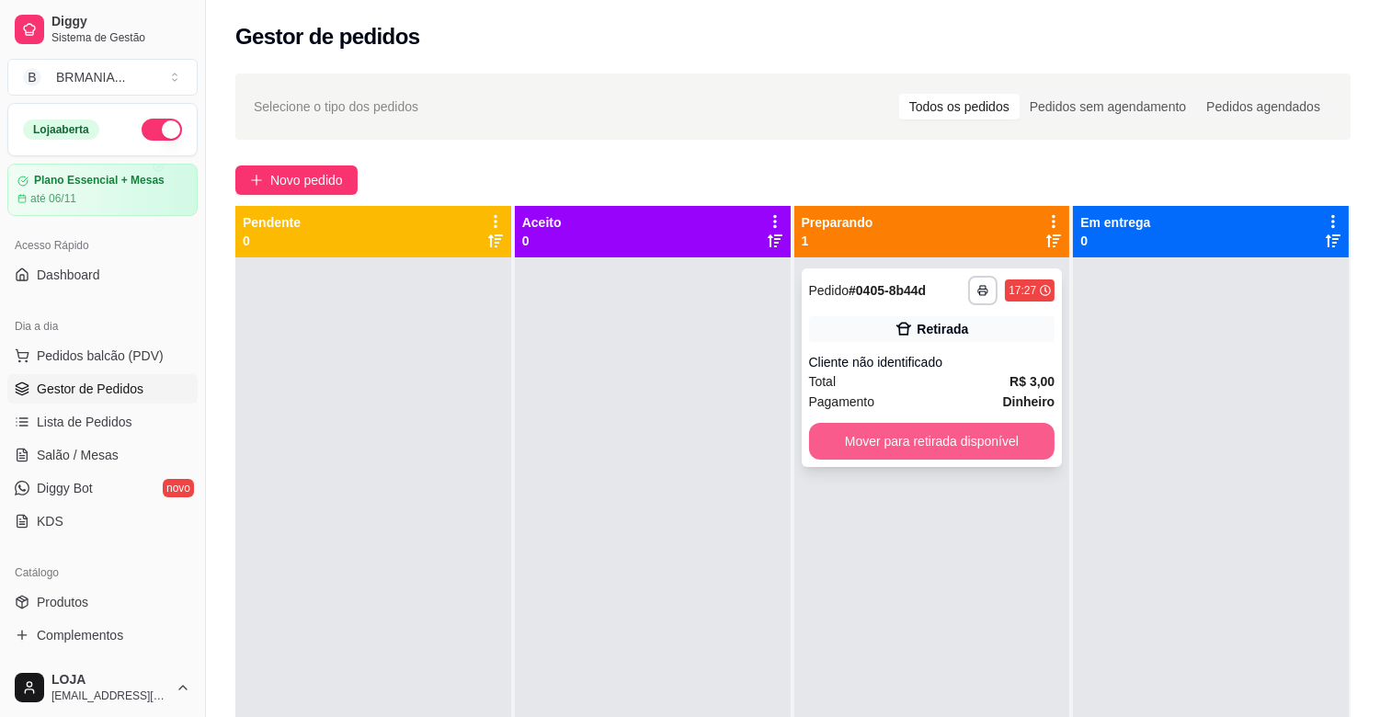
click at [874, 434] on button "Mover para retirada disponível" at bounding box center [932, 441] width 246 height 37
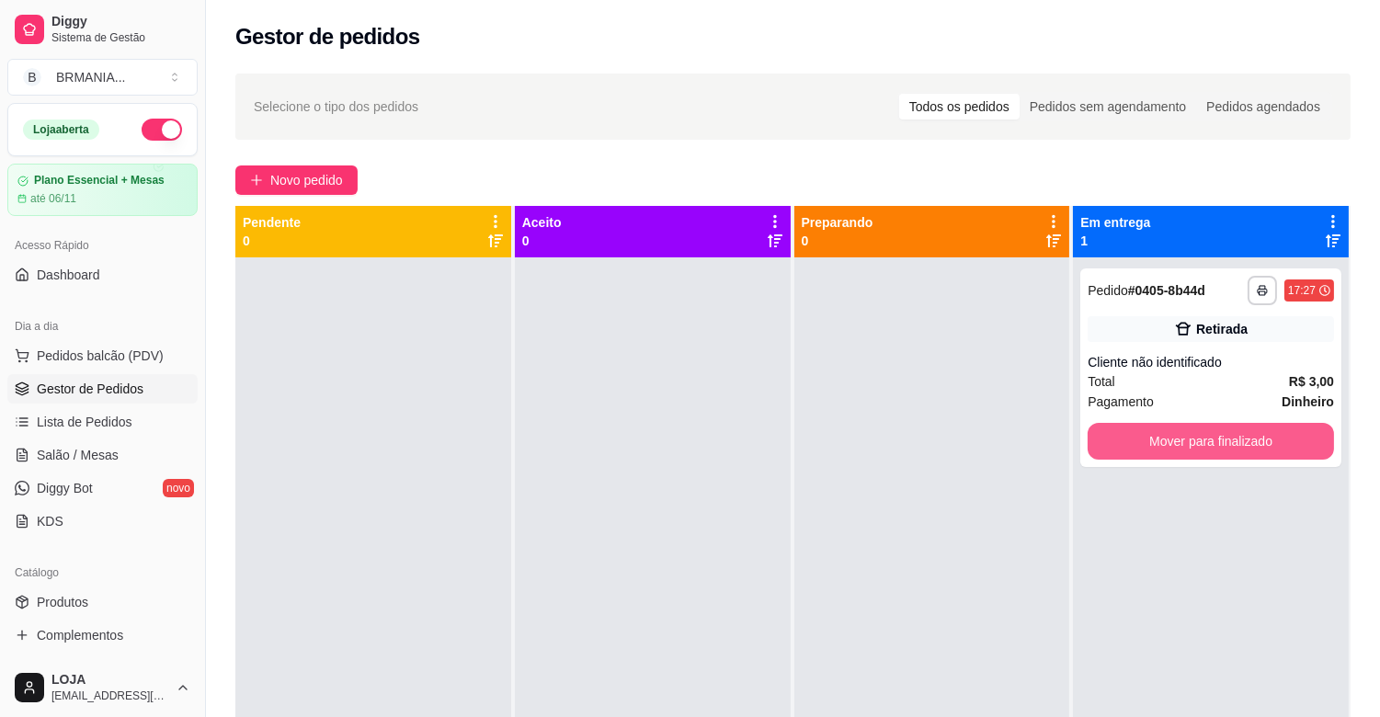
click at [1100, 438] on button "Mover para finalizado" at bounding box center [1211, 441] width 246 height 37
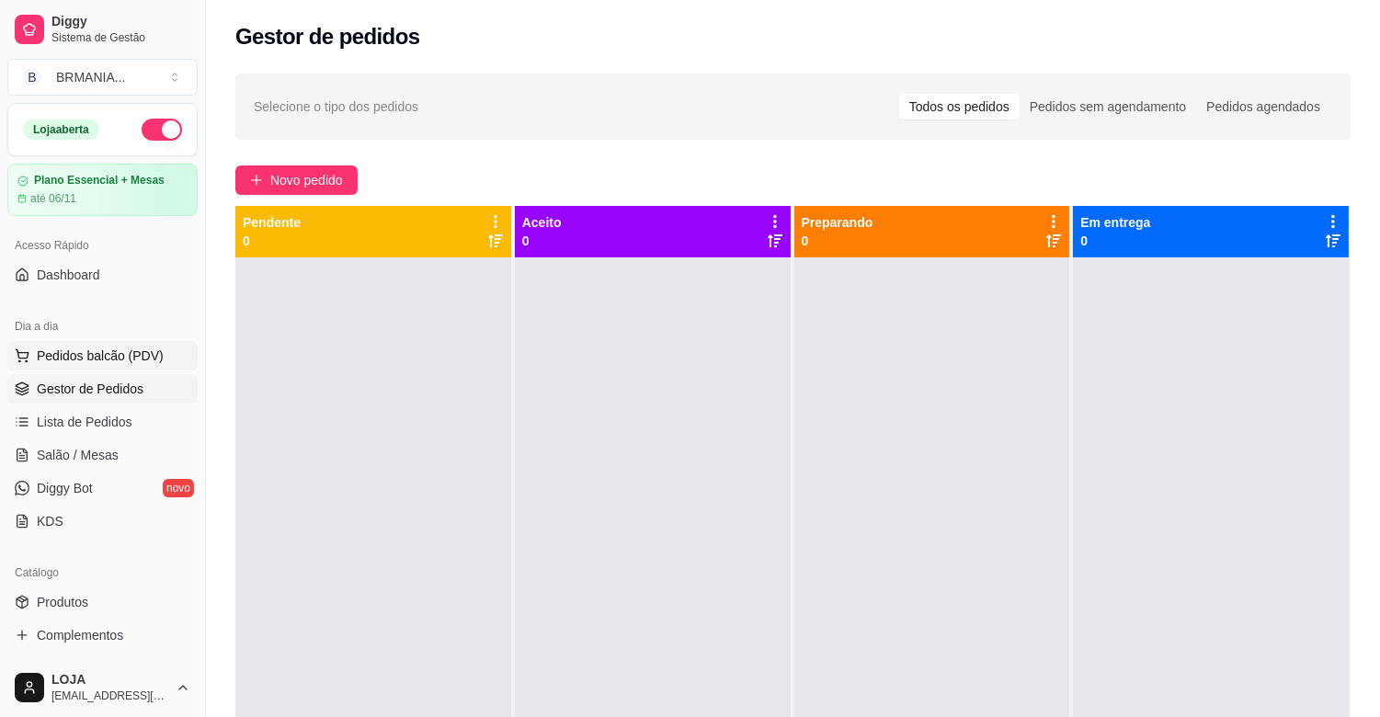
click at [143, 361] on span "Pedidos balcão (PDV)" at bounding box center [100, 356] width 127 height 18
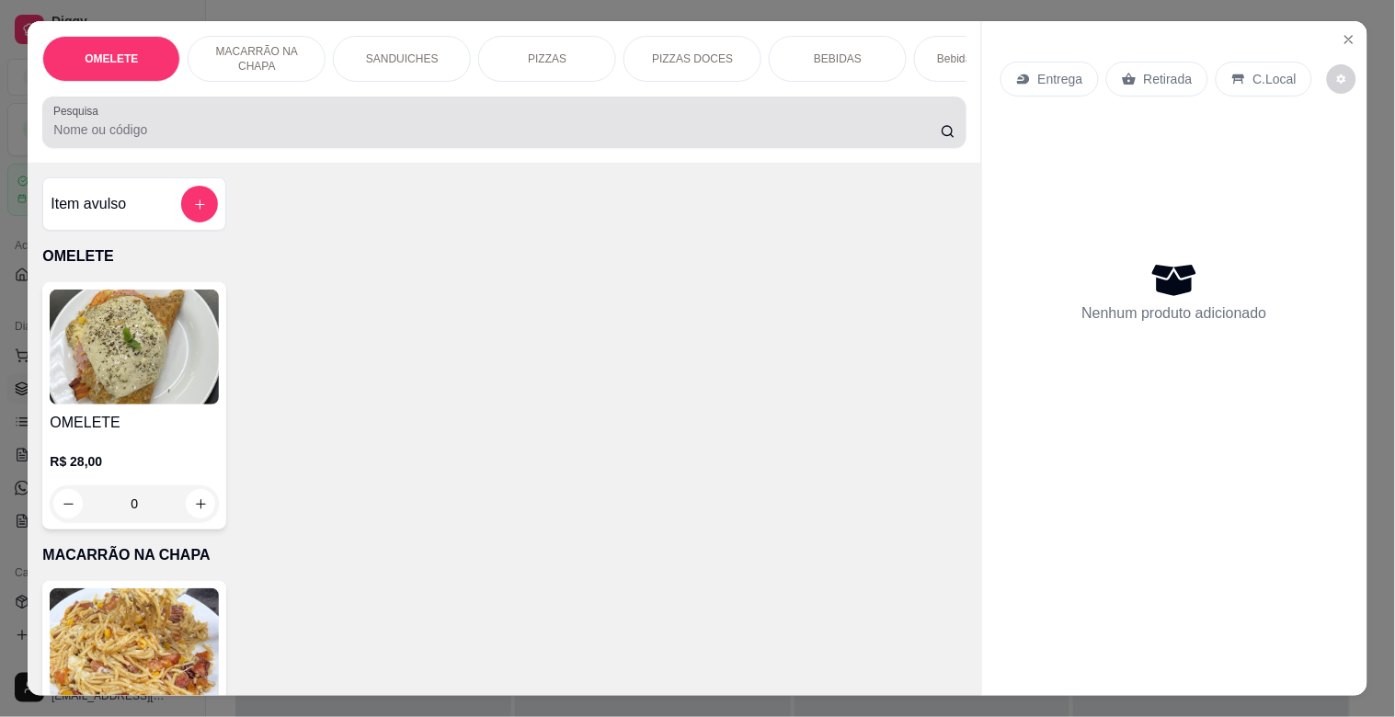
click at [278, 118] on div at bounding box center [503, 122] width 901 height 37
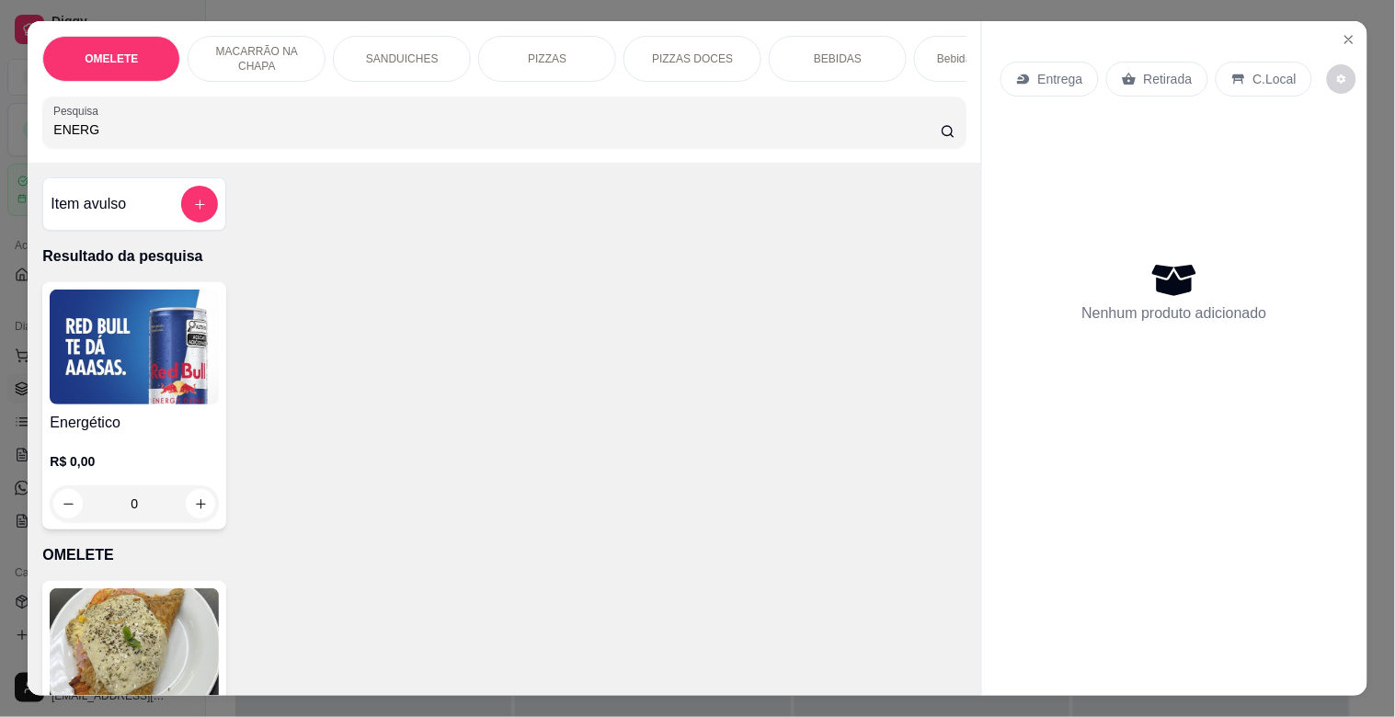
type input "ENERG"
click at [50, 369] on img at bounding box center [134, 347] width 169 height 115
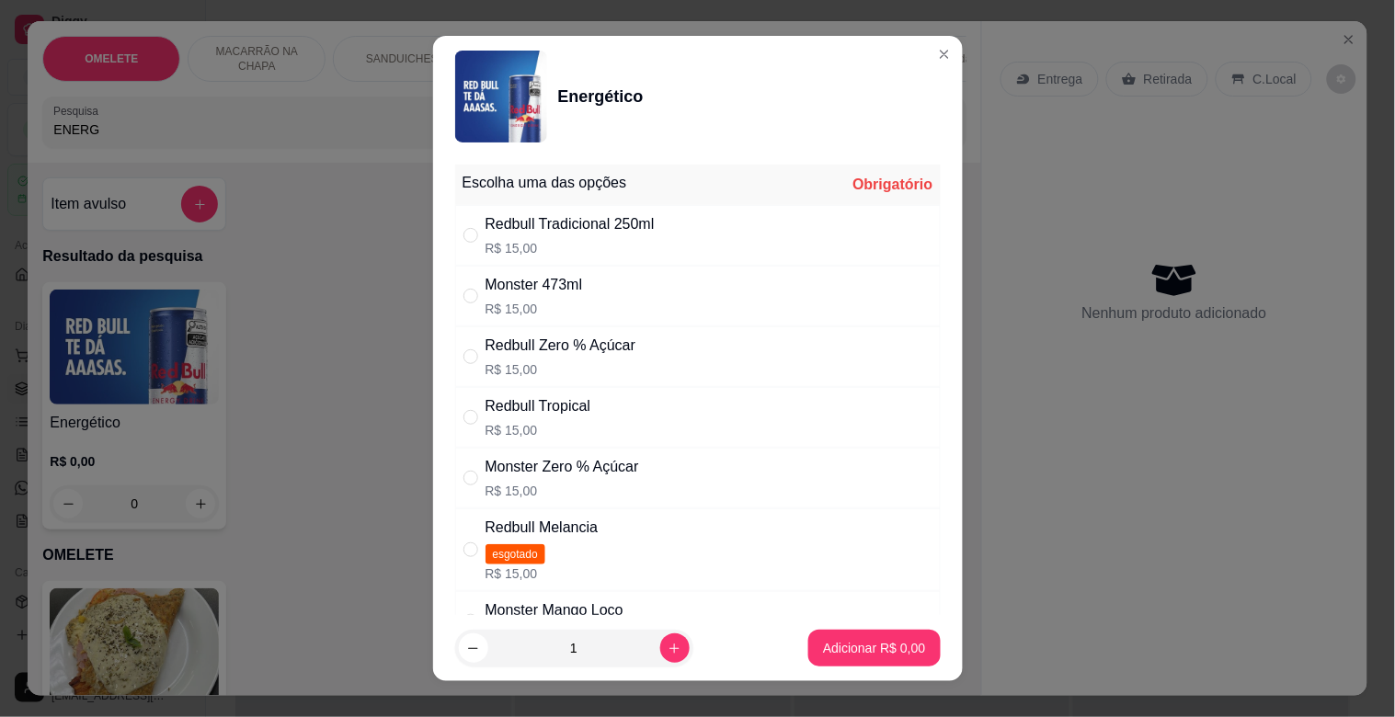
click at [603, 237] on div "Redbull Tradicional 250ml R$ 15,00" at bounding box center [570, 235] width 169 height 44
radio input "true"
click at [847, 645] on p "Adicionar R$ 15,00" at bounding box center [870, 648] width 109 height 18
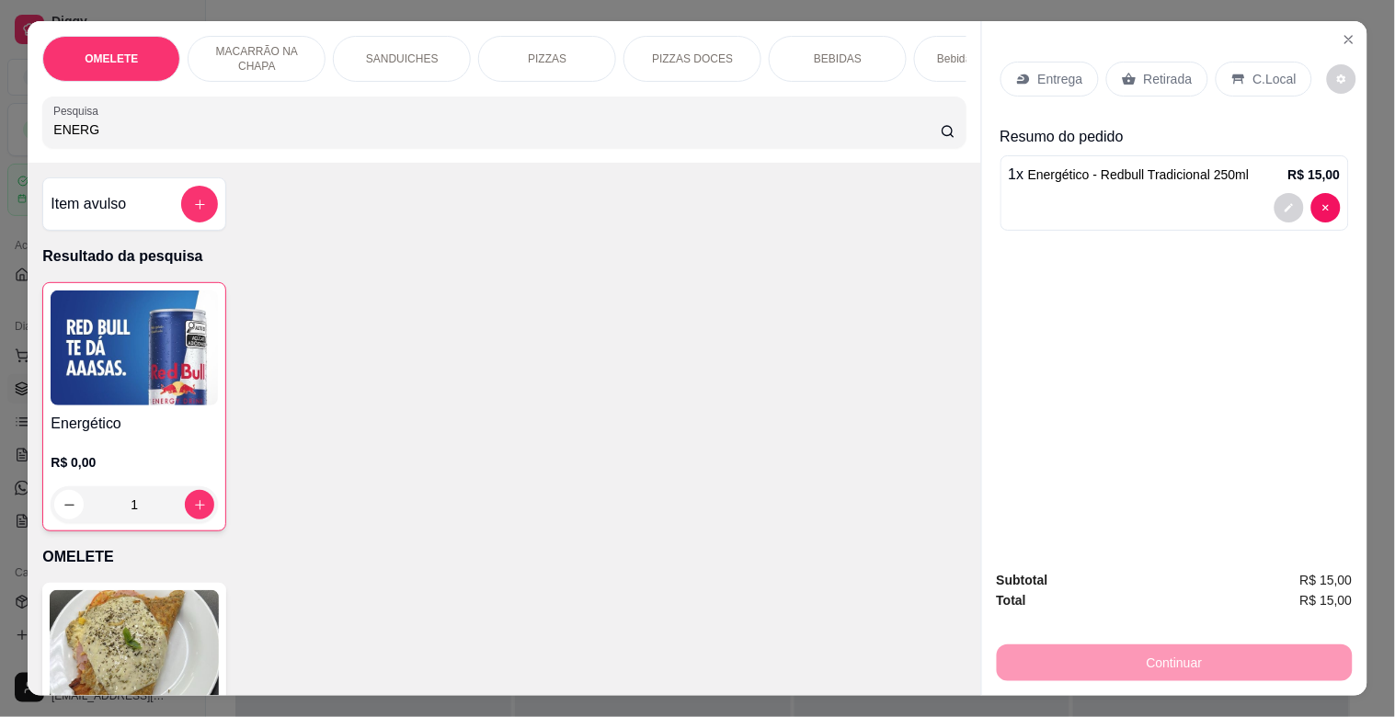
type input "1"
click at [1156, 74] on p "Retirada" at bounding box center [1168, 79] width 49 height 18
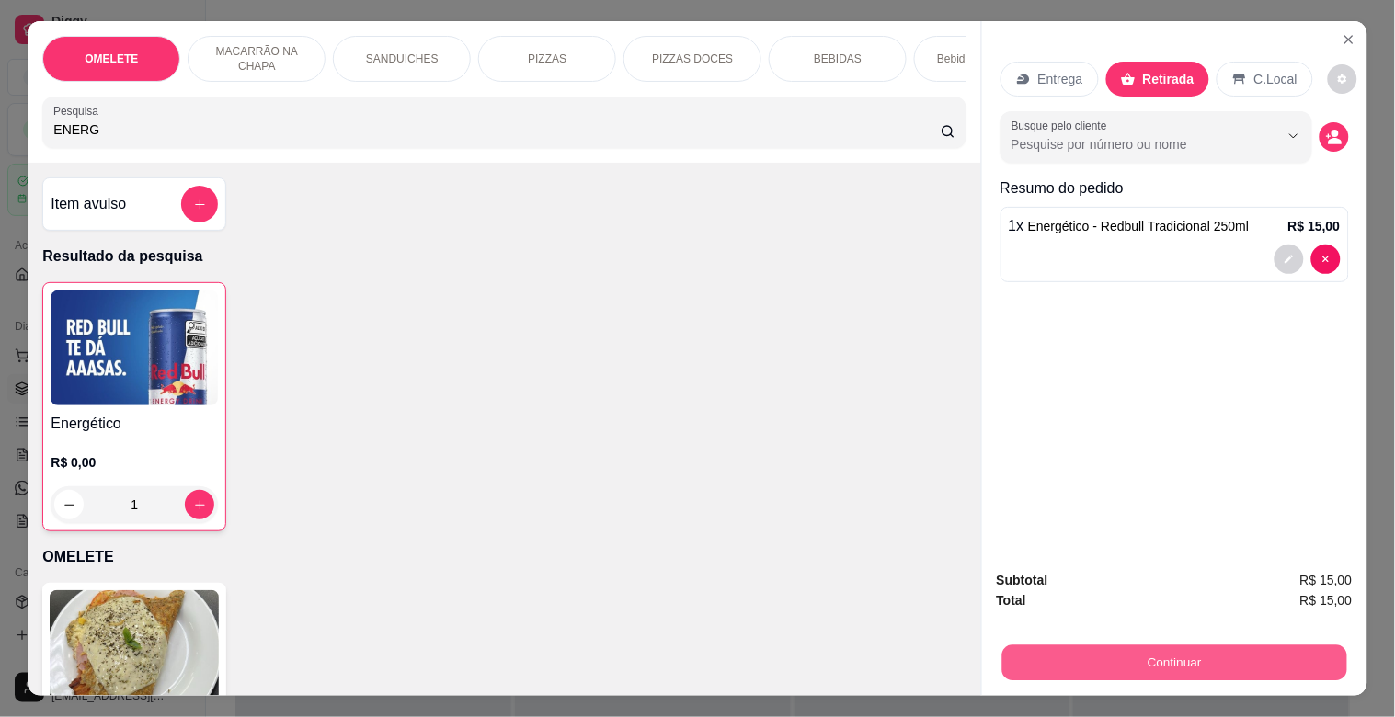
click at [1249, 653] on button "Continuar" at bounding box center [1174, 663] width 345 height 36
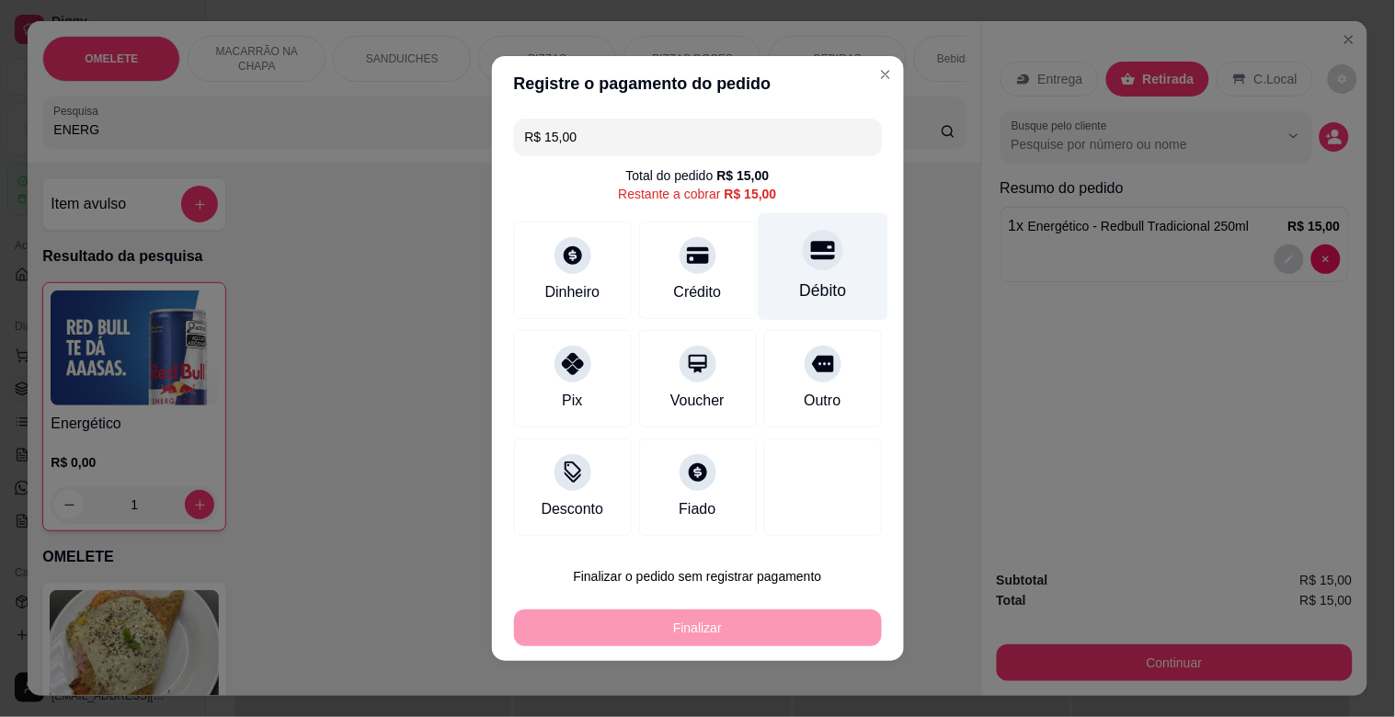
click at [799, 280] on div "Débito" at bounding box center [822, 291] width 47 height 24
type input "R$ 0,00"
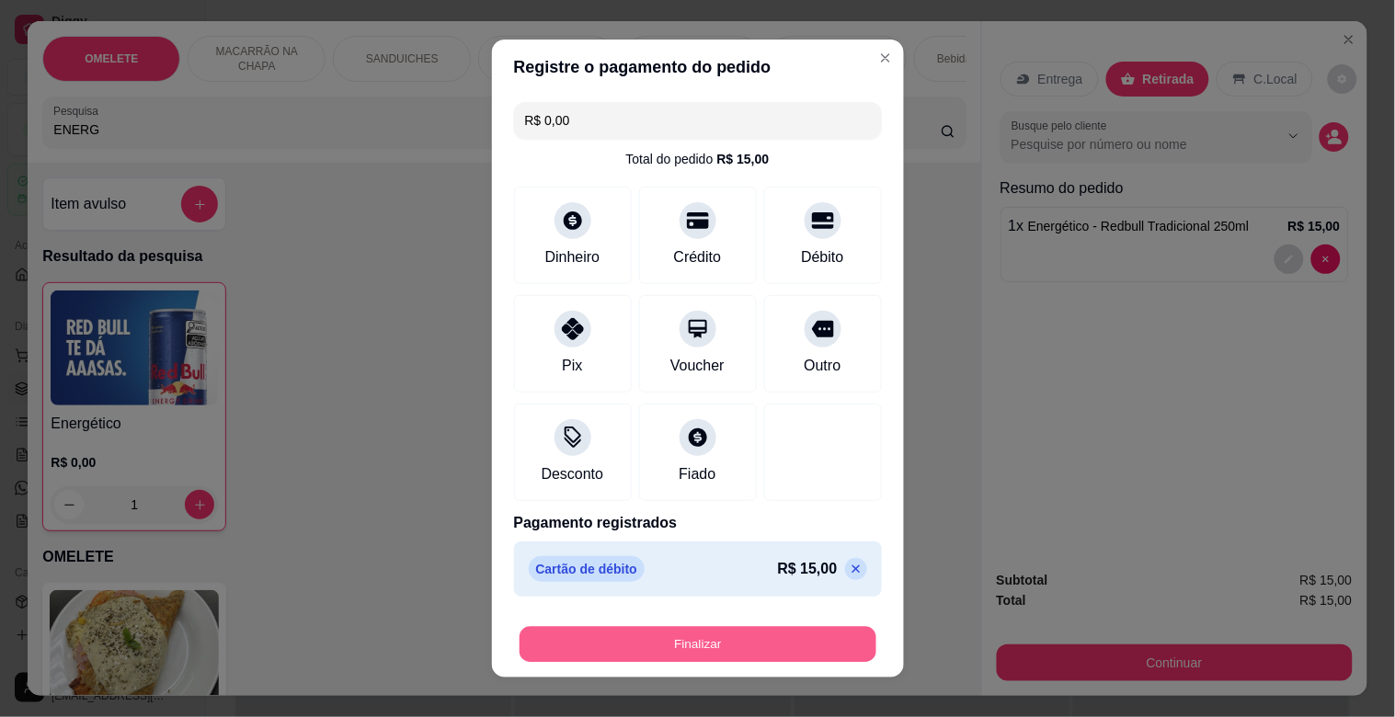
click at [734, 636] on button "Finalizar" at bounding box center [698, 645] width 357 height 36
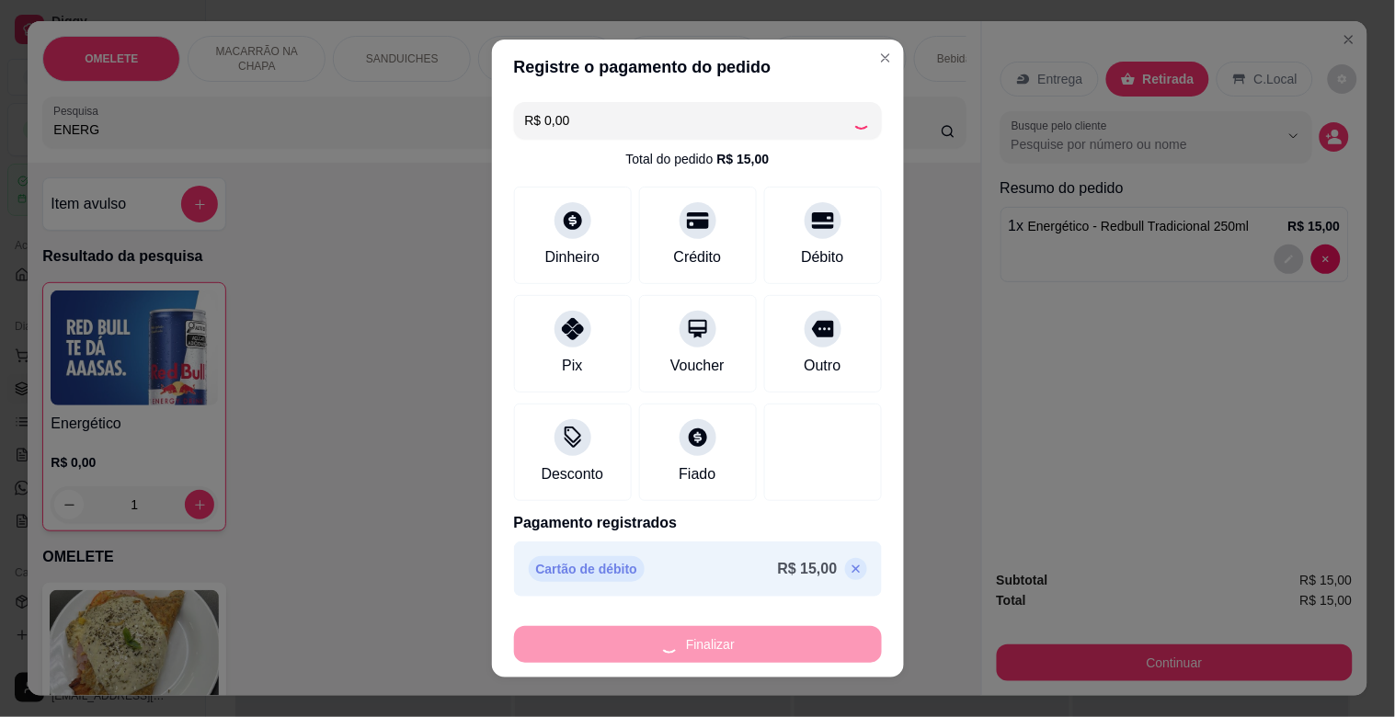
type input "0"
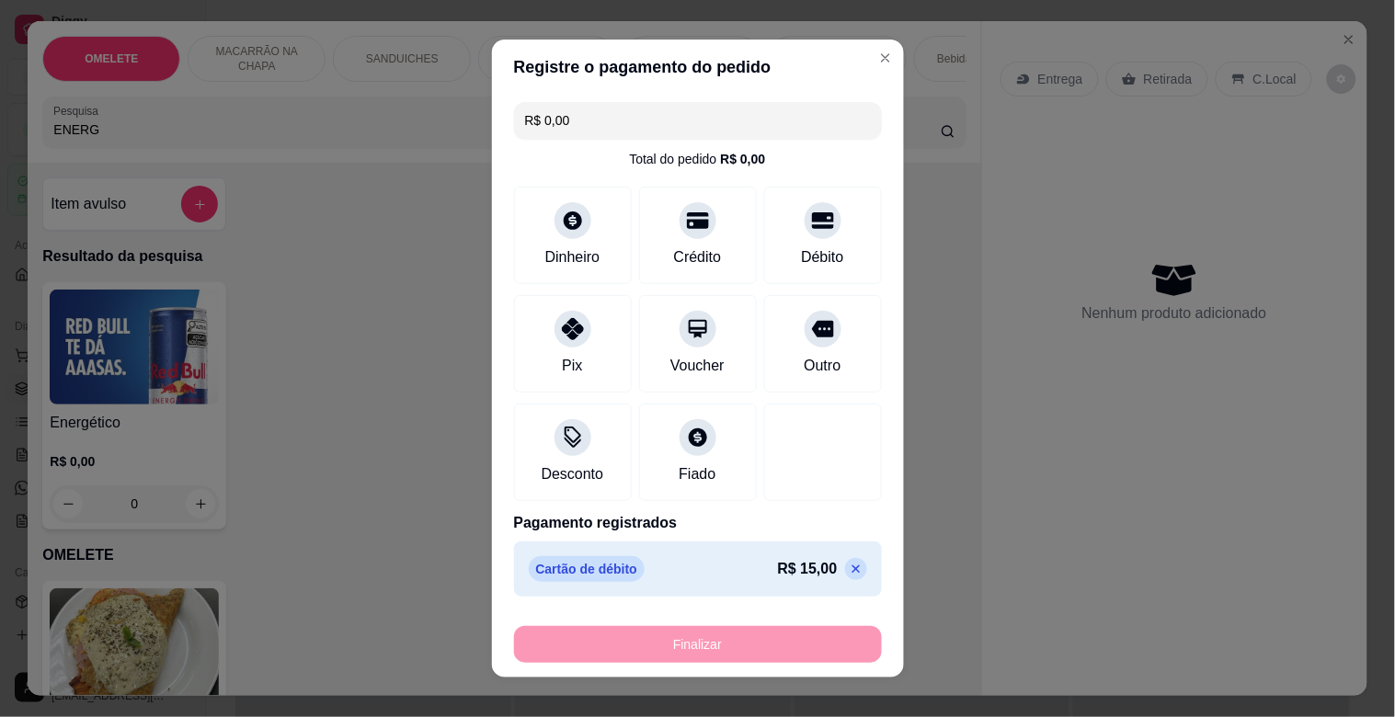
type input "-R$ 15,00"
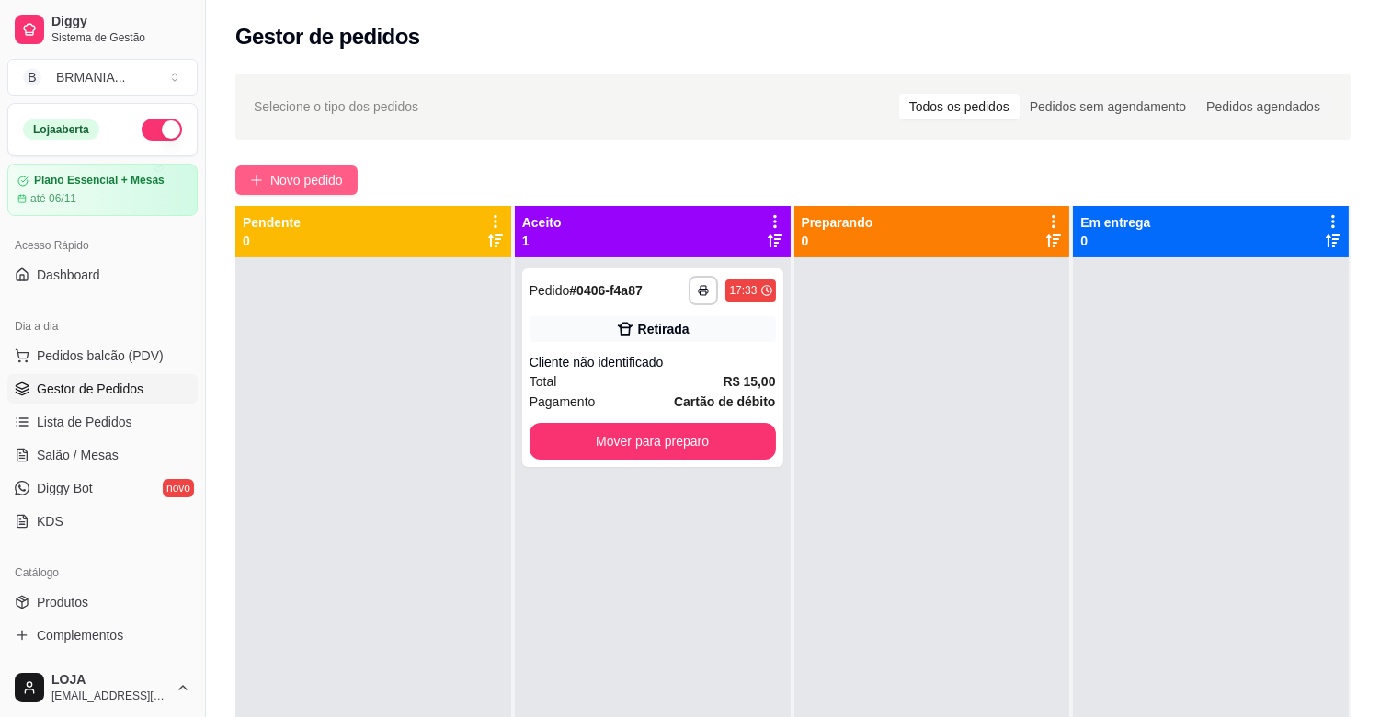
click at [305, 177] on span "Novo pedido" at bounding box center [306, 180] width 73 height 20
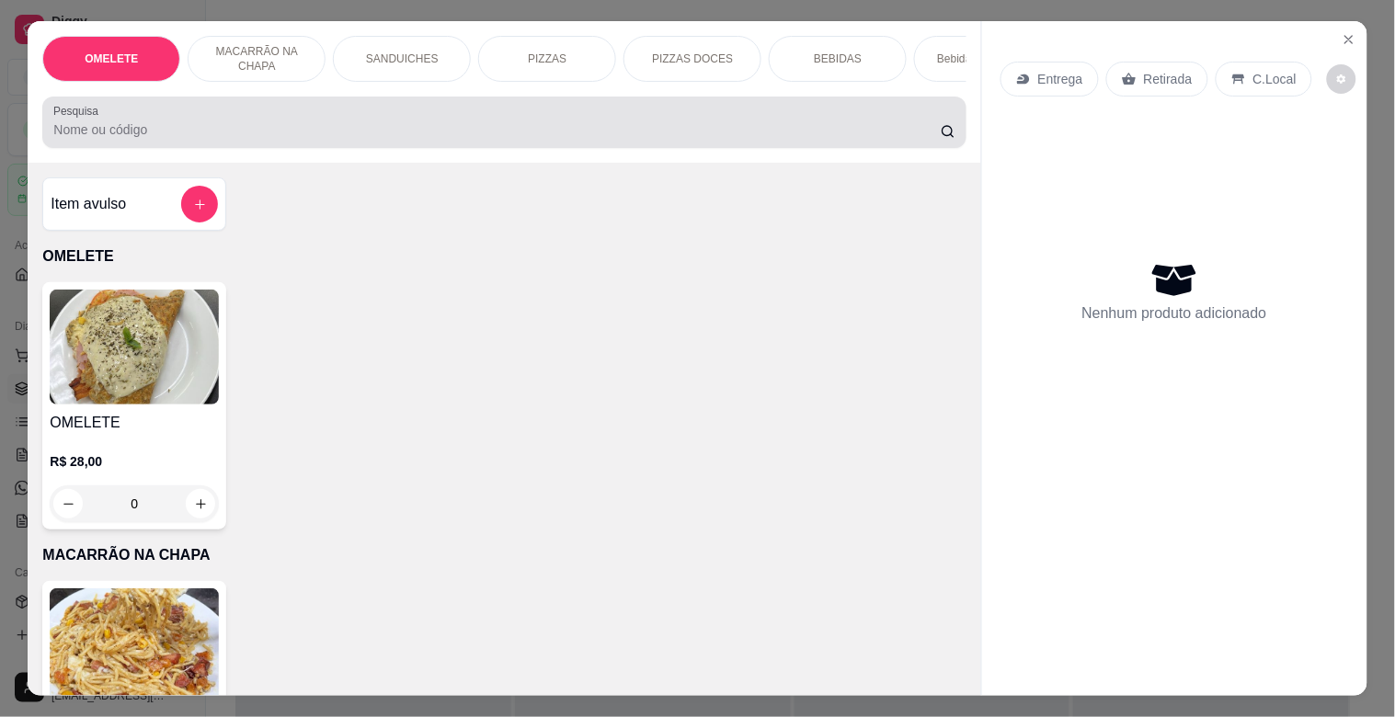
click at [345, 148] on div "Pesquisa" at bounding box center [503, 123] width 923 height 52
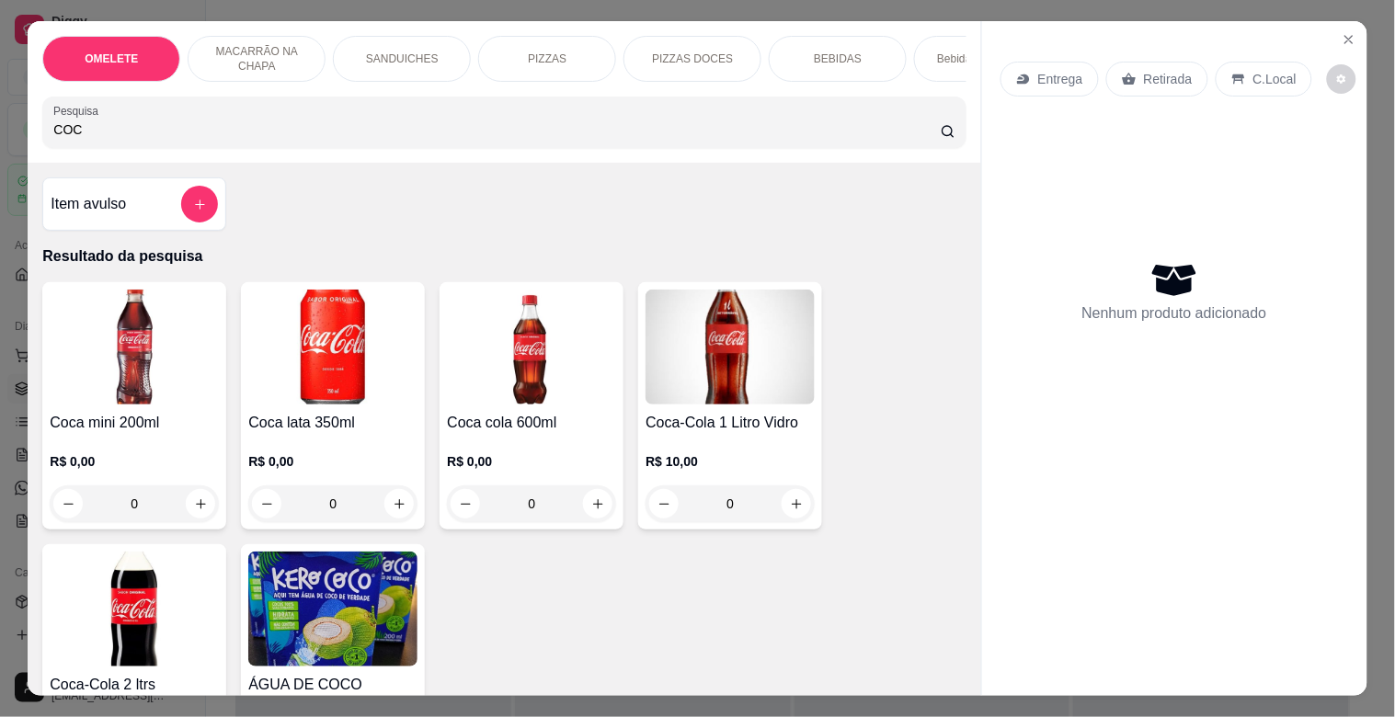
type input "COC"
click at [307, 387] on img at bounding box center [332, 347] width 169 height 115
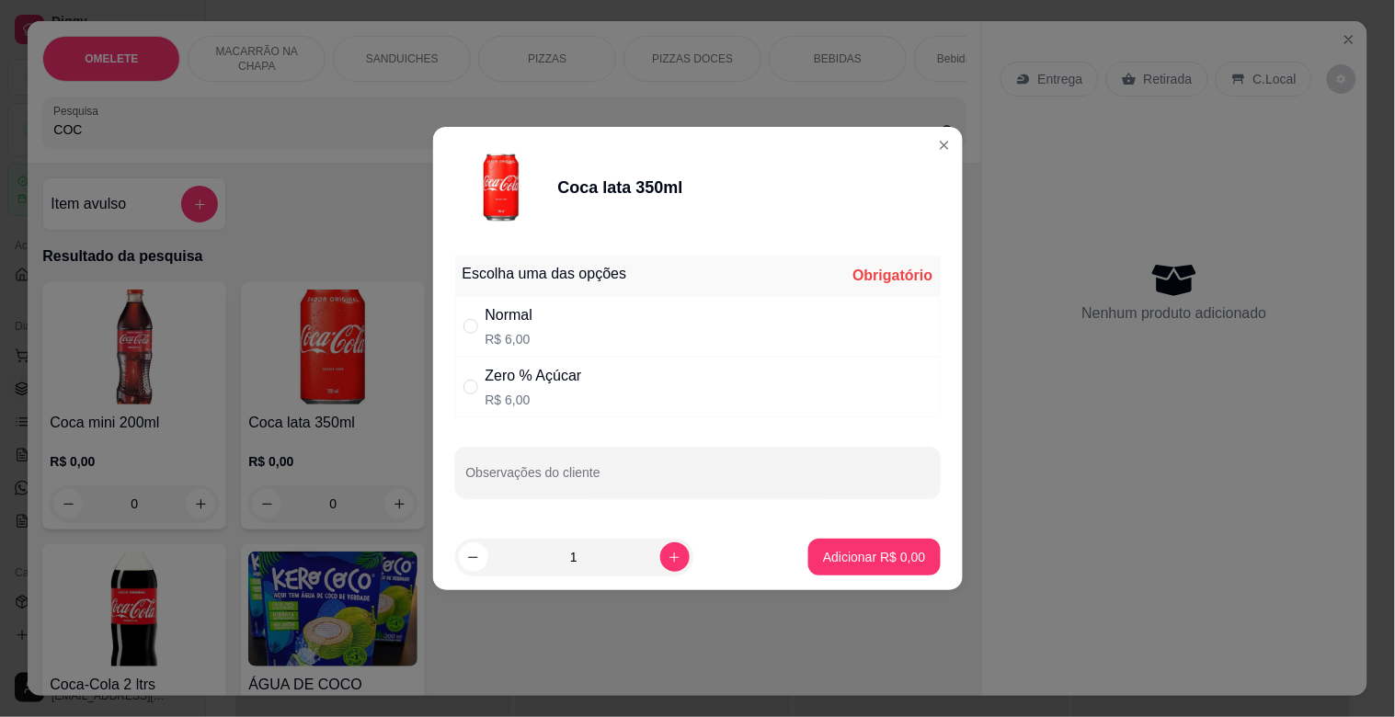
click at [582, 314] on div "Normal R$ 6,00" at bounding box center [698, 326] width 486 height 61
radio input "true"
click at [831, 544] on button "Adicionar R$ 6,00" at bounding box center [874, 558] width 128 height 36
type input "1"
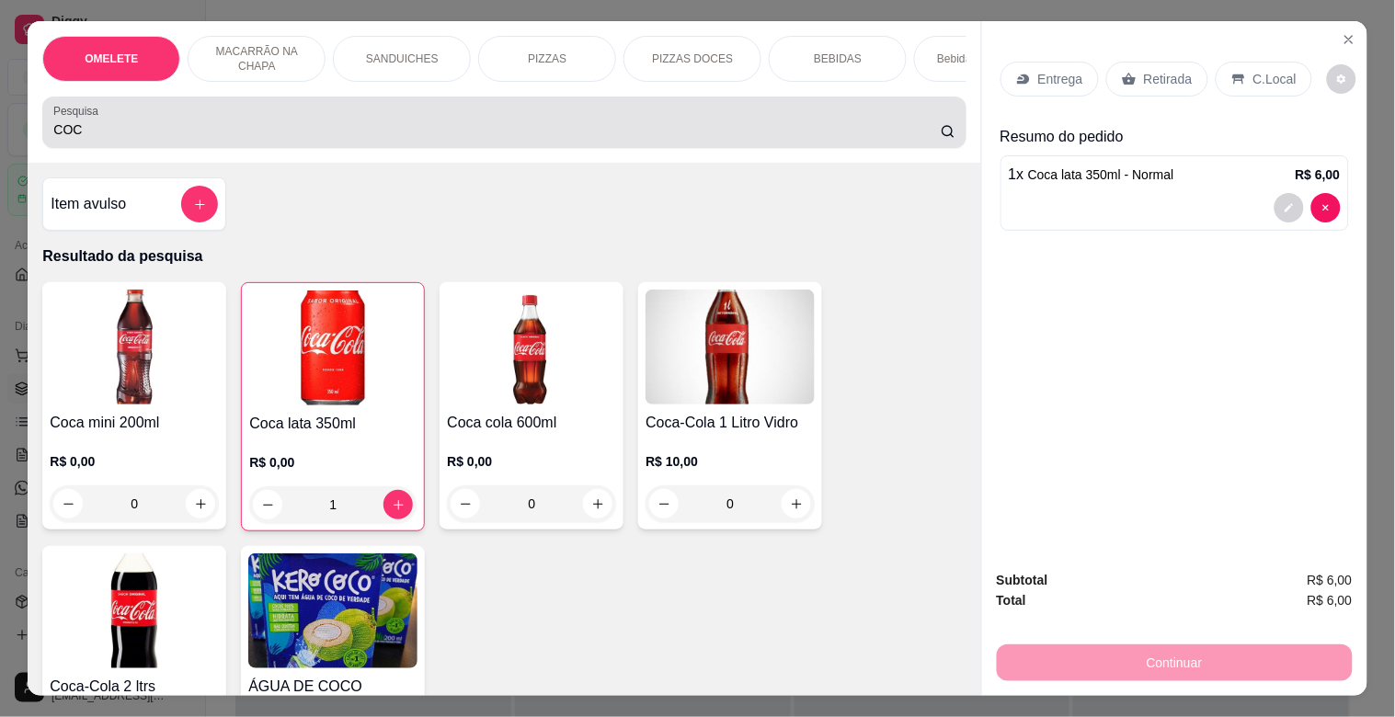
click at [418, 139] on input "COC" at bounding box center [496, 129] width 887 height 18
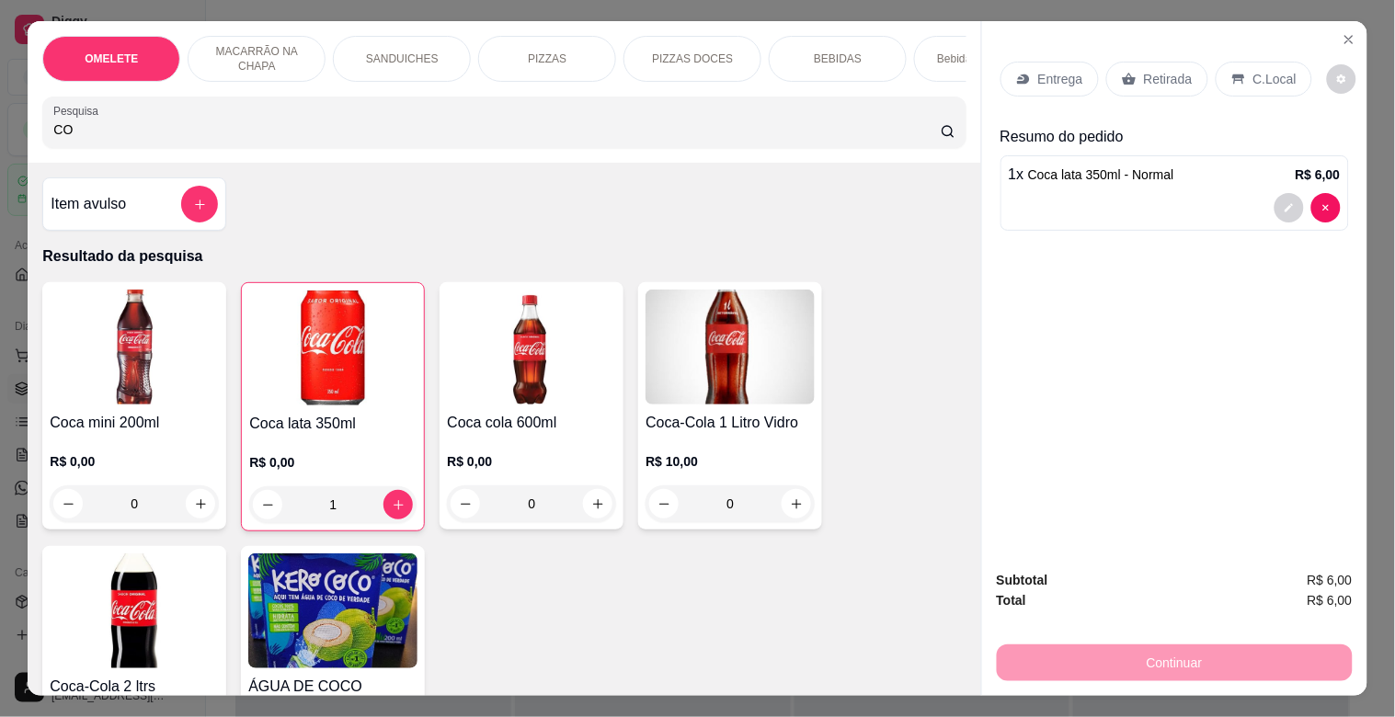
type input "C"
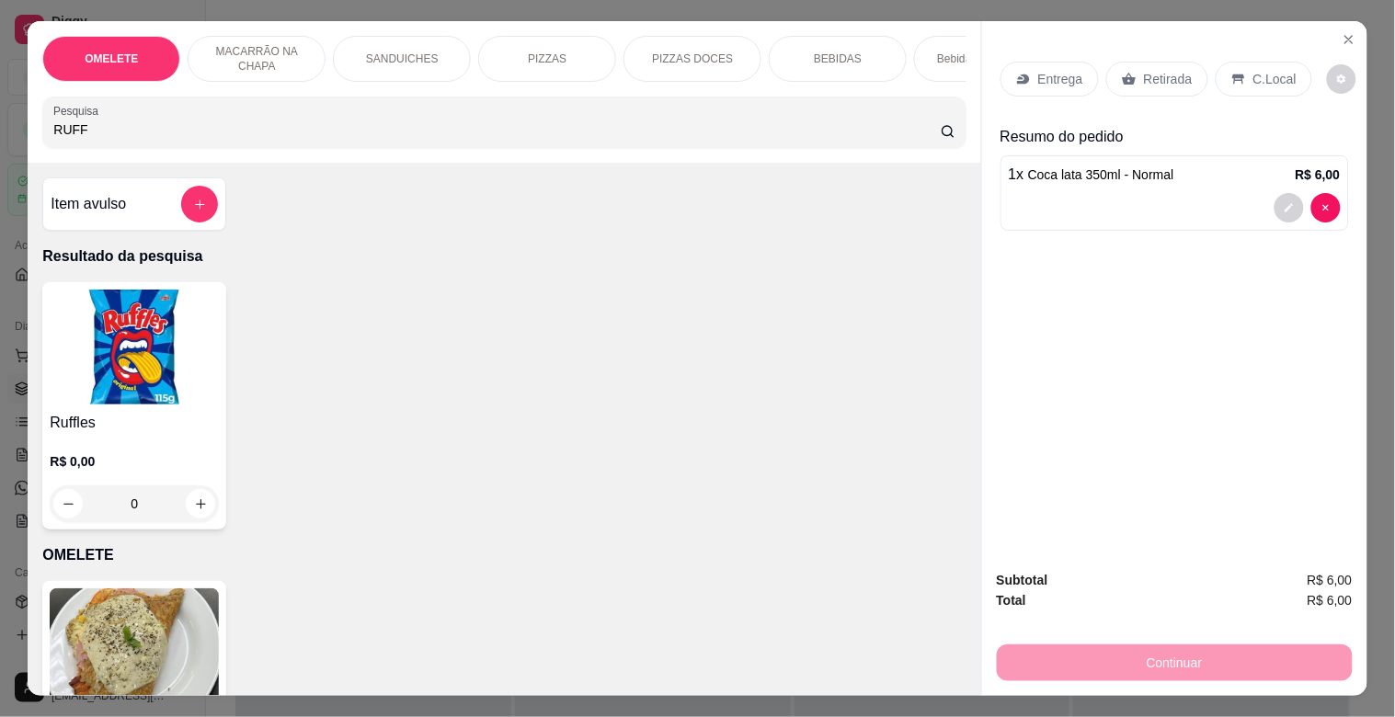
type input "RUFF"
click at [92, 310] on img at bounding box center [134, 347] width 169 height 115
click at [193, 208] on icon "add-separate-item" at bounding box center [200, 205] width 14 height 14
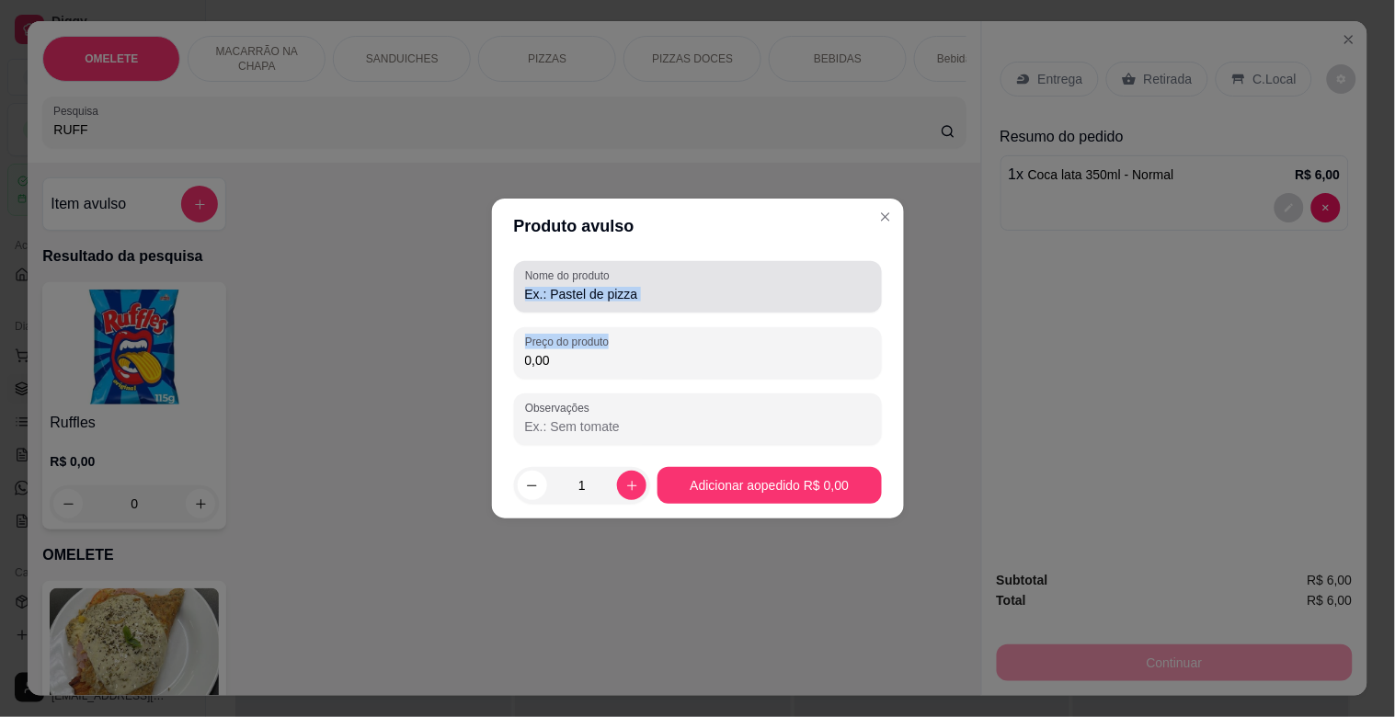
click at [706, 310] on div "Nome do produto Preço do produto 0,00 Observações" at bounding box center [698, 353] width 368 height 184
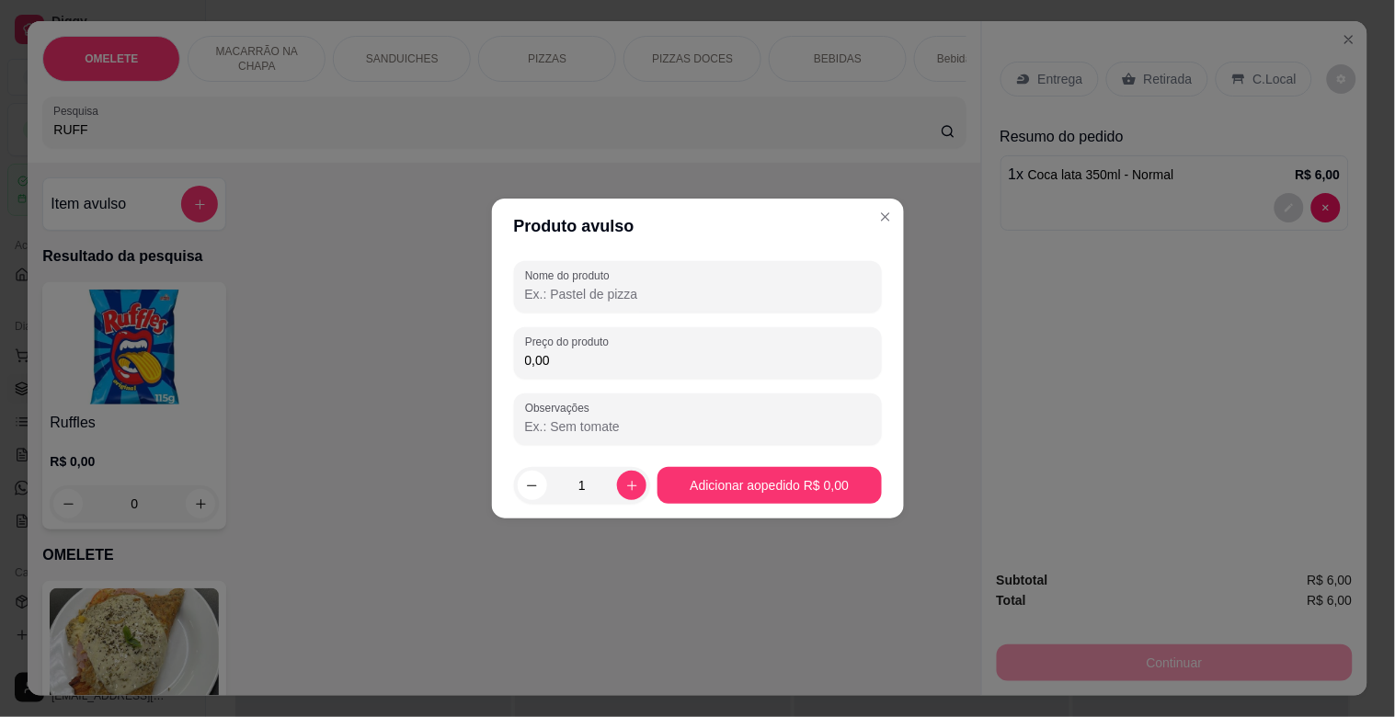
click at [704, 285] on input "Nome do produto" at bounding box center [698, 294] width 346 height 18
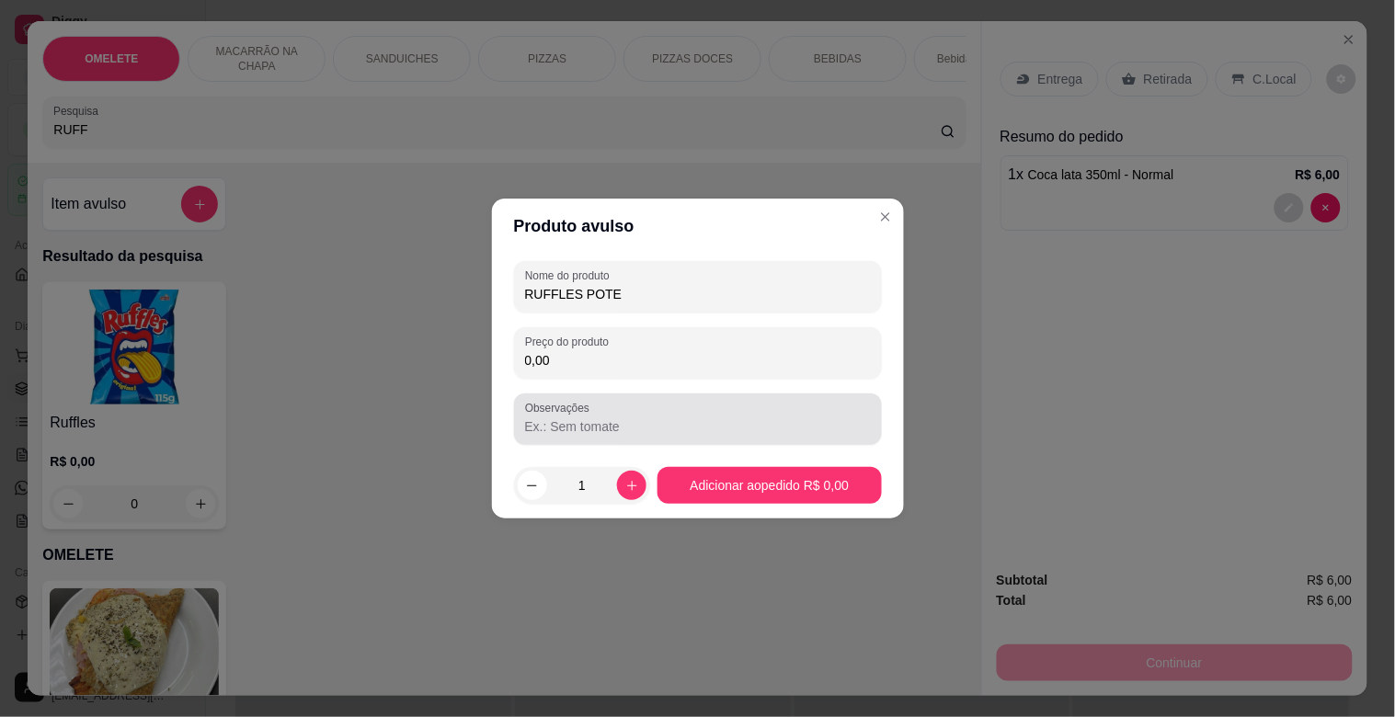
type input "RUFFLES POTE"
click at [654, 432] on input "Observações" at bounding box center [698, 427] width 346 height 18
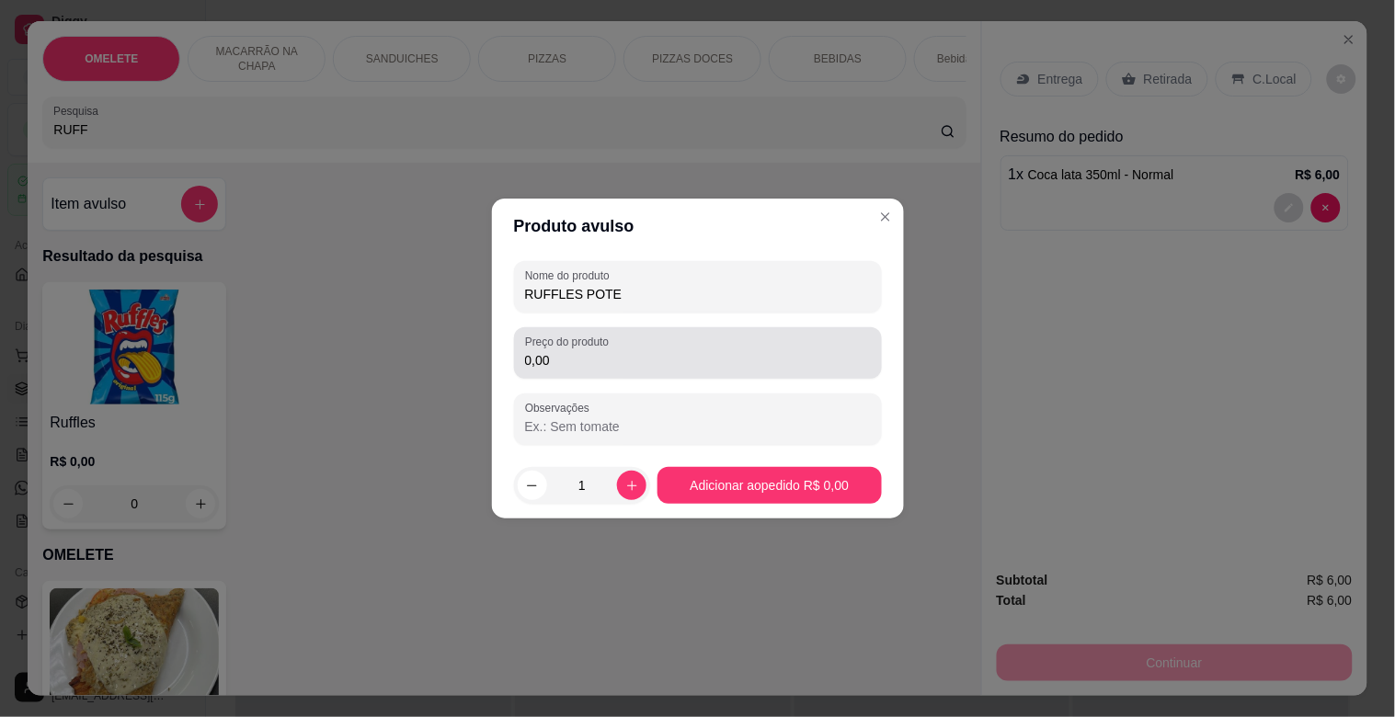
click at [574, 373] on div "Preço do produto 0,00" at bounding box center [698, 353] width 368 height 52
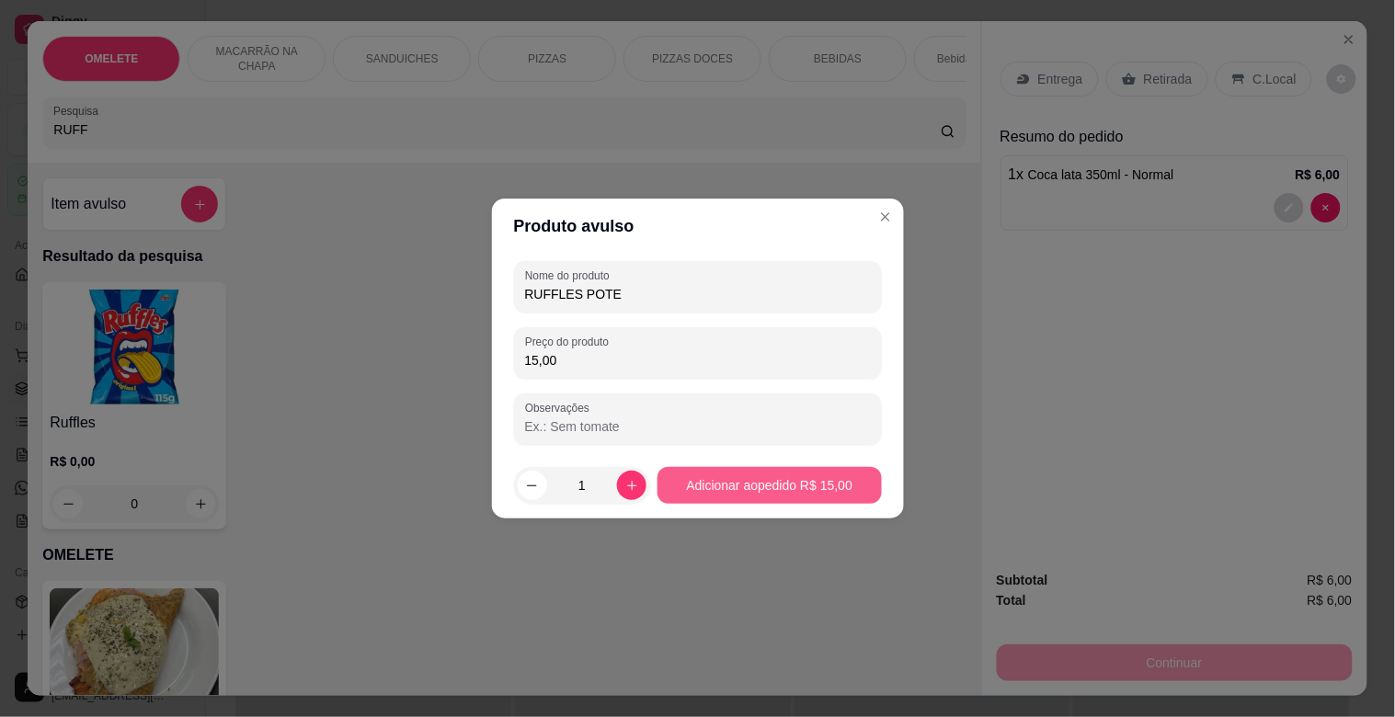
type input "15,00"
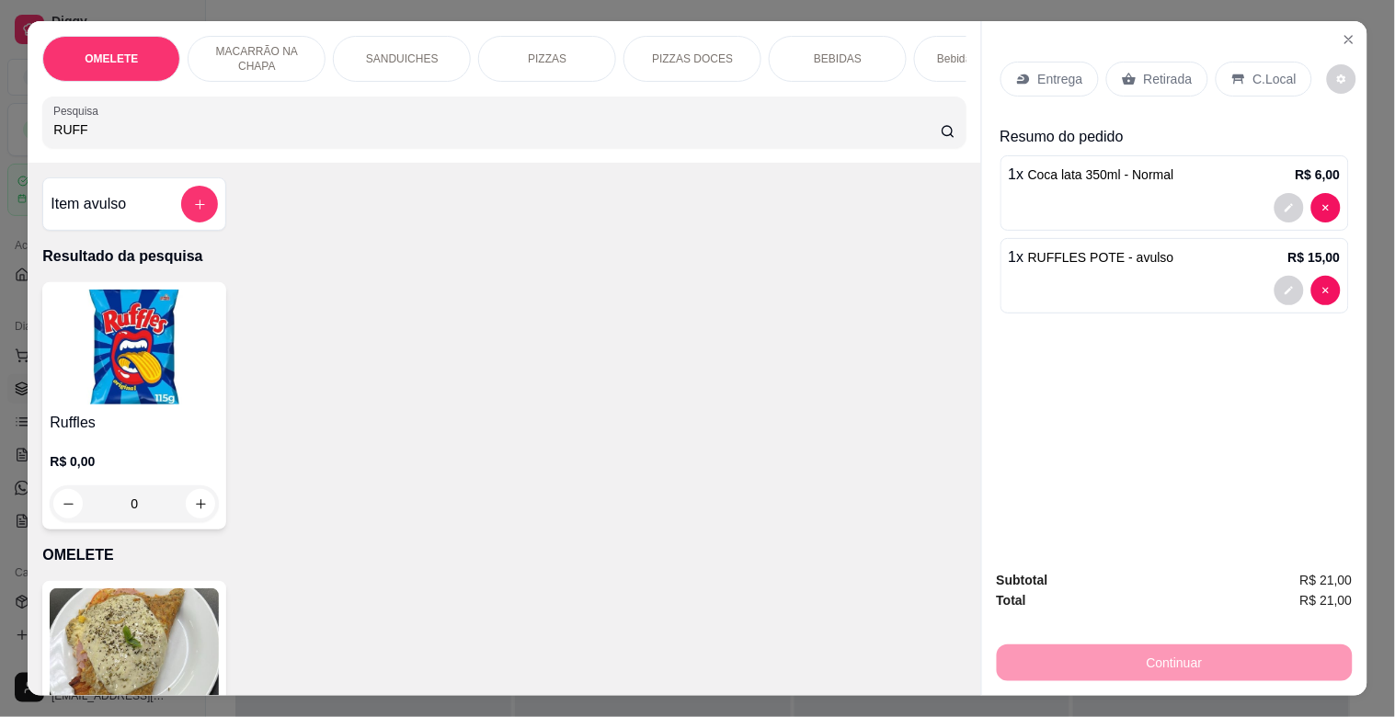
click at [1161, 75] on p "Retirada" at bounding box center [1168, 79] width 49 height 18
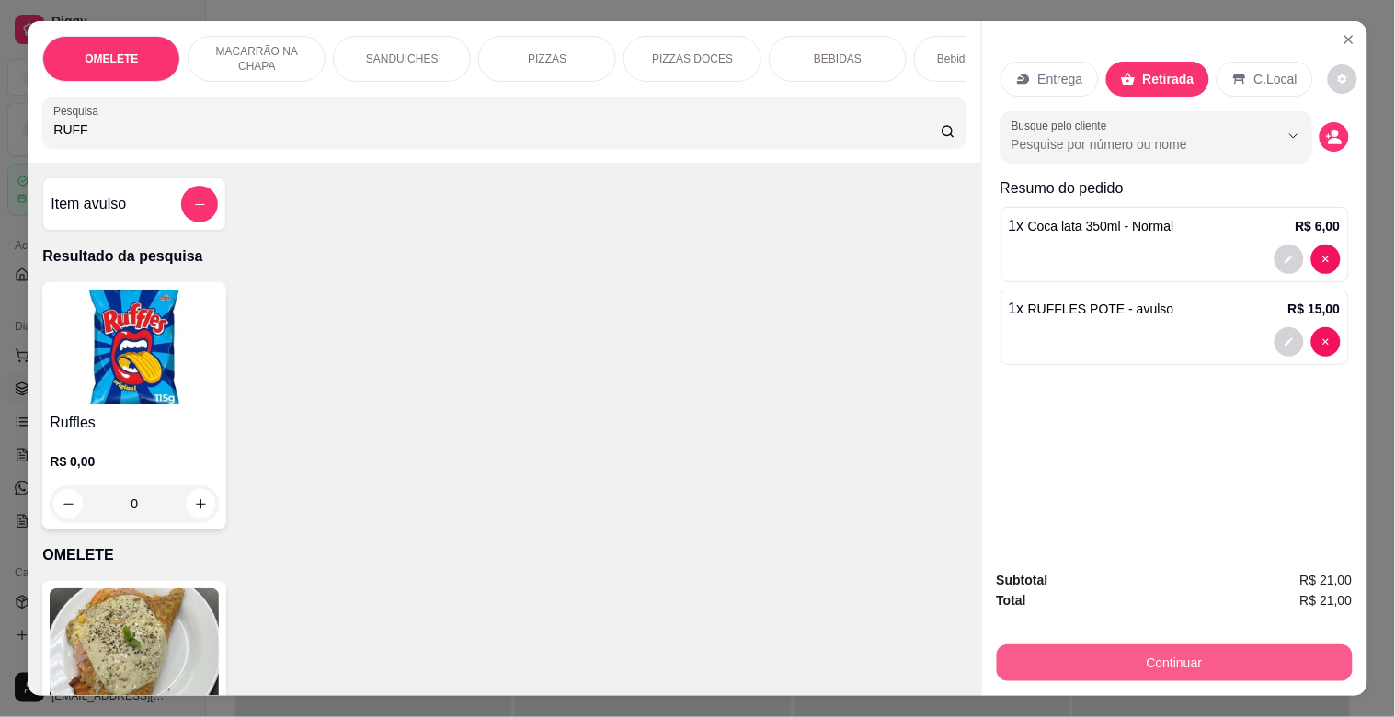
click at [1224, 651] on button "Continuar" at bounding box center [1175, 663] width 356 height 37
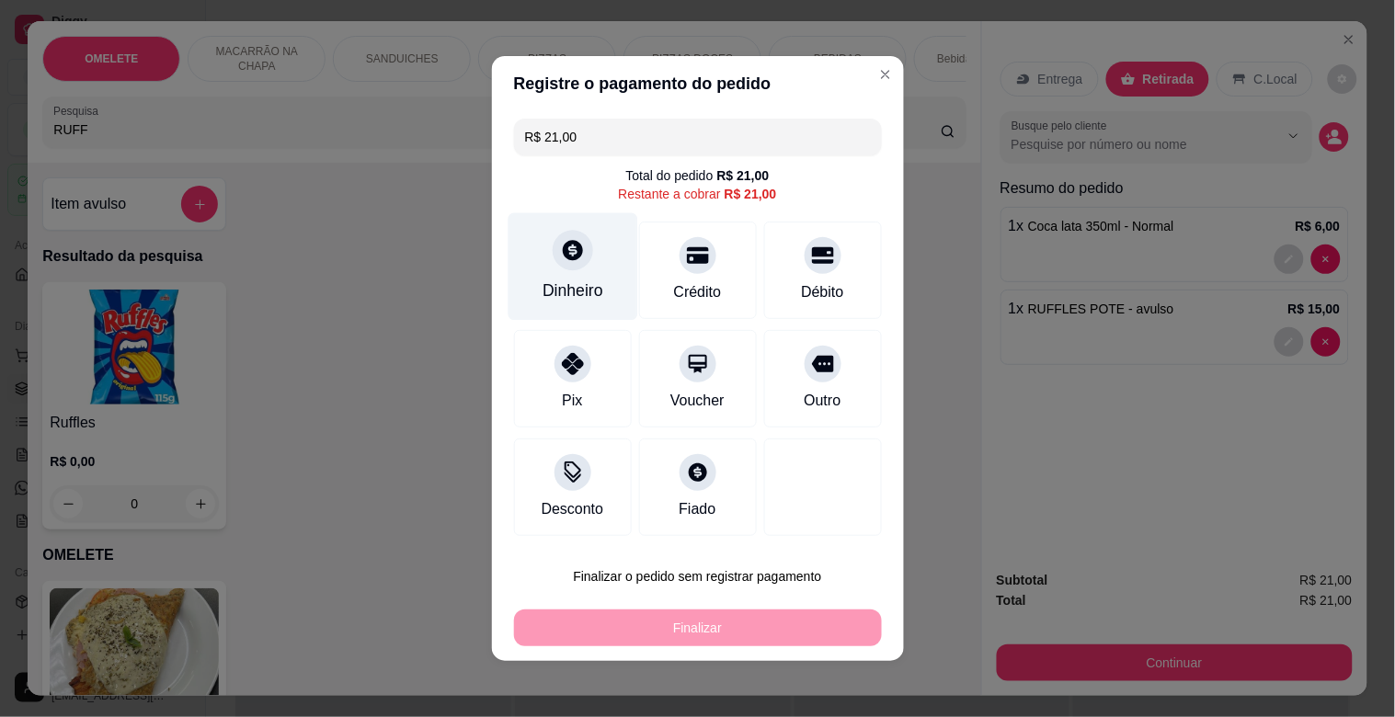
click at [527, 258] on div "Dinheiro" at bounding box center [573, 267] width 130 height 108
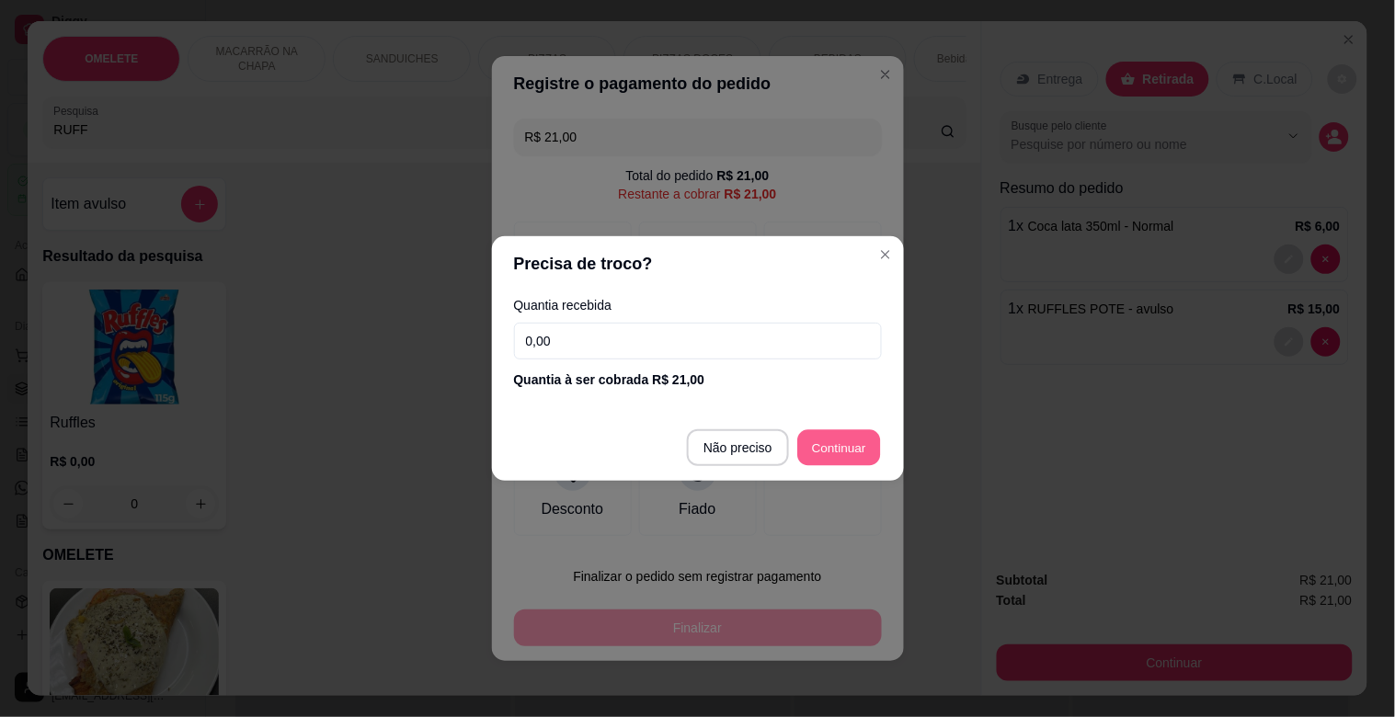
type input "R$ 0,00"
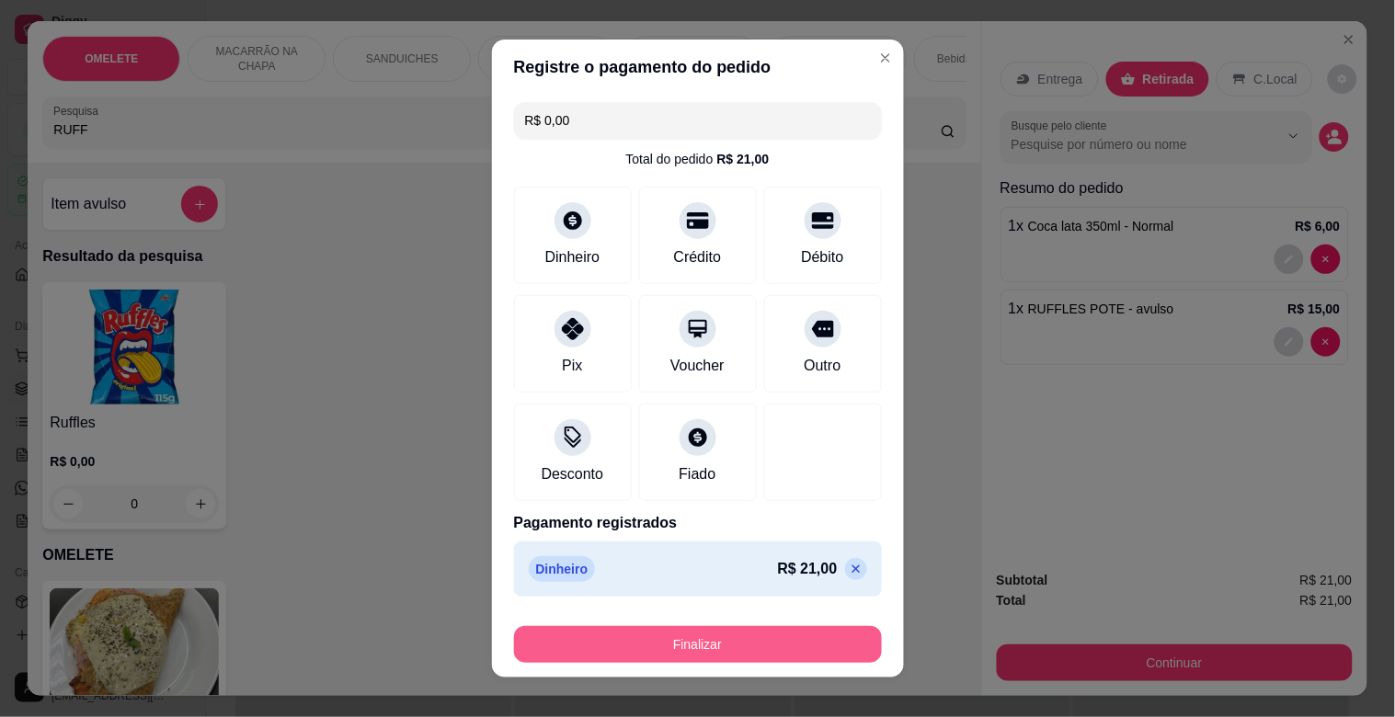
click at [601, 630] on button "Finalizar" at bounding box center [698, 644] width 368 height 37
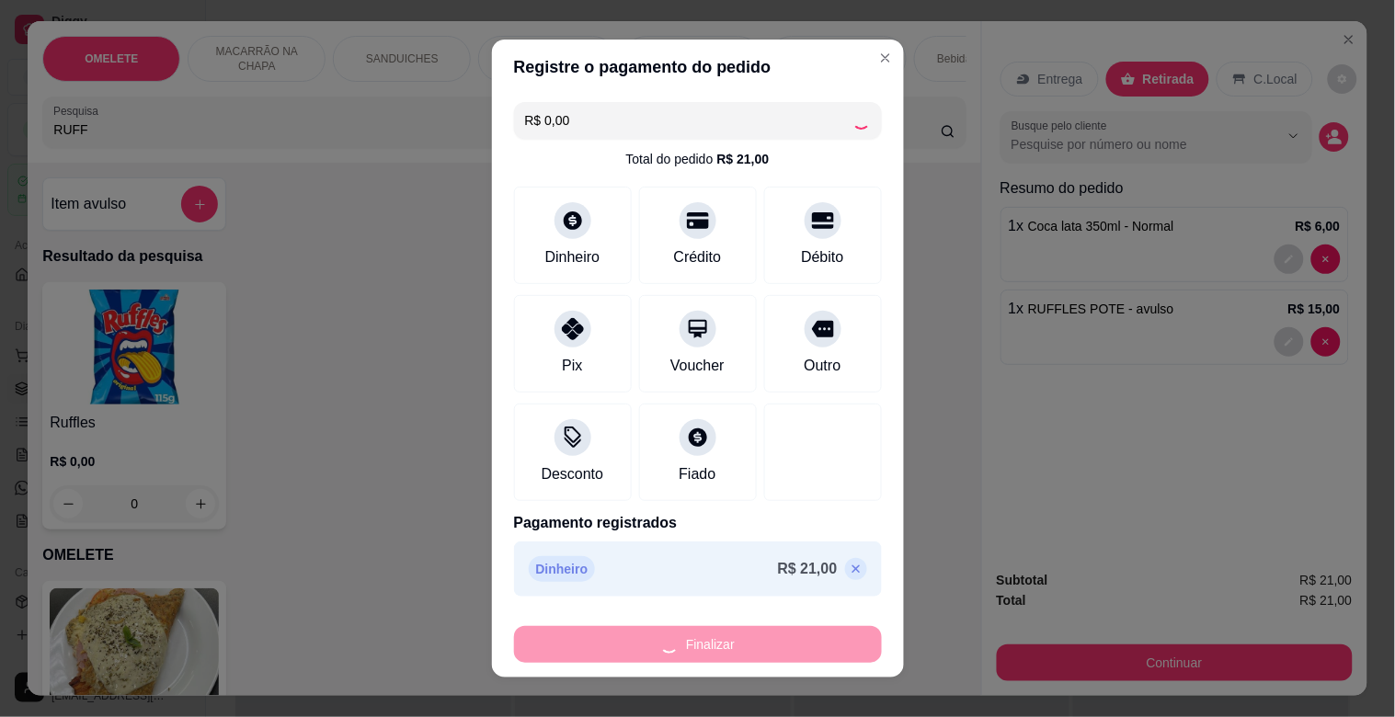
type input "0"
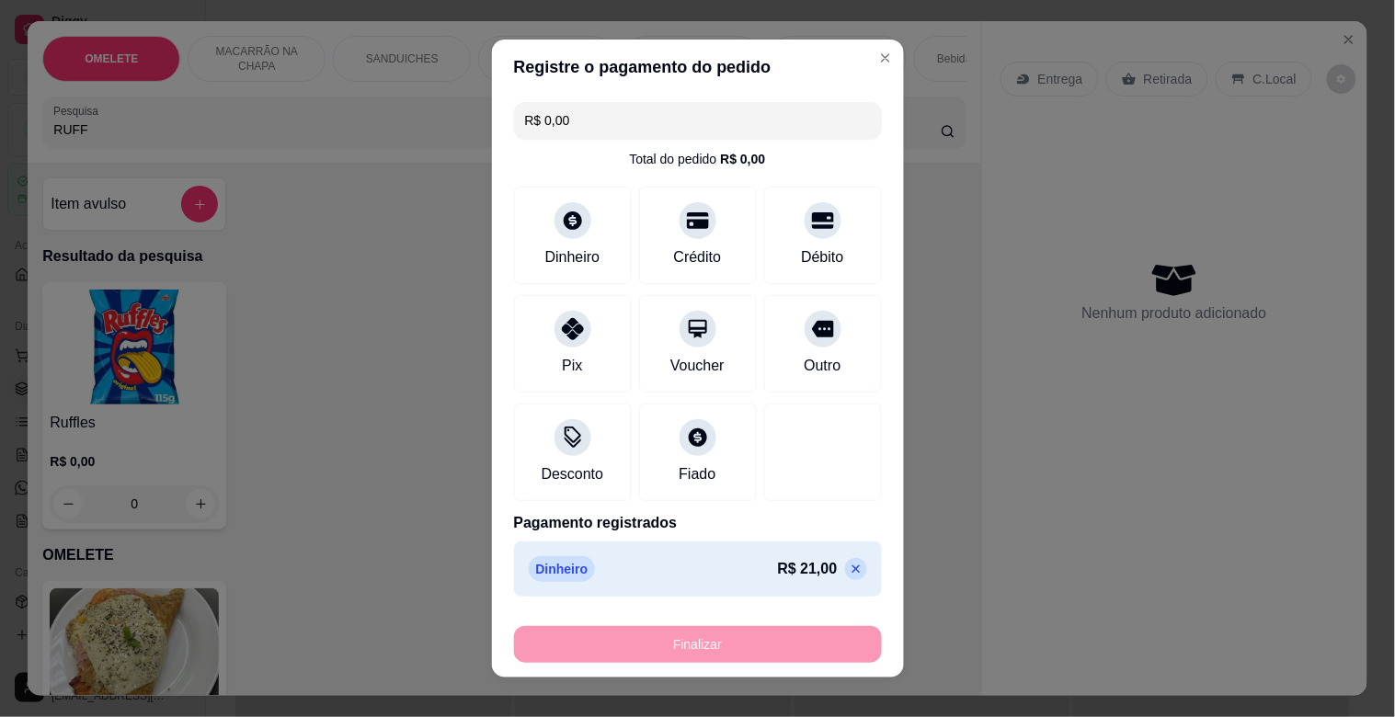
type input "-R$ 21,00"
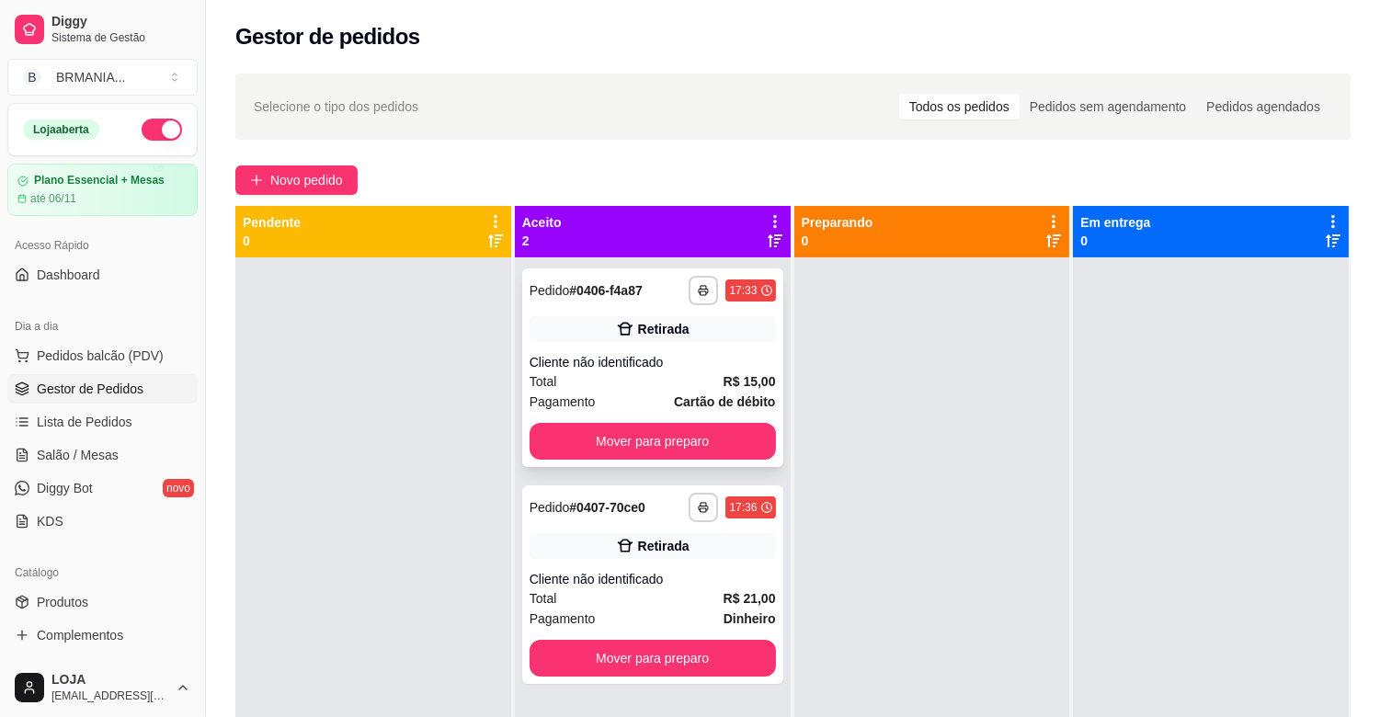
click at [714, 425] on button "Mover para preparo" at bounding box center [653, 441] width 246 height 37
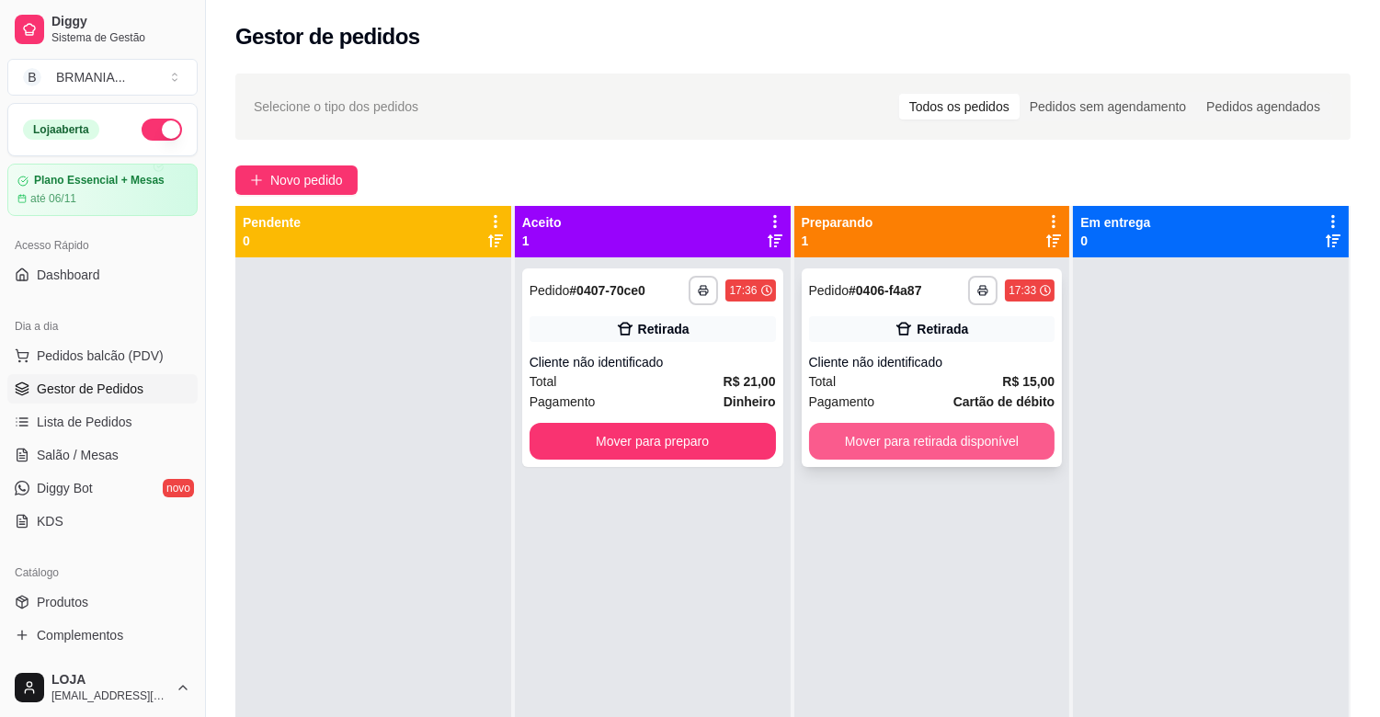
click at [948, 439] on button "Mover para retirada disponível" at bounding box center [932, 441] width 246 height 37
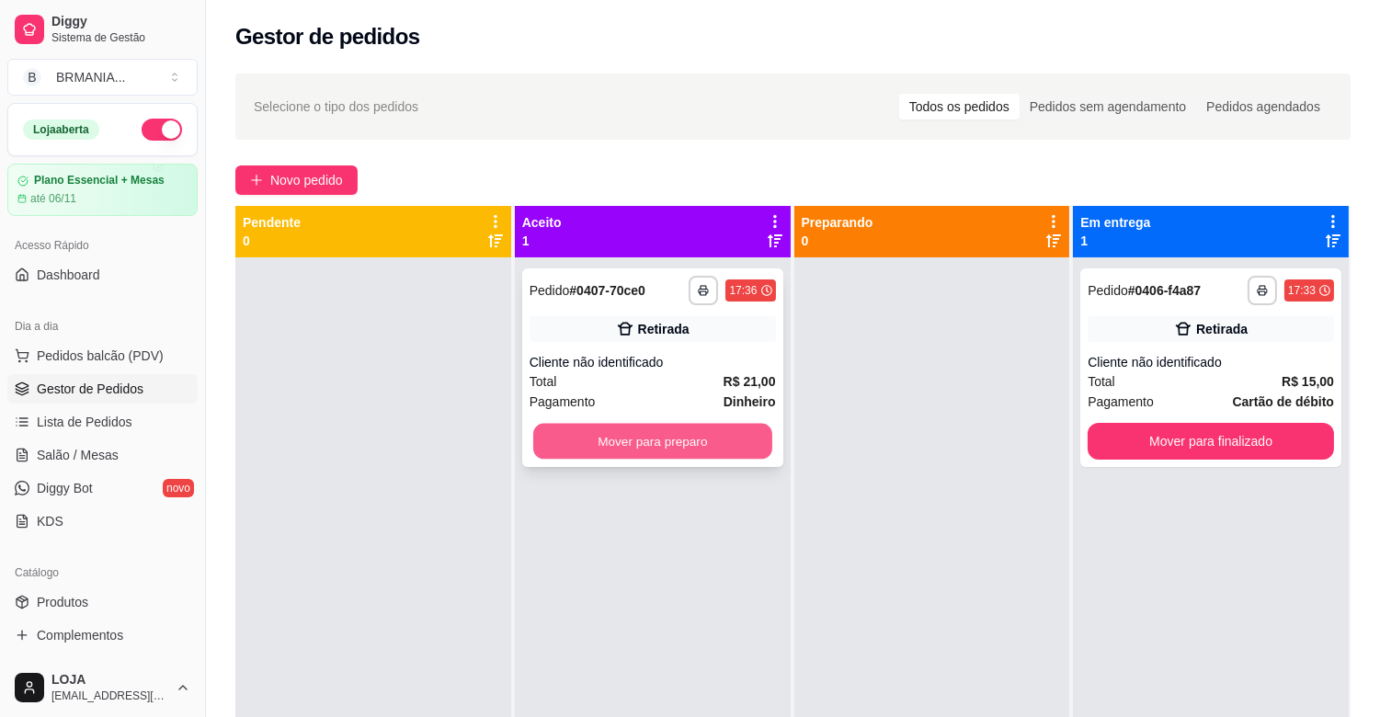
click at [719, 429] on button "Mover para preparo" at bounding box center [652, 442] width 239 height 36
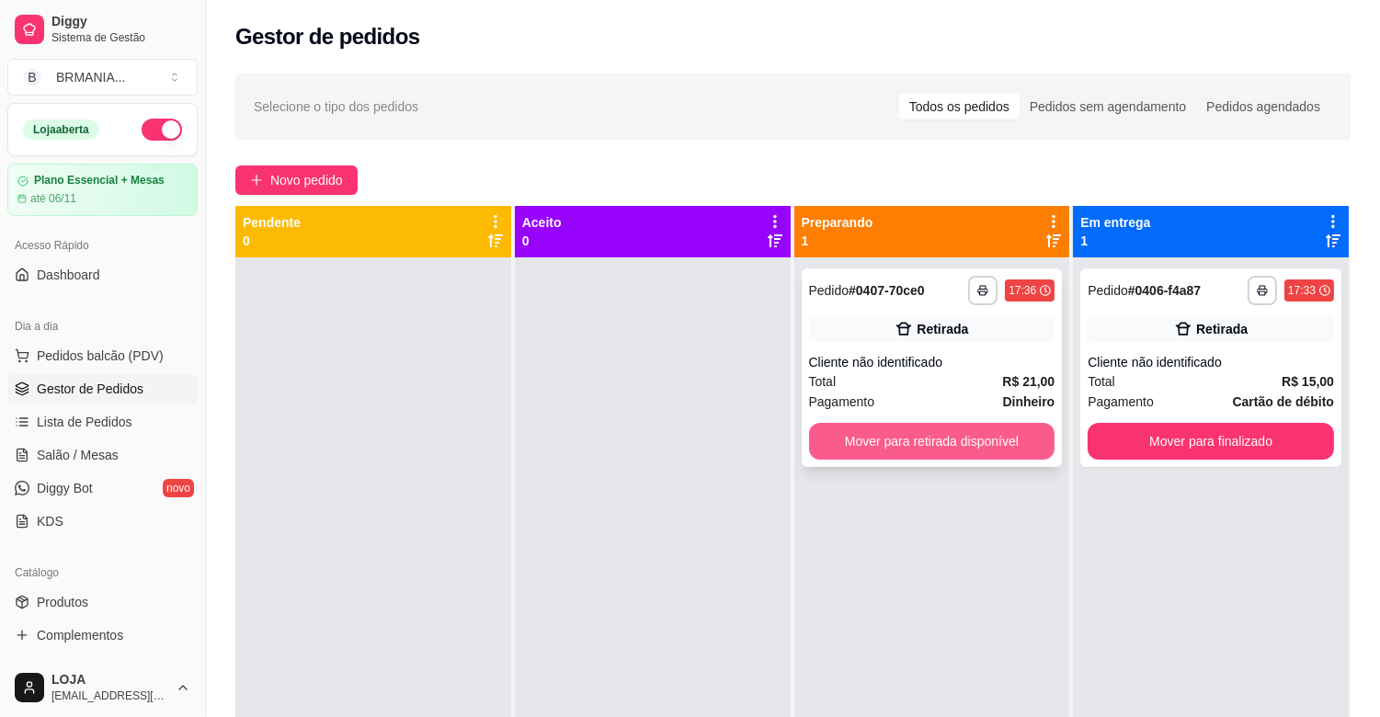
click at [989, 446] on button "Mover para retirada disponível" at bounding box center [932, 441] width 246 height 37
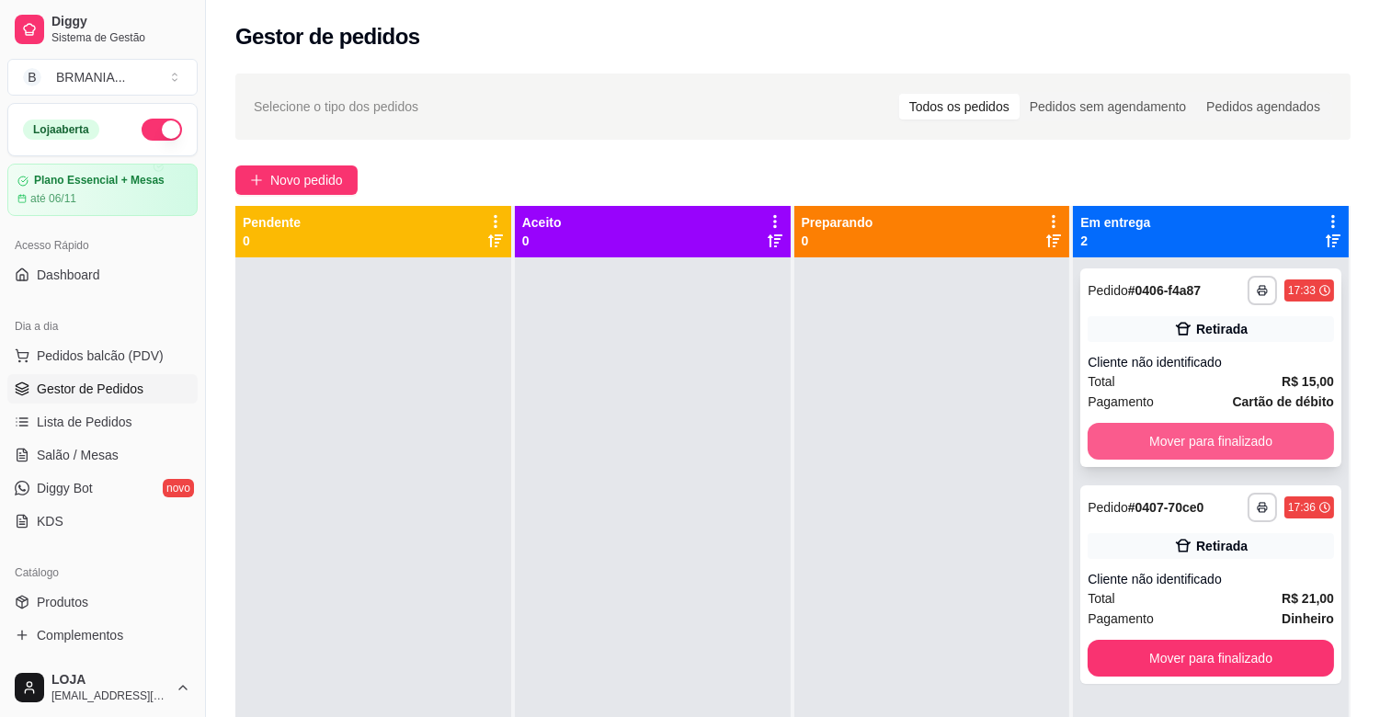
click at [1151, 446] on button "Mover para finalizado" at bounding box center [1211, 441] width 246 height 37
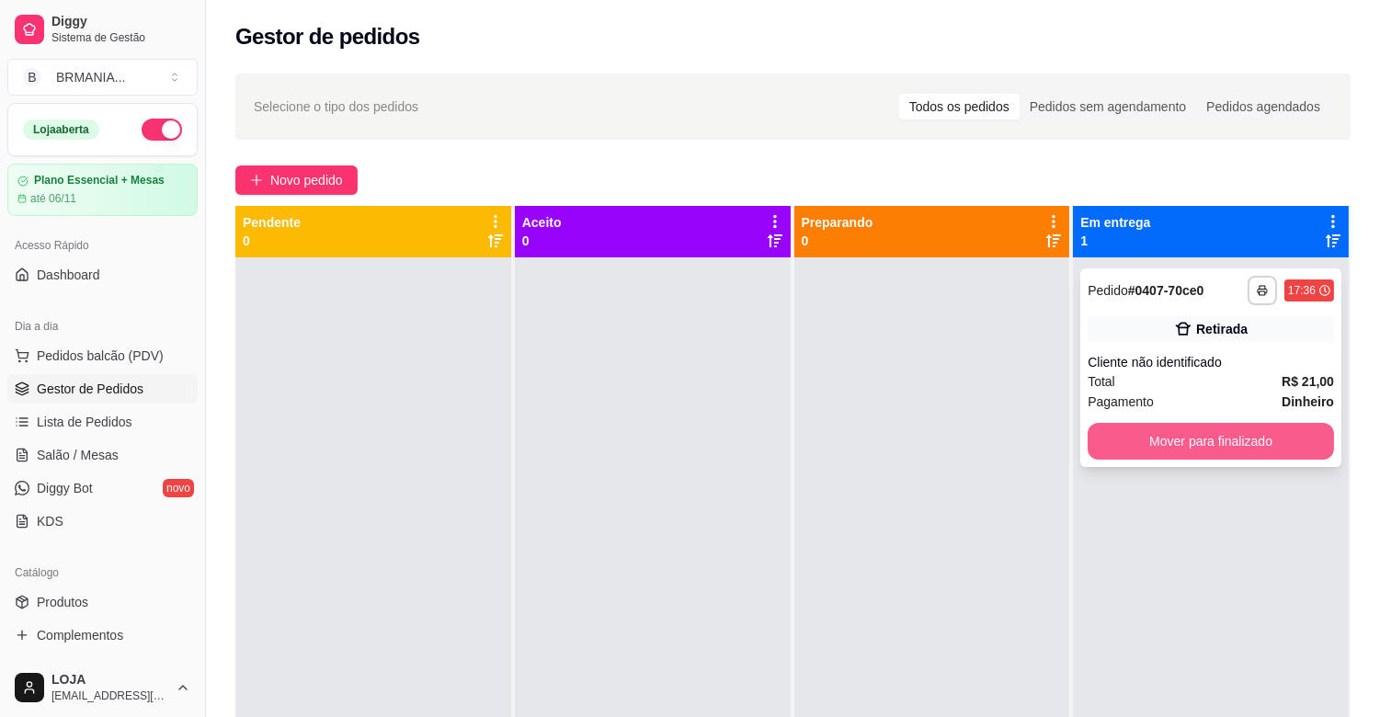
click at [1217, 429] on button "Mover para finalizado" at bounding box center [1211, 441] width 246 height 37
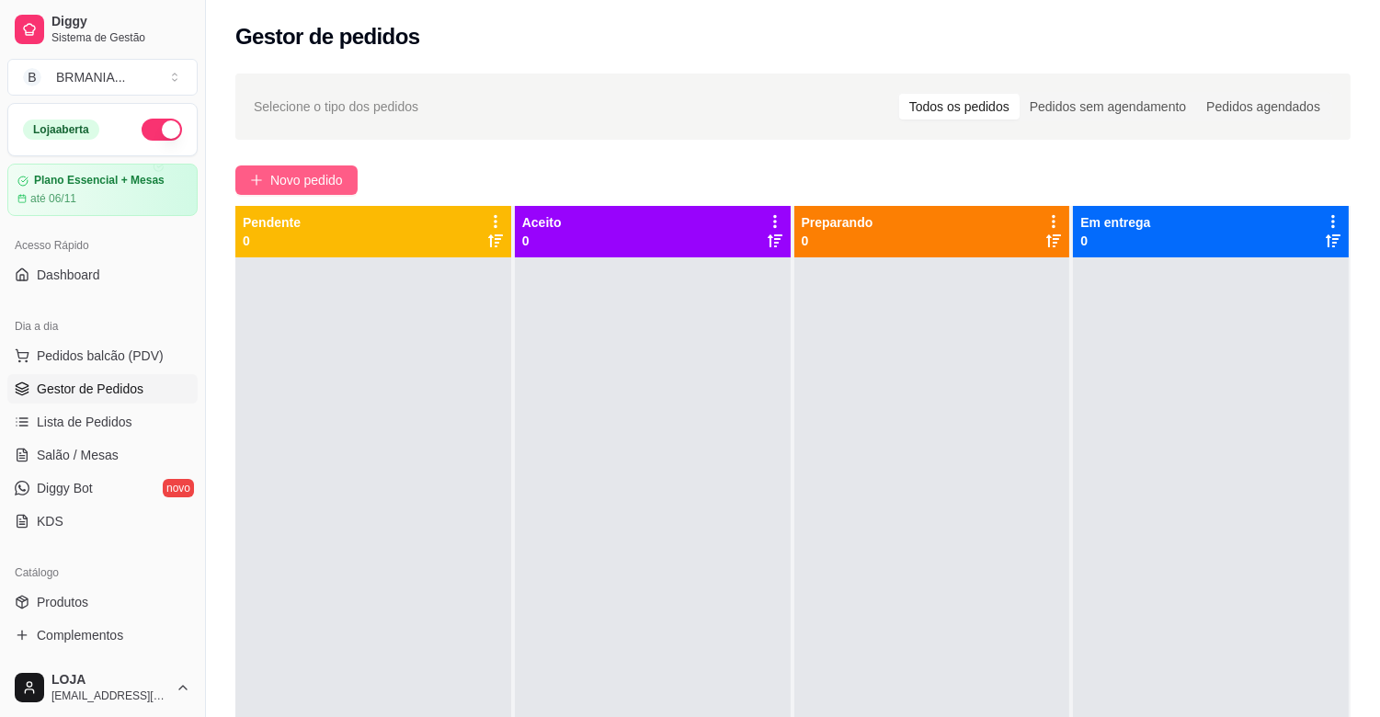
click at [252, 177] on icon "plus" at bounding box center [256, 180] width 13 height 13
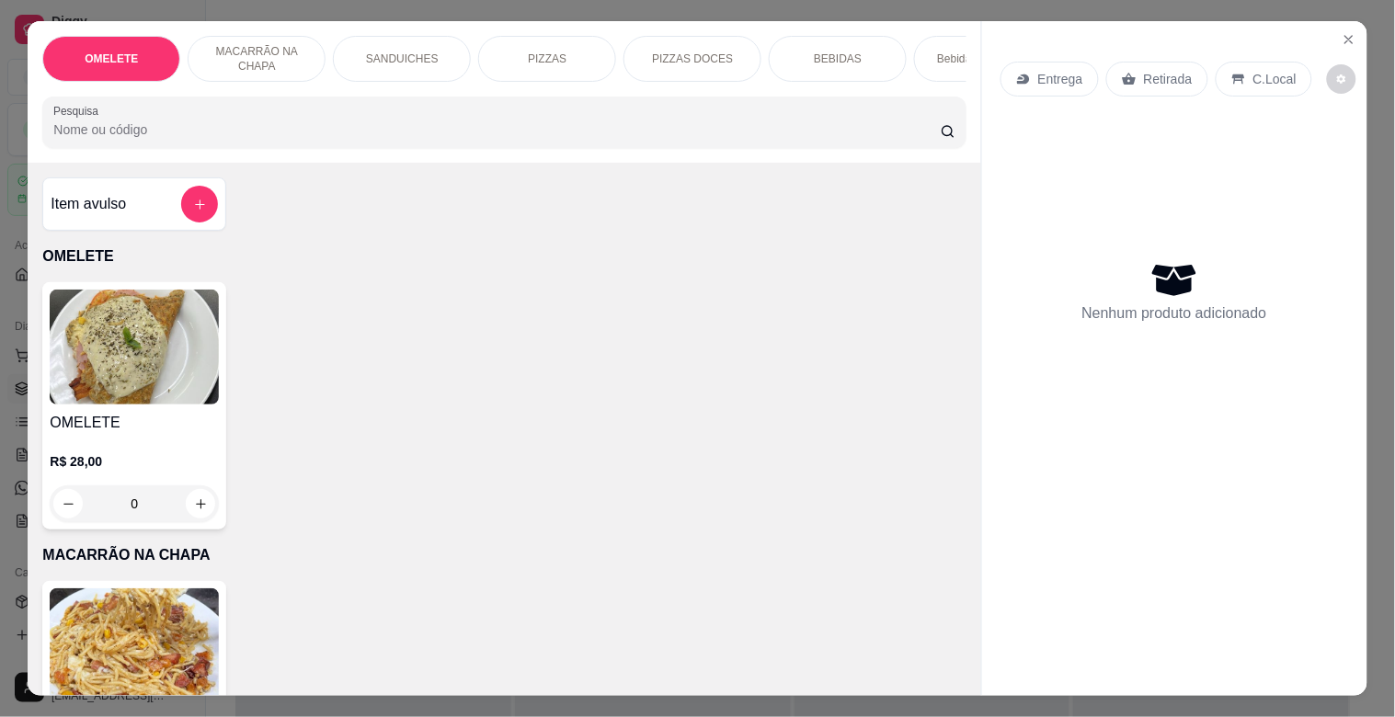
click at [331, 139] on input "Pesquisa" at bounding box center [496, 129] width 887 height 18
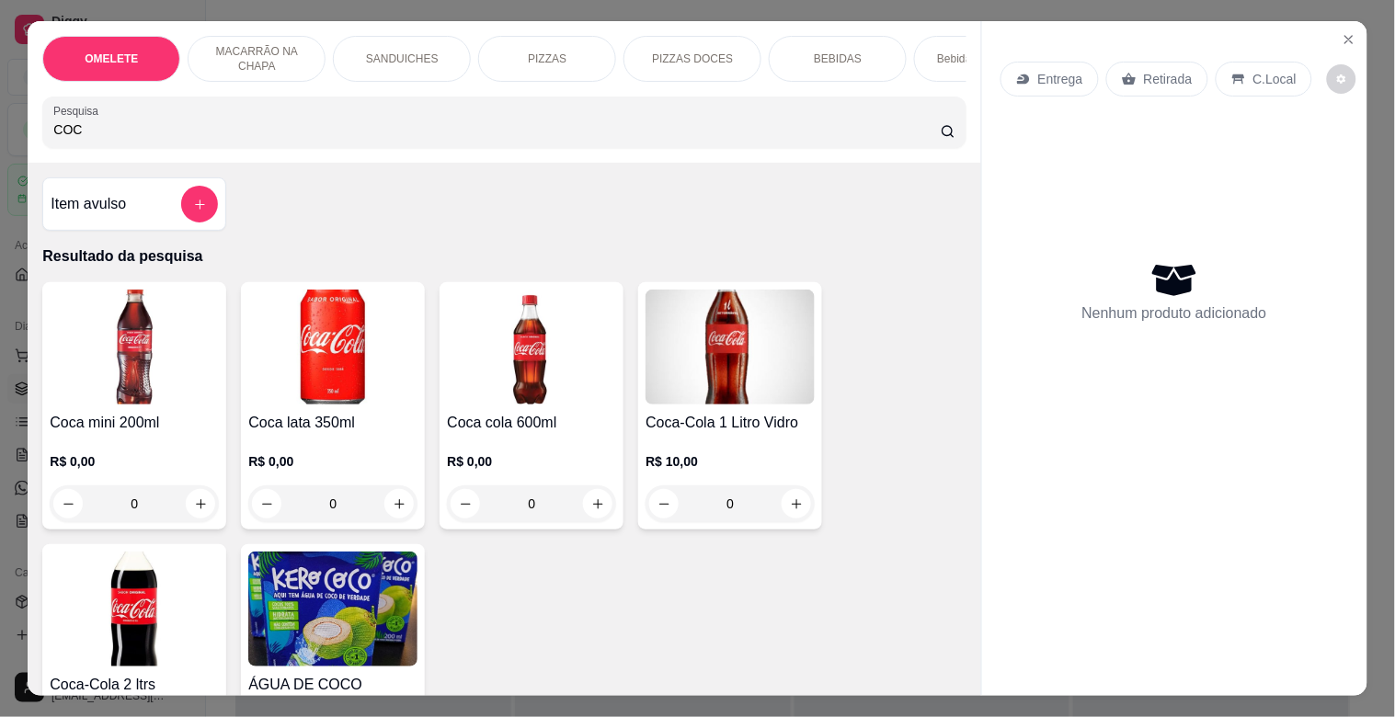
type input "COC"
click at [148, 617] on img at bounding box center [134, 609] width 169 height 115
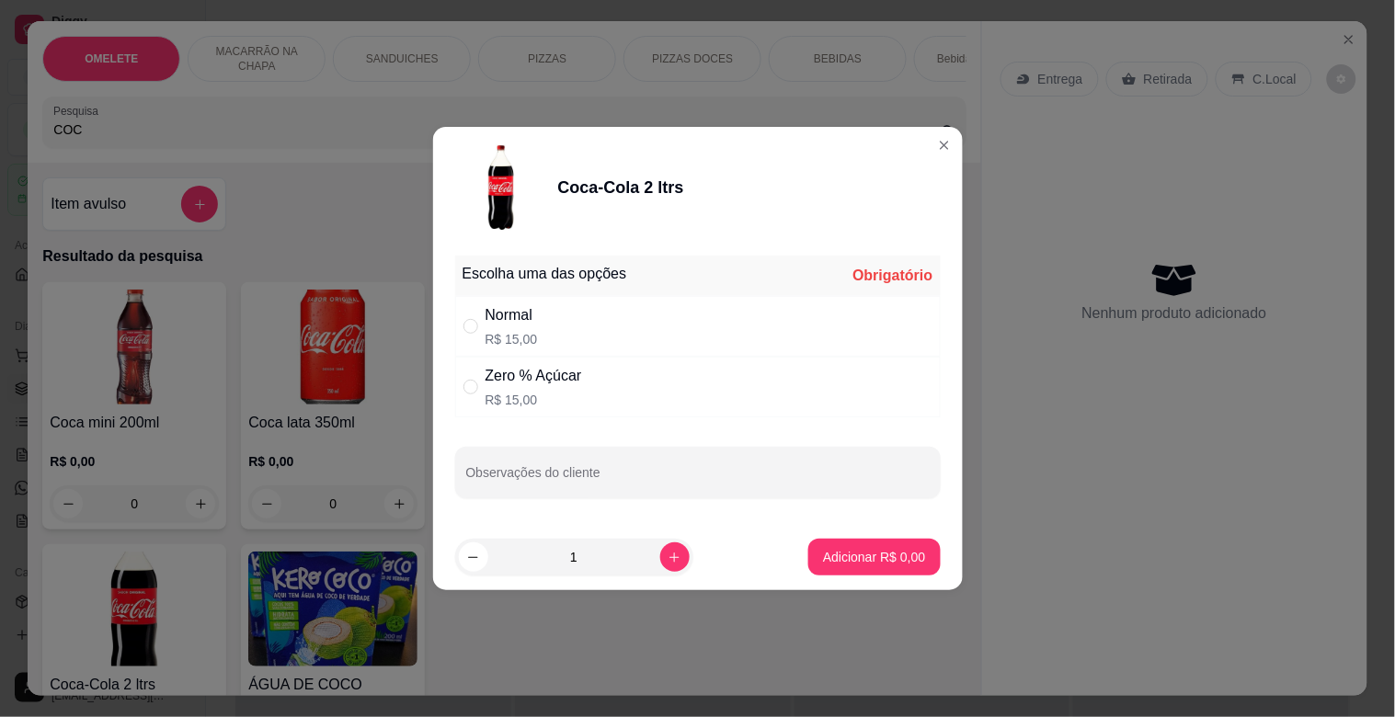
drag, startPoint x: 528, startPoint y: 333, endPoint x: 555, endPoint y: 341, distance: 27.9
click at [531, 333] on p "R$ 15,00" at bounding box center [512, 339] width 52 height 18
radio input "true"
click at [887, 563] on p "Adicionar R$ 15,00" at bounding box center [870, 557] width 109 height 18
type input "1"
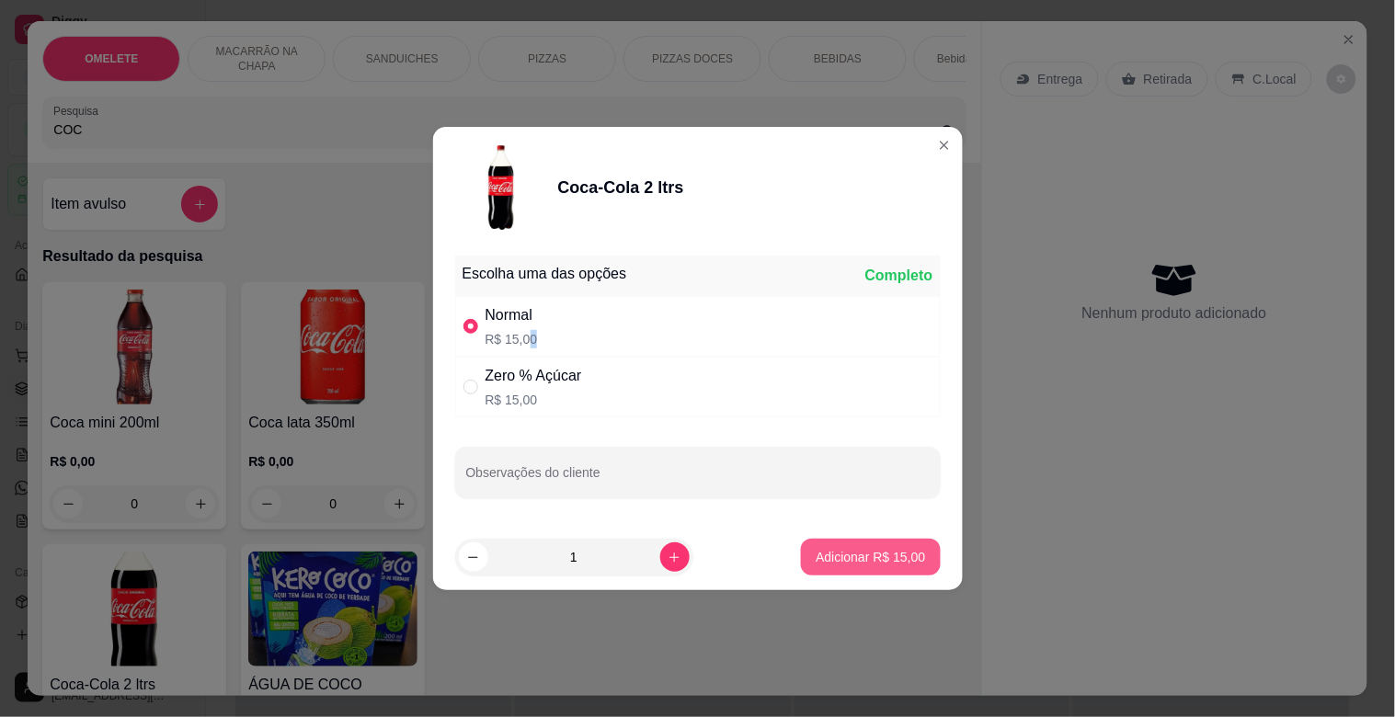
type input "1"
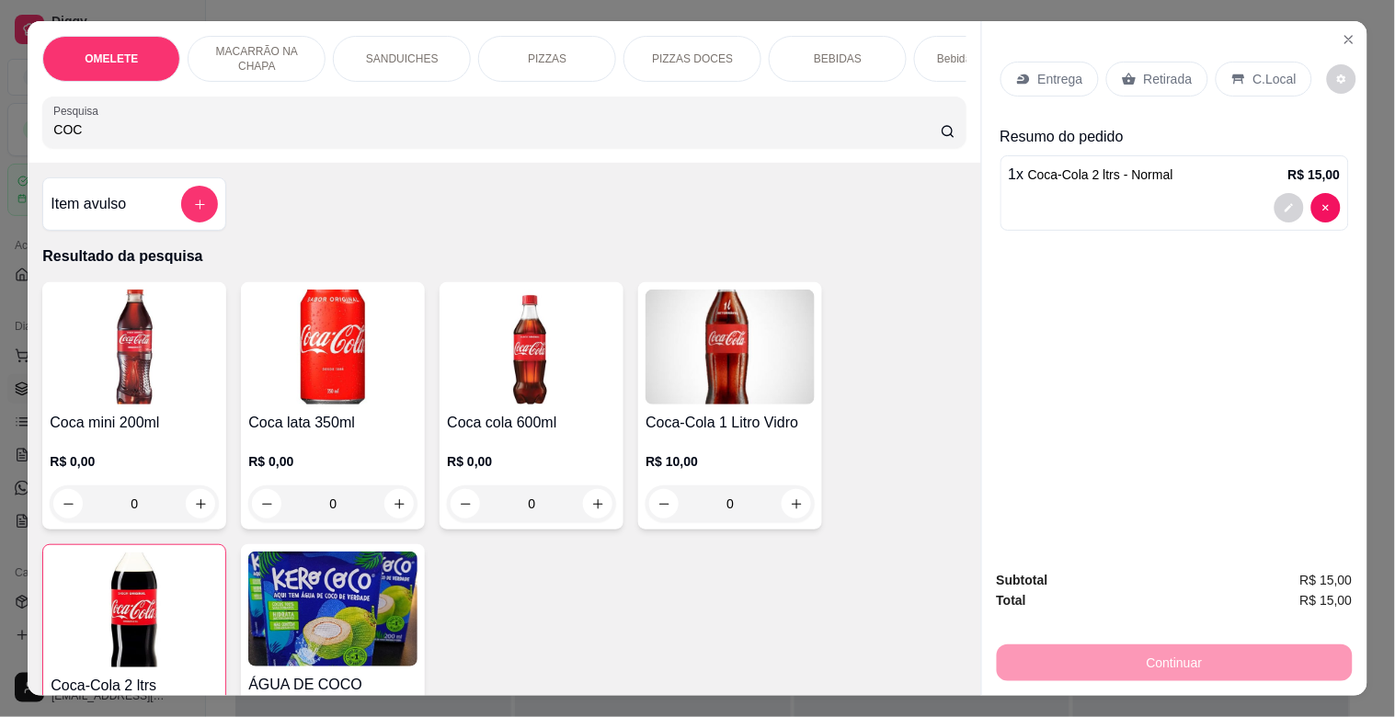
drag, startPoint x: 1119, startPoint y: 65, endPoint x: 1132, endPoint y: 67, distance: 13.0
click at [1123, 72] on icon at bounding box center [1129, 79] width 15 height 15
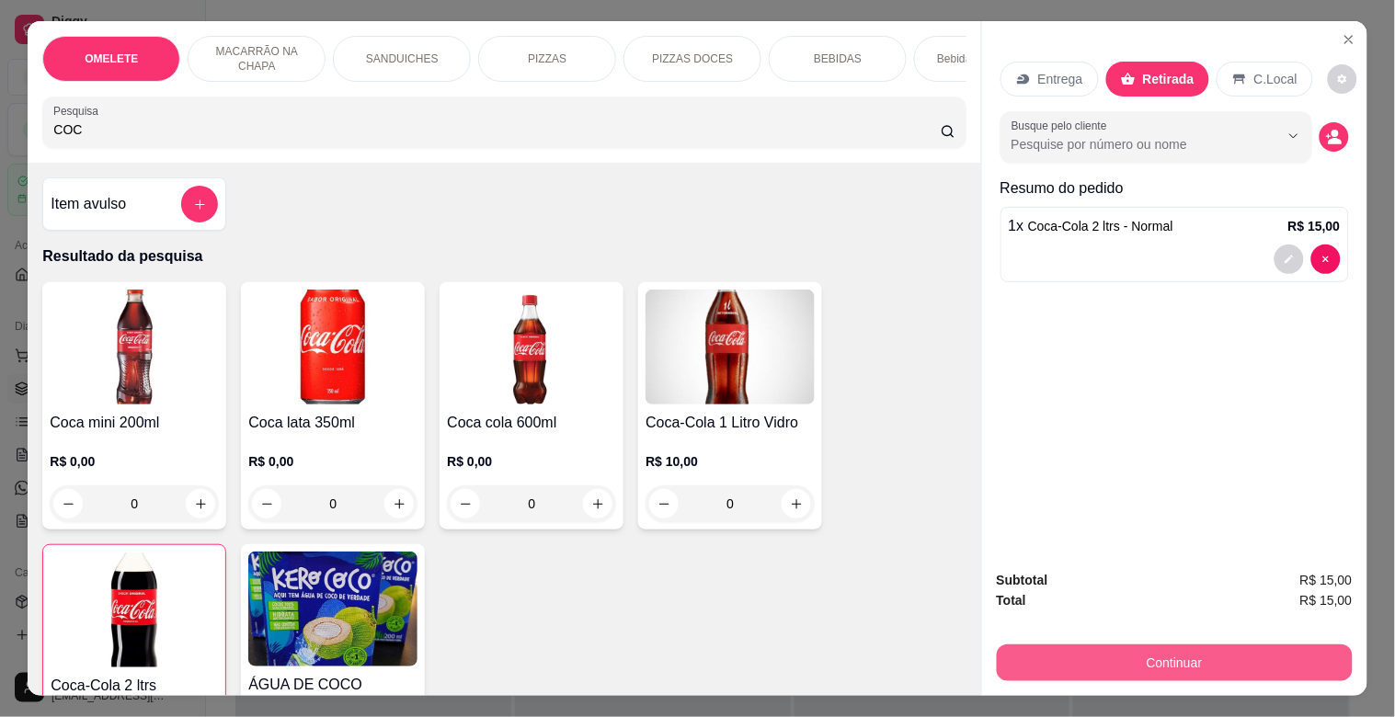
click at [1105, 645] on button "Continuar" at bounding box center [1175, 663] width 356 height 37
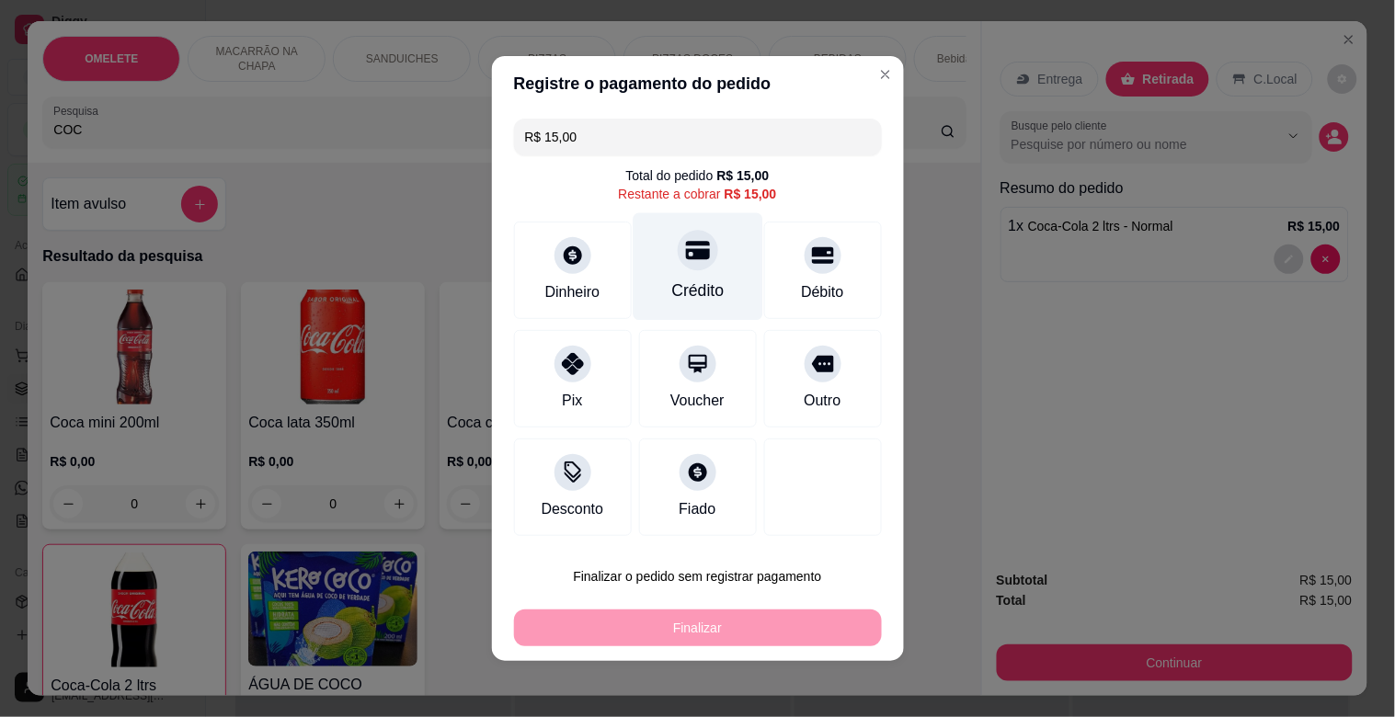
click at [692, 268] on div at bounding box center [698, 250] width 40 height 40
type input "R$ 0,00"
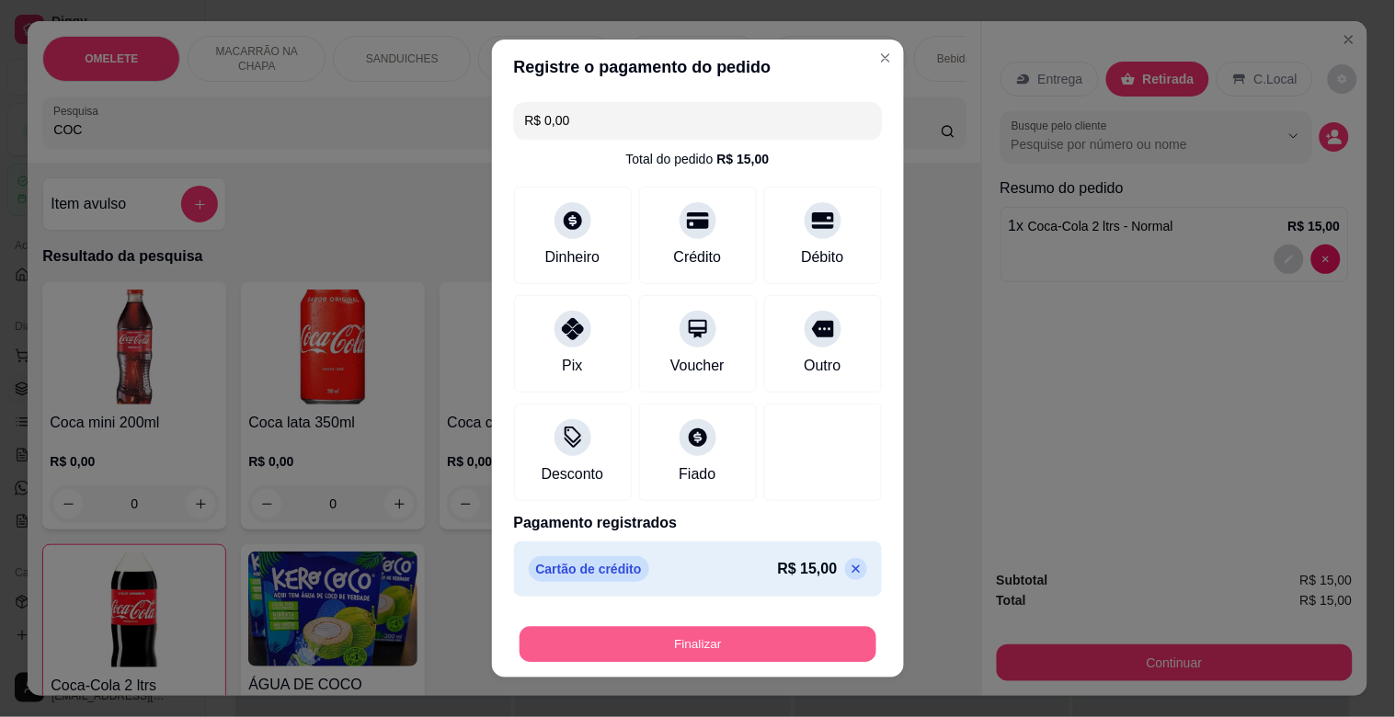
click at [730, 653] on button "Finalizar" at bounding box center [698, 645] width 357 height 36
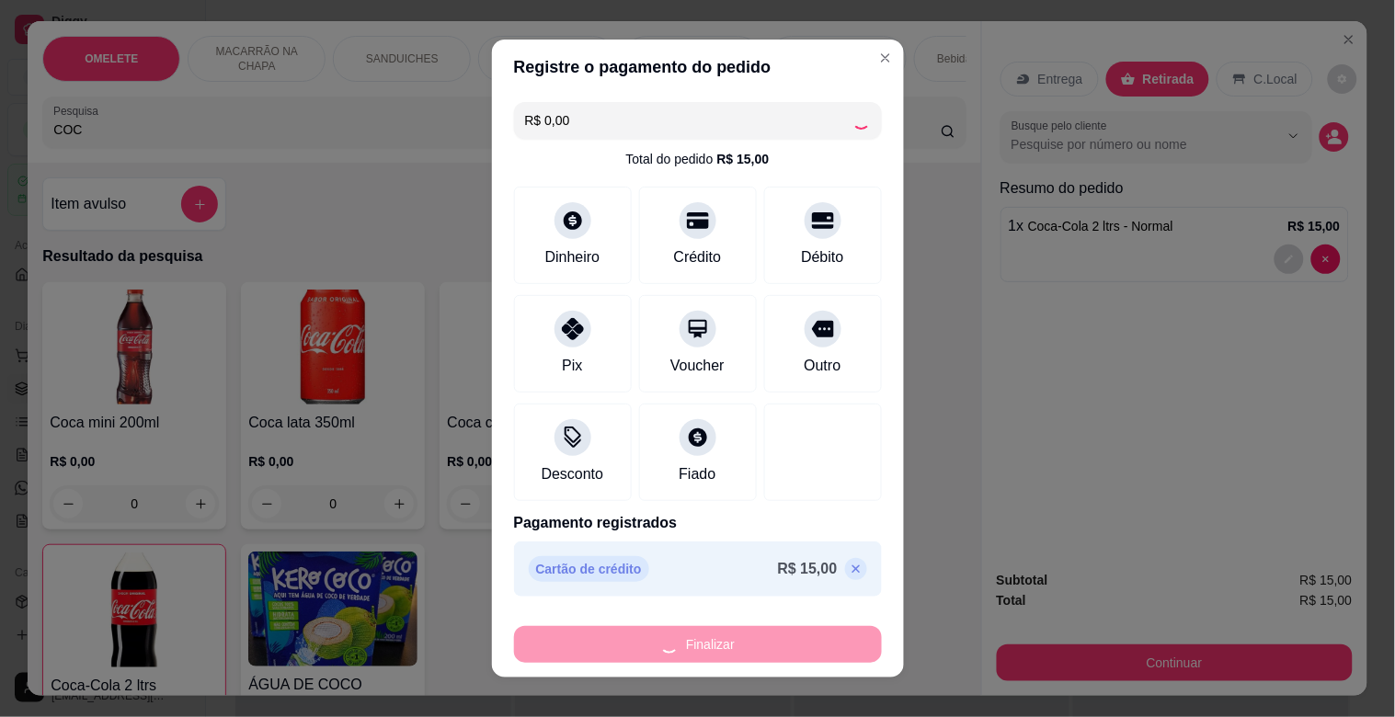
type input "0"
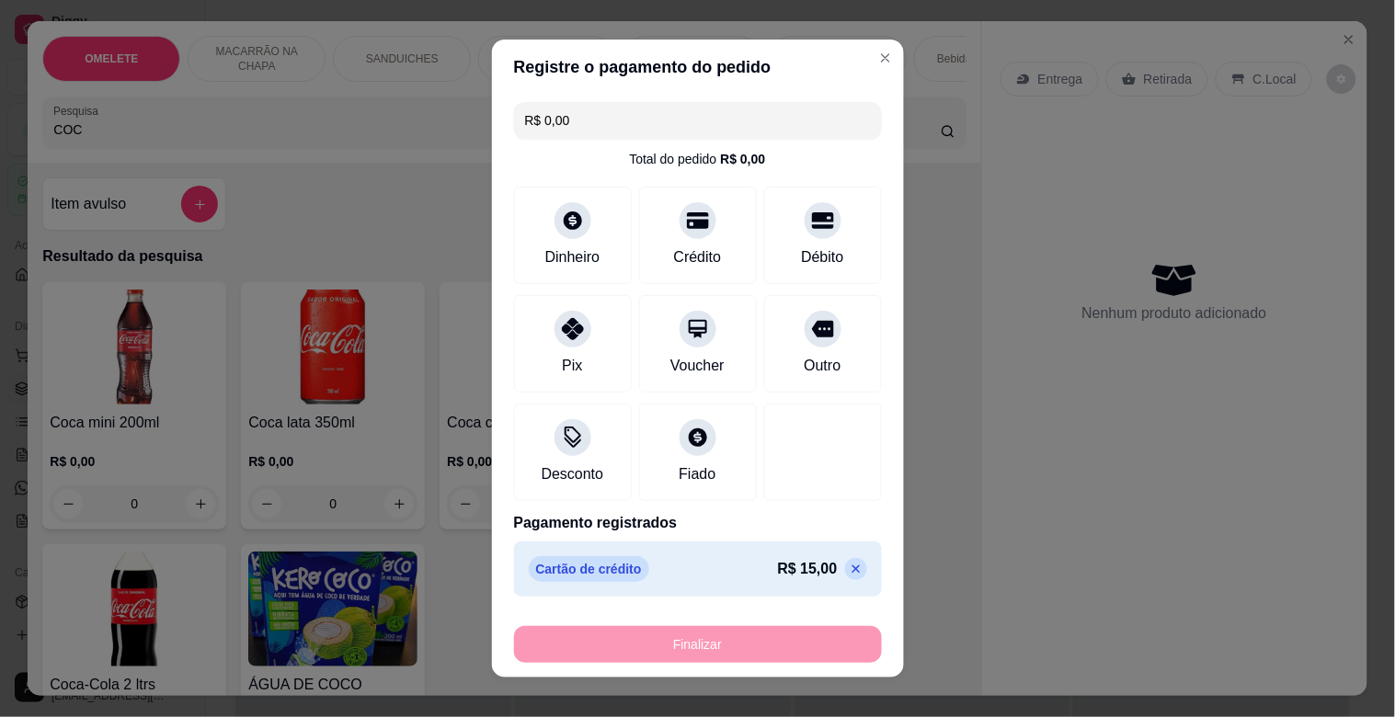
type input "-R$ 15,00"
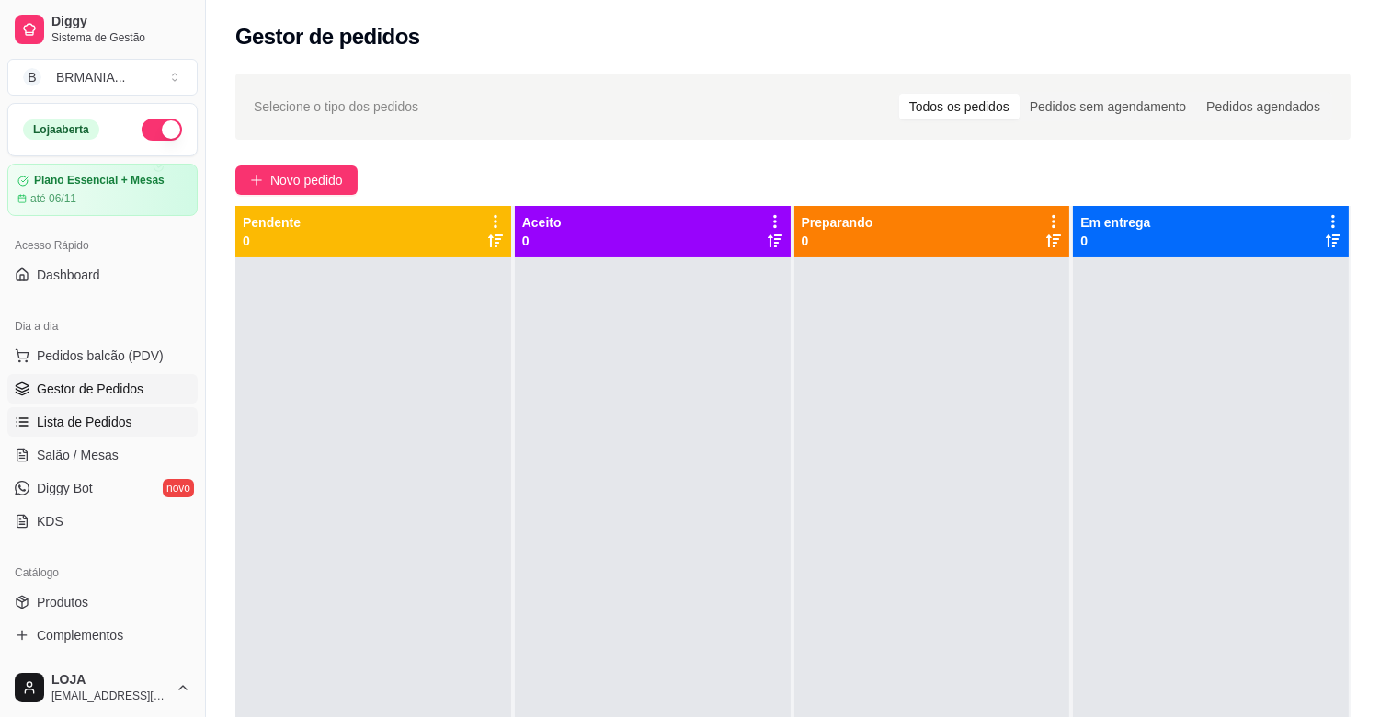
click at [101, 417] on span "Lista de Pedidos" at bounding box center [85, 422] width 96 height 18
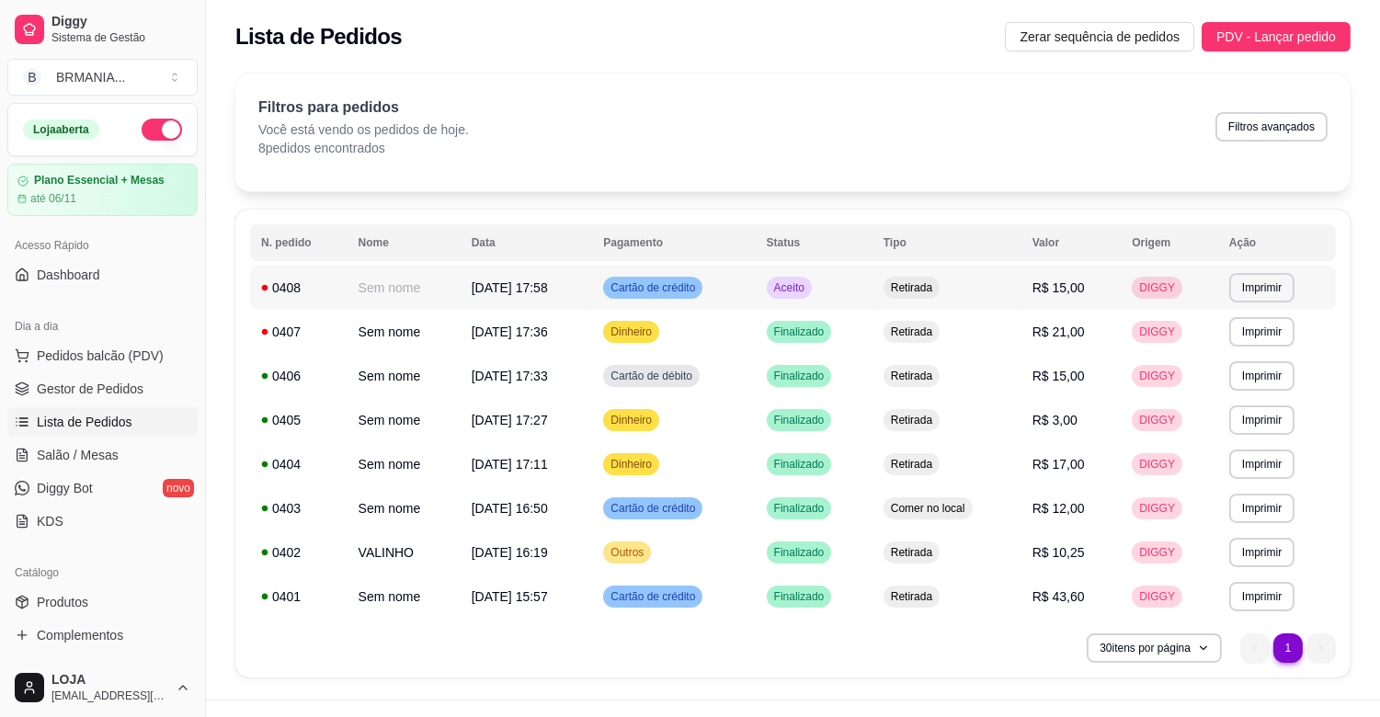
click at [1007, 283] on td "Retirada" at bounding box center [947, 288] width 149 height 44
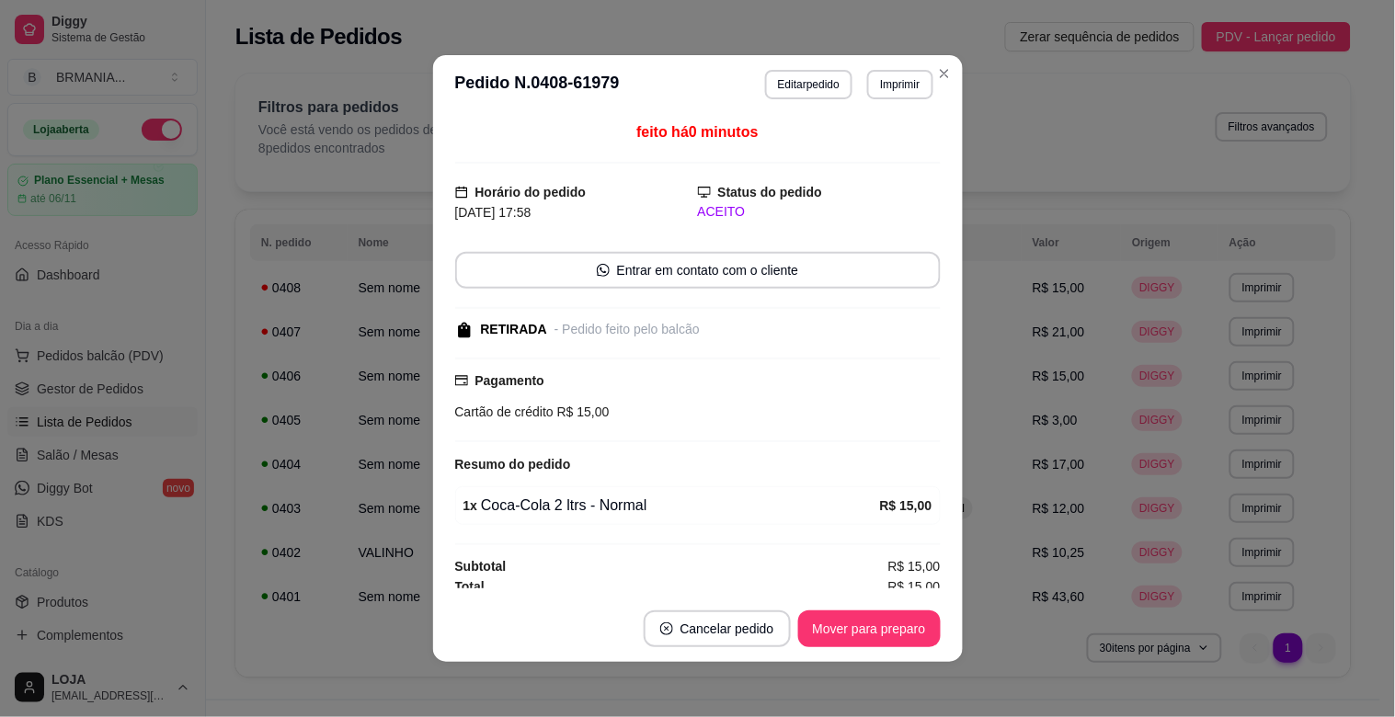
click at [909, 612] on footer "Cancelar pedido Mover para preparo" at bounding box center [698, 629] width 530 height 66
click at [909, 624] on button "Mover para preparo" at bounding box center [869, 629] width 143 height 37
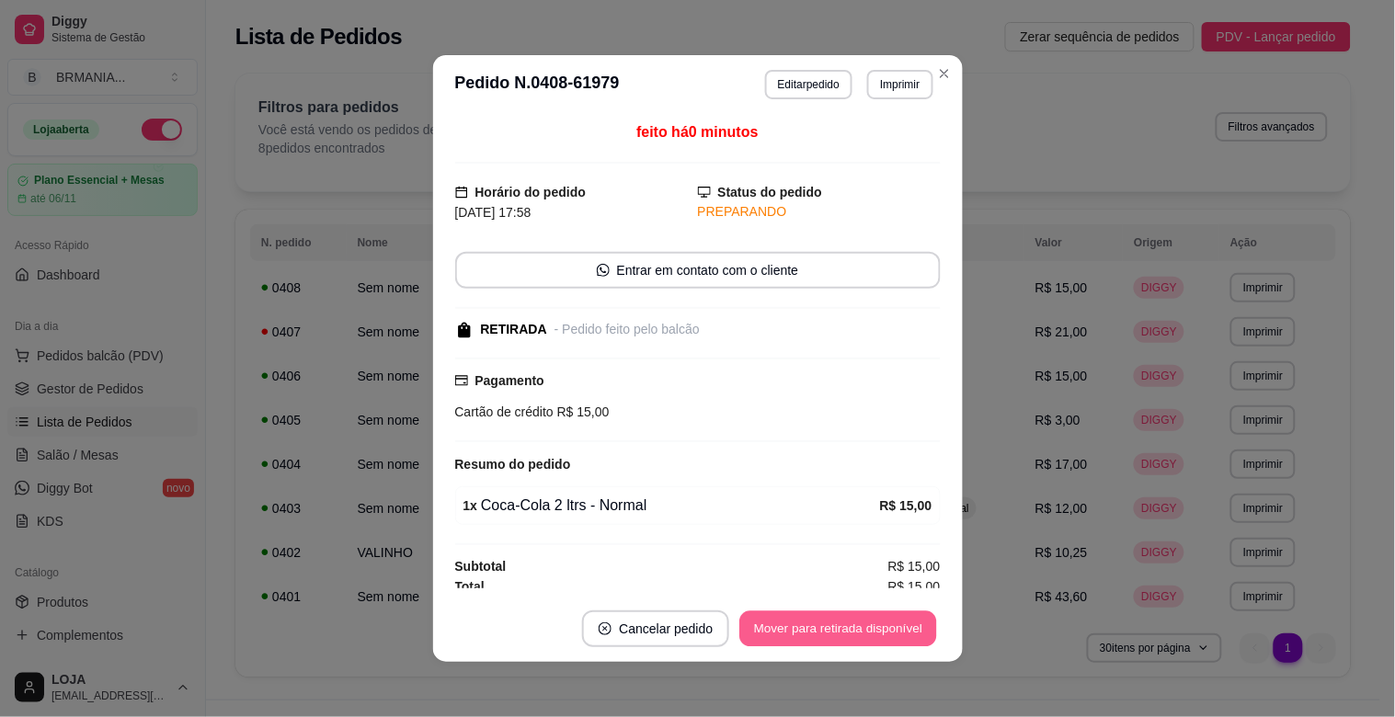
click at [904, 625] on button "Mover para retirada disponível" at bounding box center [838, 630] width 197 height 36
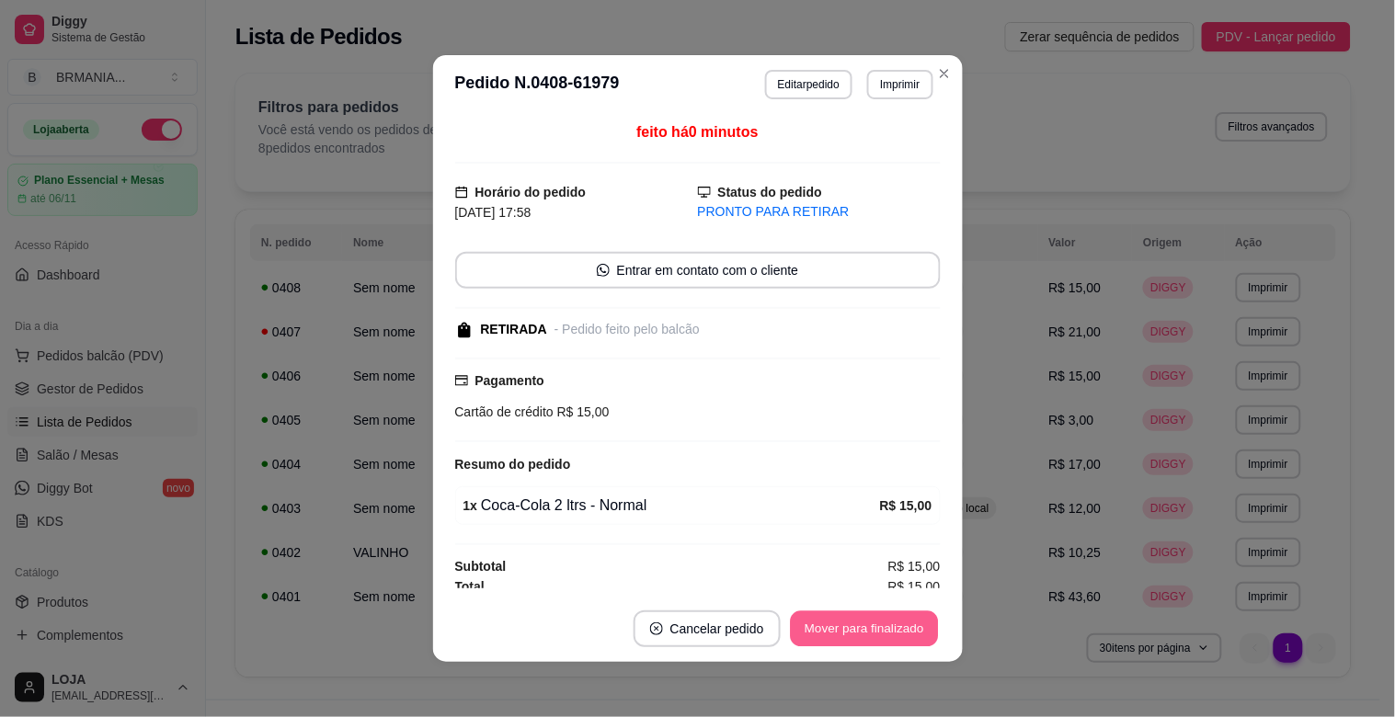
click at [901, 625] on button "Mover para finalizado" at bounding box center [864, 630] width 148 height 36
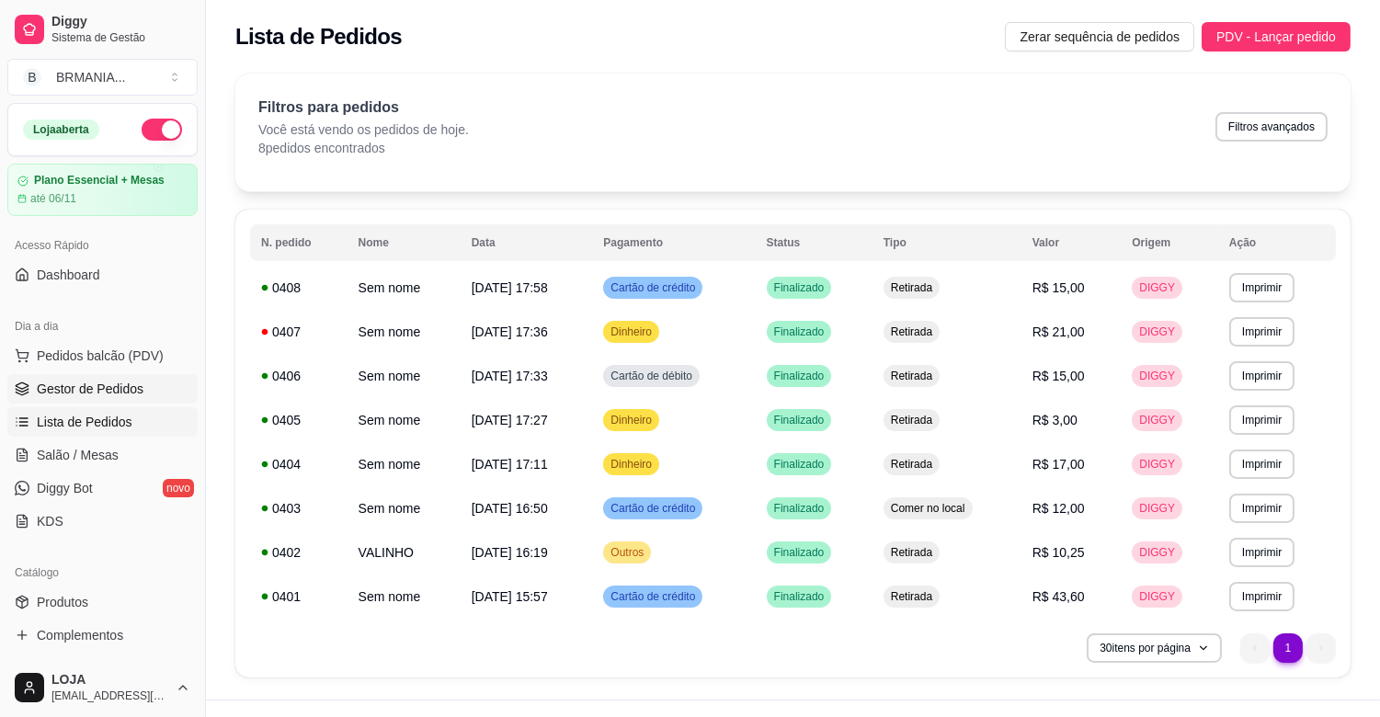
click at [85, 375] on link "Gestor de Pedidos" at bounding box center [102, 388] width 190 height 29
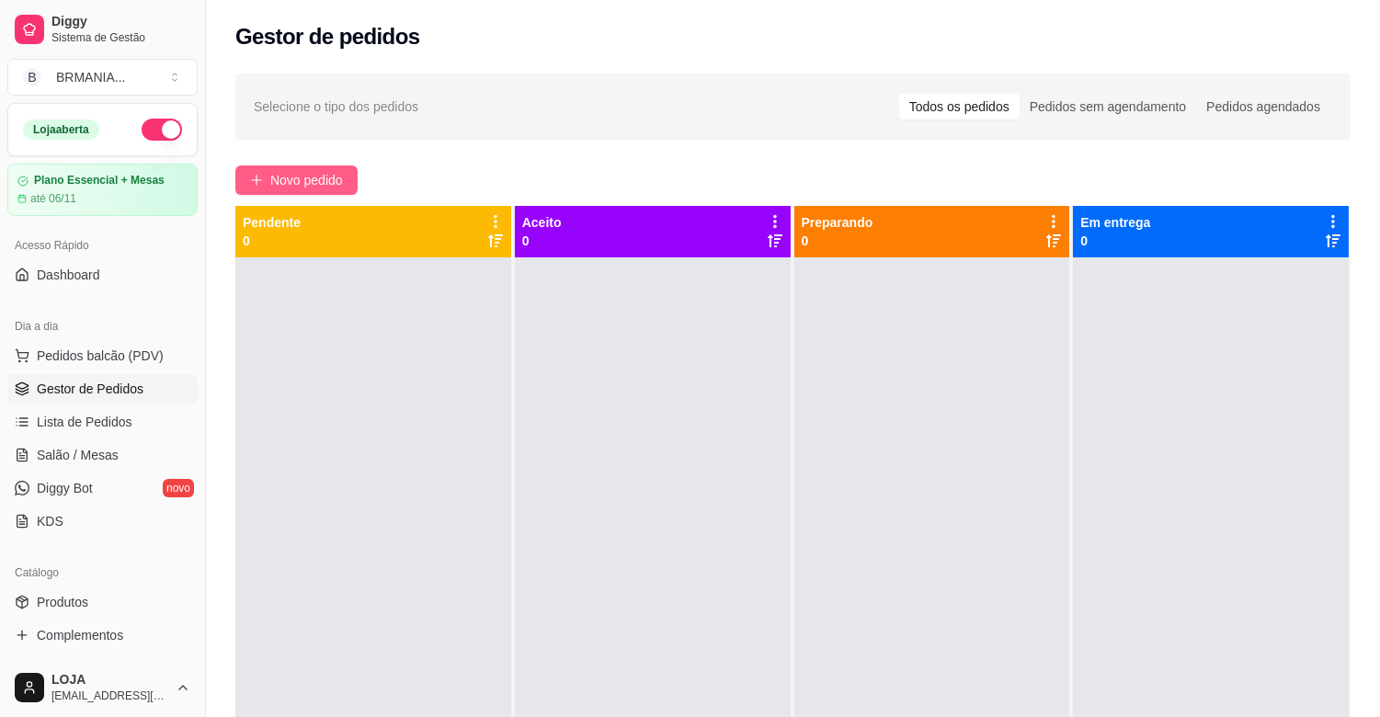
click at [305, 178] on span "Novo pedido" at bounding box center [306, 180] width 73 height 20
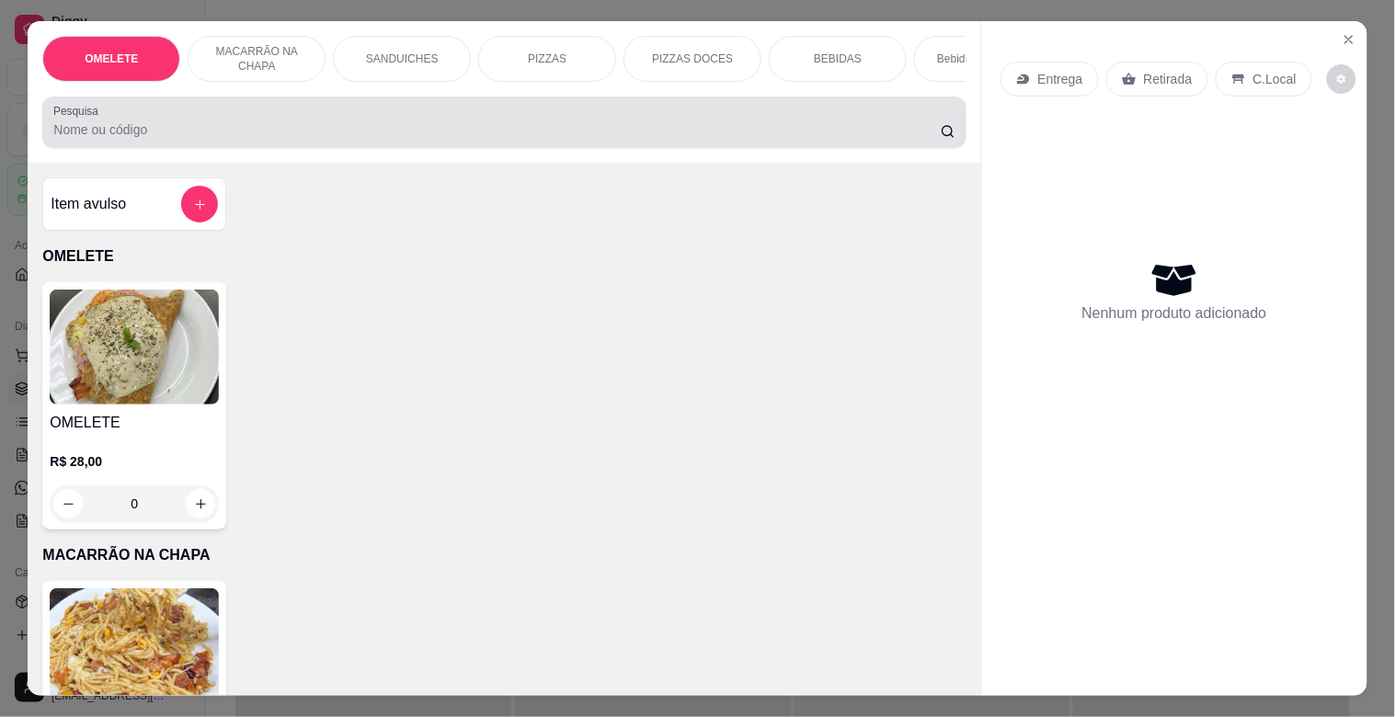
click at [158, 120] on div at bounding box center [503, 122] width 901 height 37
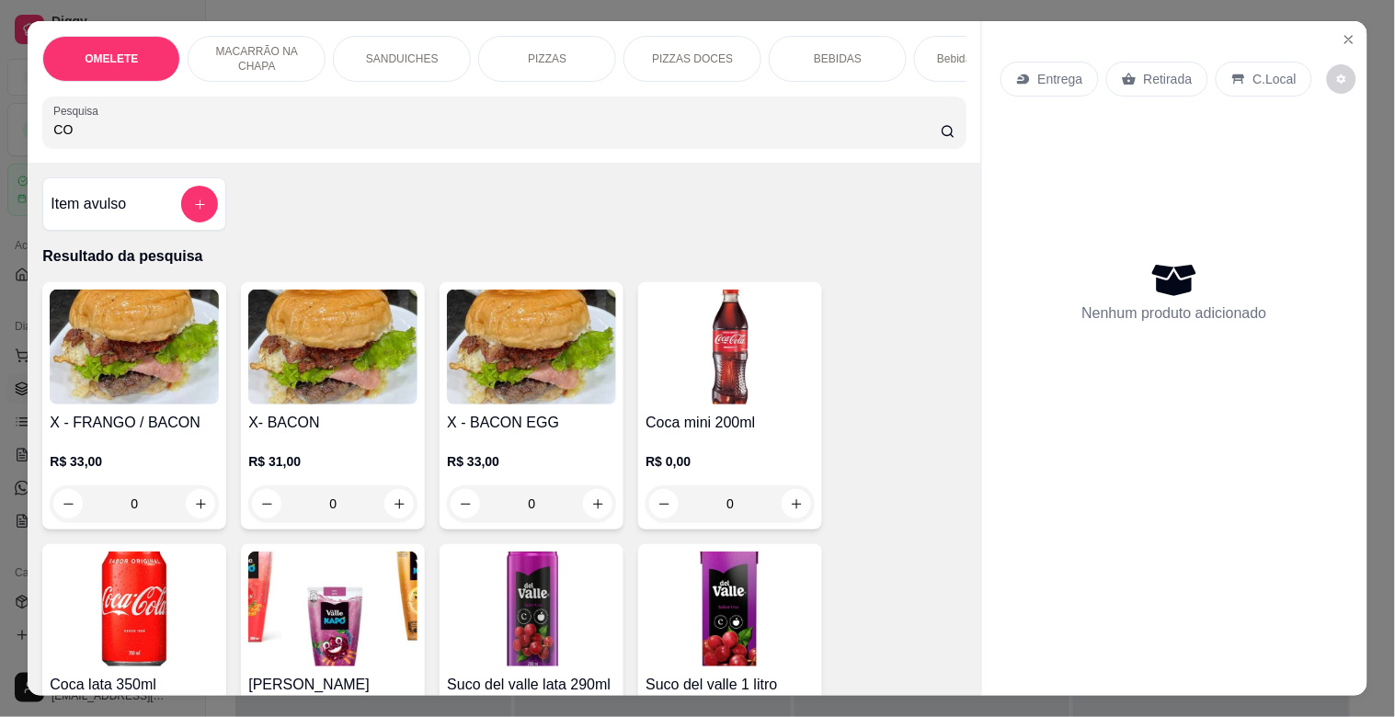
type input "C"
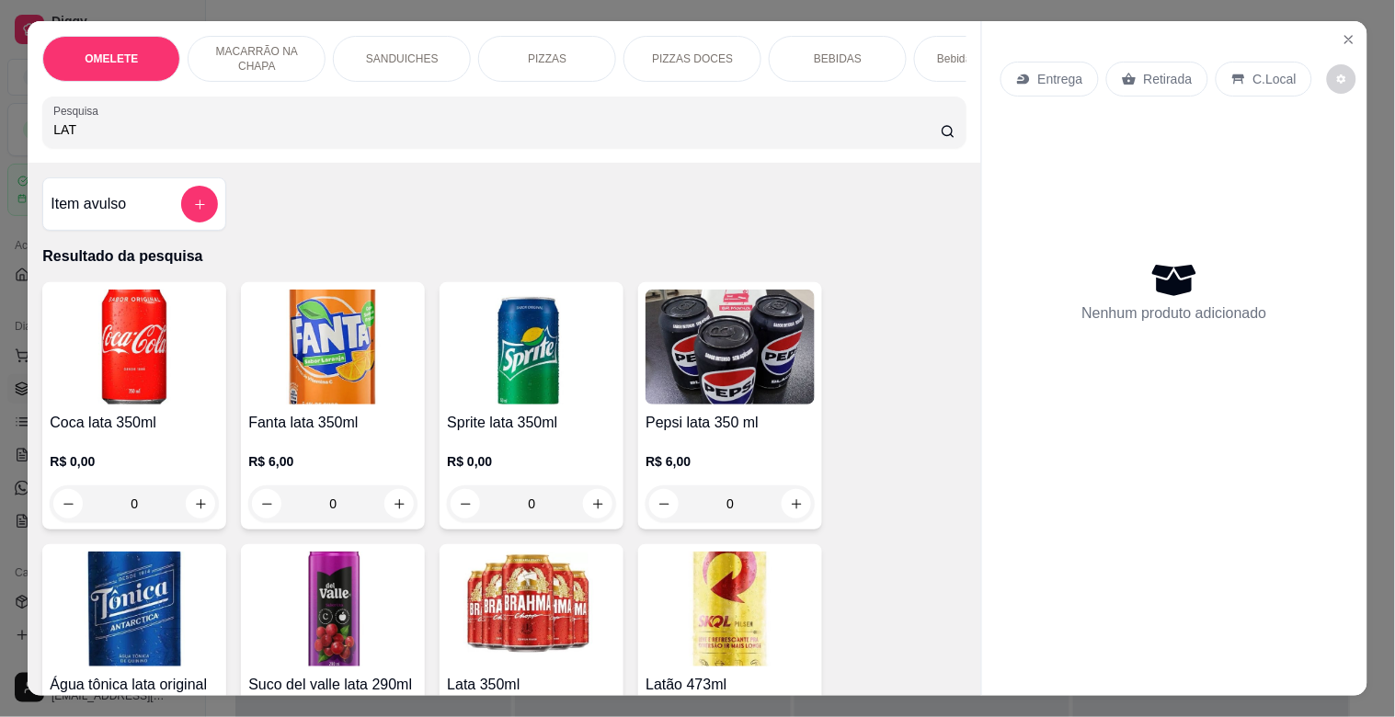
type input "LAT"
click at [154, 400] on img at bounding box center [134, 347] width 169 height 115
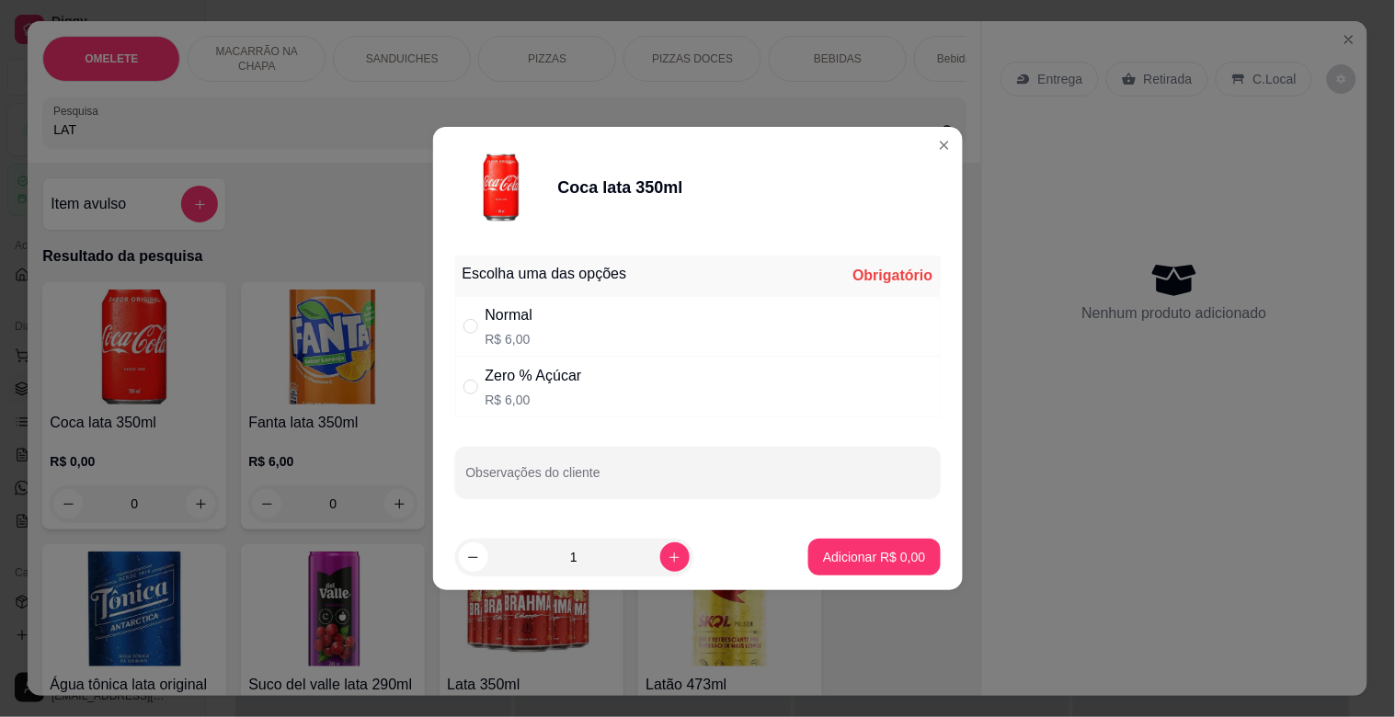
click at [528, 330] on p "R$ 6,00" at bounding box center [510, 339] width 48 height 18
radio input "true"
click at [861, 539] on div "Adicionar R$ 6,00" at bounding box center [874, 557] width 132 height 37
click at [865, 558] on p "Adicionar R$ 6,00" at bounding box center [874, 556] width 99 height 17
type input "1"
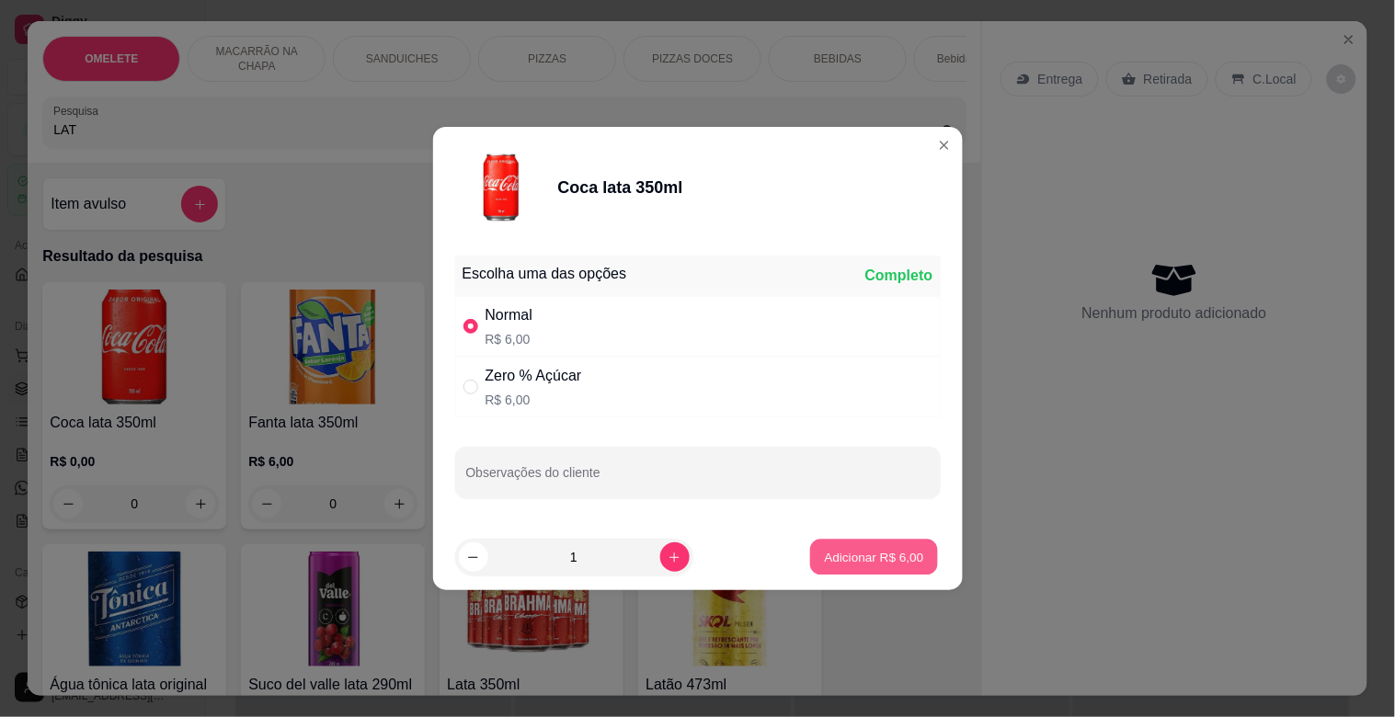
type input "1"
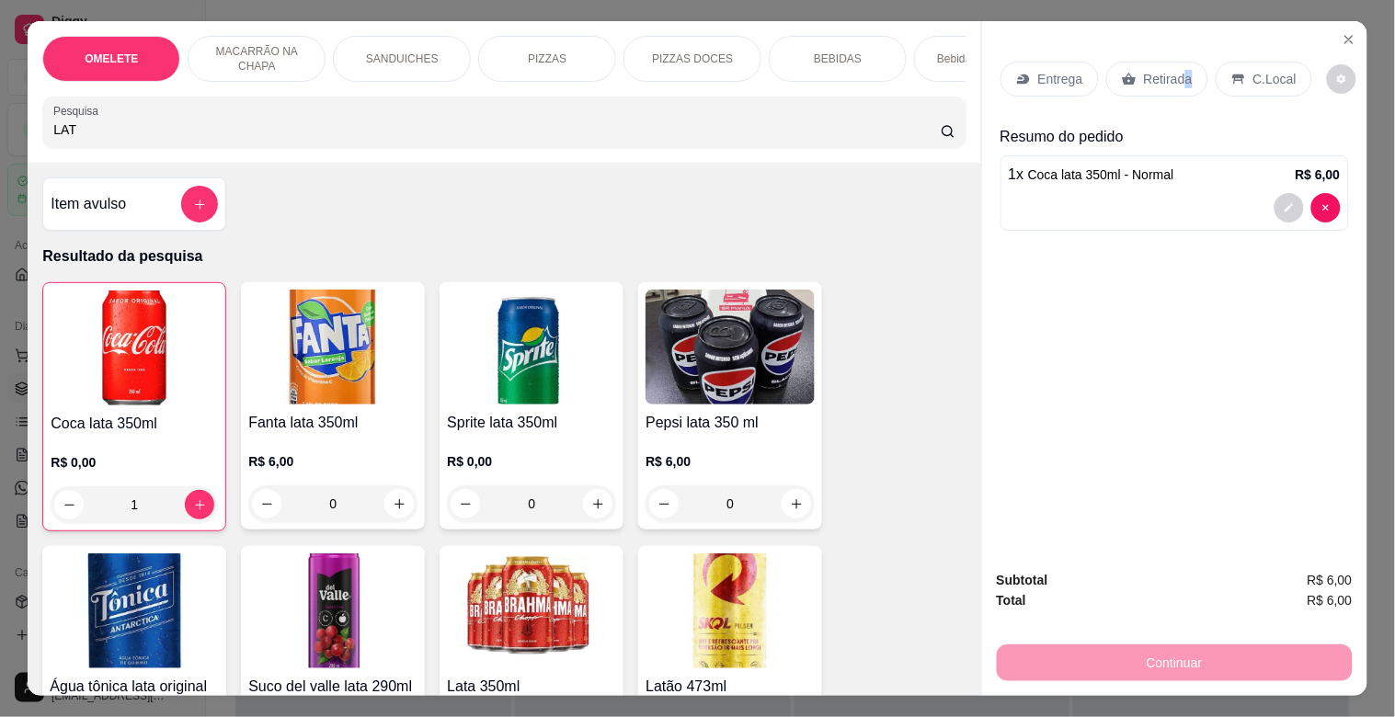
click at [1178, 84] on div "Retirada" at bounding box center [1157, 79] width 102 height 35
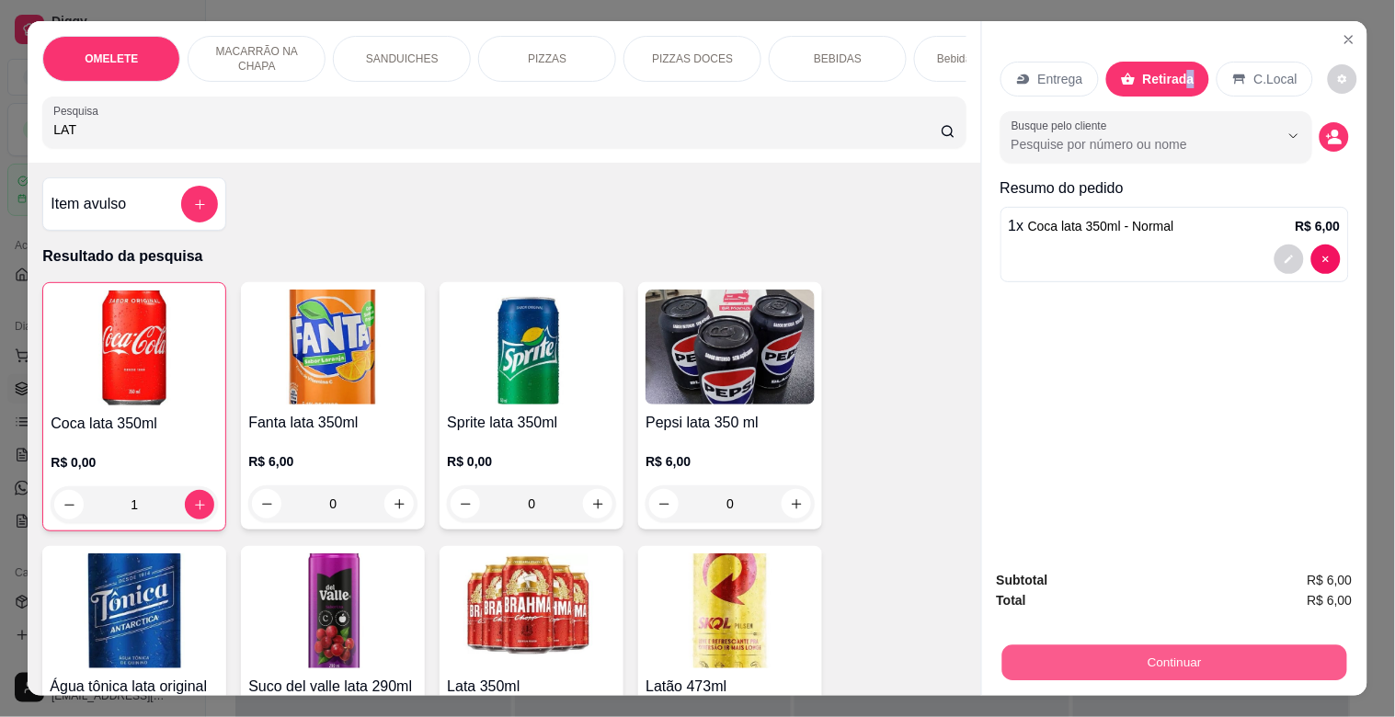
click at [1194, 650] on button "Continuar" at bounding box center [1174, 663] width 345 height 36
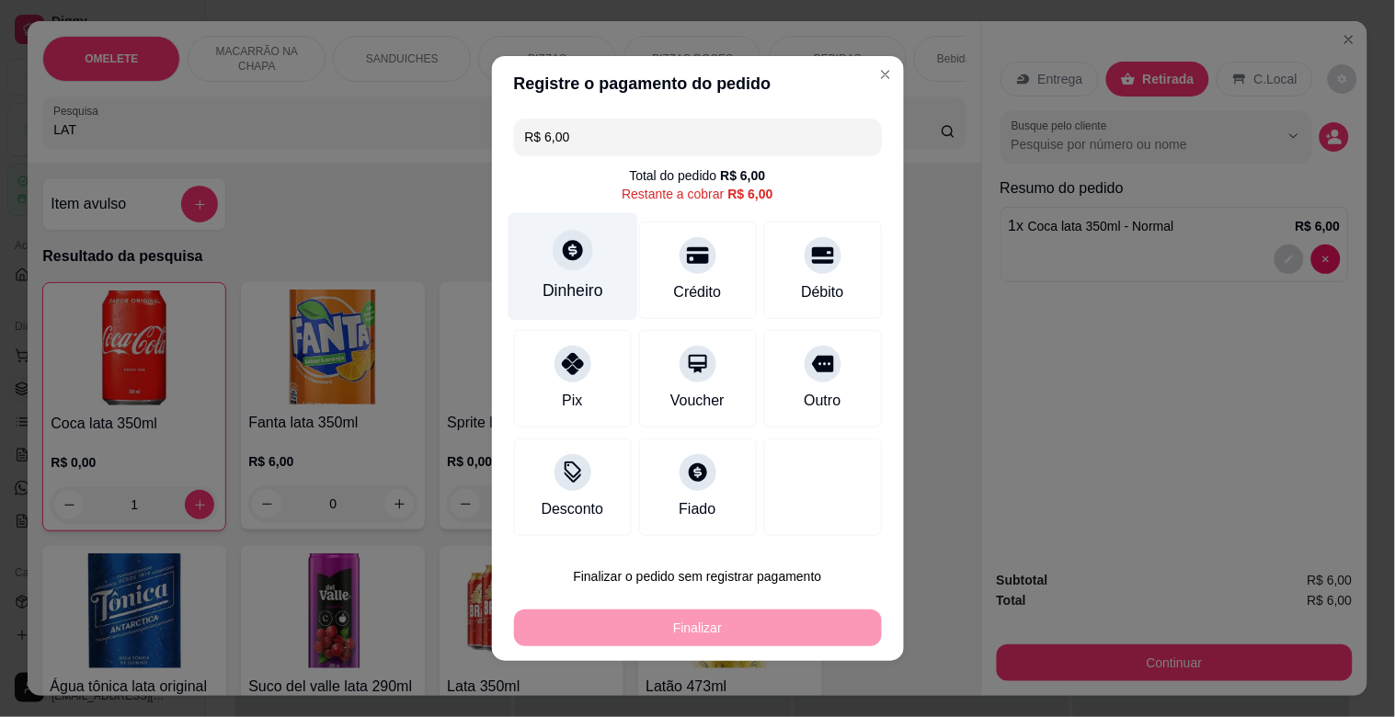
click at [574, 258] on icon at bounding box center [572, 250] width 24 height 24
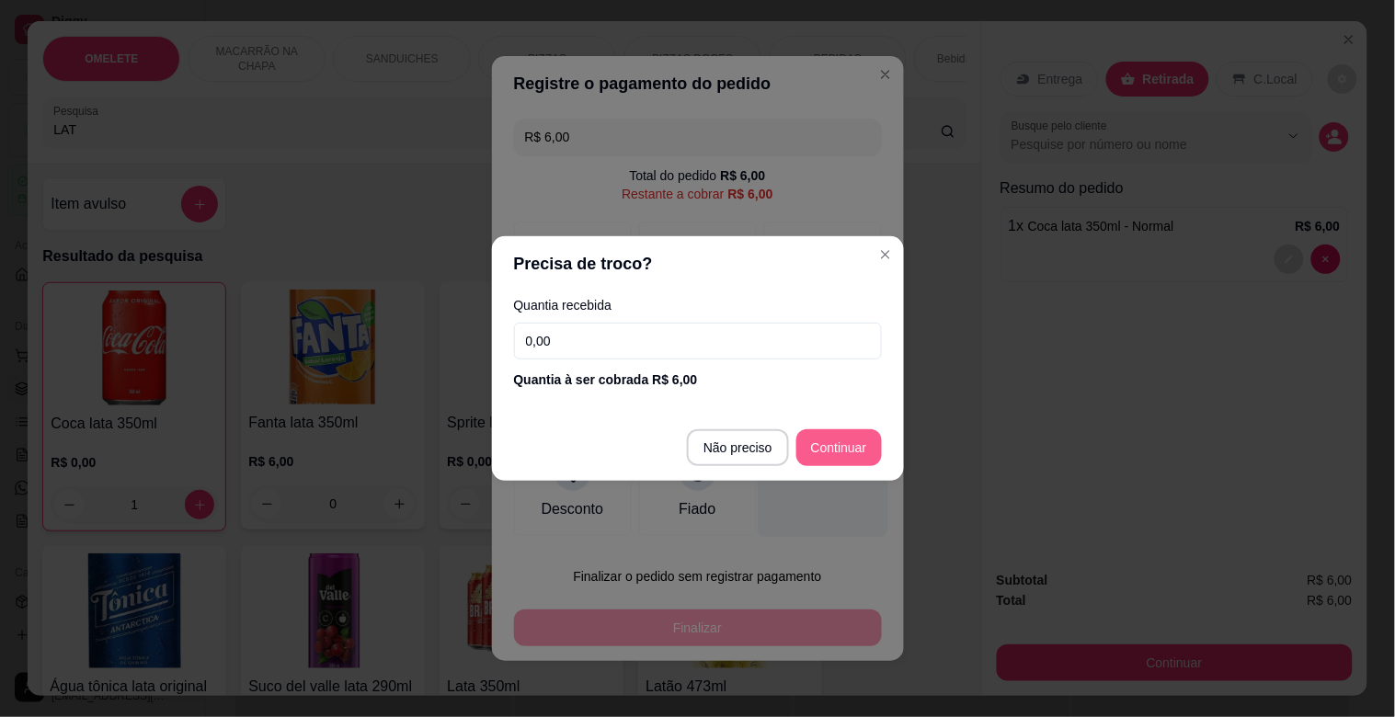
type input "R$ 0,00"
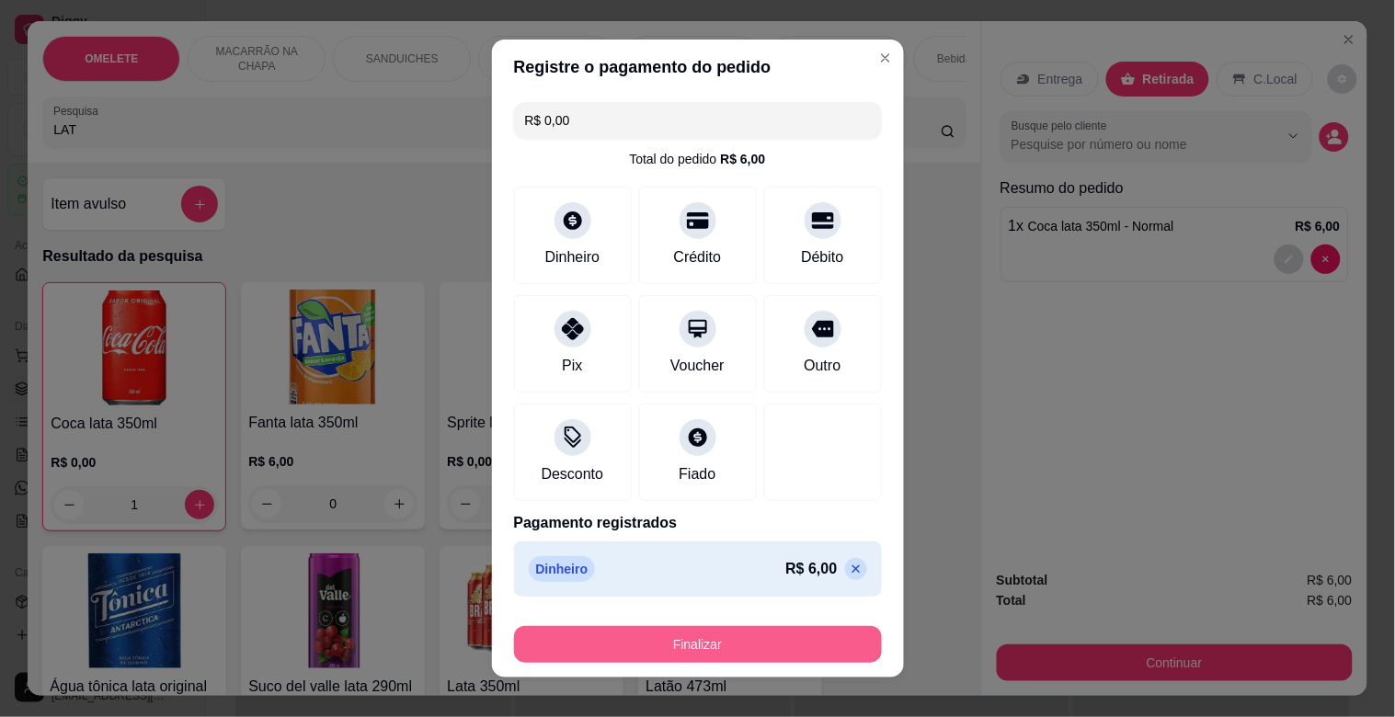
click at [711, 632] on button "Finalizar" at bounding box center [698, 644] width 368 height 37
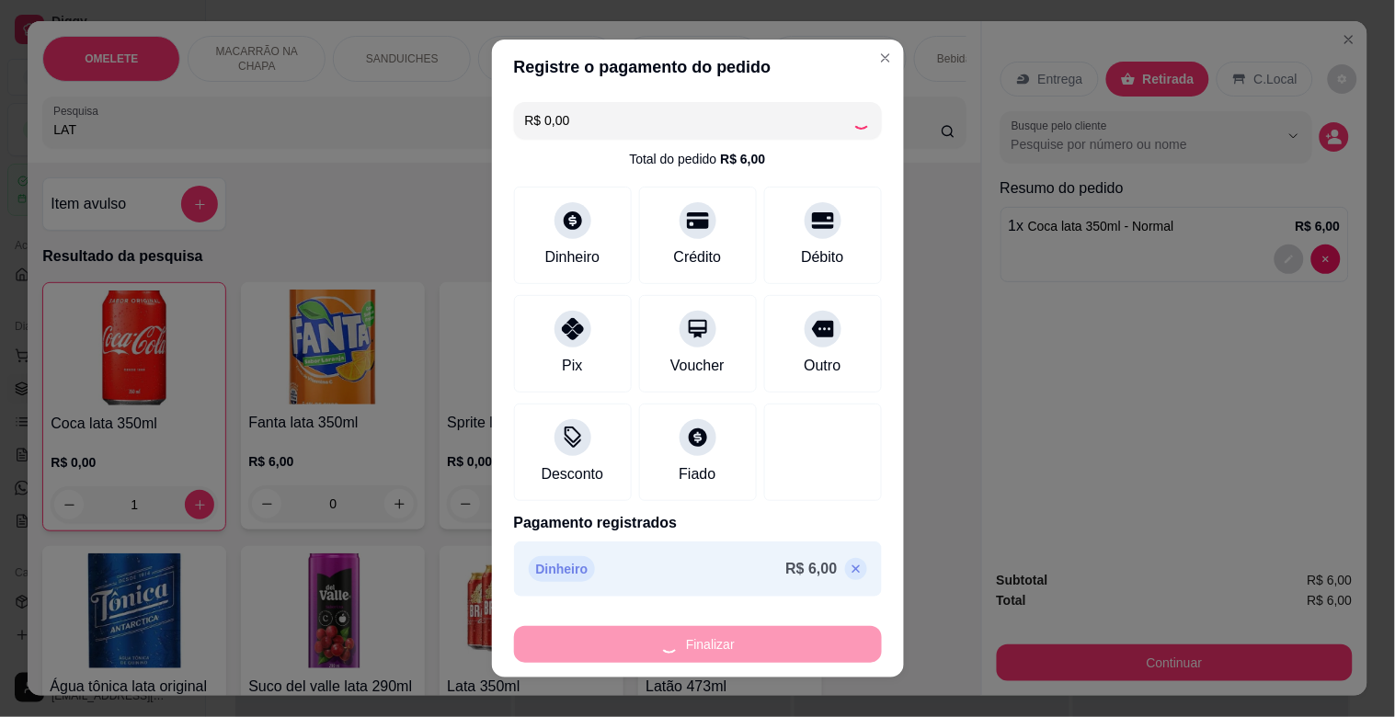
type input "0"
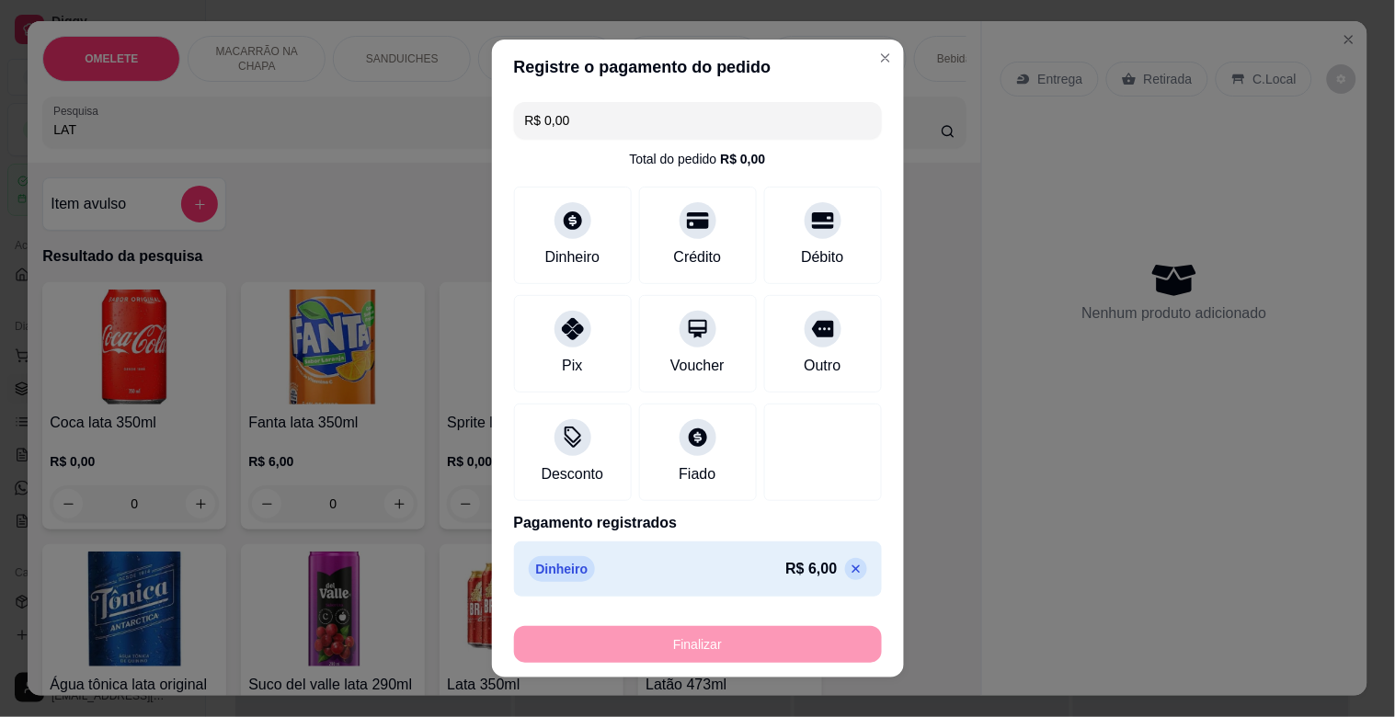
type input "-R$ 6,00"
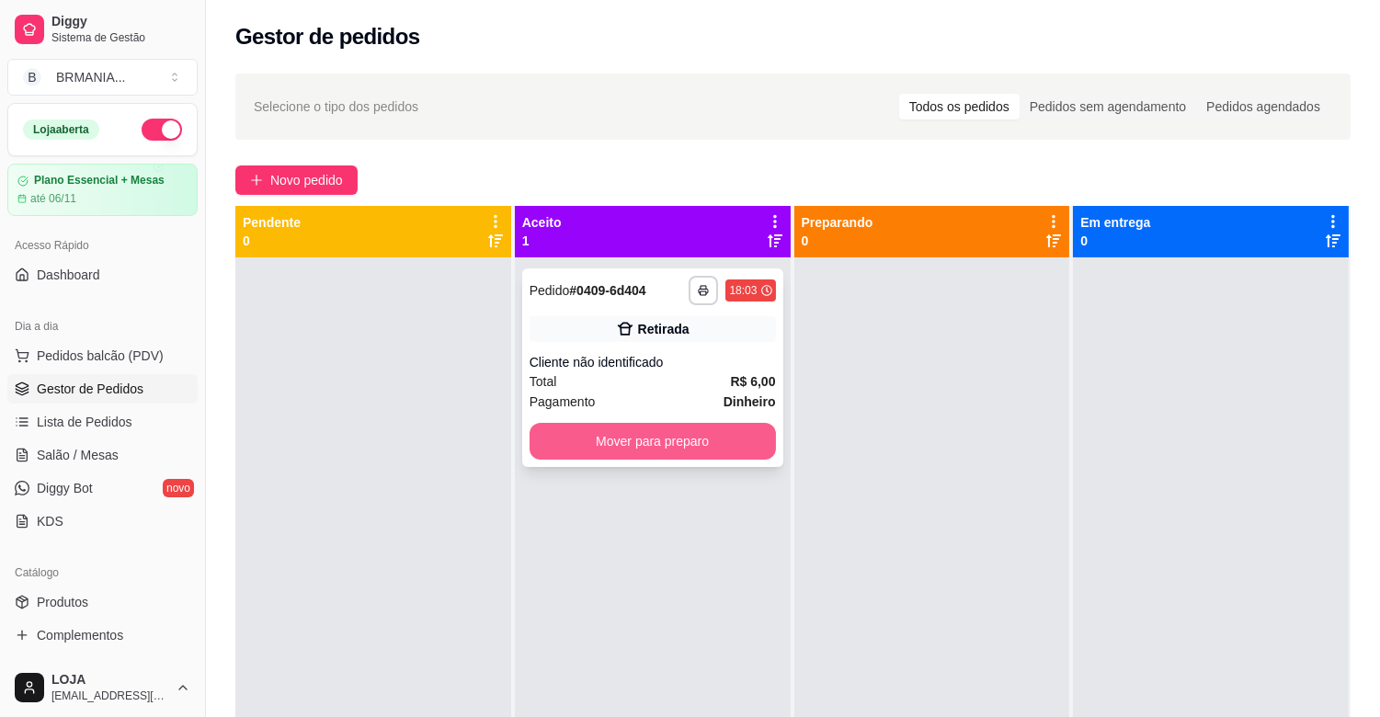
click at [663, 439] on button "Mover para preparo" at bounding box center [653, 441] width 246 height 37
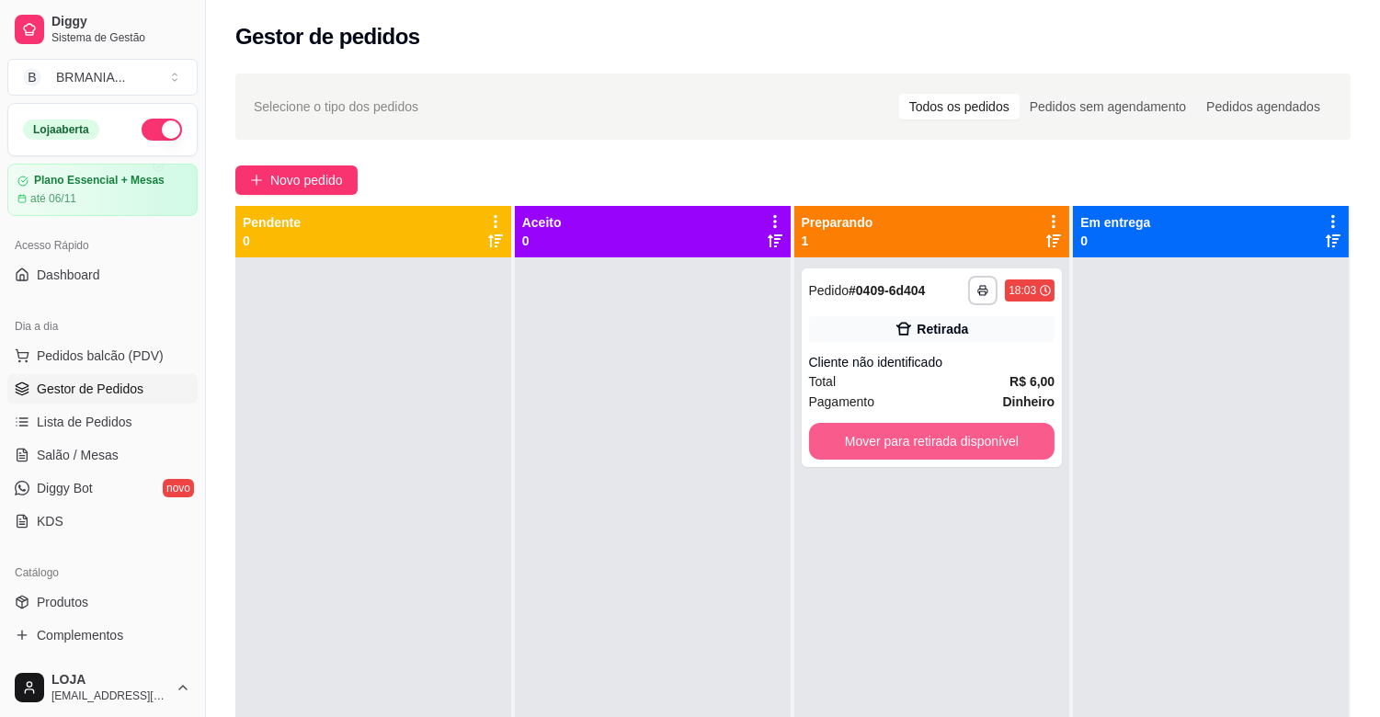
click at [893, 426] on button "Mover para retirada disponível" at bounding box center [932, 441] width 246 height 37
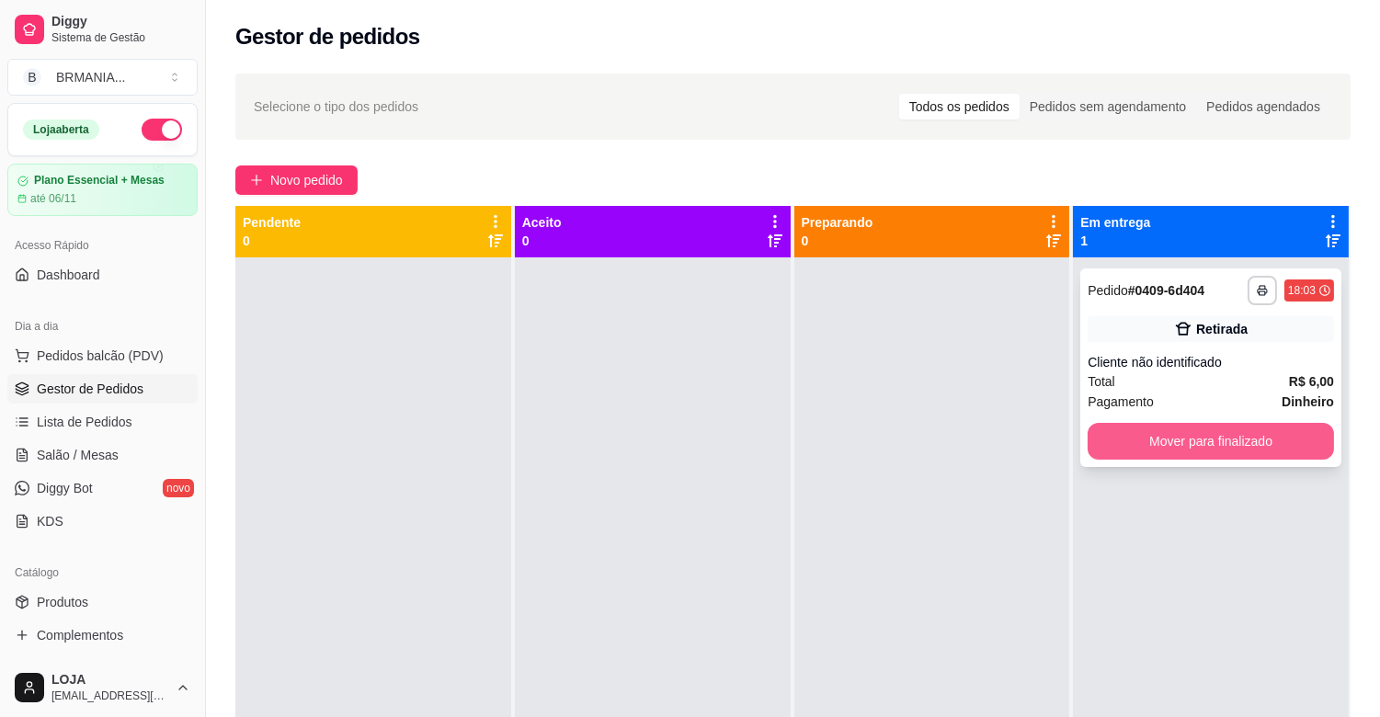
click at [1273, 445] on button "Mover para finalizado" at bounding box center [1211, 441] width 246 height 37
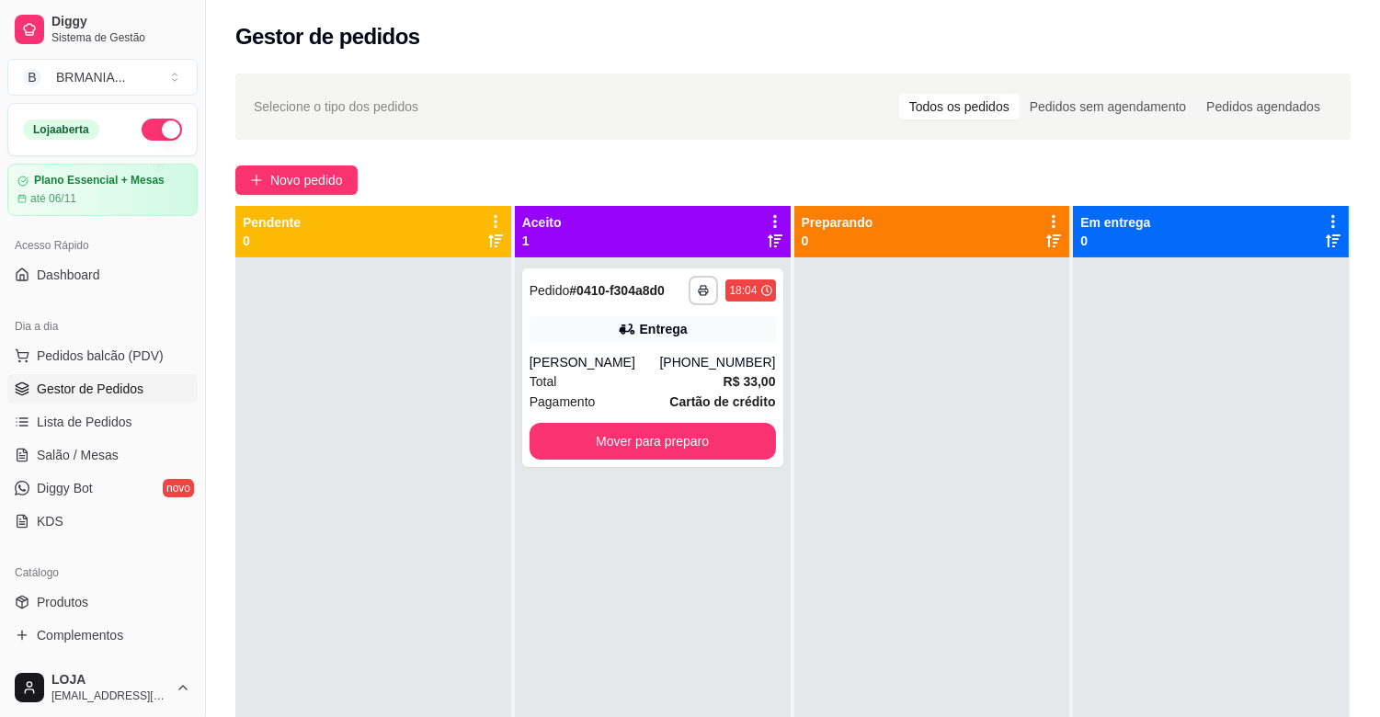
scroll to position [51, 0]
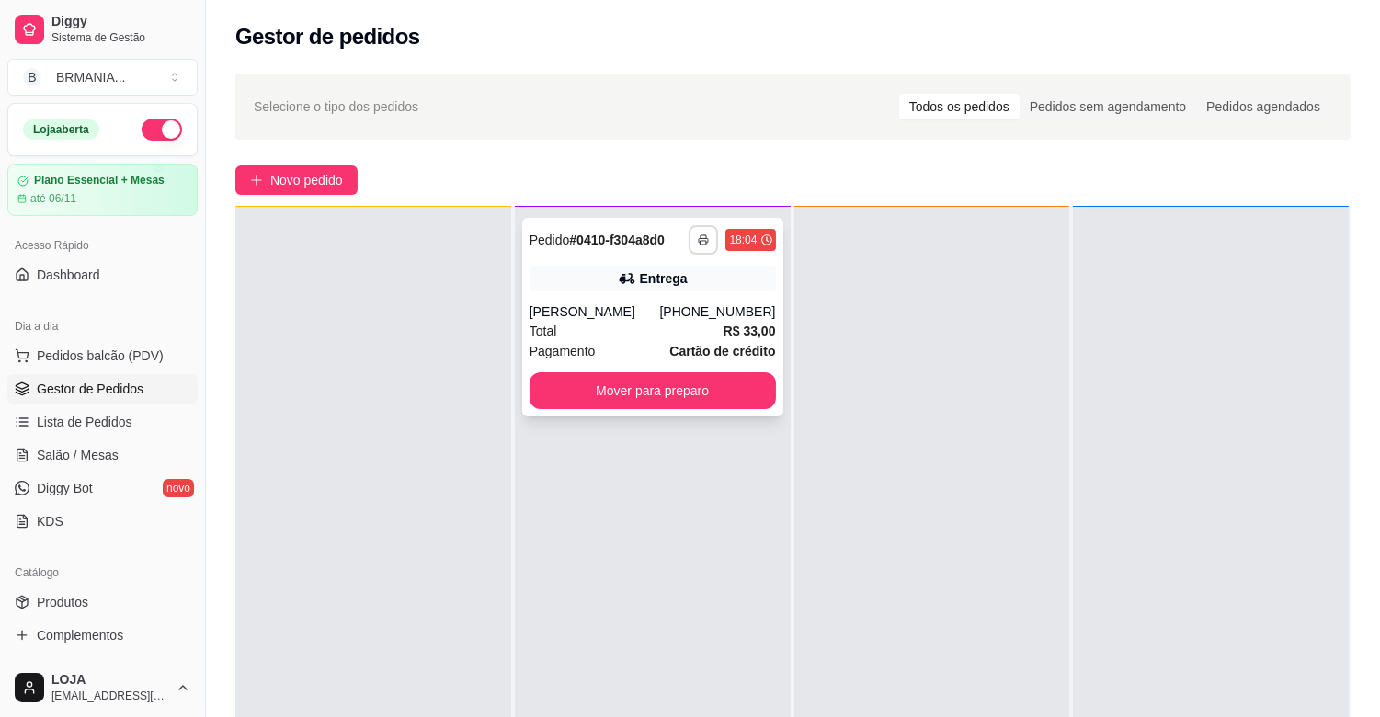
click at [693, 230] on button "button" at bounding box center [703, 239] width 29 height 29
click at [658, 295] on button "IMPRESSORA" at bounding box center [649, 303] width 129 height 29
click at [648, 387] on button "Mover para preparo" at bounding box center [653, 390] width 246 height 37
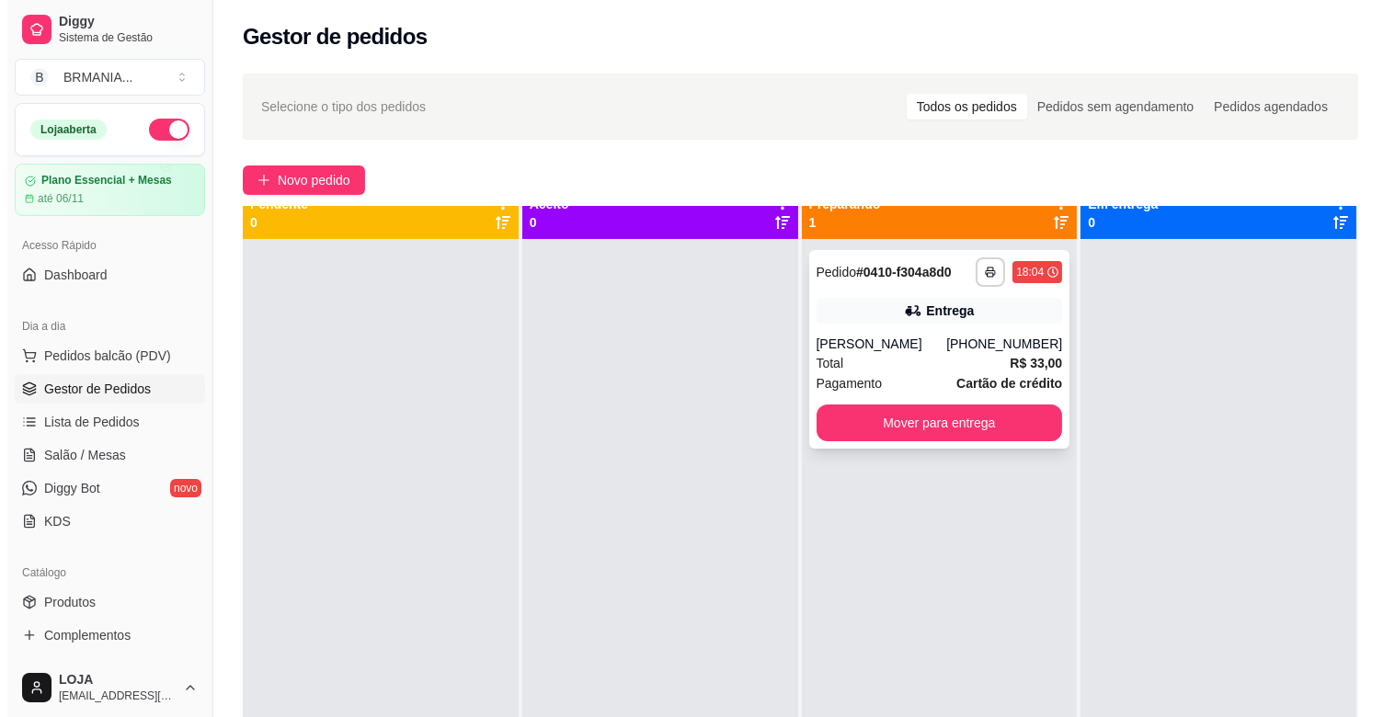
scroll to position [0, 0]
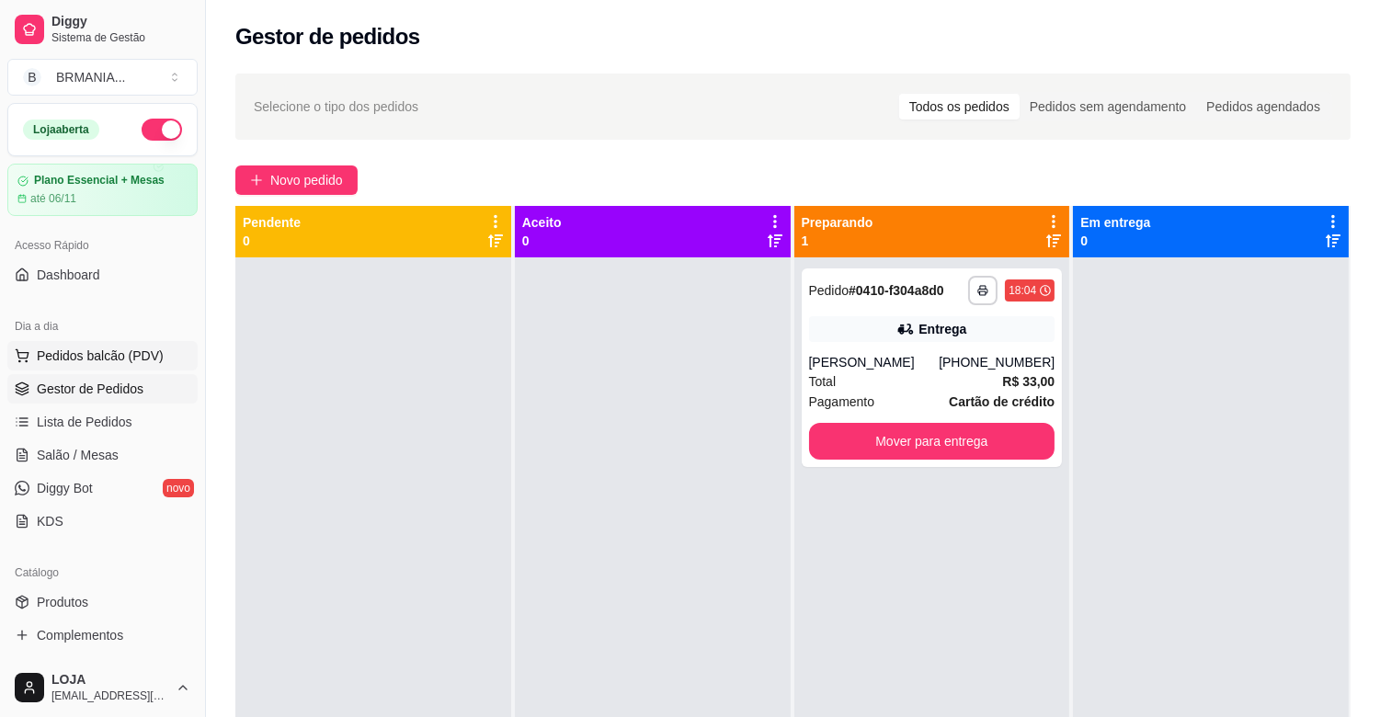
click at [135, 350] on span "Pedidos balcão (PDV)" at bounding box center [100, 356] width 127 height 18
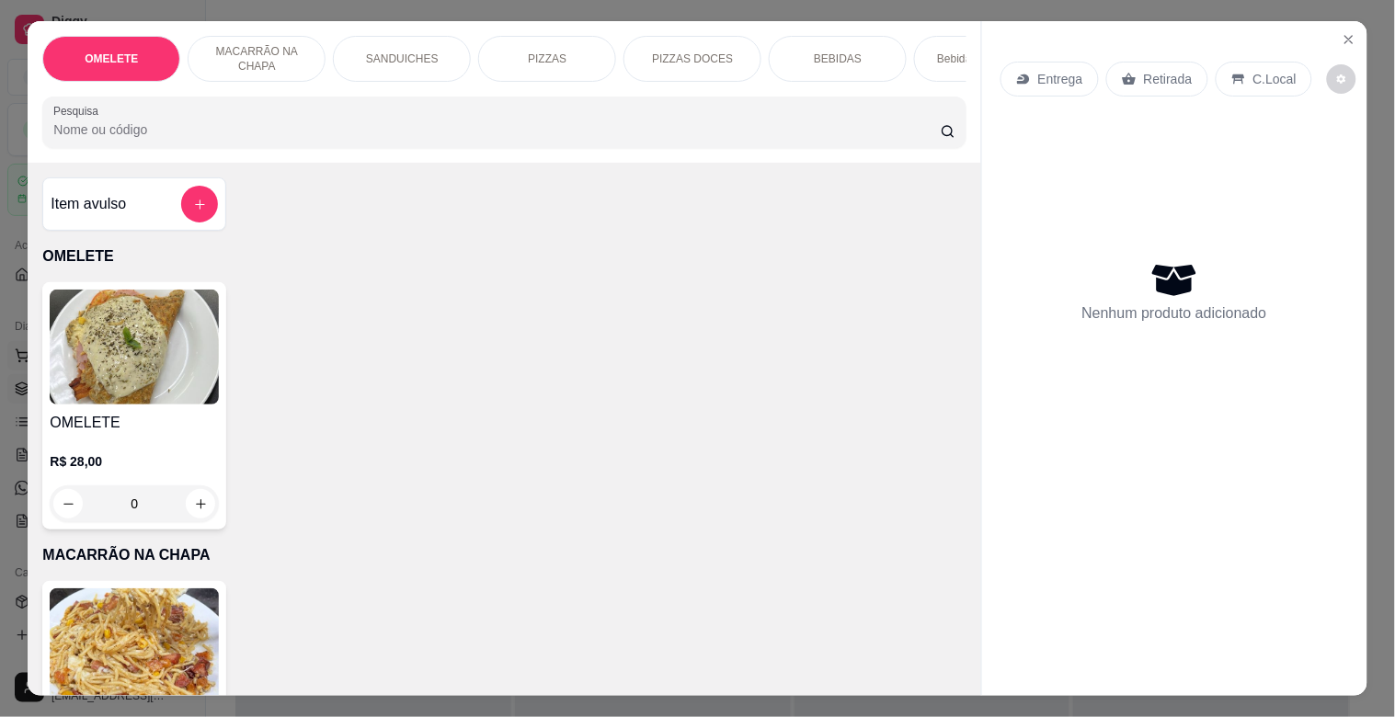
click at [135, 350] on img at bounding box center [134, 347] width 169 height 115
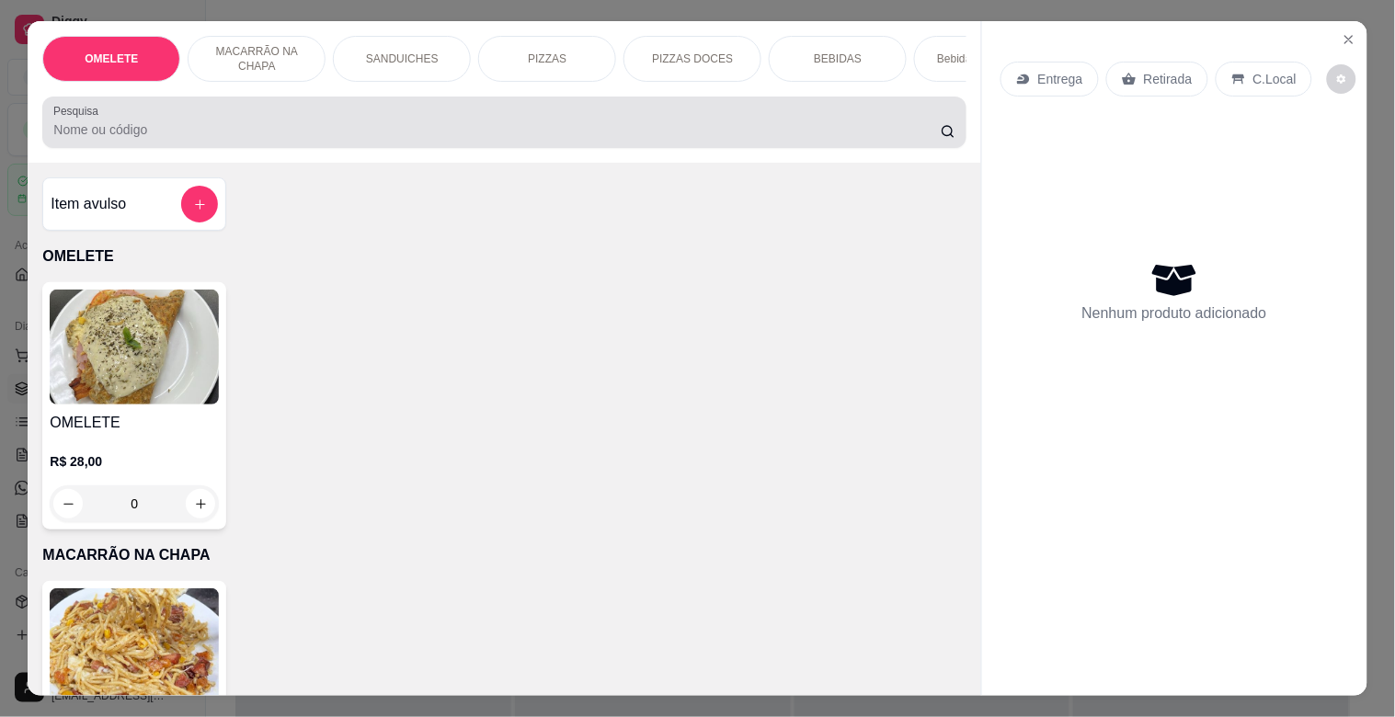
click at [325, 139] on input "Pesquisa" at bounding box center [496, 129] width 887 height 18
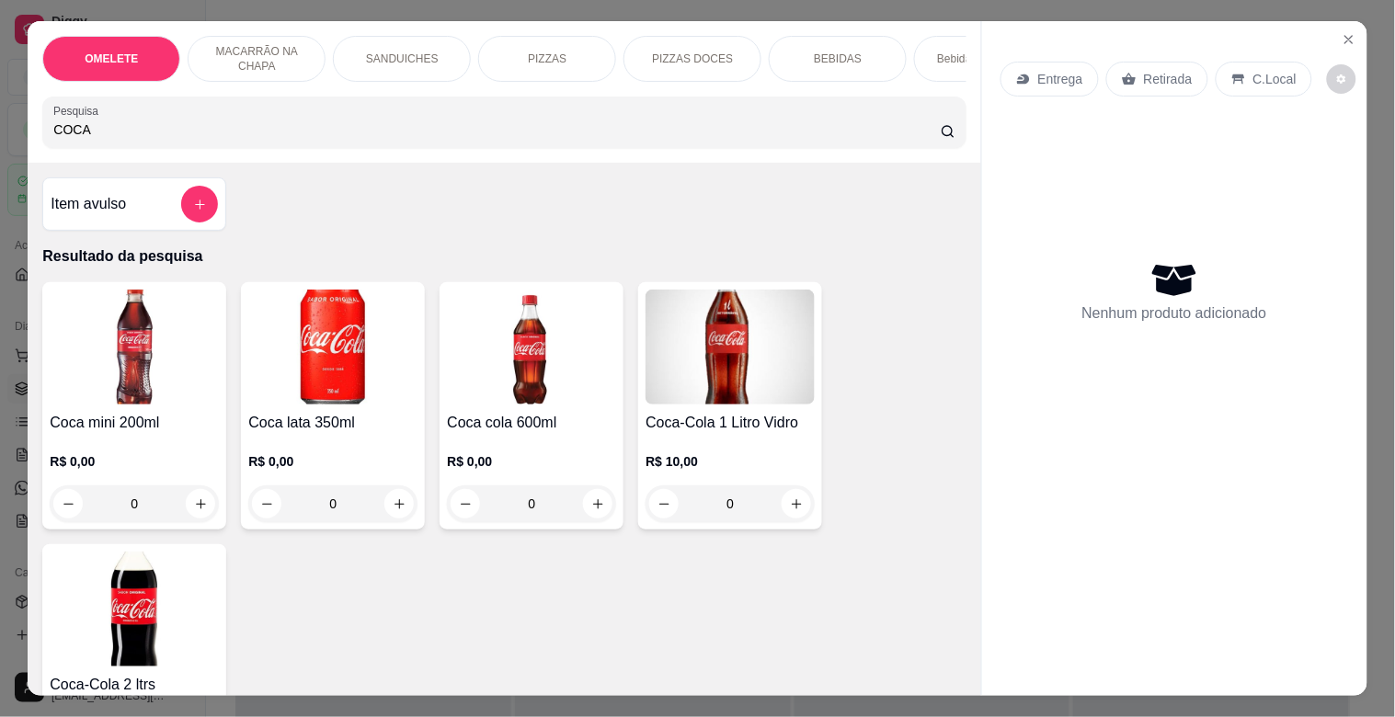
type input "COCA"
click at [304, 326] on img at bounding box center [332, 347] width 169 height 115
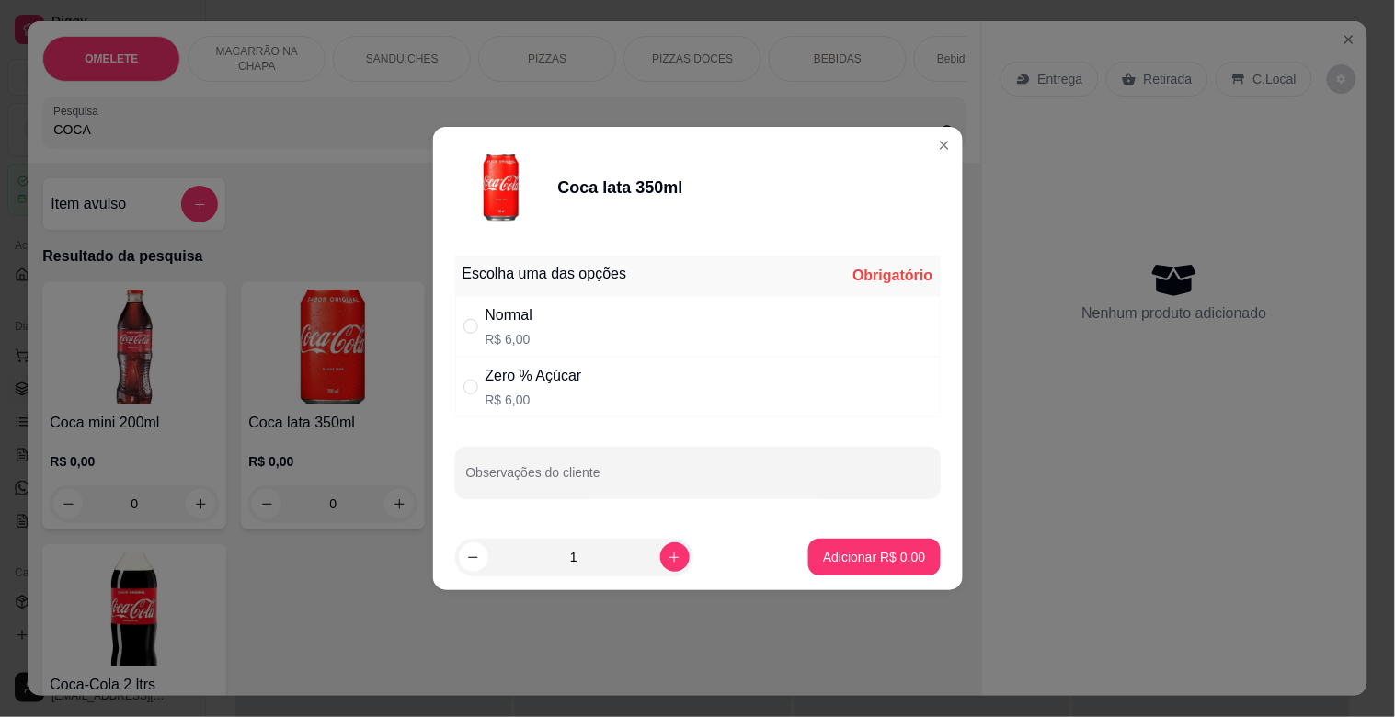
click at [601, 370] on div "Zero % Açúcar R$ 6,00" at bounding box center [698, 387] width 486 height 61
click at [550, 378] on div "Zero % Açúcar" at bounding box center [534, 376] width 97 height 22
drag, startPoint x: 644, startPoint y: 377, endPoint x: 655, endPoint y: 378, distance: 11.1
click at [654, 378] on div "Zero % Açúcar R$ 6,00" at bounding box center [698, 387] width 486 height 61
radio input "true"
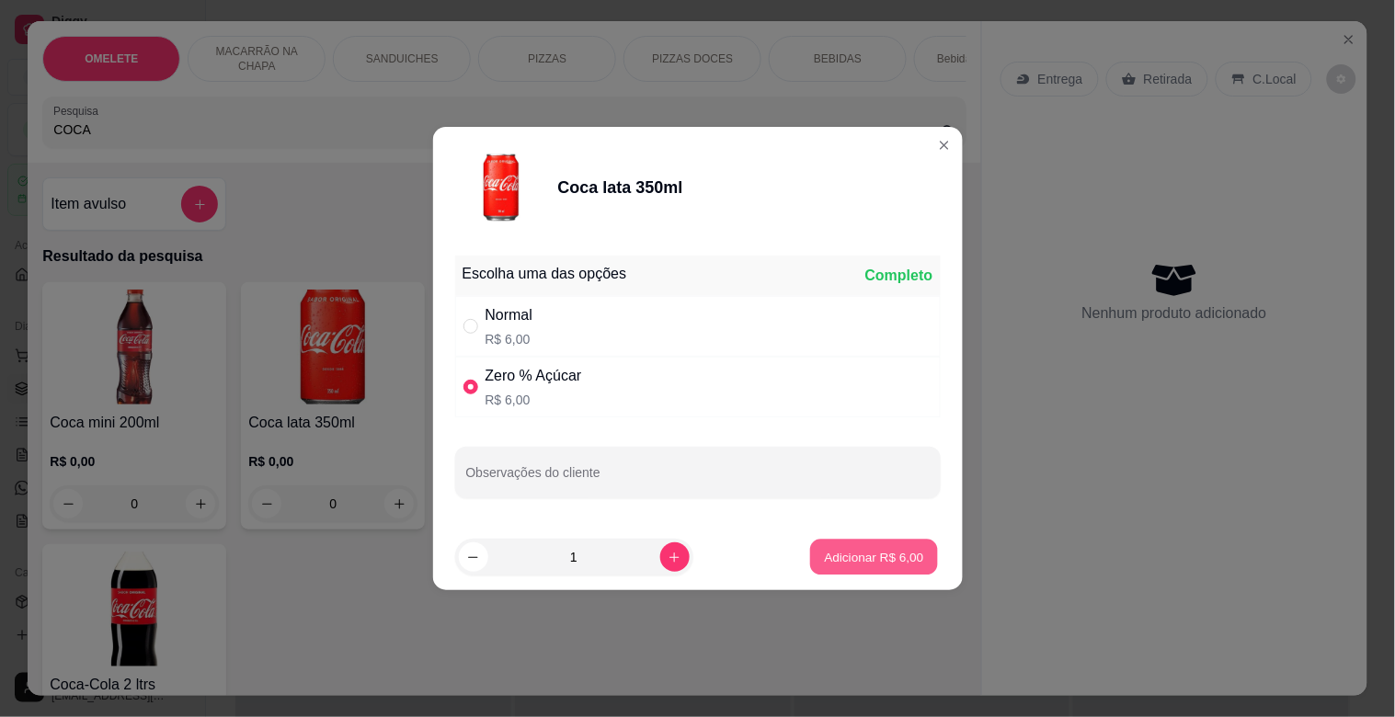
click at [885, 556] on p "Adicionar R$ 6,00" at bounding box center [874, 556] width 99 height 17
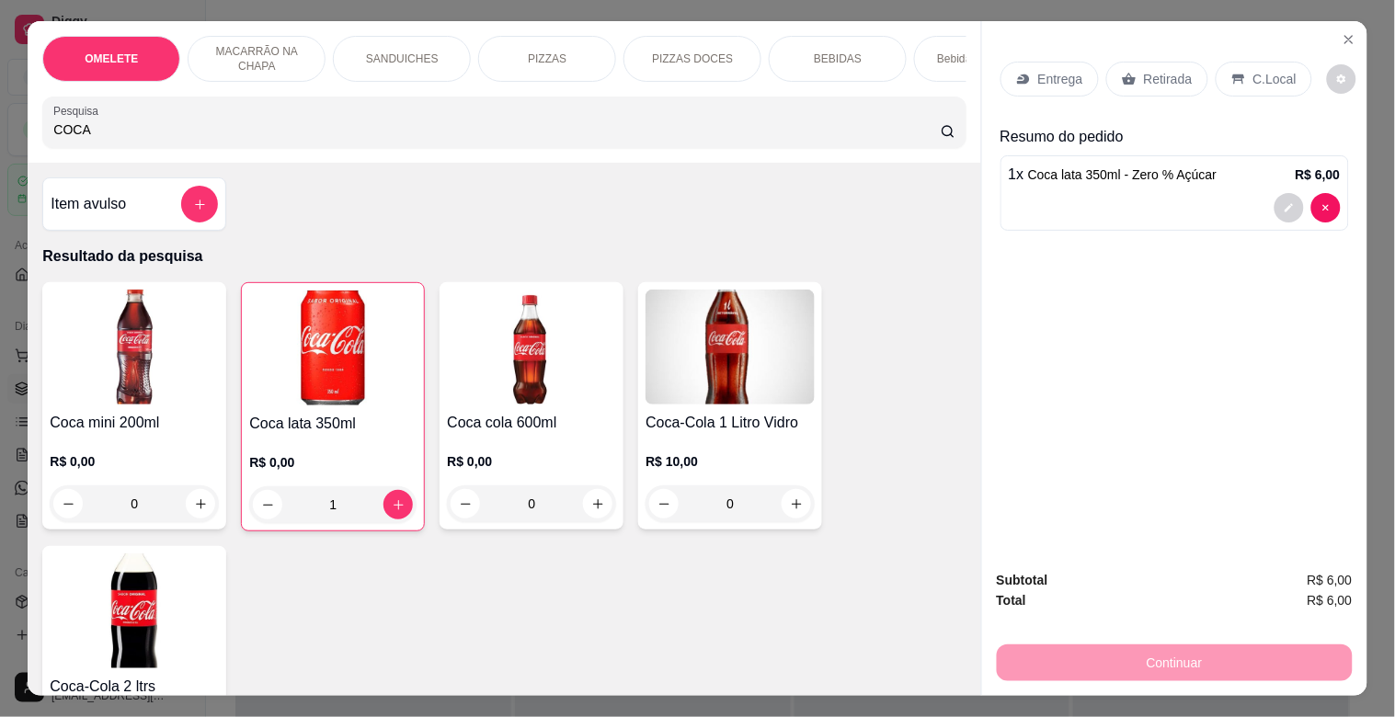
type input "1"
click at [378, 52] on p "SANDUICHES" at bounding box center [402, 59] width 73 height 15
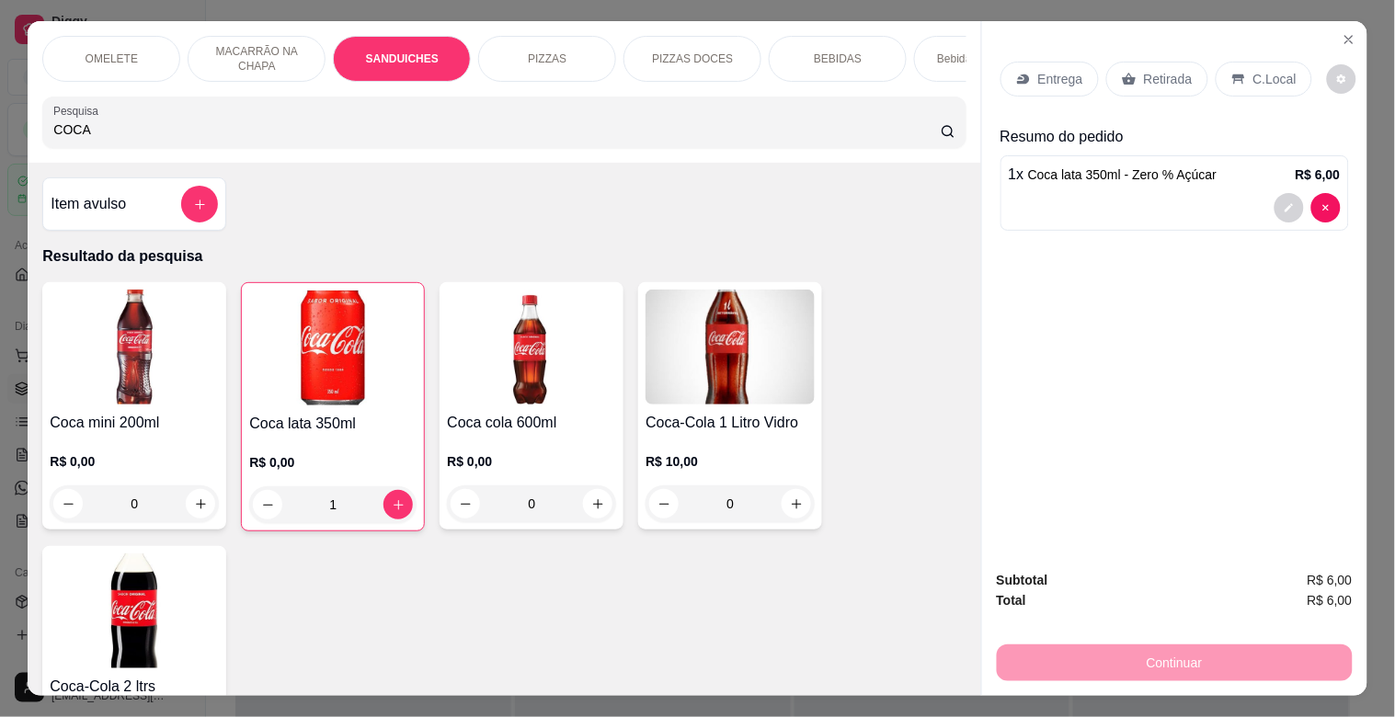
scroll to position [44, 0]
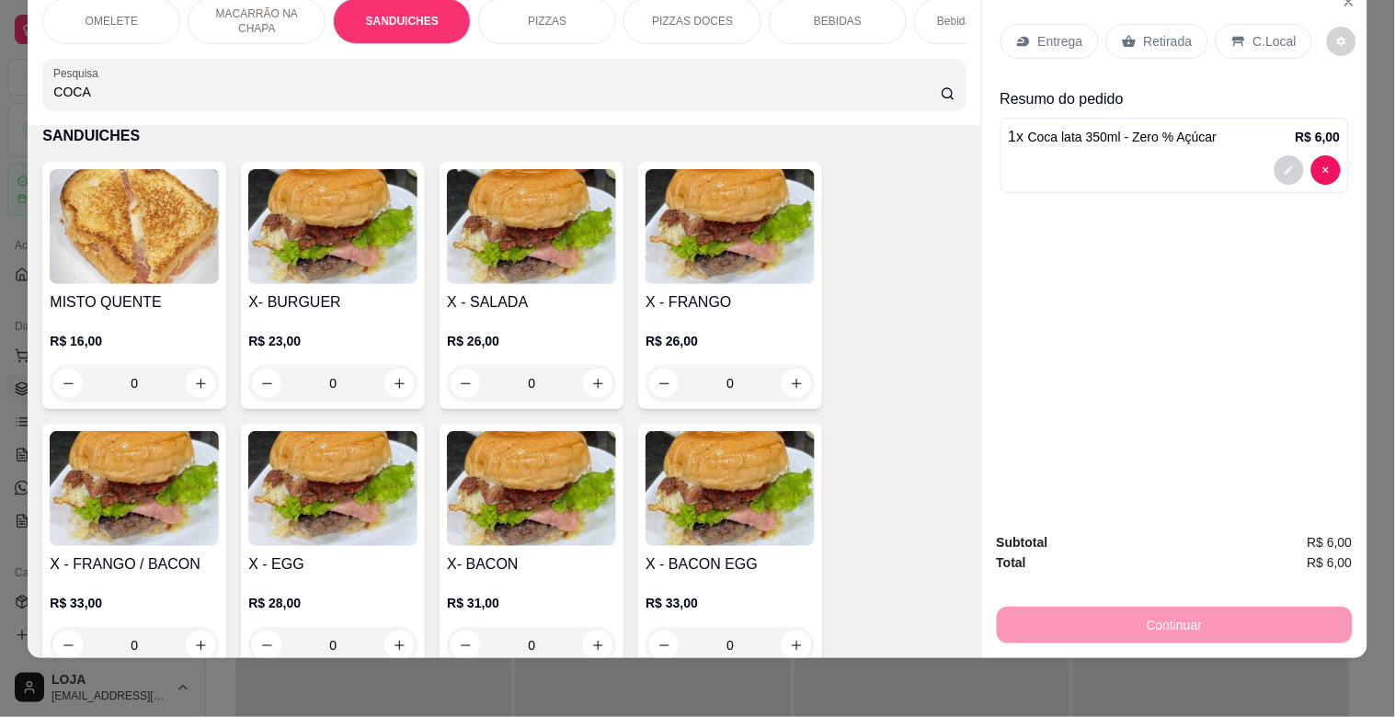
click at [132, 529] on img at bounding box center [134, 488] width 169 height 115
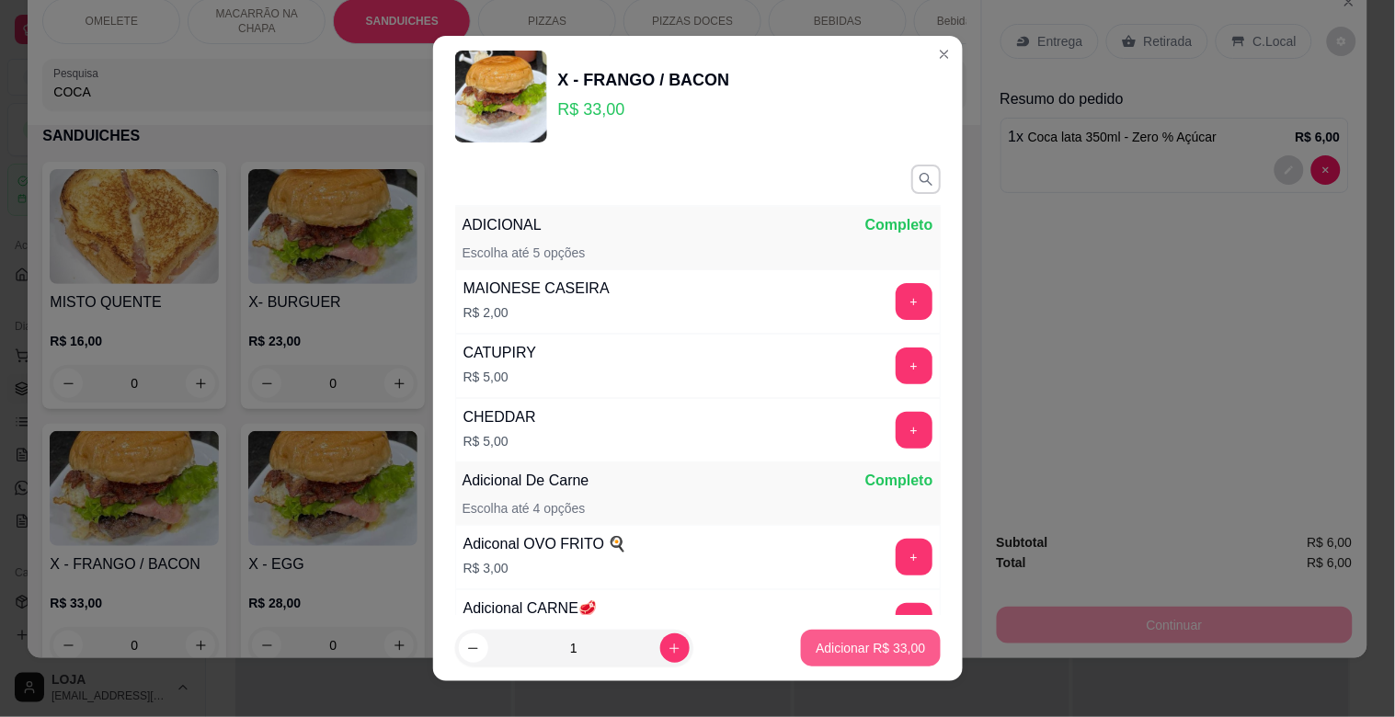
click at [879, 638] on button "Adicionar R$ 33,00" at bounding box center [870, 648] width 139 height 37
type input "1"
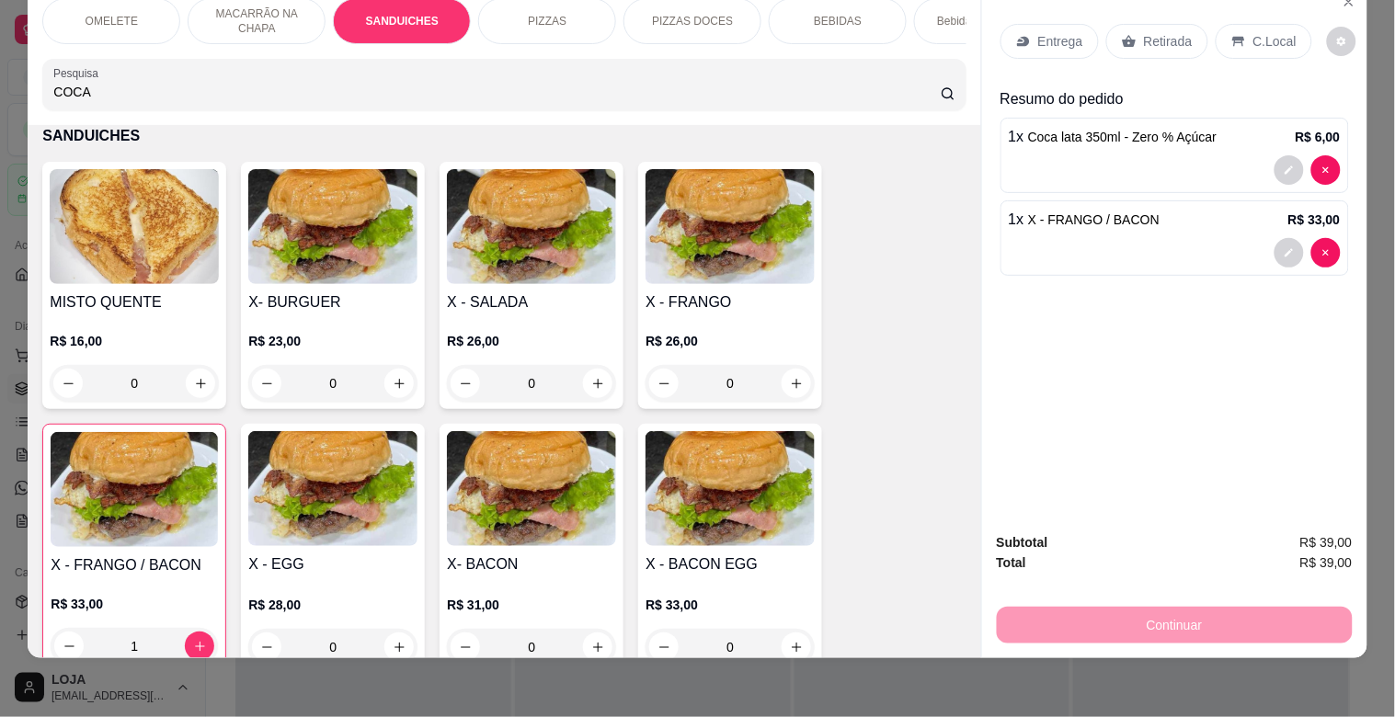
click at [1043, 32] on p "Entrega" at bounding box center [1060, 41] width 45 height 18
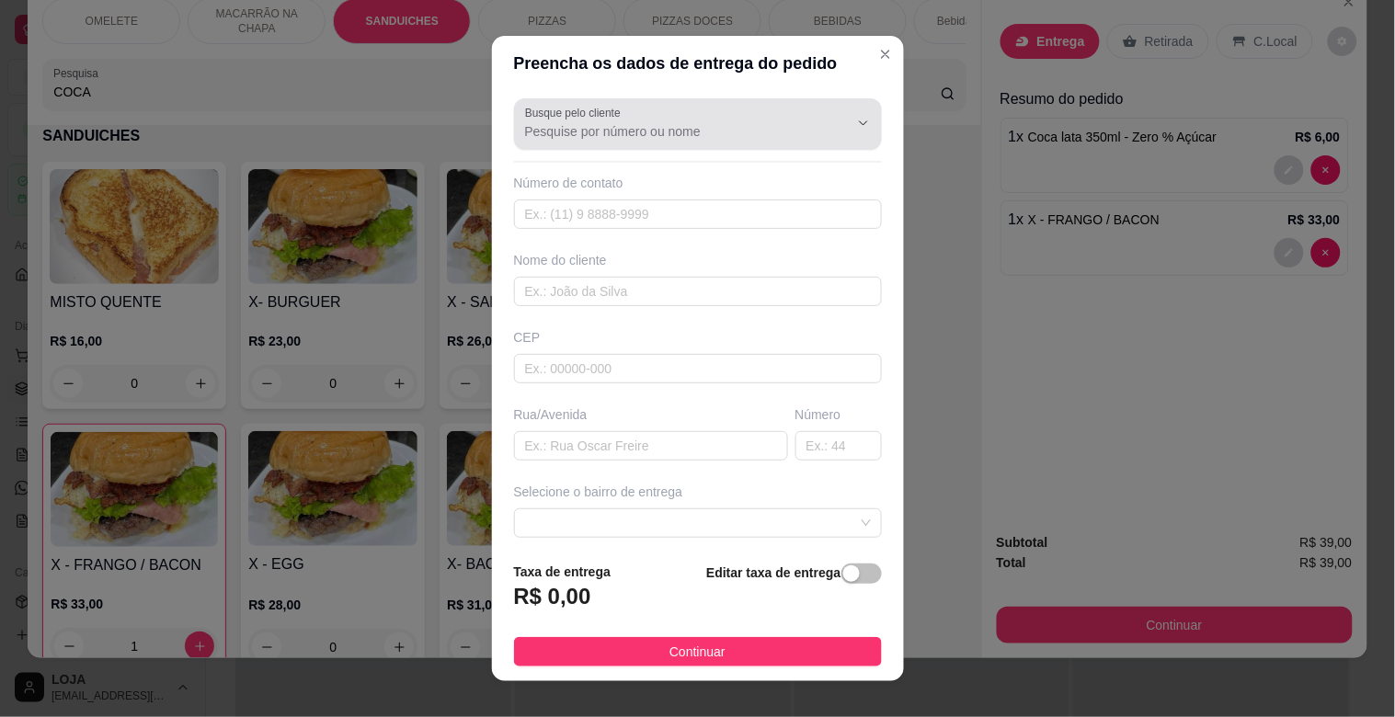
click at [671, 113] on div at bounding box center [698, 124] width 346 height 37
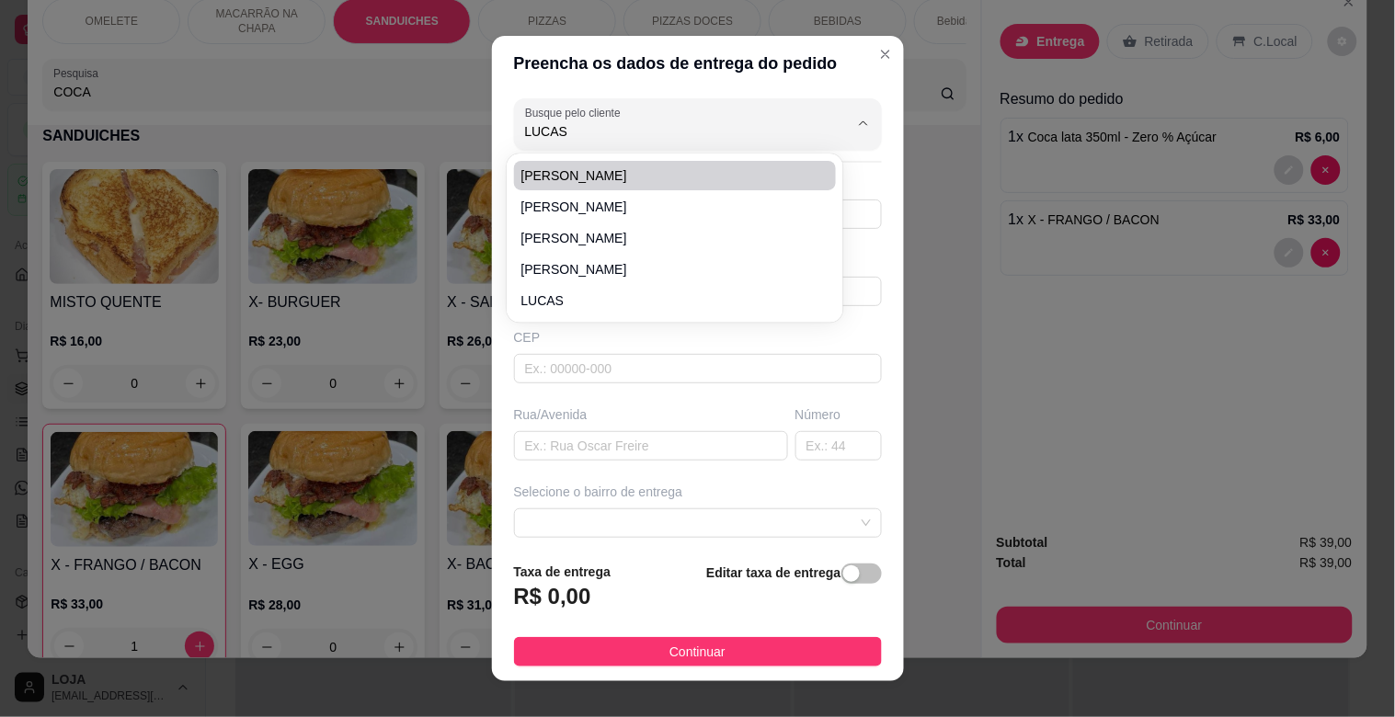
click at [658, 177] on span "[PERSON_NAME]" at bounding box center [666, 175] width 290 height 18
type input "[PERSON_NAME]"
type input "77988393628"
type input "[PERSON_NAME]"
type input "Fábrica de ração"
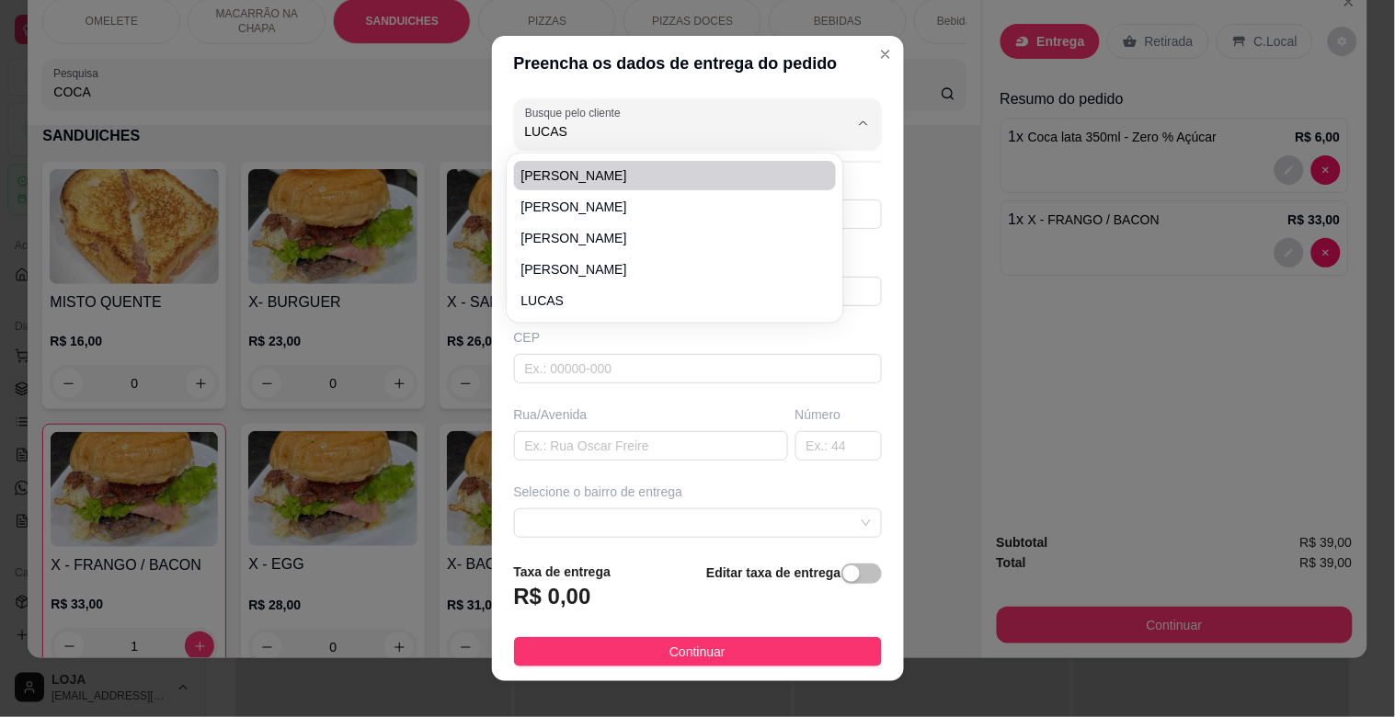
type input "0"
type input "[PERSON_NAME]"
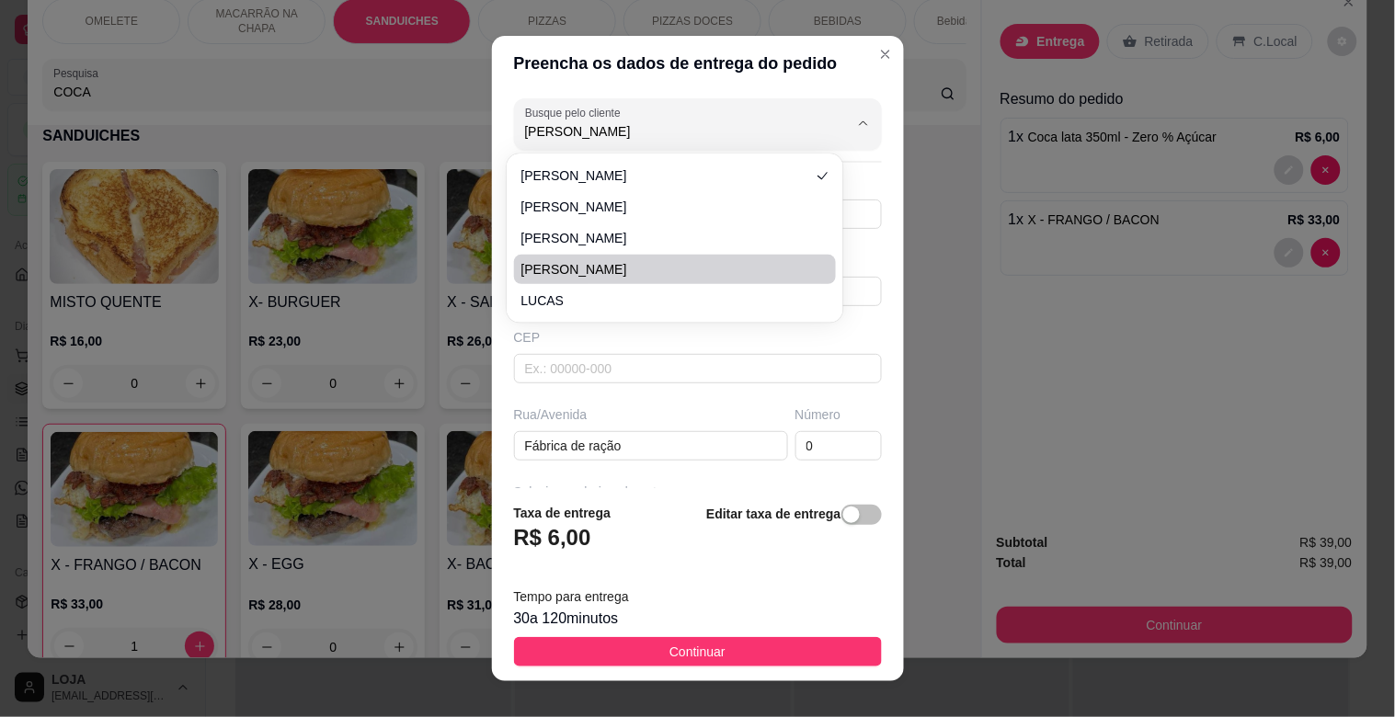
click at [647, 271] on span "[PERSON_NAME]" at bounding box center [666, 269] width 290 height 18
type input "[PERSON_NAME]"
type input "37999645549"
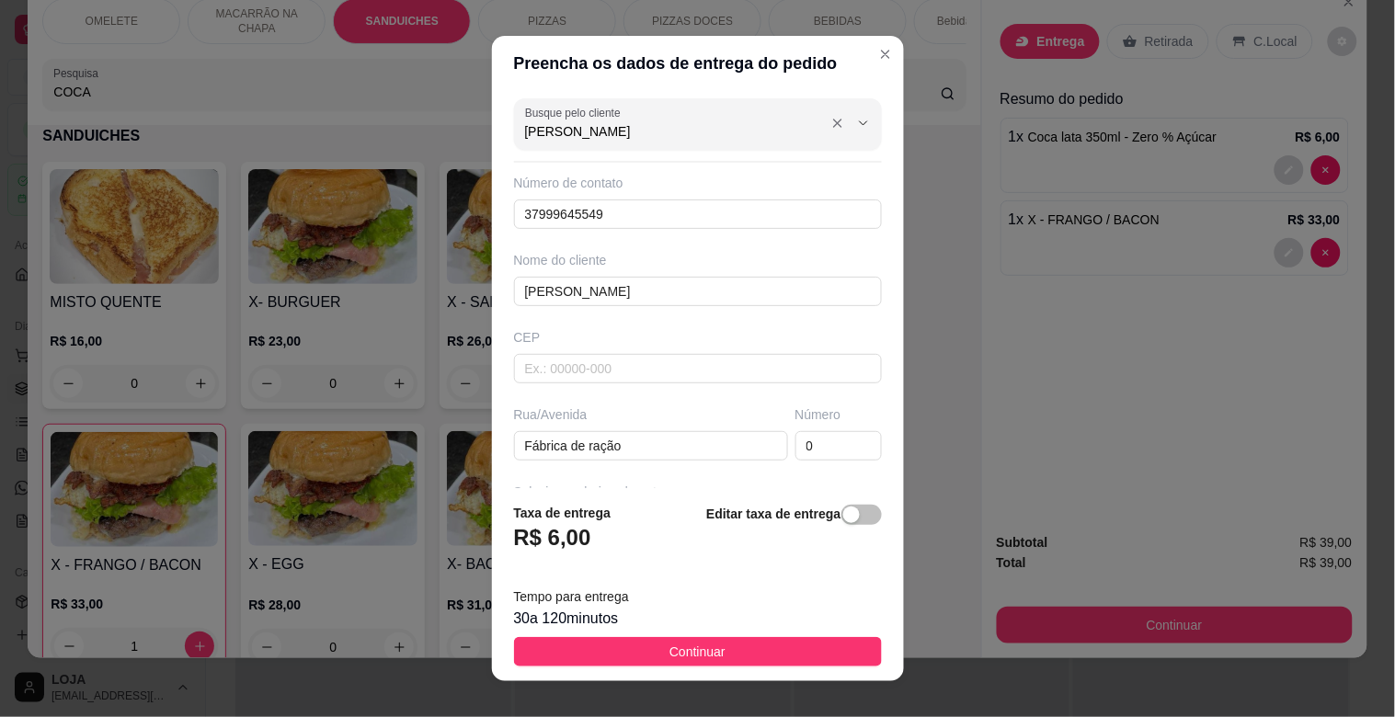
click at [564, 130] on input "[PERSON_NAME]" at bounding box center [672, 131] width 294 height 18
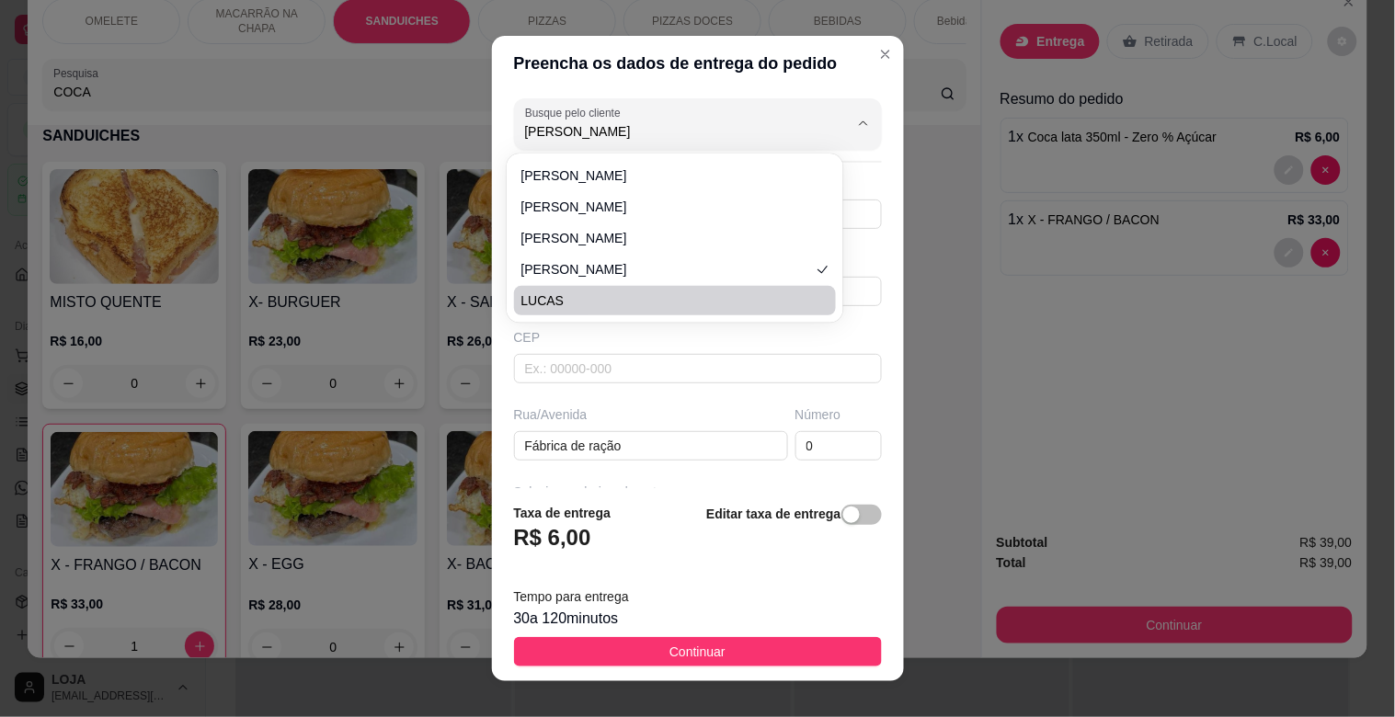
click at [578, 298] on span "LUCAS" at bounding box center [666, 301] width 290 height 18
type input "LUCAS"
type input "37999426121"
type input "LUCAS"
type input "[PERSON_NAME]"
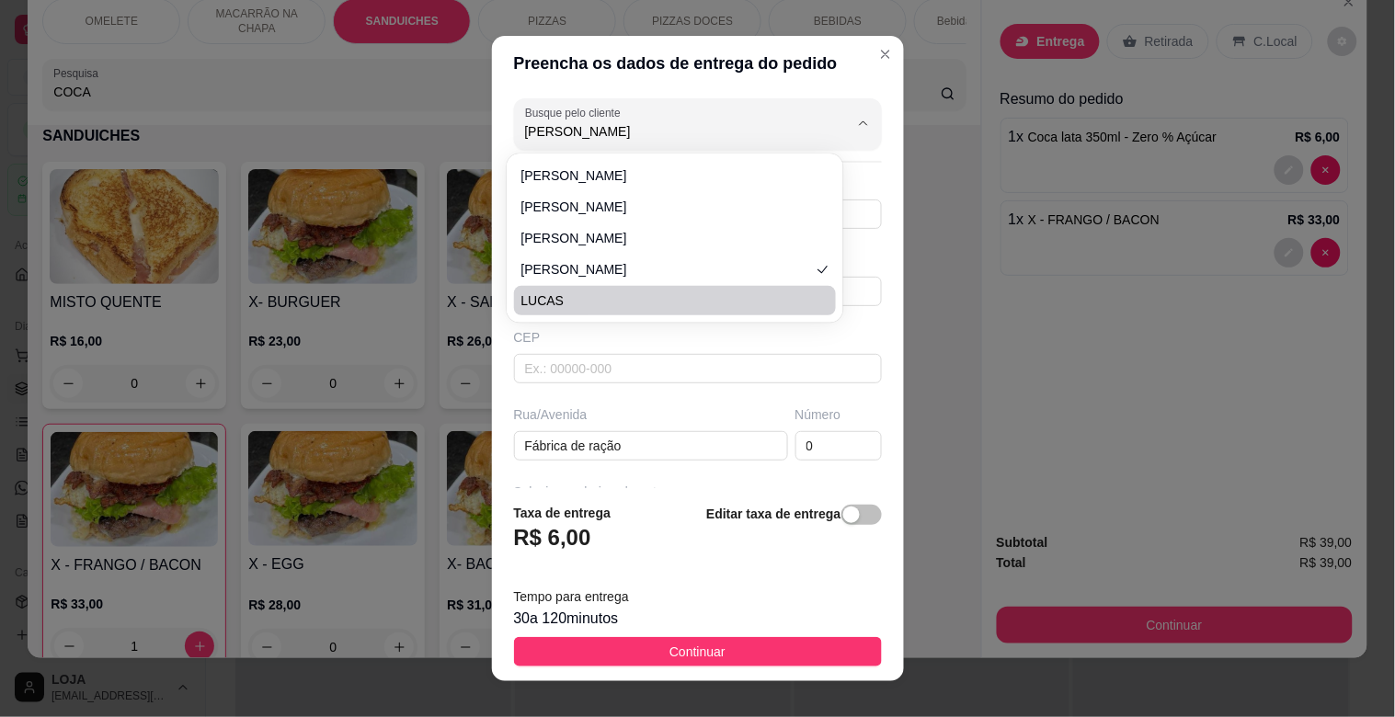
type input "315"
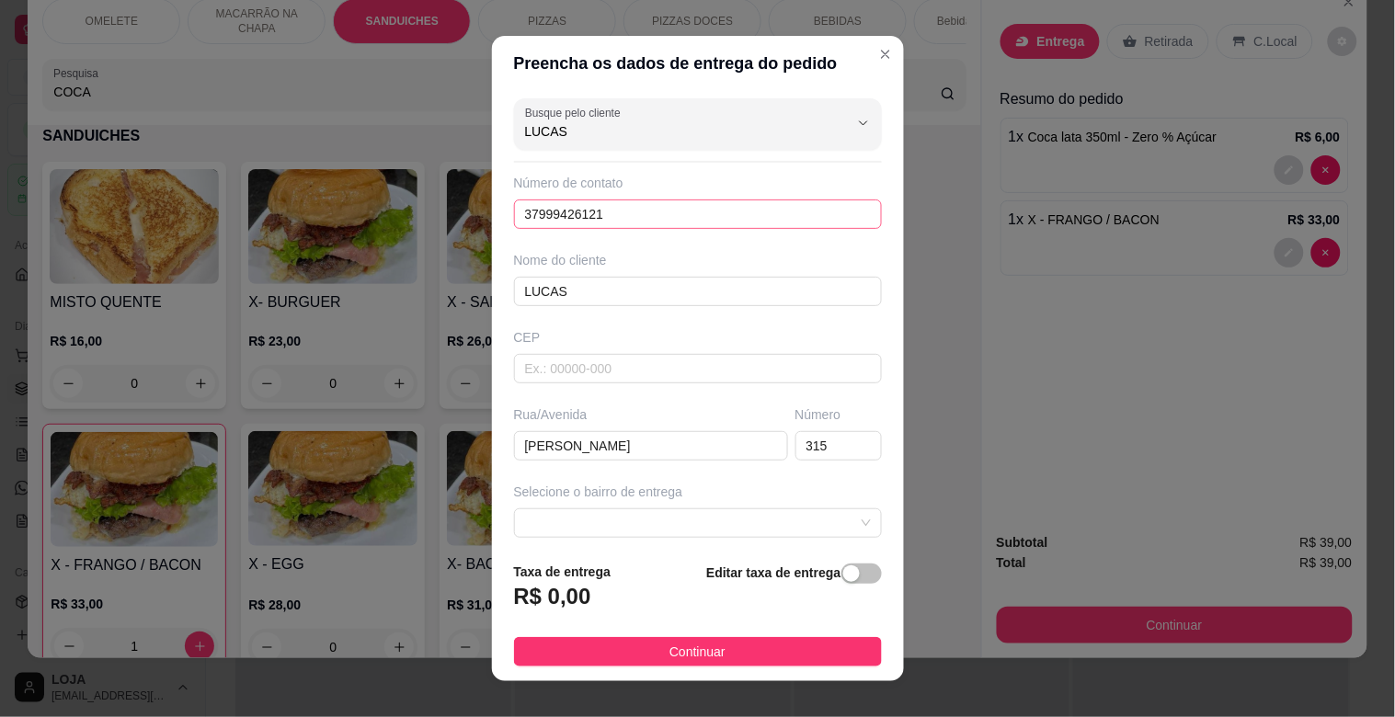
type input "LUCAS"
click at [642, 216] on input "37999426121" at bounding box center [698, 214] width 368 height 29
type input "3"
click at [856, 121] on icon "Show suggestions" at bounding box center [863, 123] width 15 height 15
click at [830, 120] on icon "Show suggestions" at bounding box center [837, 123] width 15 height 15
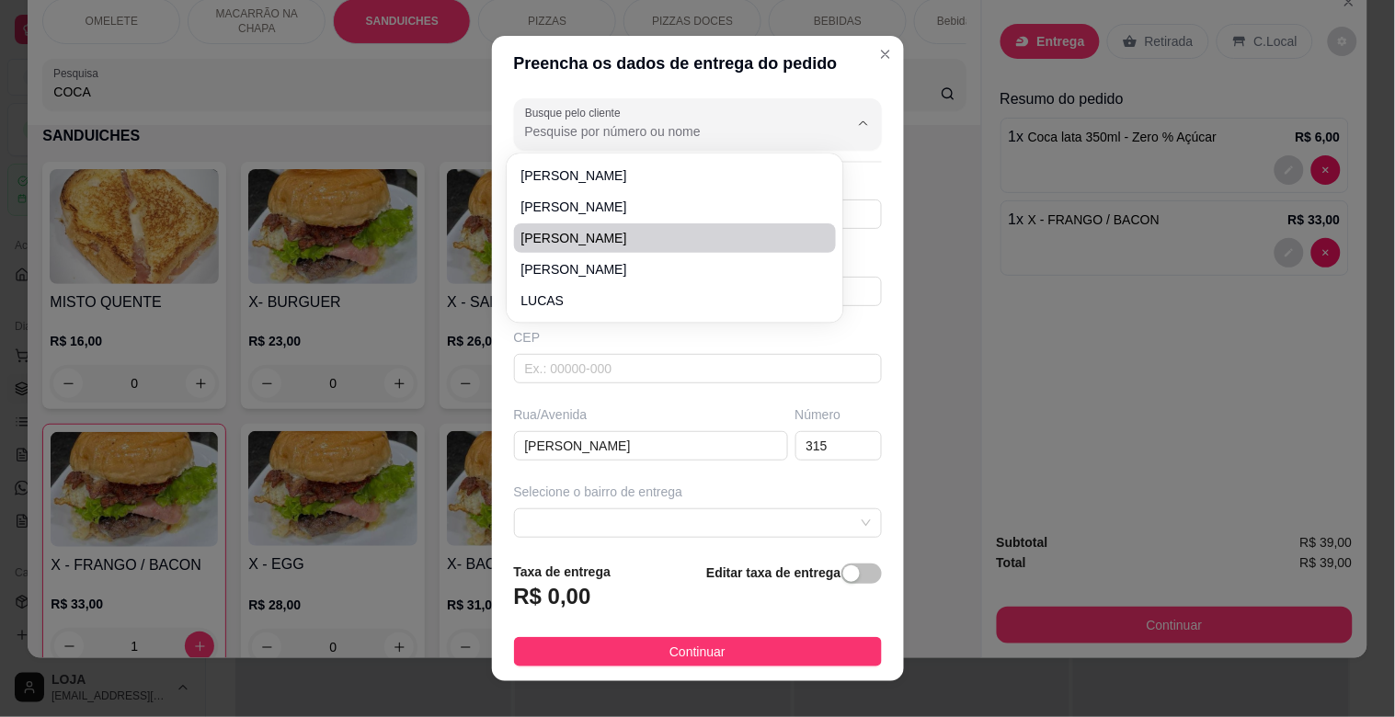
click at [953, 264] on div "Preencha os dados de entrega do pedido Busque pelo cliente Número de contato No…" at bounding box center [697, 358] width 1395 height 717
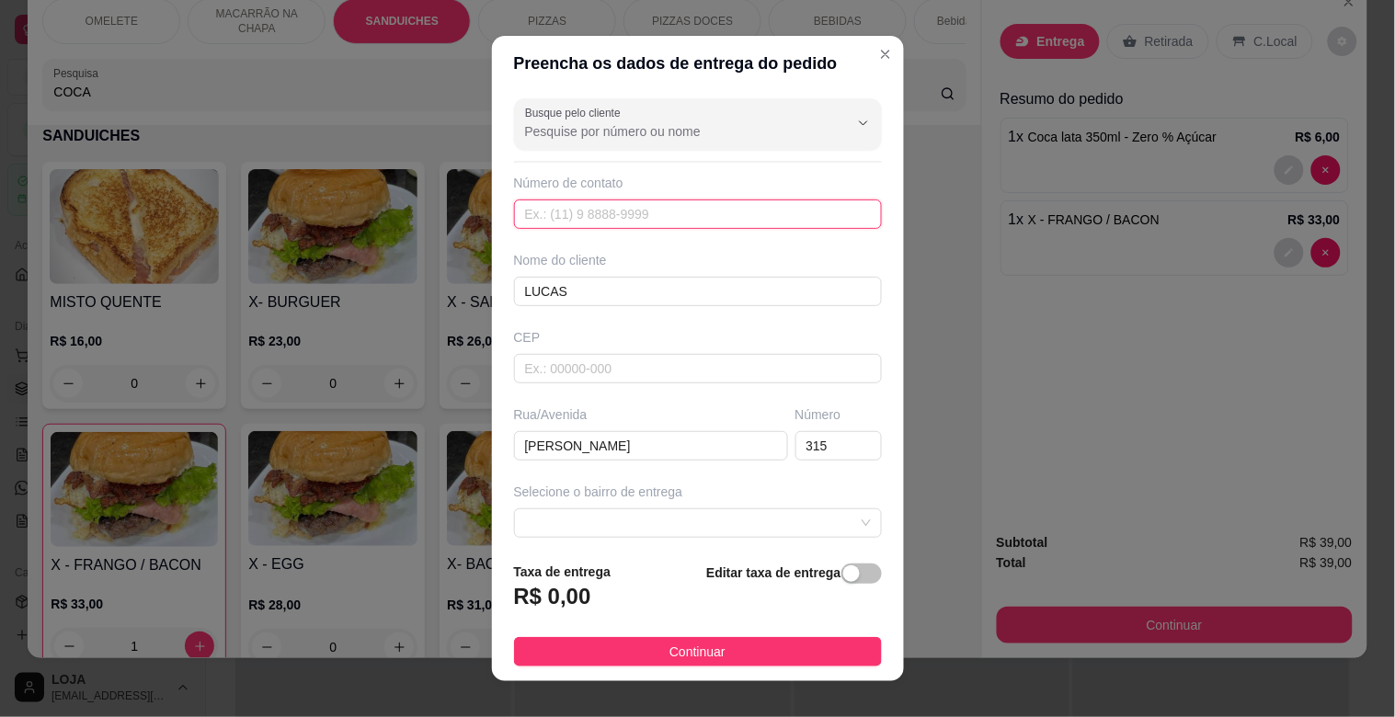
click at [534, 212] on input "text" at bounding box center [698, 214] width 368 height 29
type input "[PHONE_NUMBER]"
click at [584, 300] on input "LUCAS" at bounding box center [698, 291] width 368 height 29
type input "[PERSON_NAME]"
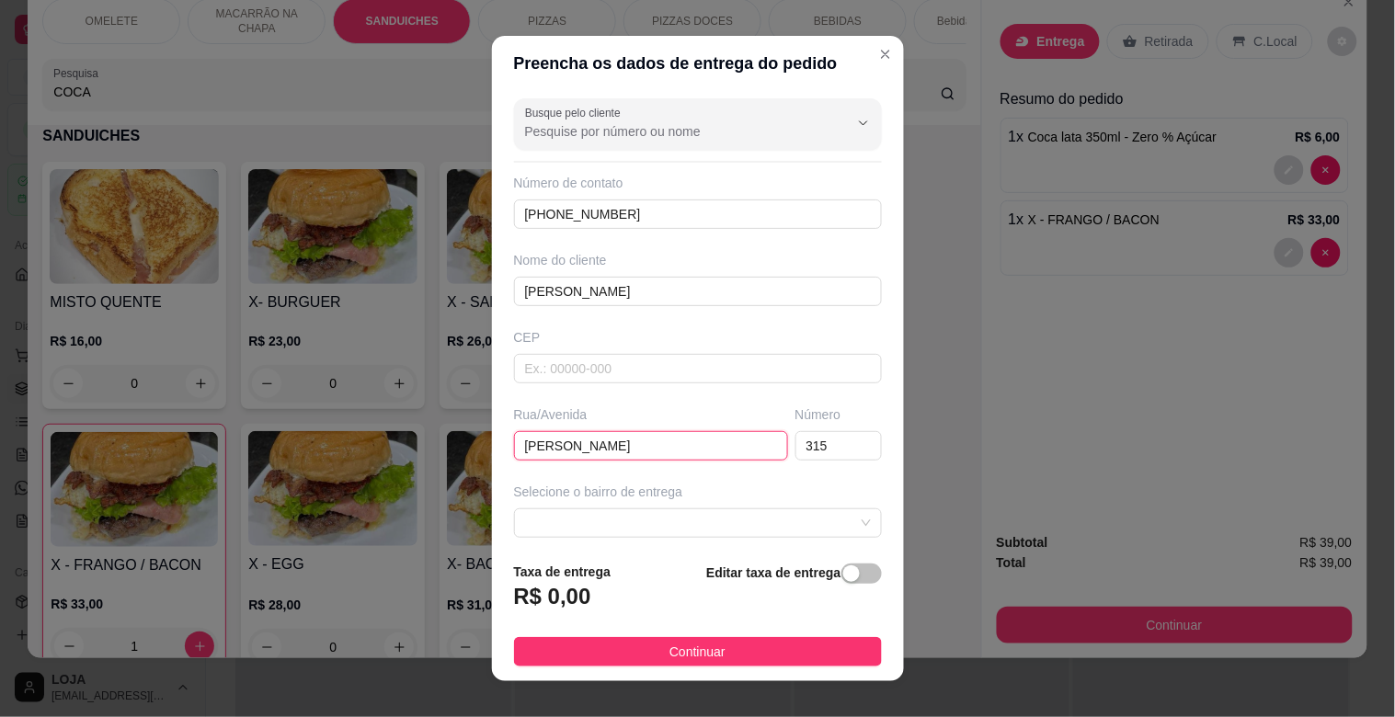
drag, startPoint x: 732, startPoint y: 448, endPoint x: 494, endPoint y: 464, distance: 238.7
click at [498, 463] on div "Busque pelo cliente Número de contato [PHONE_NUMBER] Nome do cliente [PERSON_NA…" at bounding box center [698, 319] width 412 height 456
type input "RUA [PERSON_NAME]"
drag, startPoint x: 821, startPoint y: 442, endPoint x: 749, endPoint y: 447, distance: 72.8
click at [749, 447] on div "Rua/[STREET_ADDRESS]" at bounding box center [697, 433] width 375 height 55
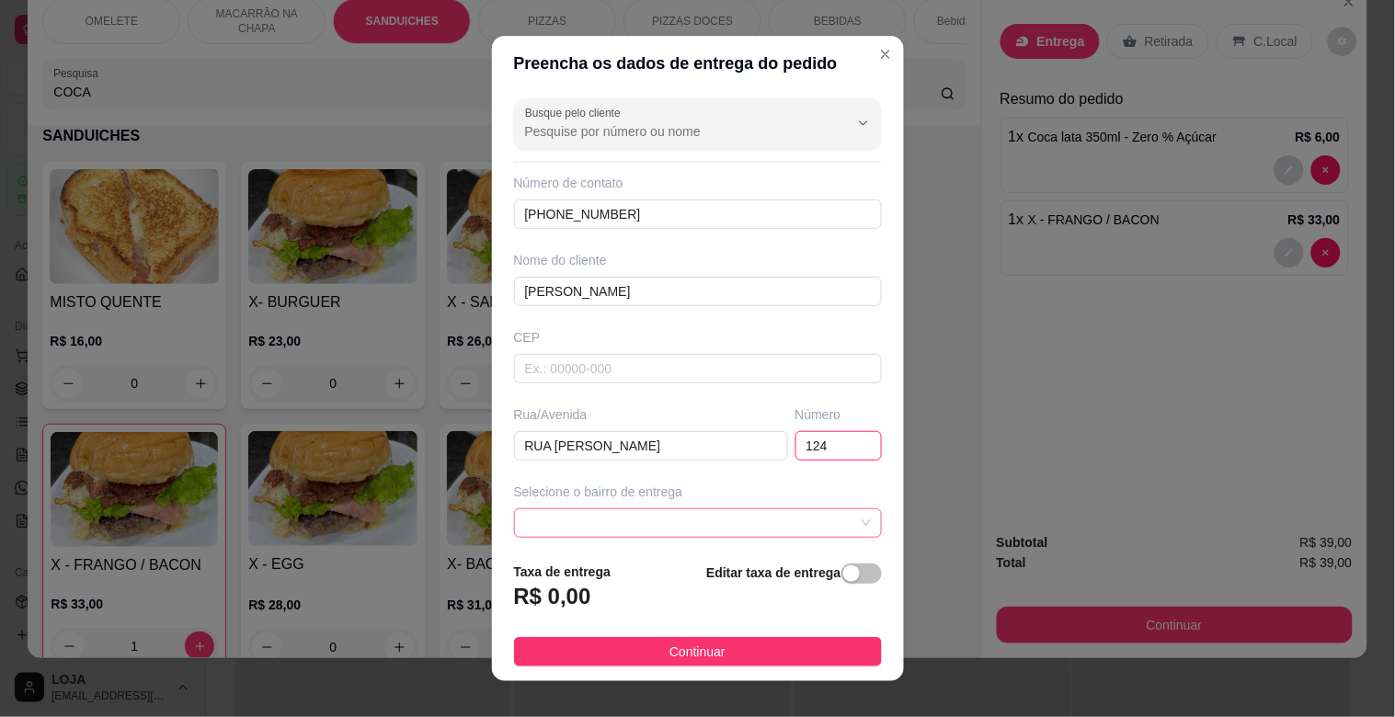
click at [833, 519] on div at bounding box center [698, 523] width 368 height 29
type input "124"
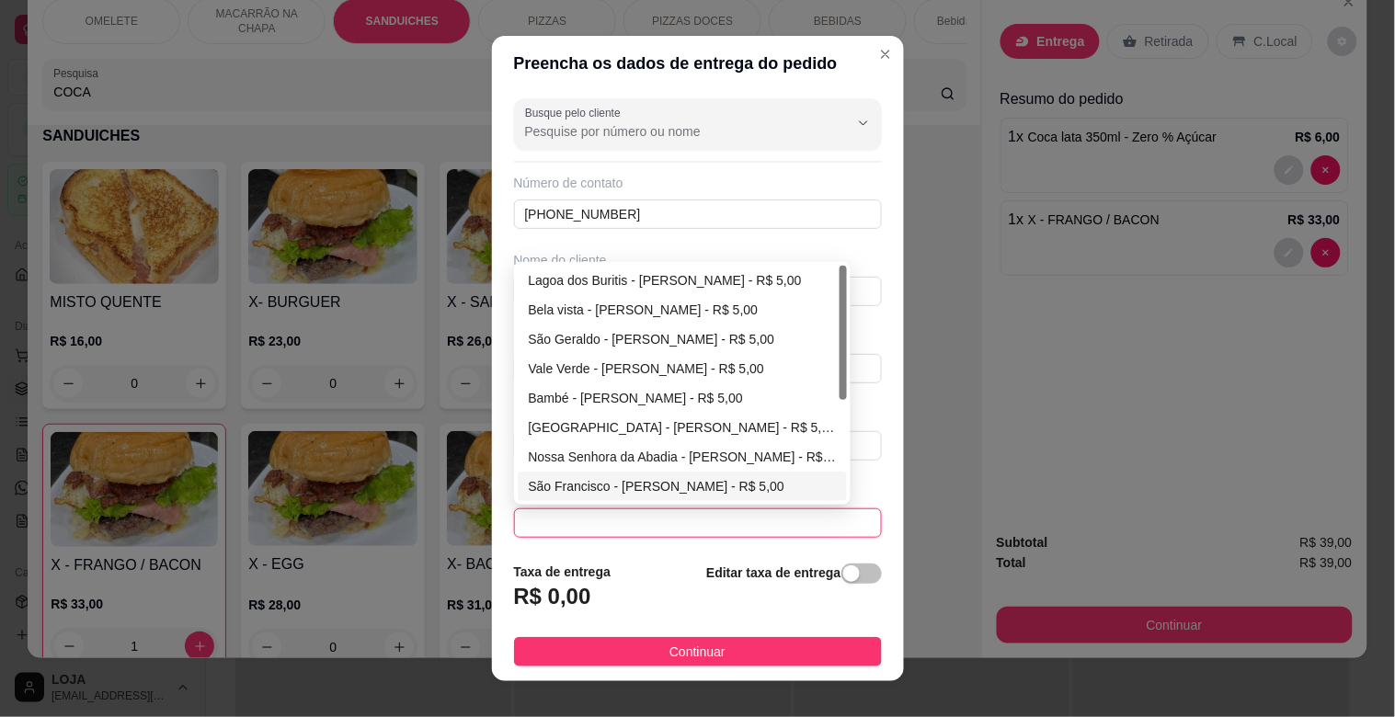
click at [647, 487] on div "São Francisco - [PERSON_NAME] - R$ 5,00" at bounding box center [683, 486] width 308 height 20
type input "[PERSON_NAME]"
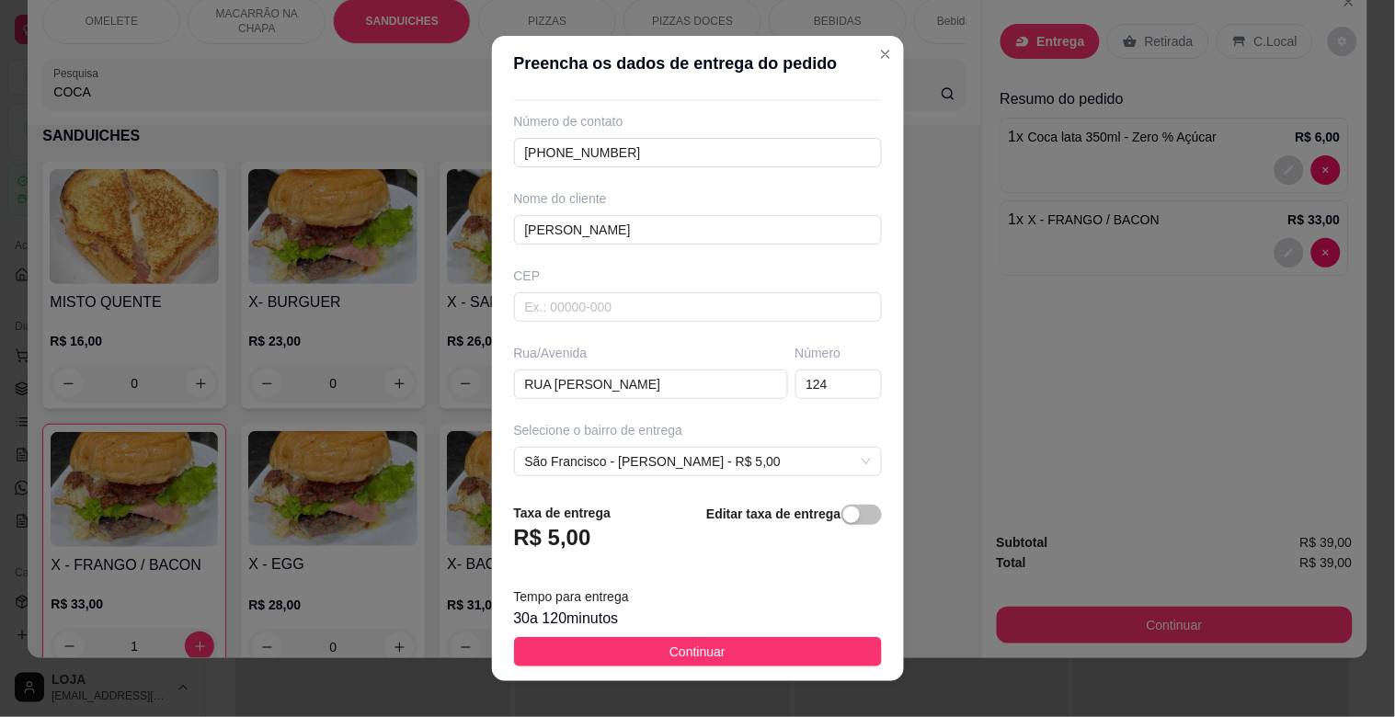
scroll to position [81, 0]
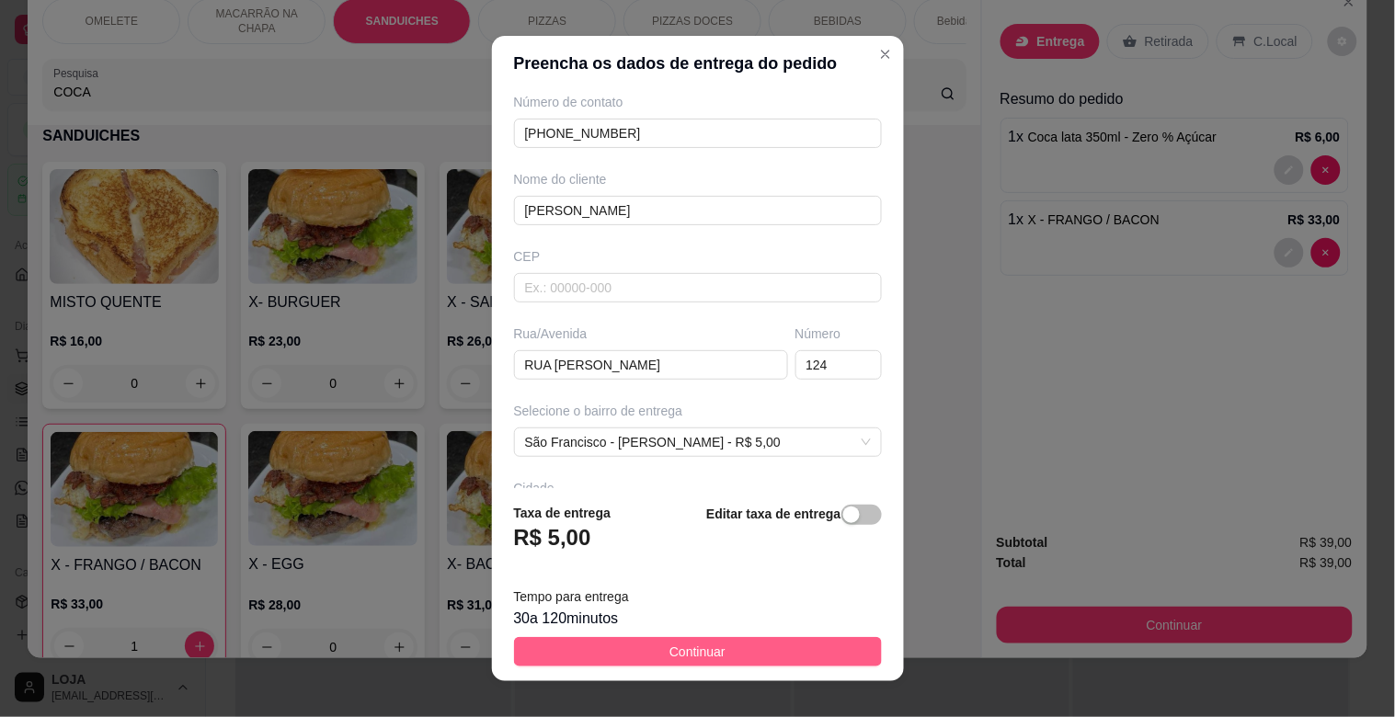
click at [731, 651] on button "Continuar" at bounding box center [698, 651] width 368 height 29
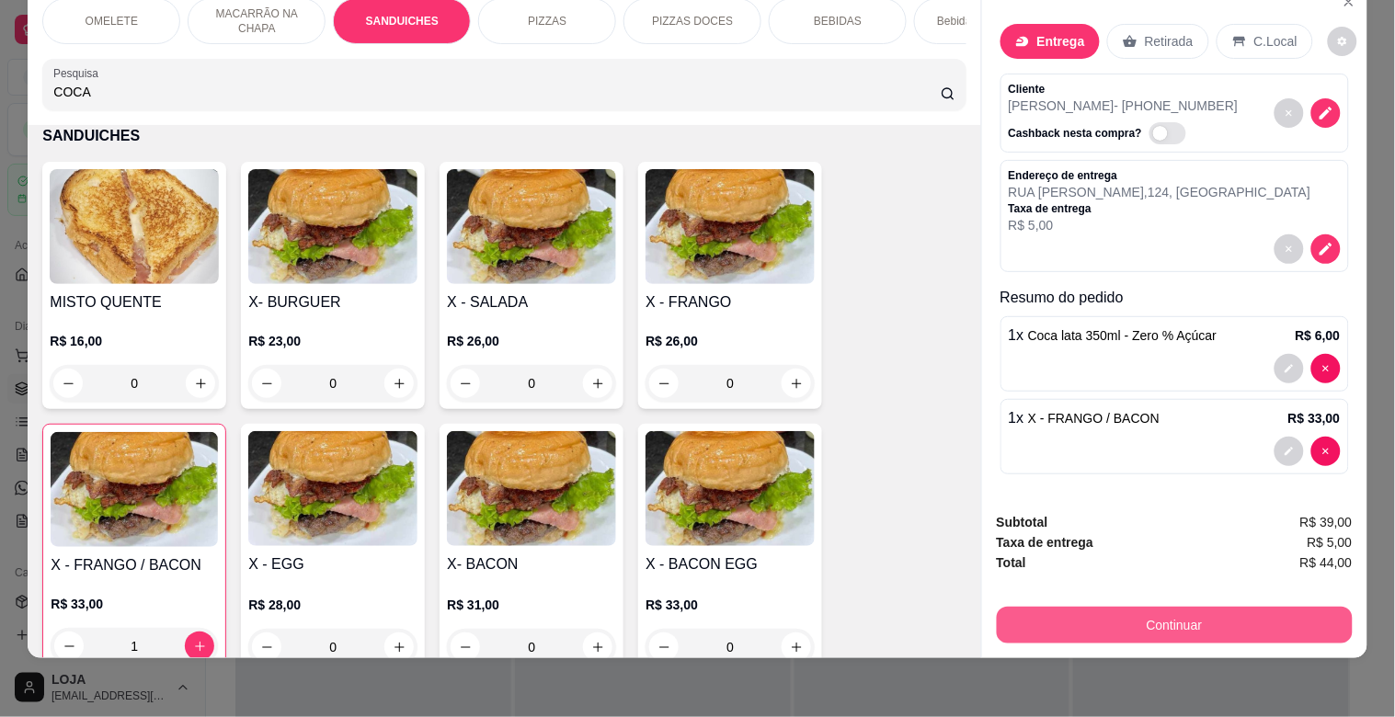
click at [1133, 613] on button "Continuar" at bounding box center [1175, 625] width 356 height 37
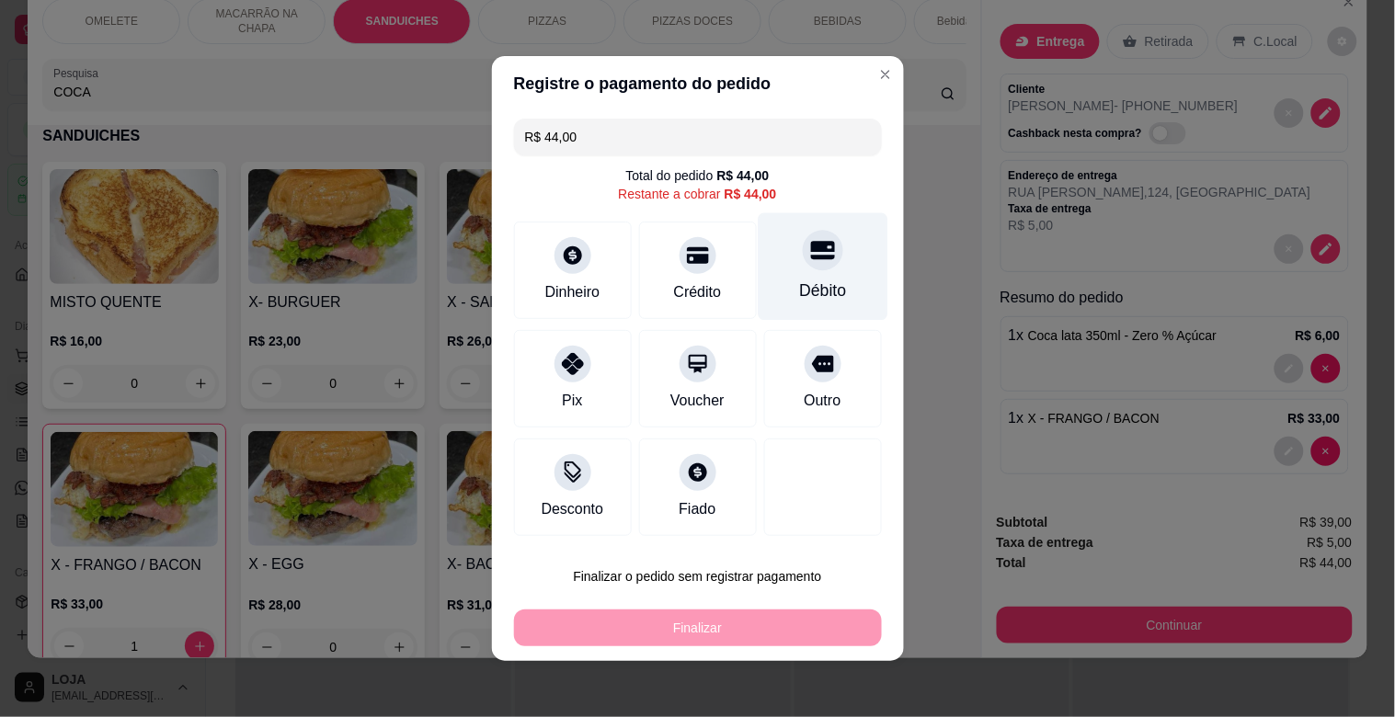
click at [810, 254] on icon at bounding box center [822, 250] width 24 height 24
type input "R$ 0,00"
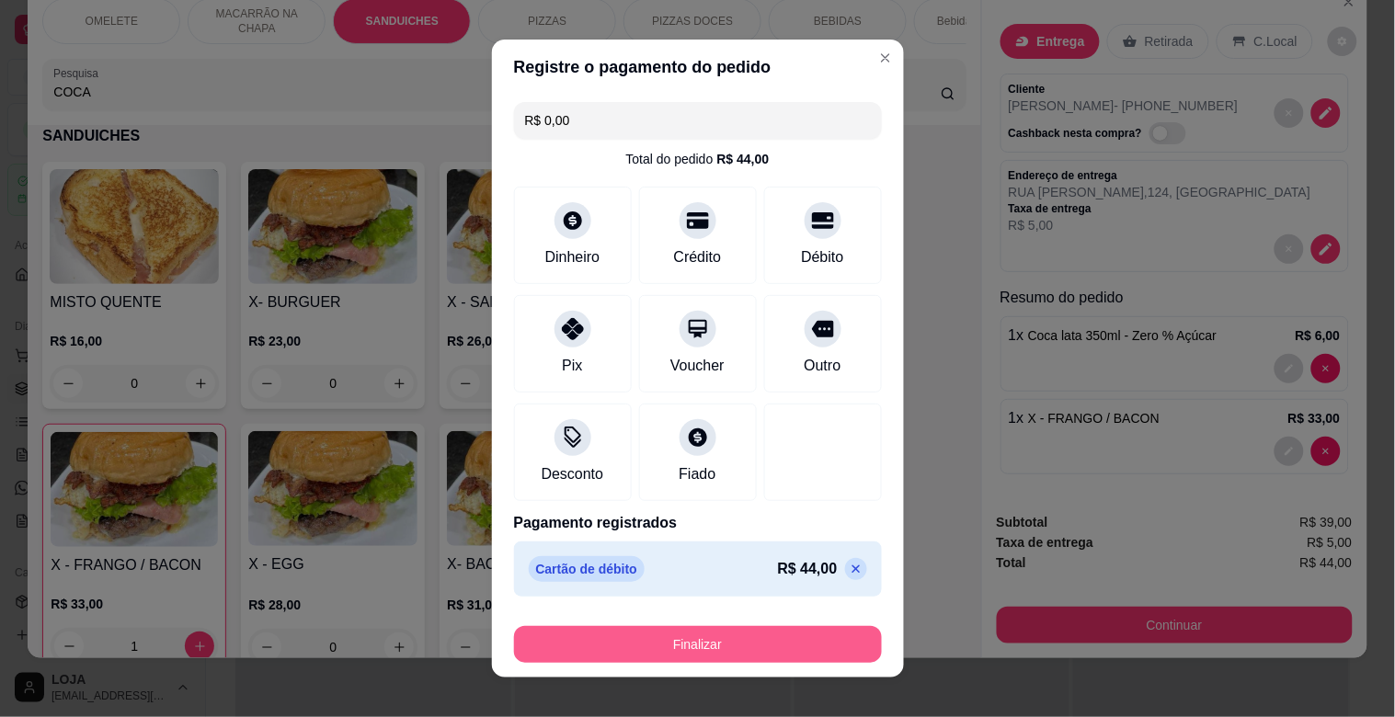
click at [713, 649] on button "Finalizar" at bounding box center [698, 644] width 368 height 37
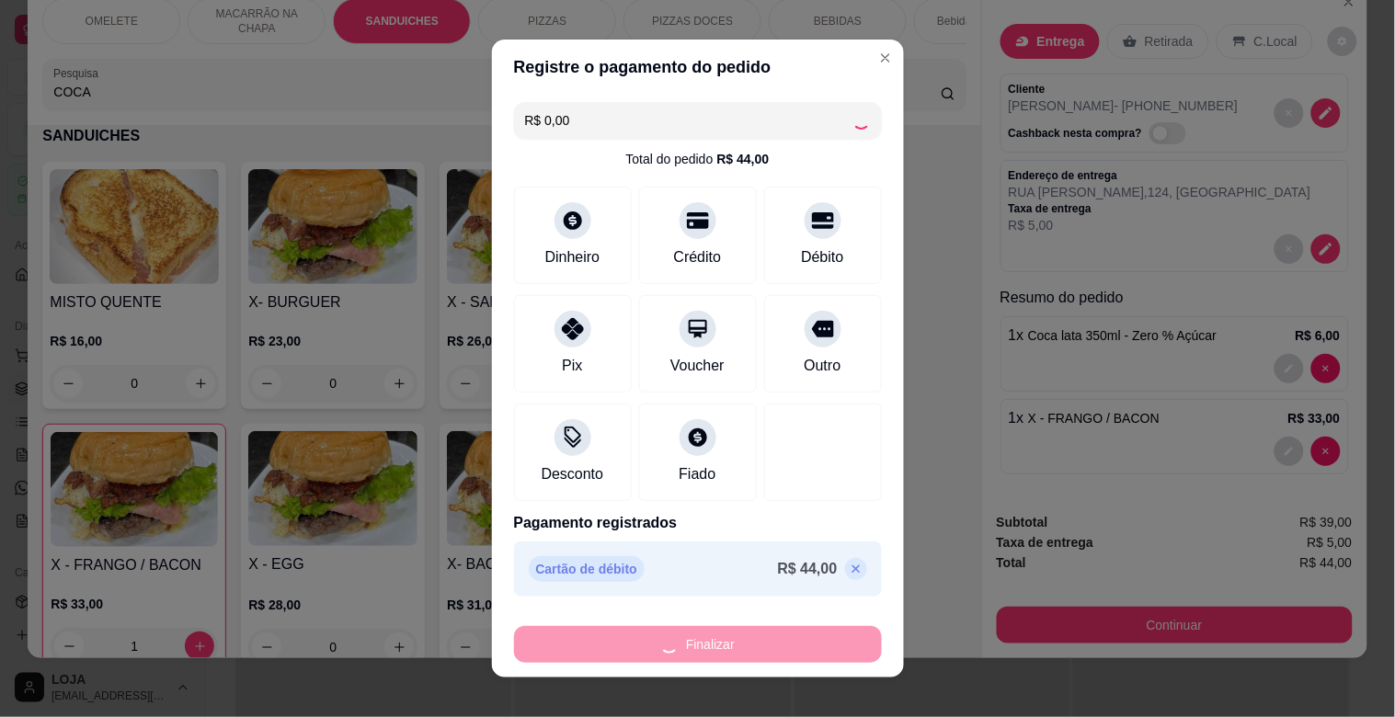
type input "0"
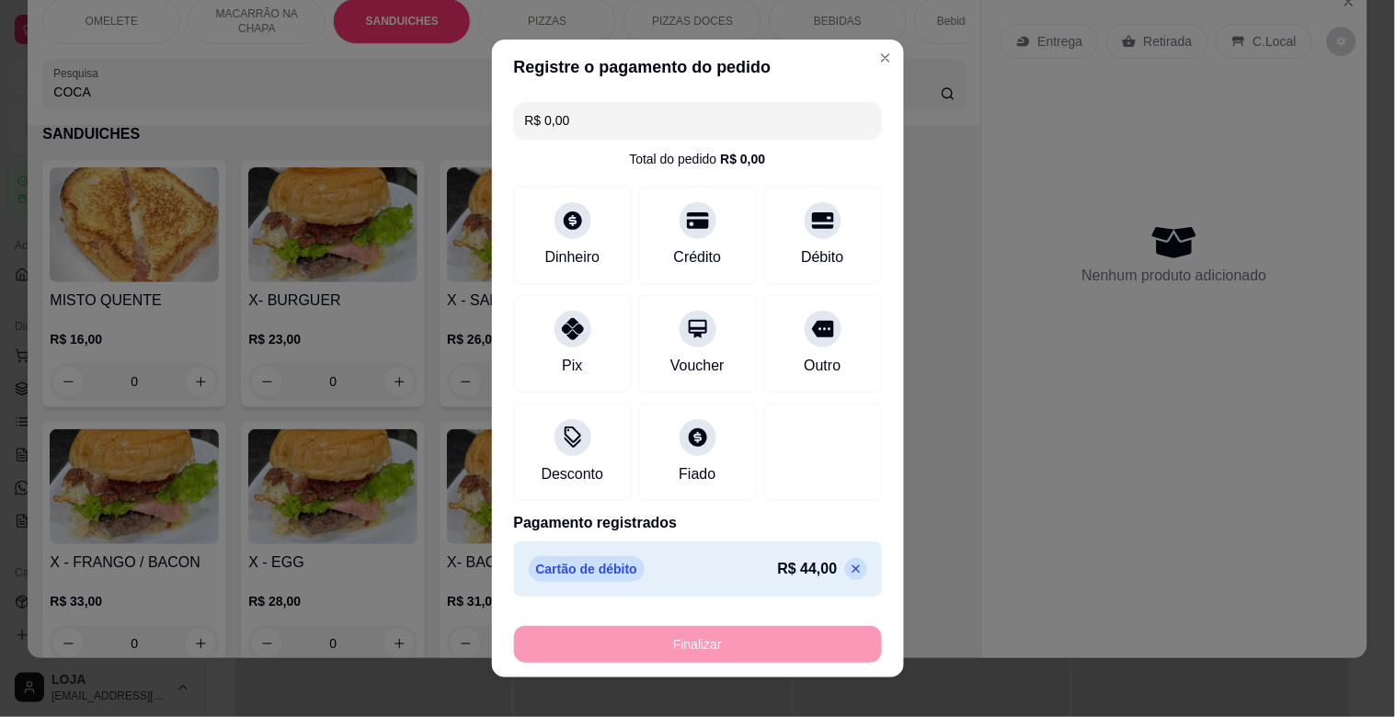
type input "-R$ 44,00"
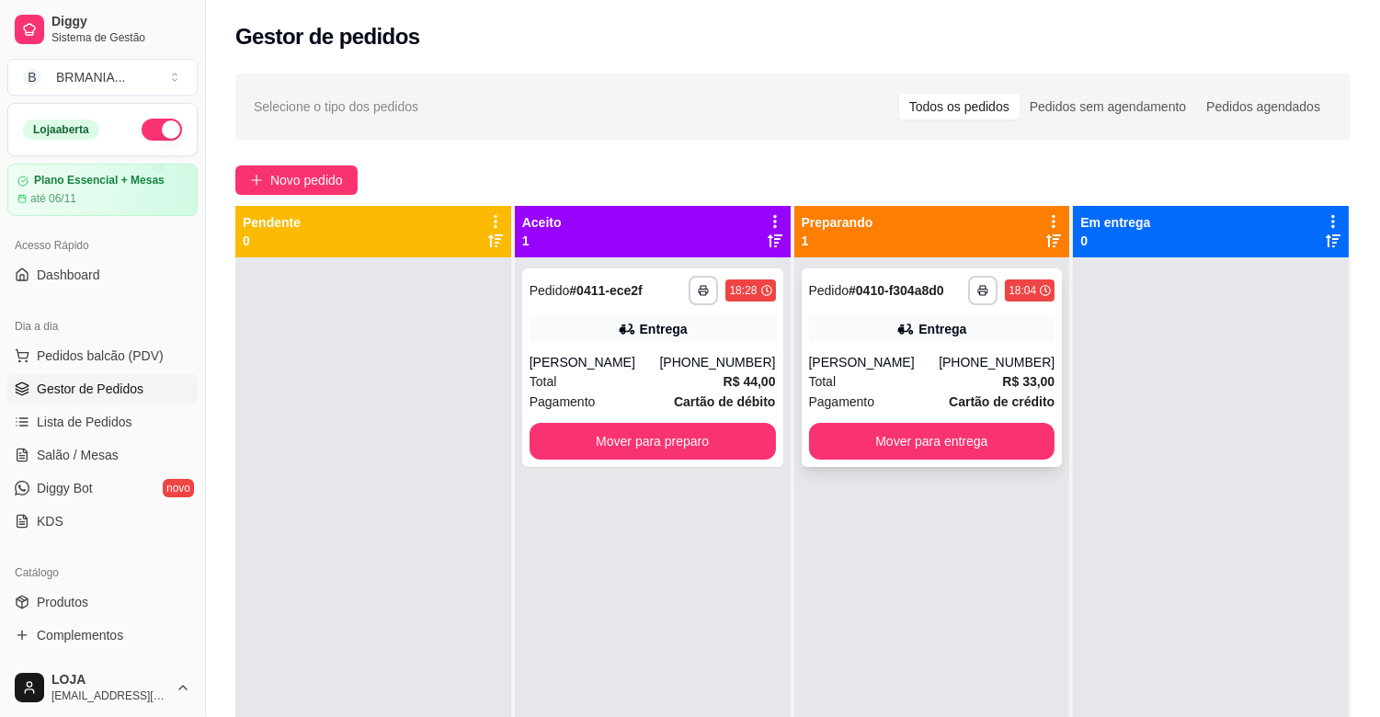
click at [947, 317] on div "Entrega" at bounding box center [932, 329] width 246 height 26
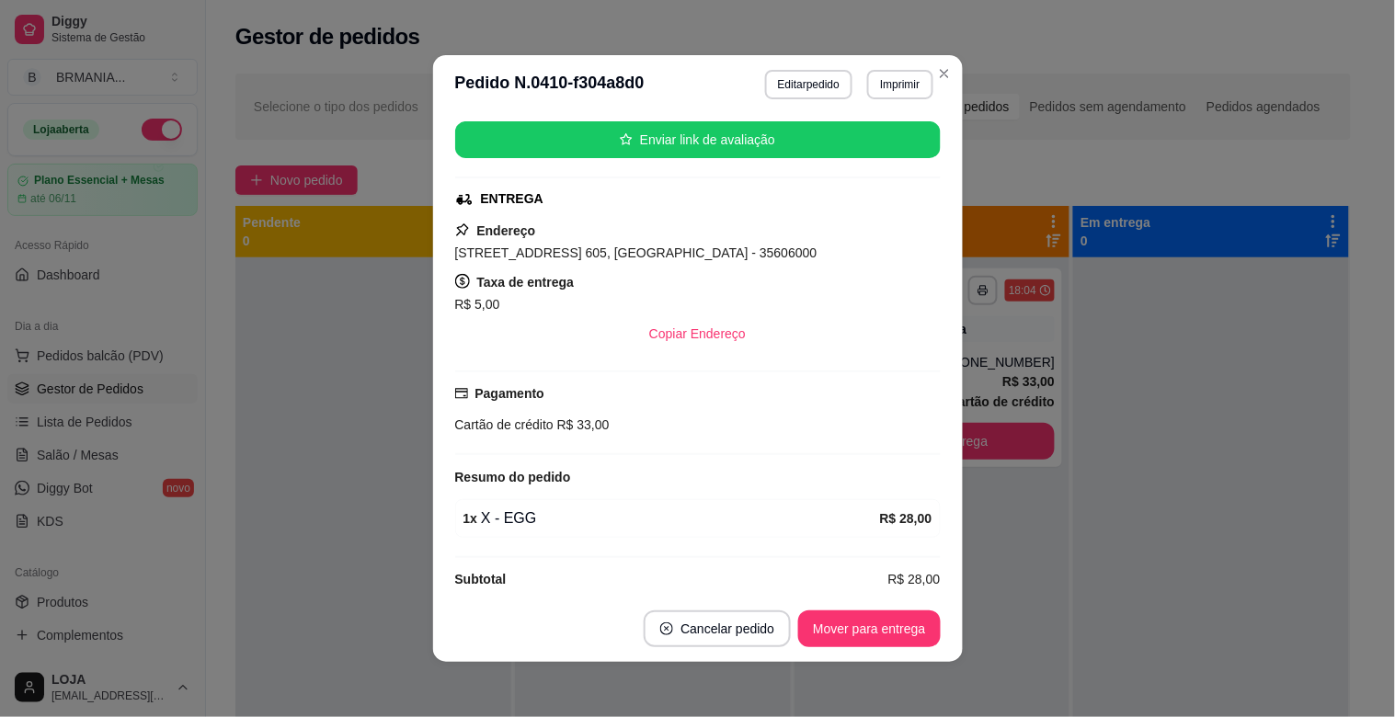
scroll to position [250, 0]
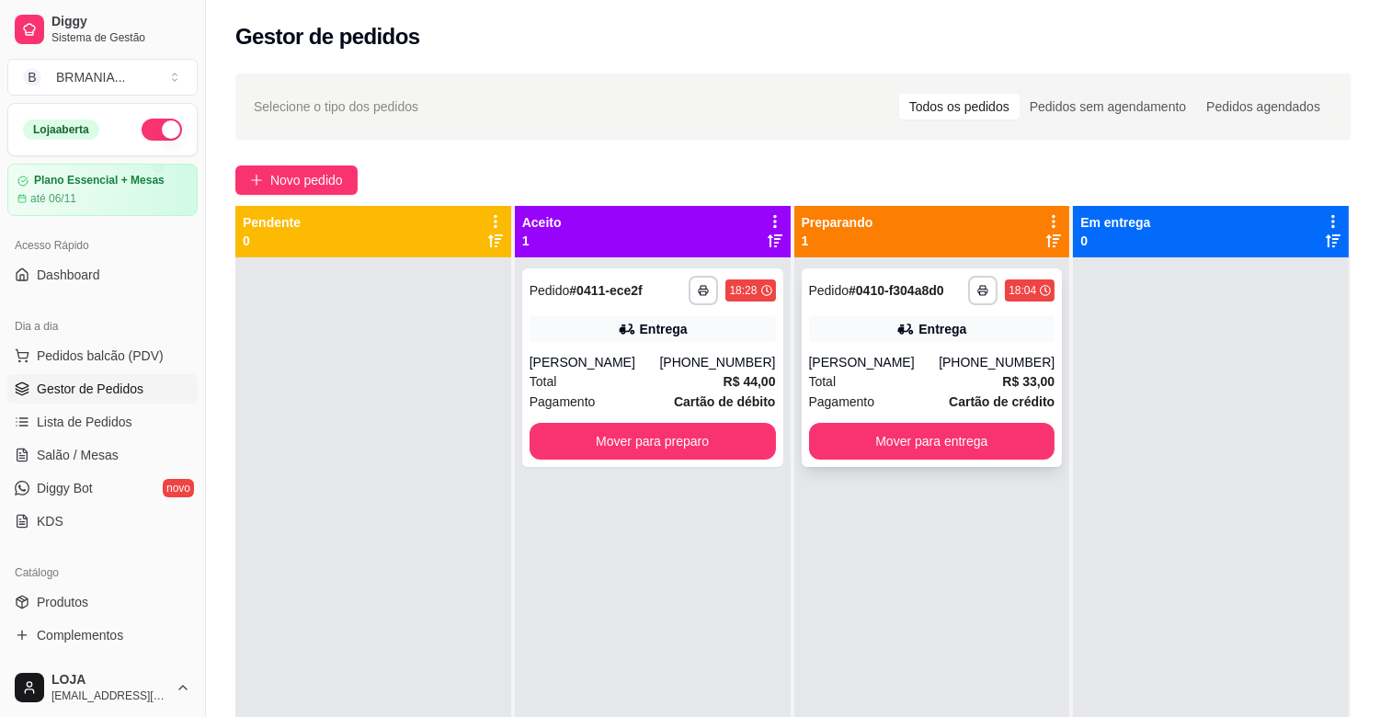
click at [951, 351] on div "**********" at bounding box center [932, 368] width 261 height 199
click at [979, 444] on button "Mover para entrega" at bounding box center [932, 442] width 239 height 36
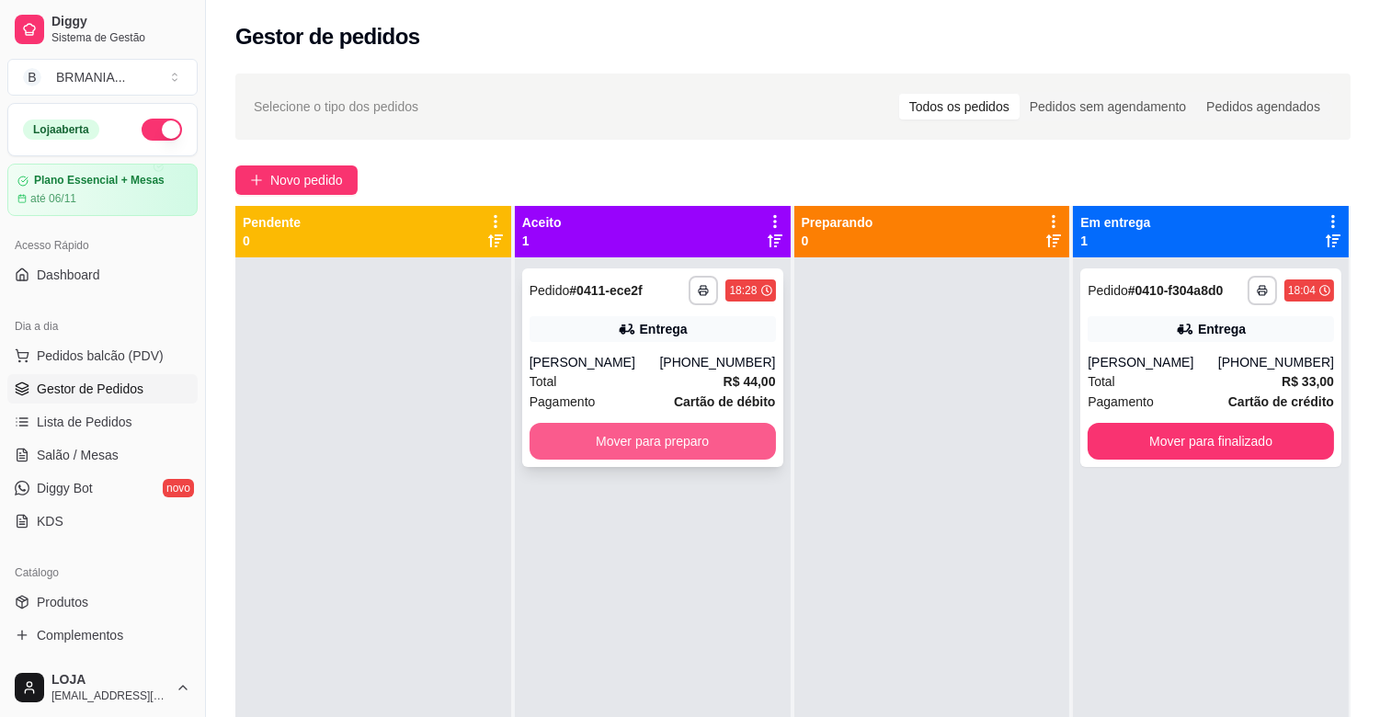
click at [701, 426] on button "Mover para preparo" at bounding box center [653, 441] width 246 height 37
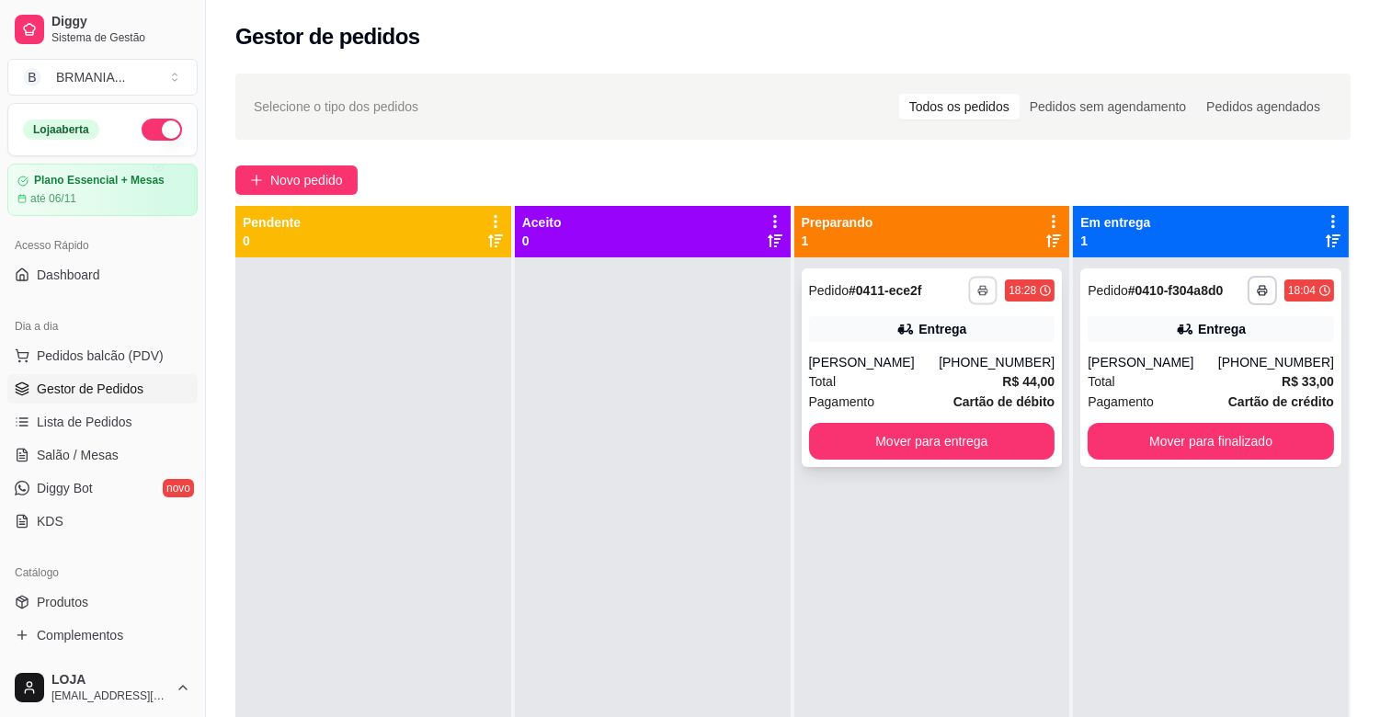
click at [980, 276] on button "button" at bounding box center [983, 290] width 29 height 29
click at [962, 356] on button "IMPRESSORA" at bounding box center [924, 354] width 129 height 29
click at [980, 294] on rect "button" at bounding box center [983, 294] width 6 height 4
click at [960, 351] on button "IMPRESSORA" at bounding box center [924, 354] width 129 height 29
click at [1208, 452] on button "Mover para finalizado" at bounding box center [1211, 442] width 239 height 36
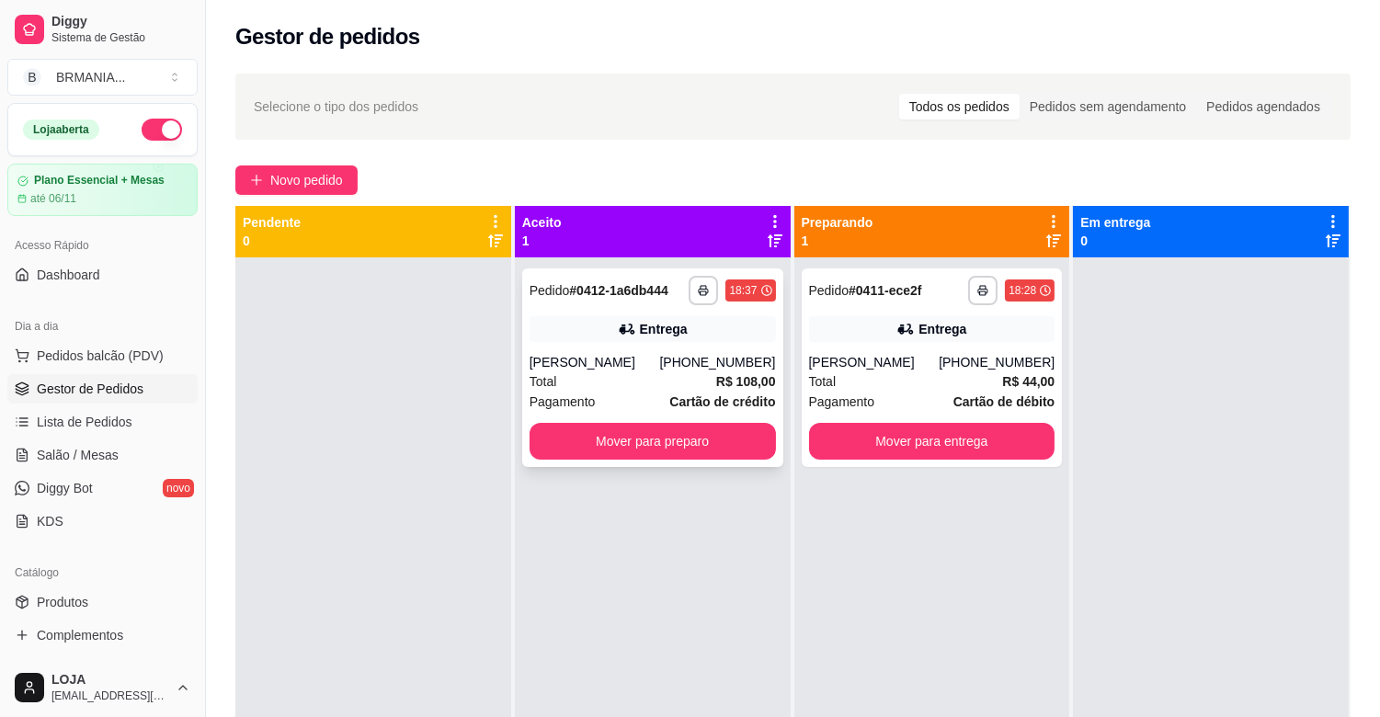
click at [647, 360] on div "[PERSON_NAME]" at bounding box center [595, 362] width 131 height 18
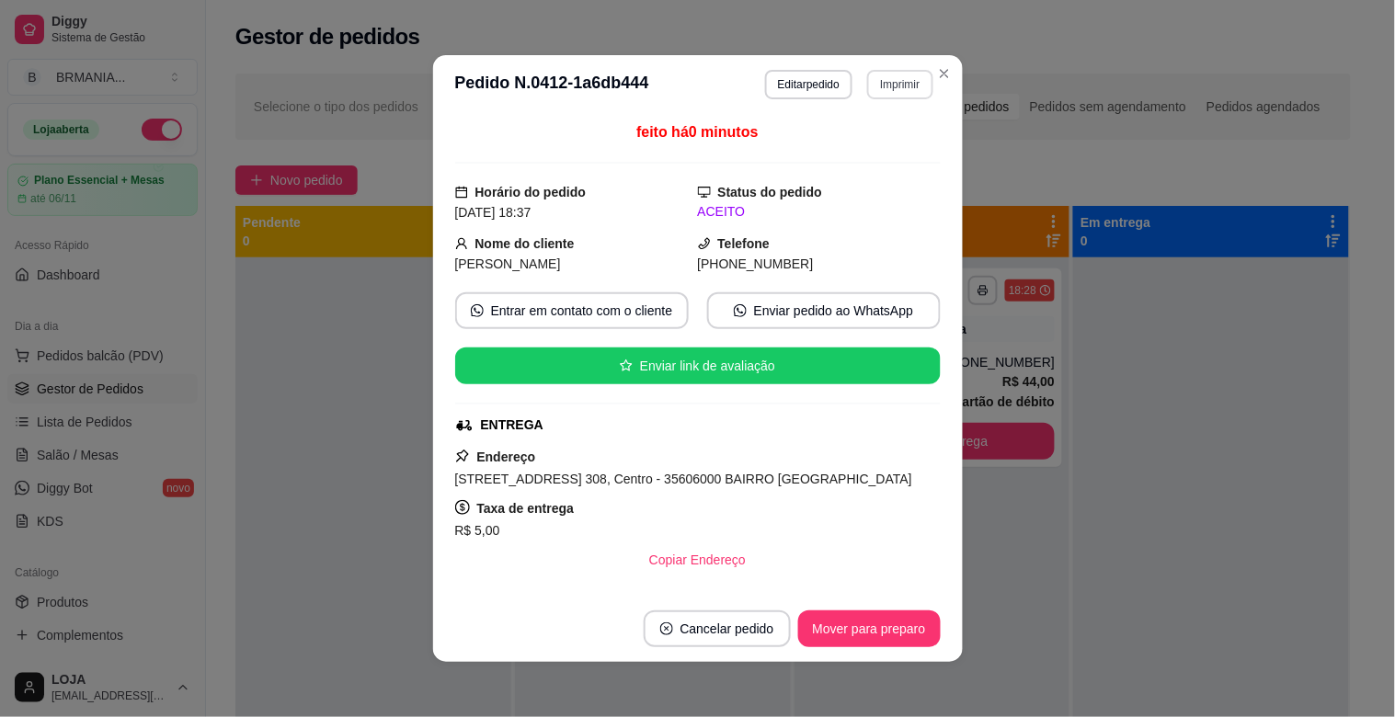
click at [892, 86] on button "Imprimir" at bounding box center [899, 84] width 65 height 29
click at [895, 149] on button "IMPRESSORA" at bounding box center [861, 149] width 133 height 29
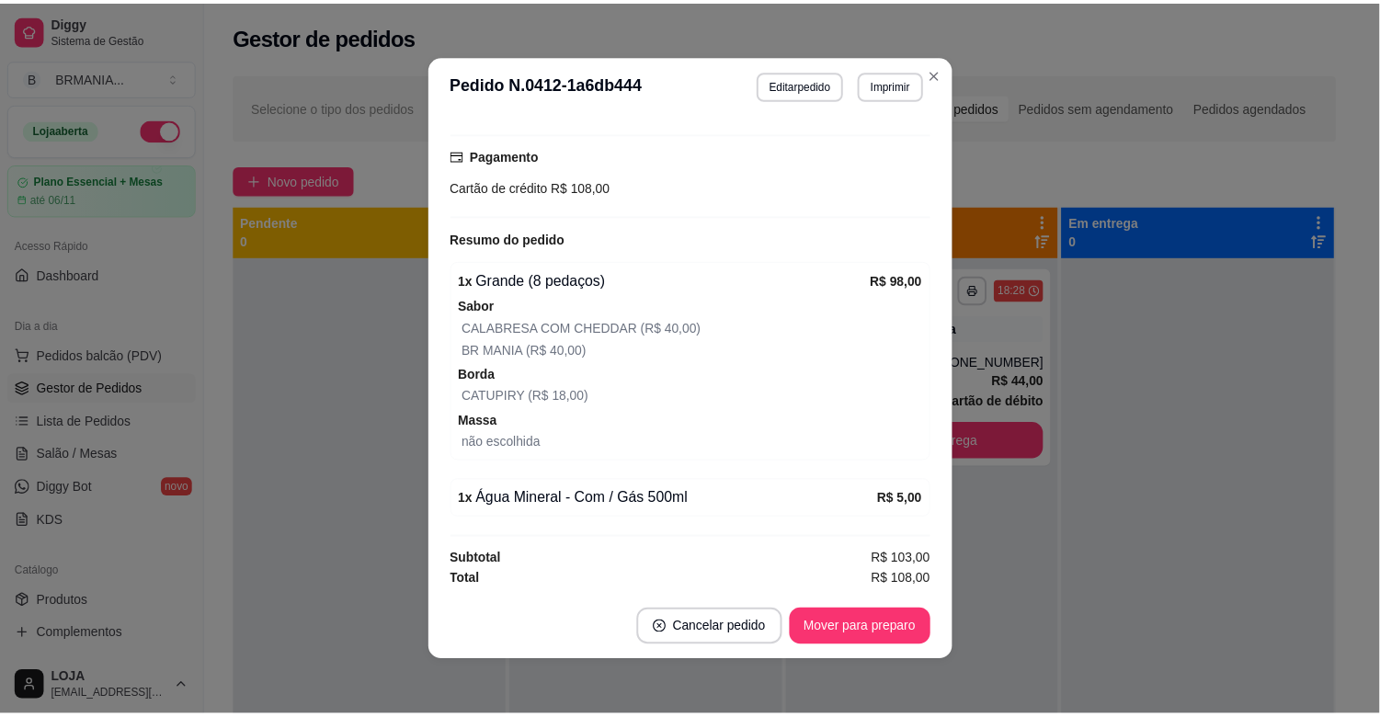
scroll to position [469, 0]
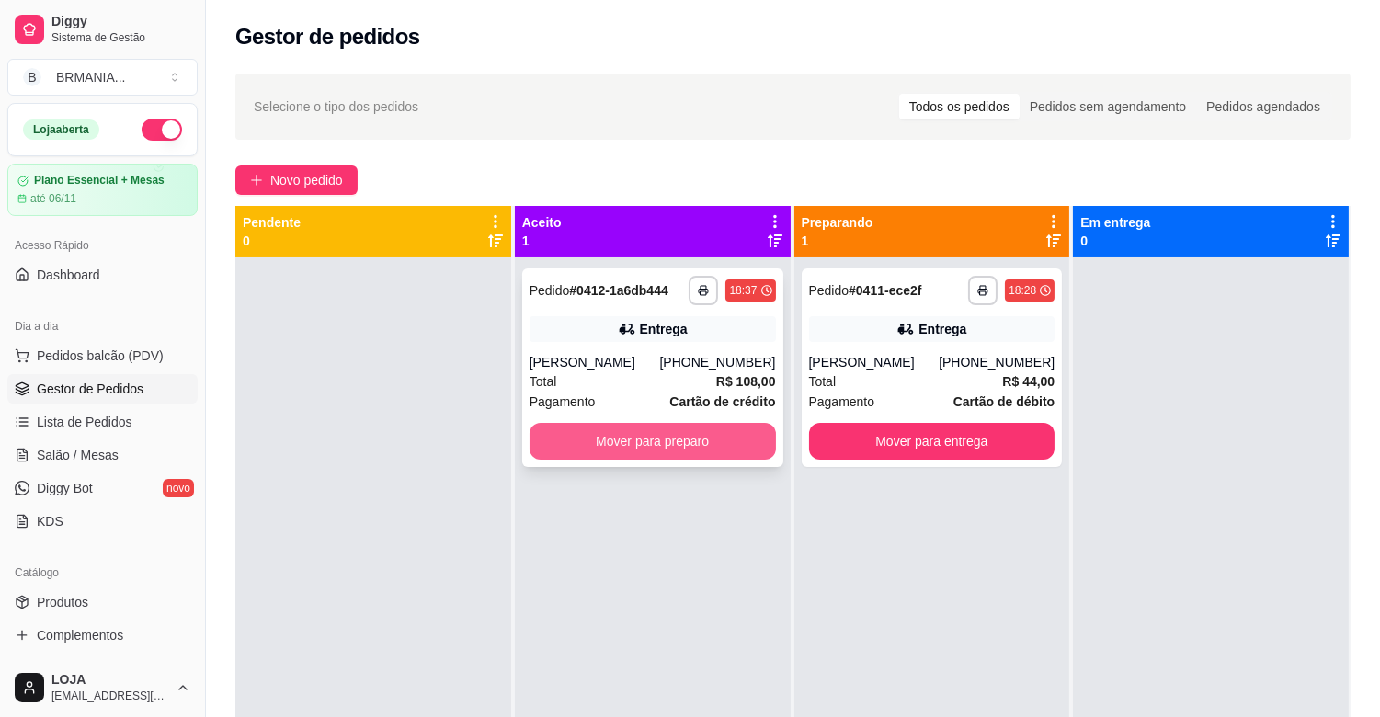
click at [645, 460] on button "Mover para preparo" at bounding box center [653, 441] width 246 height 37
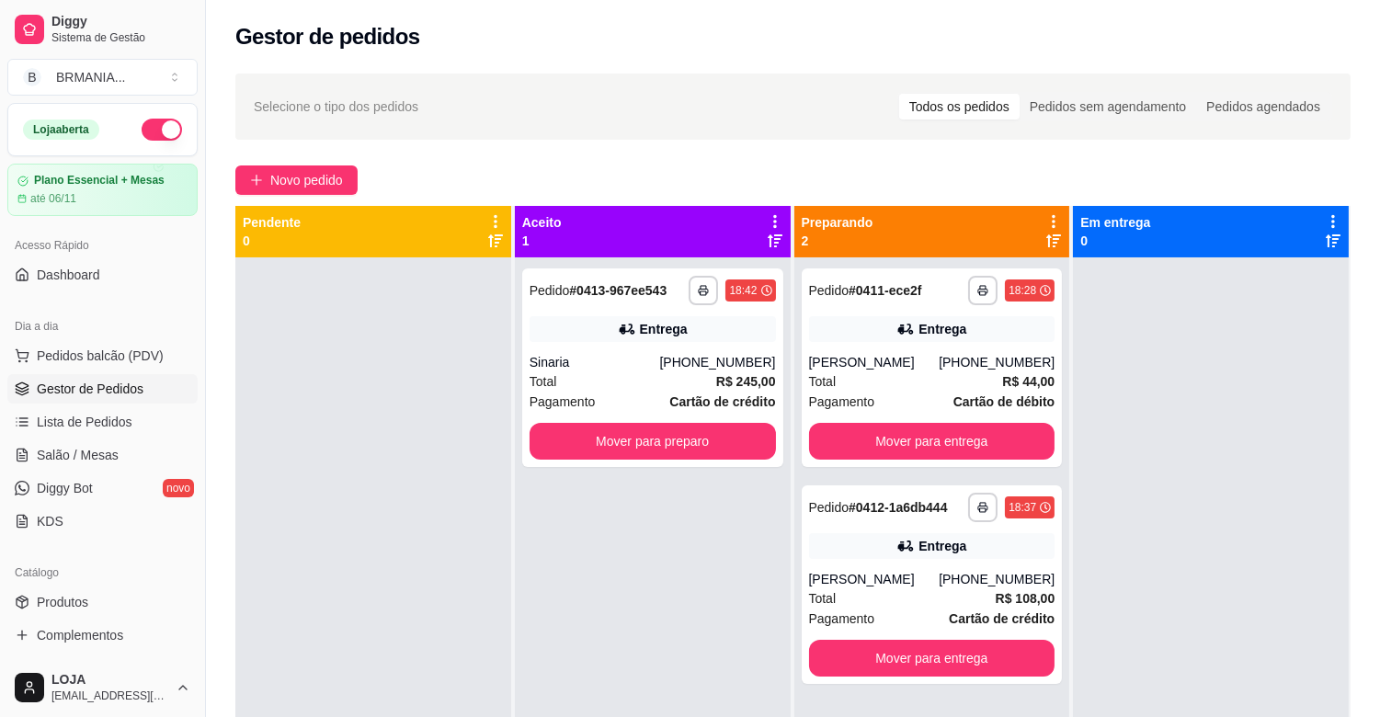
click at [235, 483] on div at bounding box center [373, 616] width 276 height 717
click at [198, 308] on button "Toggle Sidebar" at bounding box center [205, 358] width 15 height 717
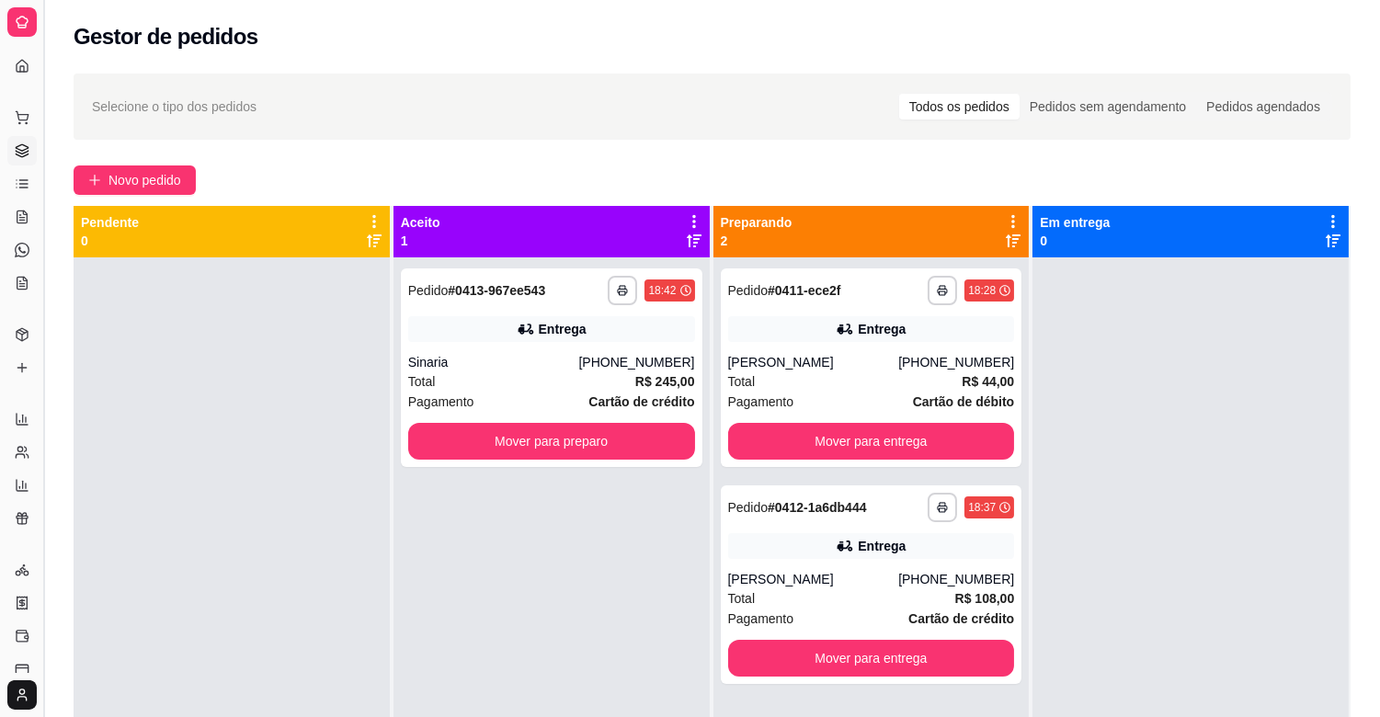
click at [40, 298] on button "Toggle Sidebar" at bounding box center [43, 358] width 15 height 717
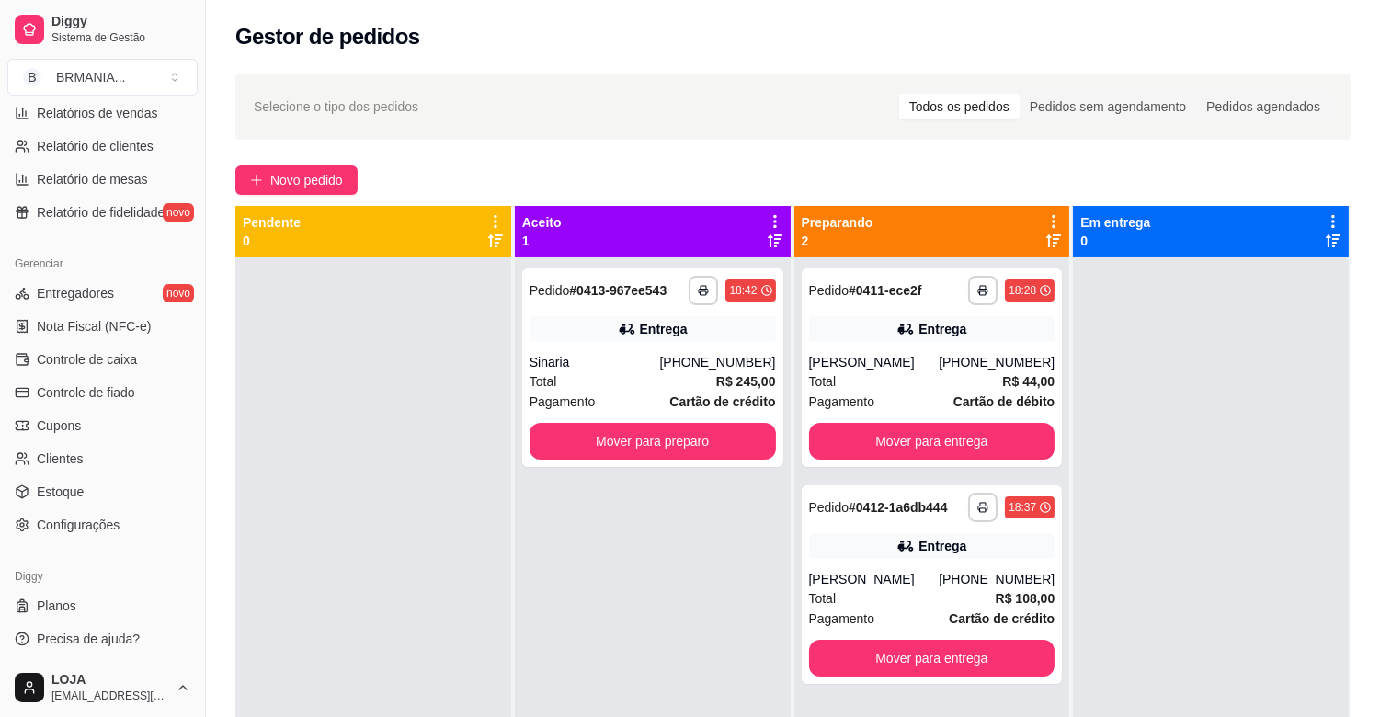
scroll to position [605, 0]
click at [67, 526] on span "Configurações" at bounding box center [78, 523] width 83 height 18
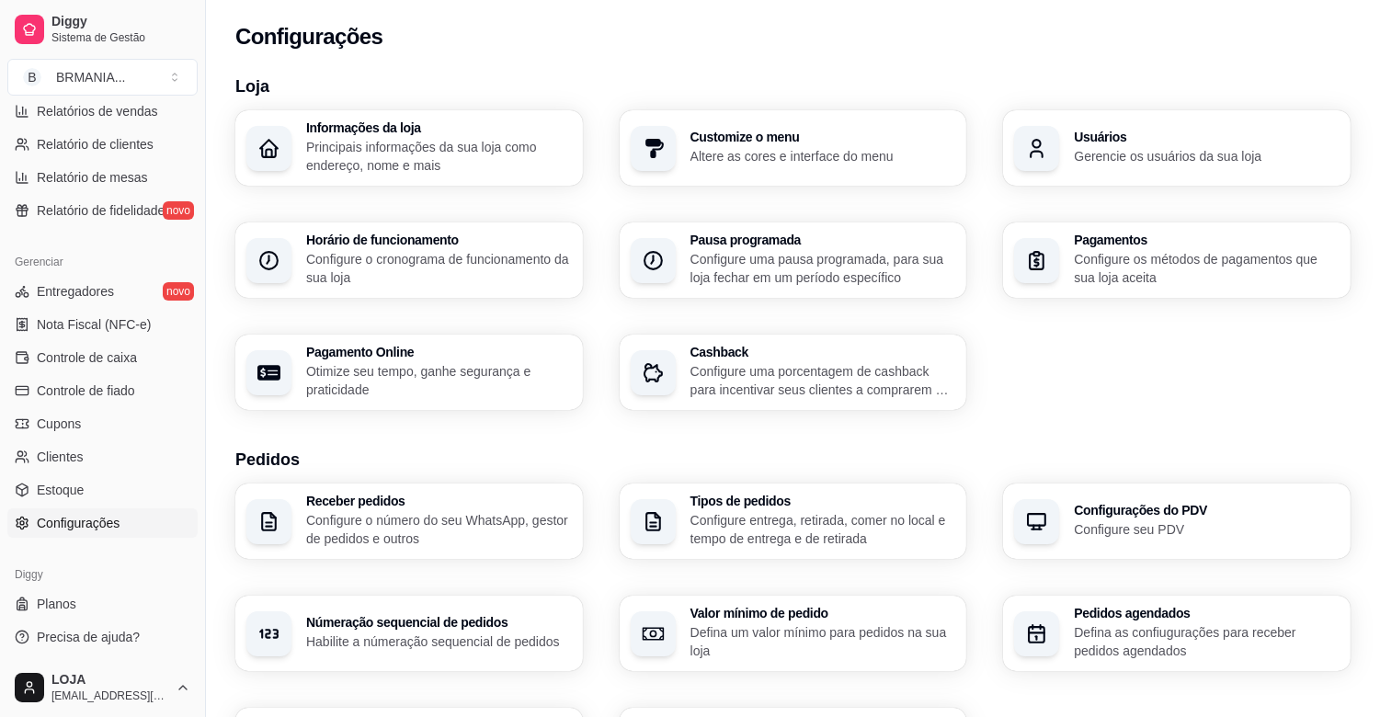
click at [486, 519] on p "Configure o número do seu WhatsApp, gestor de pedidos e outros" at bounding box center [439, 529] width 266 height 37
drag, startPoint x: 199, startPoint y: 553, endPoint x: 208, endPoint y: 396, distance: 156.6
click at [208, 396] on button "Toggle Sidebar" at bounding box center [205, 358] width 15 height 717
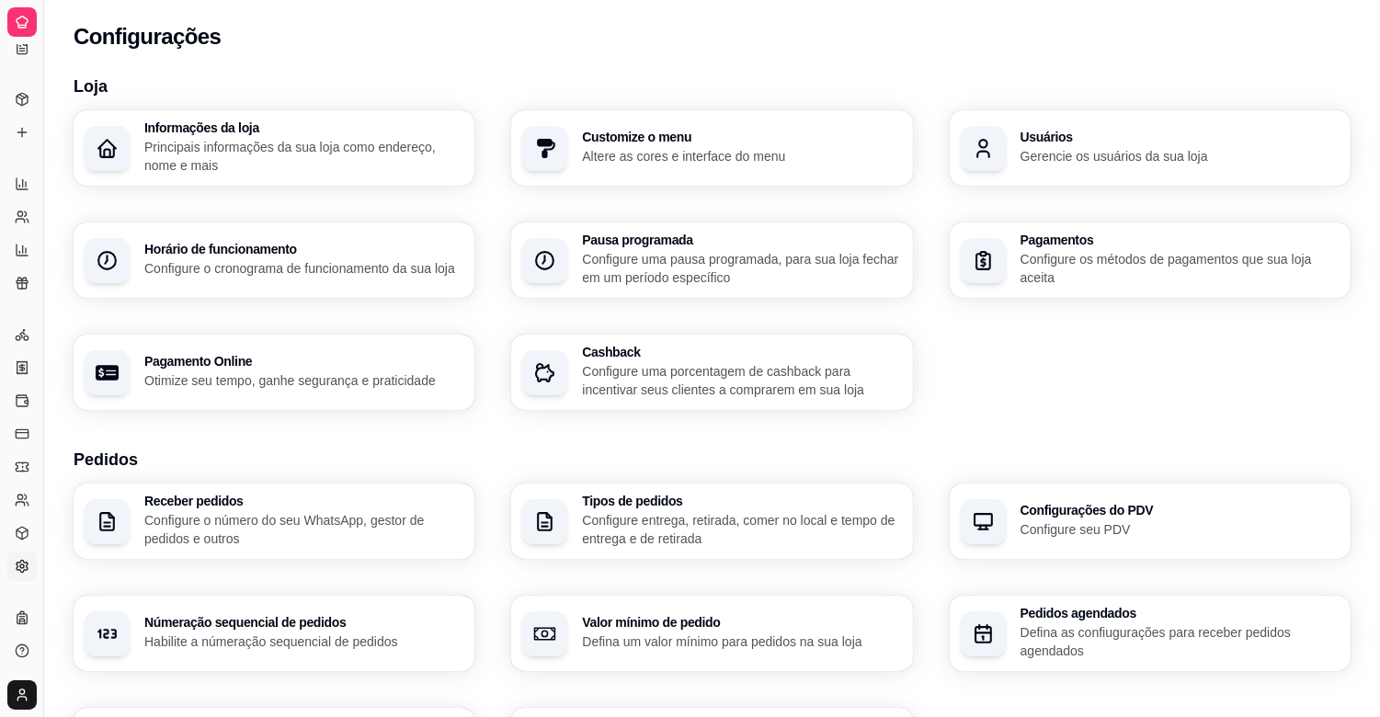
scroll to position [235, 0]
click at [42, 373] on button "Toggle Sidebar" at bounding box center [43, 358] width 15 height 717
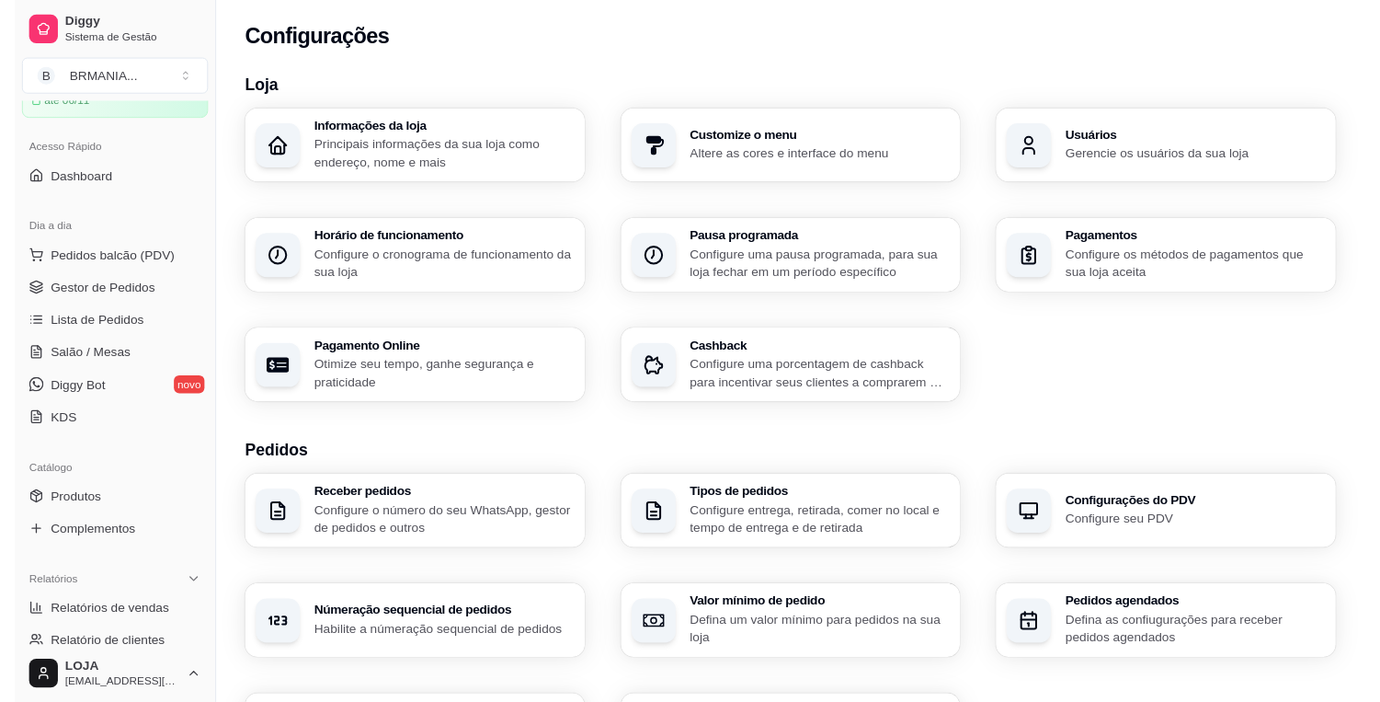
scroll to position [0, 0]
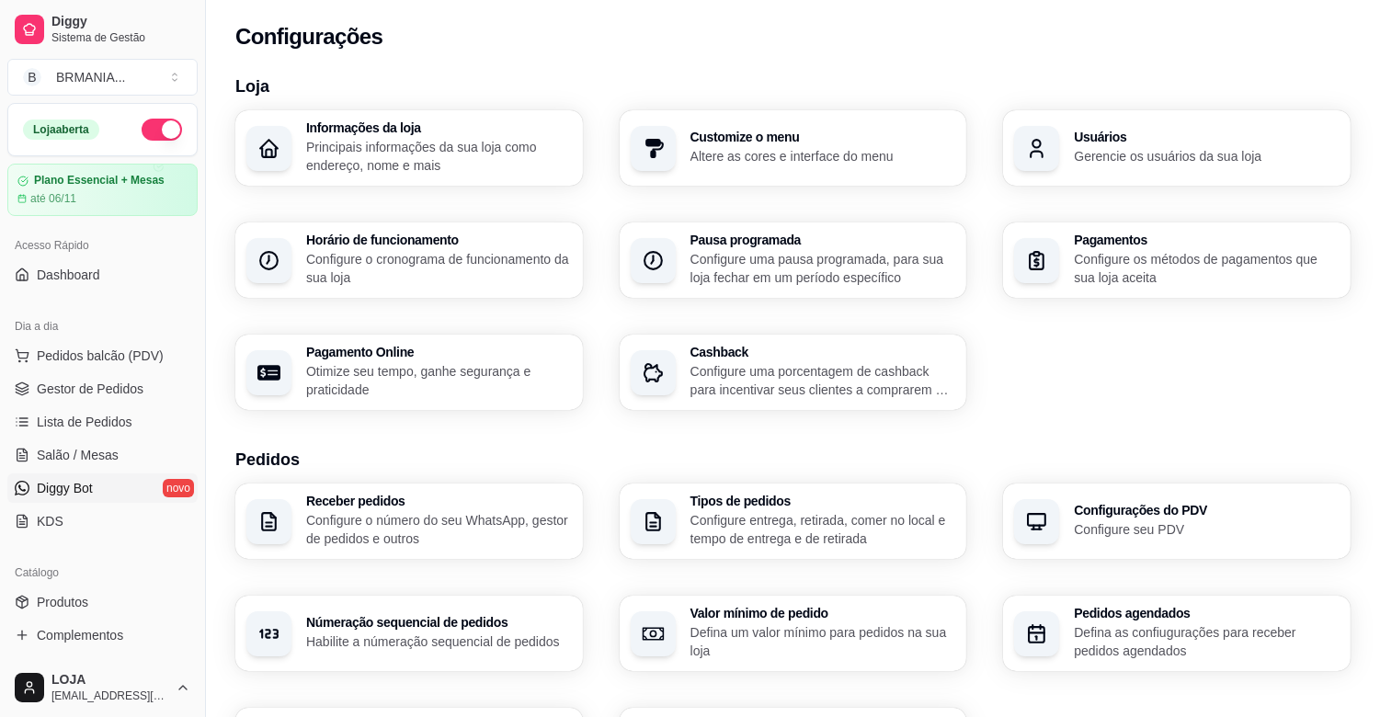
click at [138, 498] on link "Diggy Bot novo" at bounding box center [102, 488] width 190 height 29
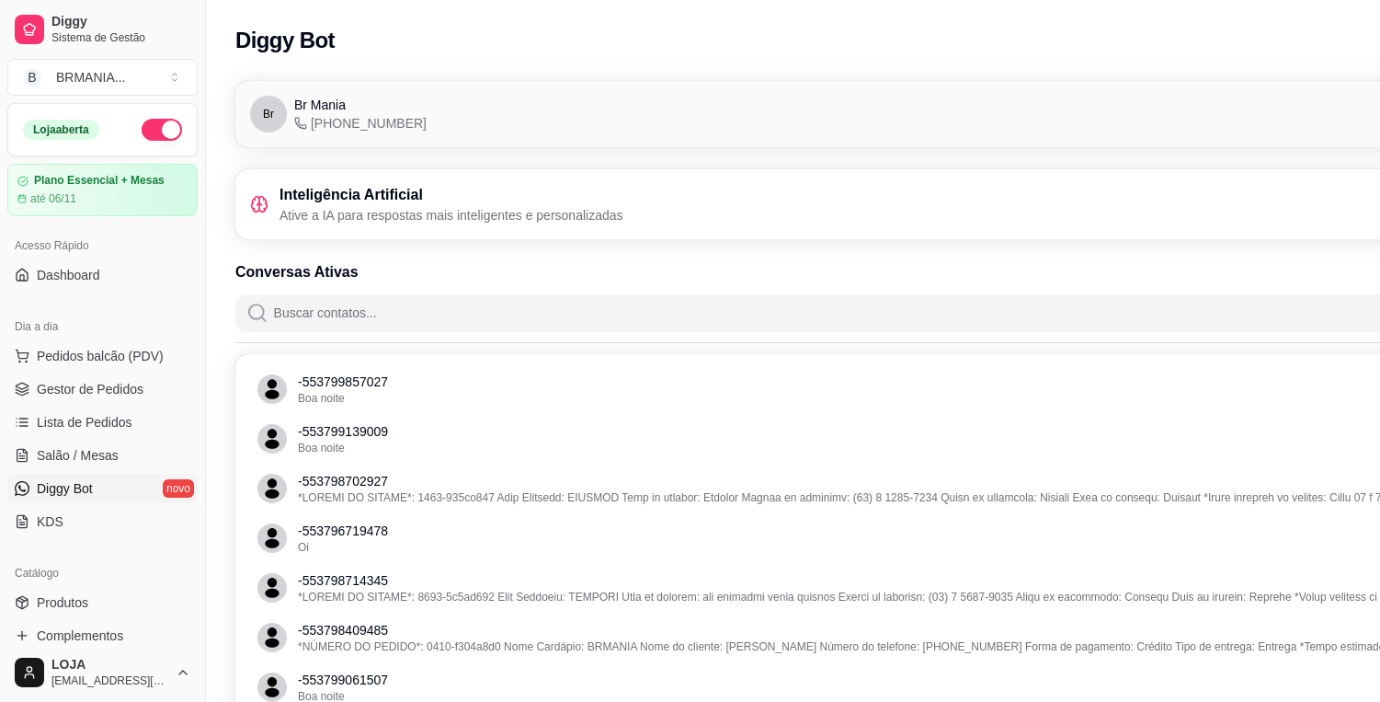
click at [253, 204] on icon at bounding box center [259, 204] width 18 height 18
click at [325, 189] on h3 "Inteligência Artificial" at bounding box center [452, 195] width 344 height 22
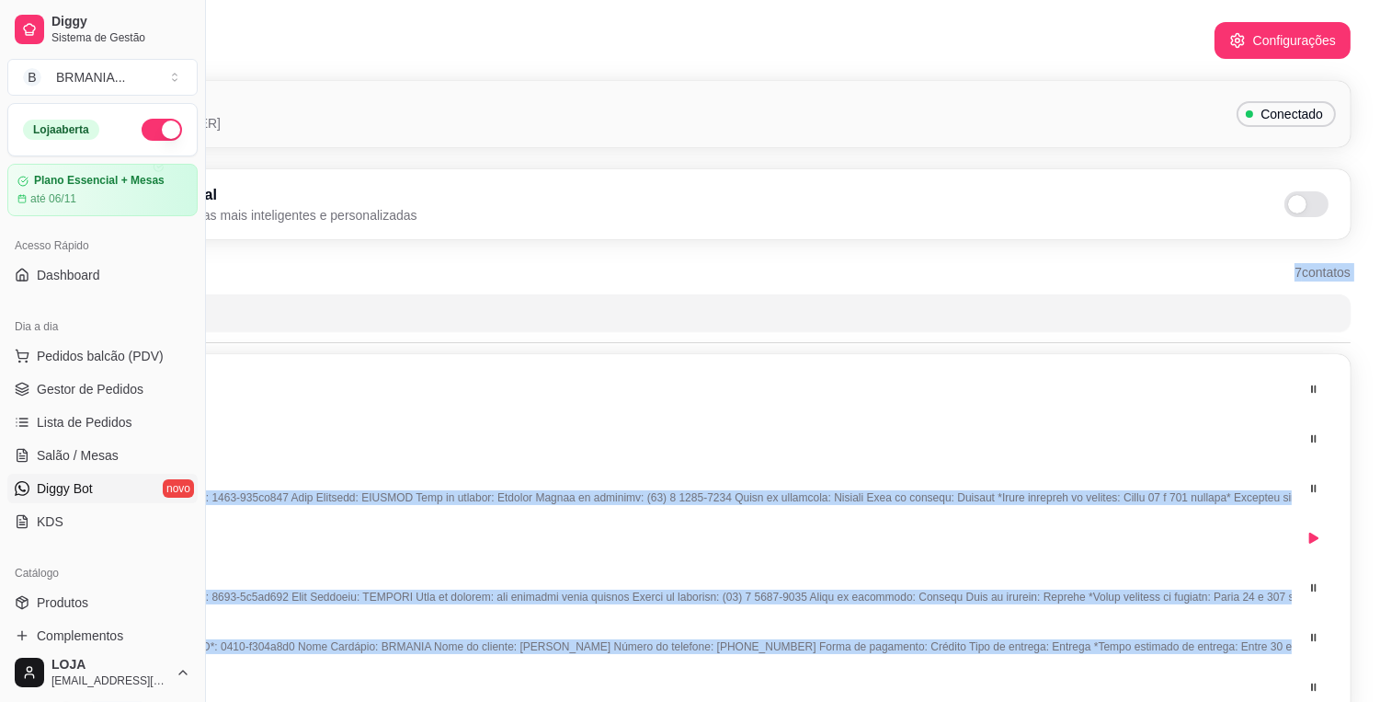
drag, startPoint x: 1377, startPoint y: 203, endPoint x: 1387, endPoint y: 676, distance: 472.8
click at [1174, 676] on html "Diggy Sistema de Gestão B BRMANIA ... Loja aberta Plano Essencial + Mesas até 0…" at bounding box center [484, 351] width 1380 height 702
click at [1308, 221] on div "Inteligência Artificial Ative a IA para respostas mais inteligentes e personali…" at bounding box center [690, 204] width 1292 height 40
click at [1298, 206] on span at bounding box center [1297, 204] width 18 height 18
click at [1296, 208] on input "checkbox" at bounding box center [1290, 214] width 12 height 12
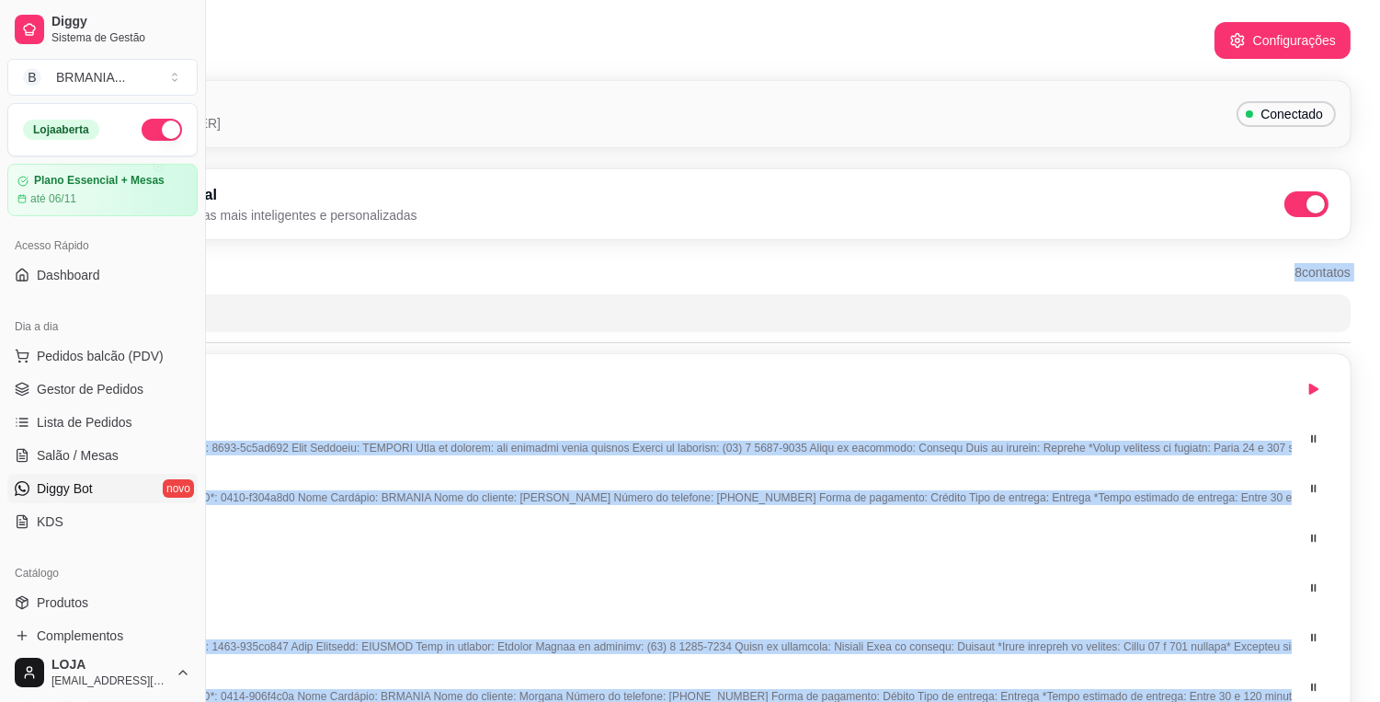
click at [1311, 196] on span at bounding box center [1316, 204] width 18 height 18
click at [1296, 208] on input "checkbox" at bounding box center [1290, 214] width 12 height 12
click at [1265, 34] on button "Configurações" at bounding box center [1283, 41] width 132 height 36
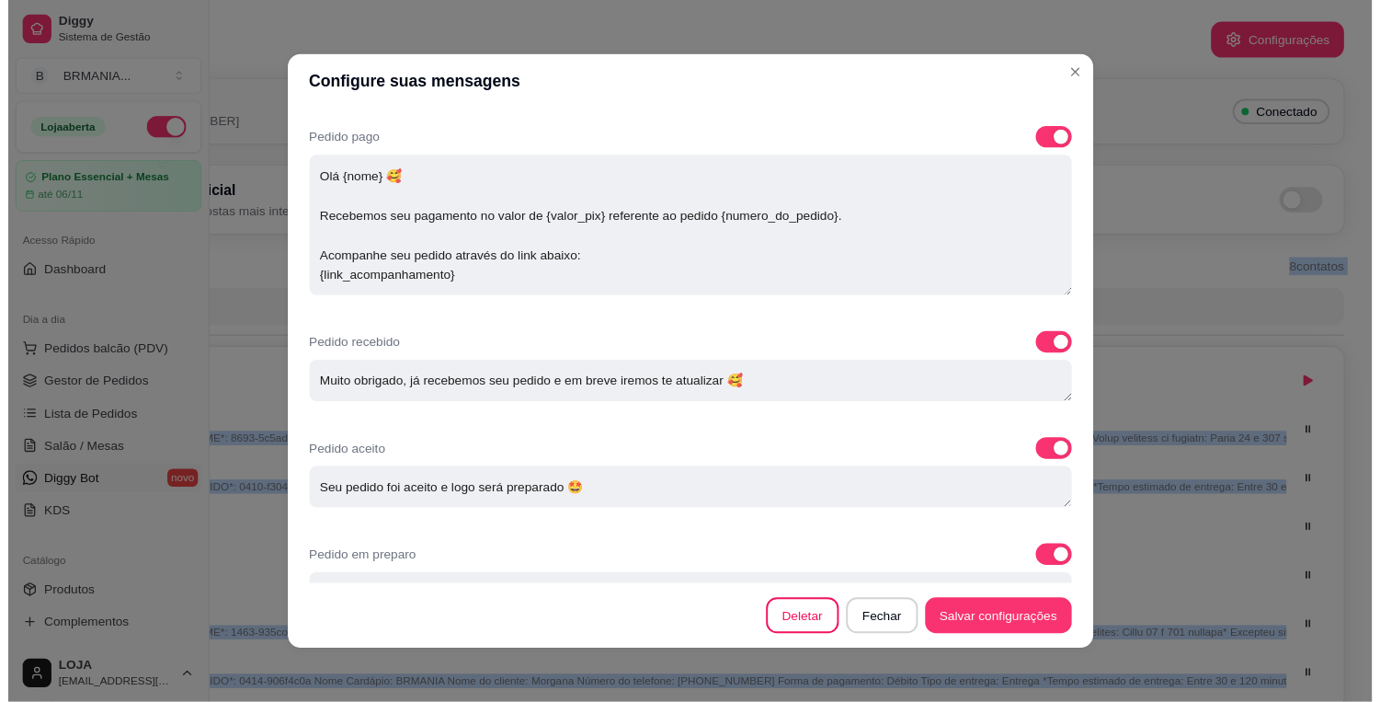
scroll to position [964, 0]
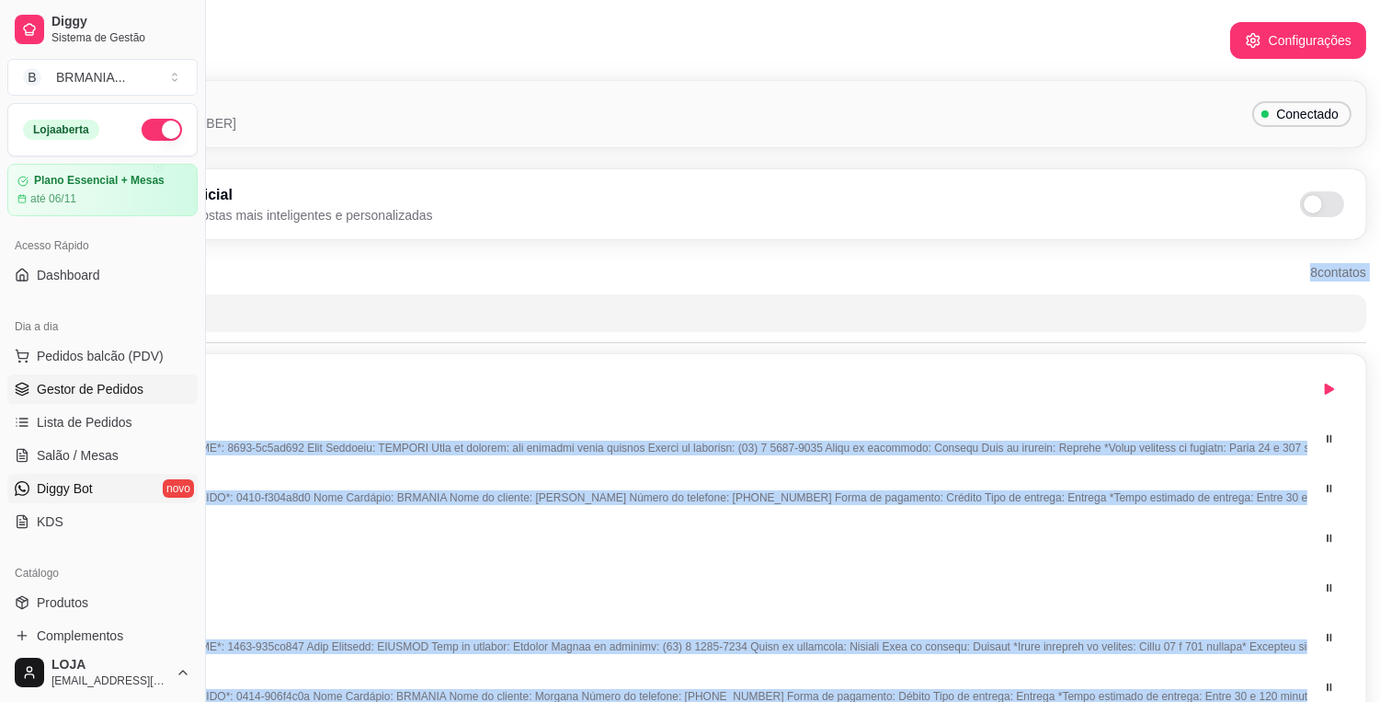
click at [104, 391] on span "Gestor de Pedidos" at bounding box center [90, 389] width 107 height 18
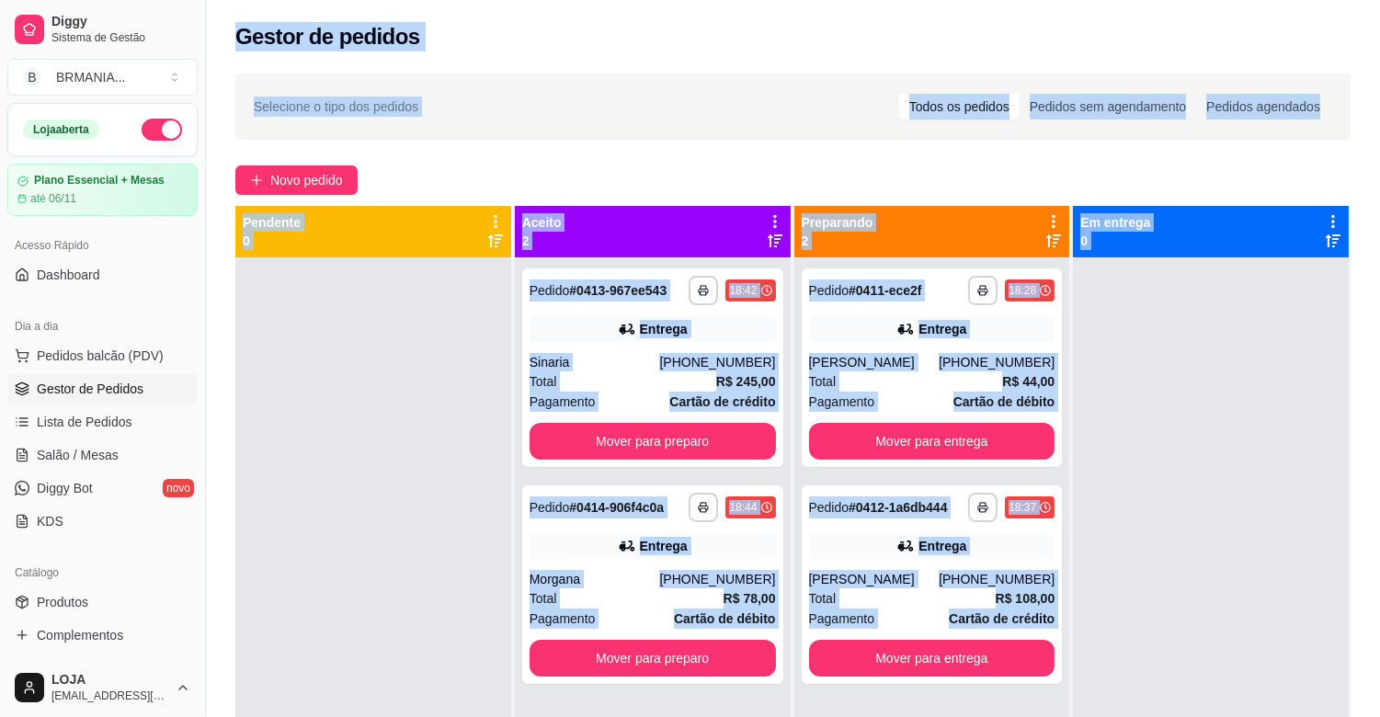
click at [1299, 486] on div at bounding box center [1211, 616] width 276 height 717
click at [708, 436] on button "Mover para preparo" at bounding box center [653, 441] width 246 height 37
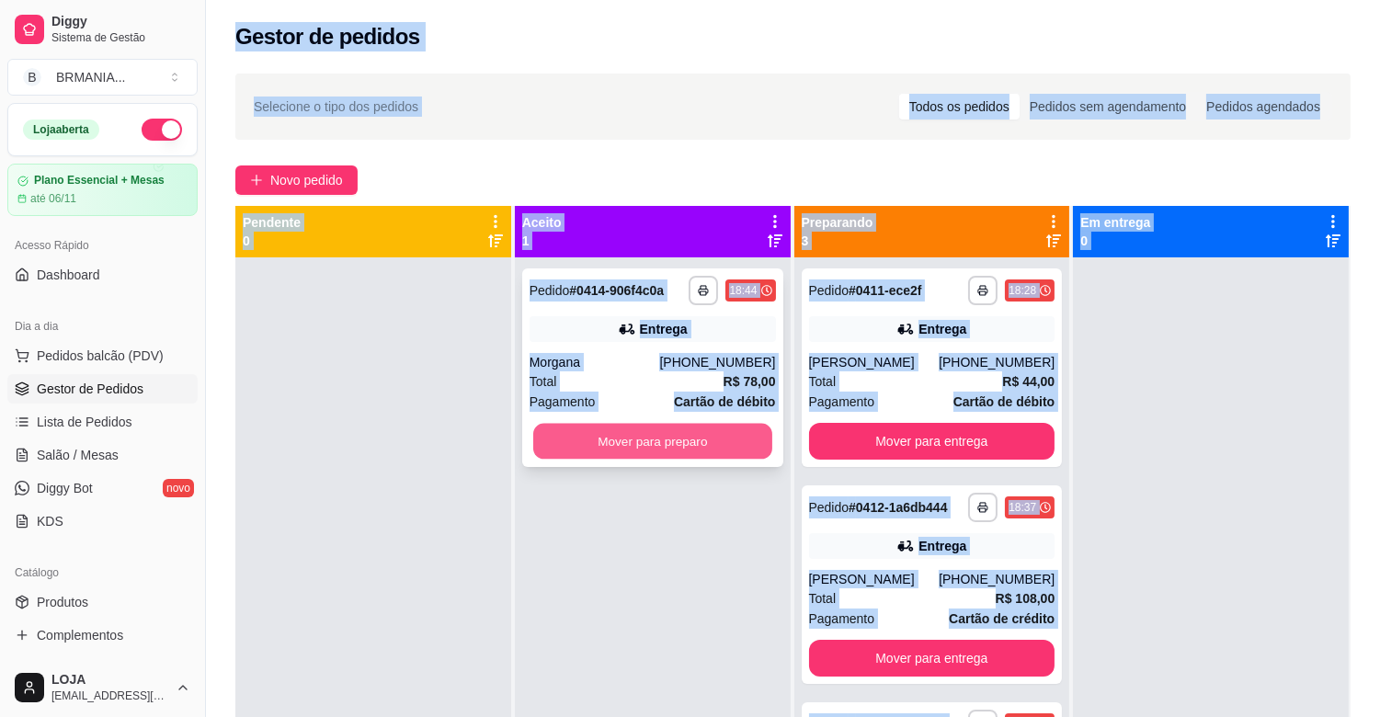
click at [681, 444] on button "Mover para preparo" at bounding box center [652, 442] width 239 height 36
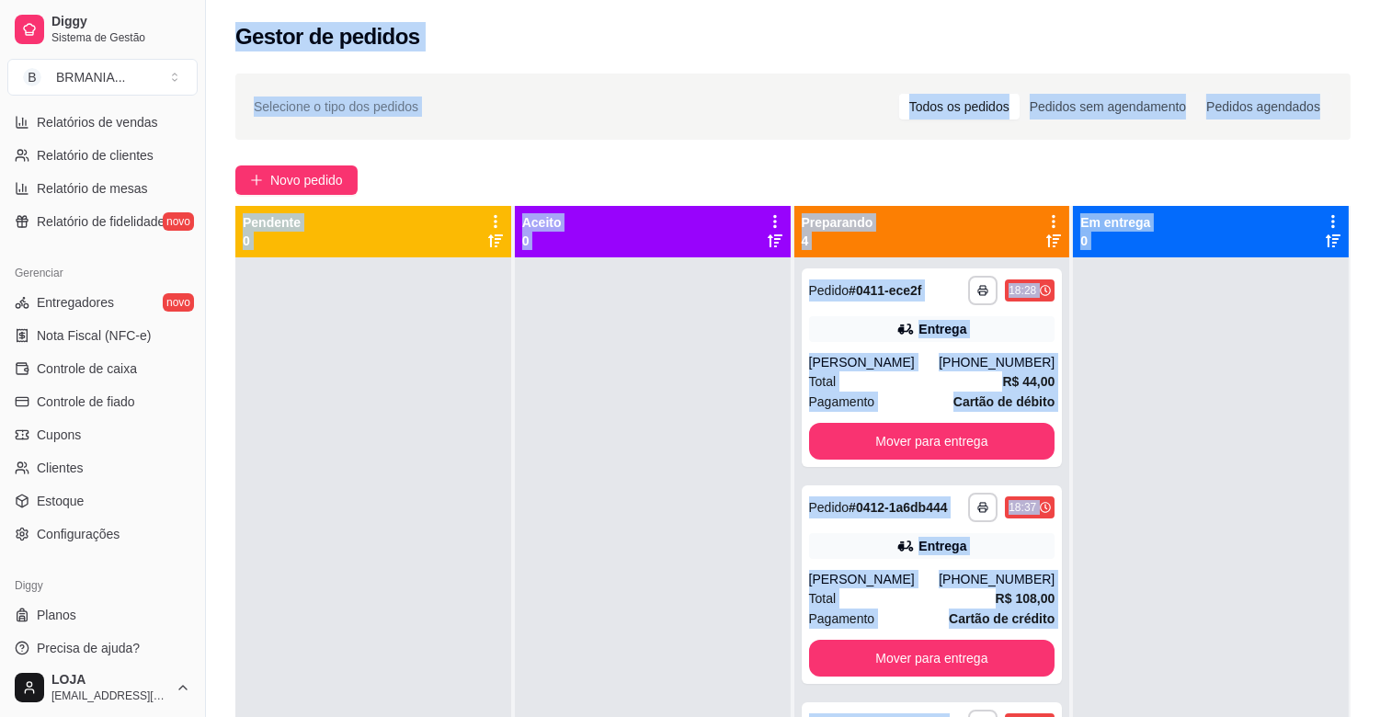
scroll to position [605, 0]
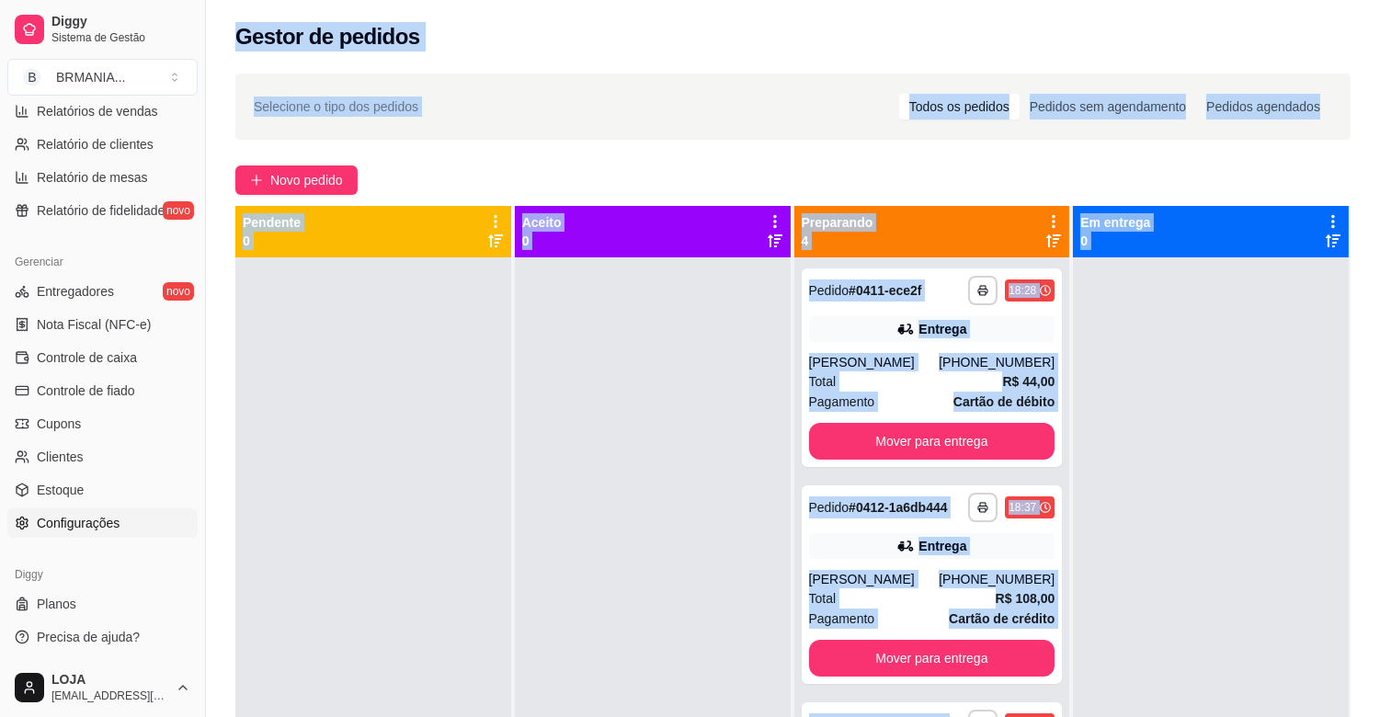
click at [66, 521] on span "Configurações" at bounding box center [78, 523] width 83 height 18
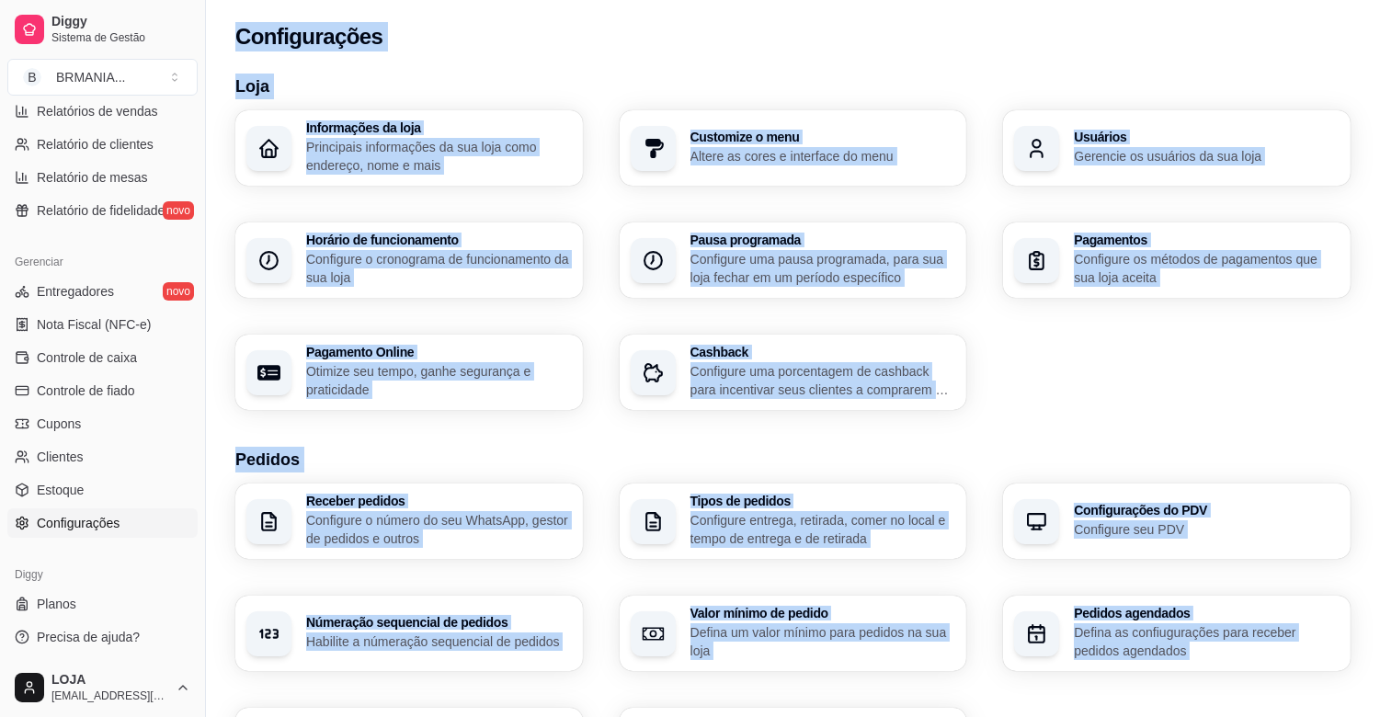
click at [1209, 346] on div "Informações da loja Principais informações da sua loja como endereço, nome e ma…" at bounding box center [793, 260] width 1116 height 300
drag, startPoint x: 1209, startPoint y: 346, endPoint x: 1226, endPoint y: 351, distance: 17.4
click at [1210, 347] on div "Informações da loja Principais informações da sua loja como endereço, nome e ma…" at bounding box center [793, 260] width 1116 height 300
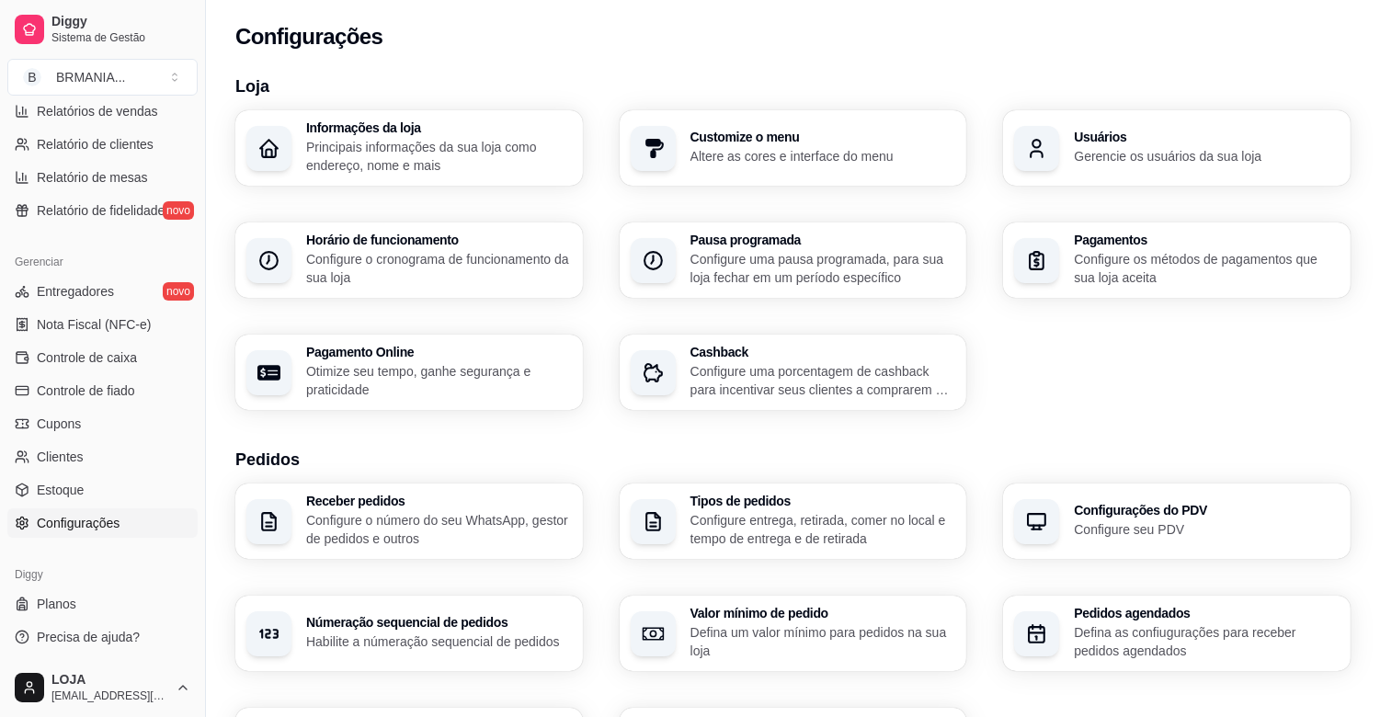
click at [1169, 425] on div "Loja Informações da loja Principais informações da sua loja como endereço, nome…" at bounding box center [793, 644] width 1116 height 1140
click at [1162, 162] on p "Gerencie os usuários da sua loja" at bounding box center [1207, 156] width 266 height 18
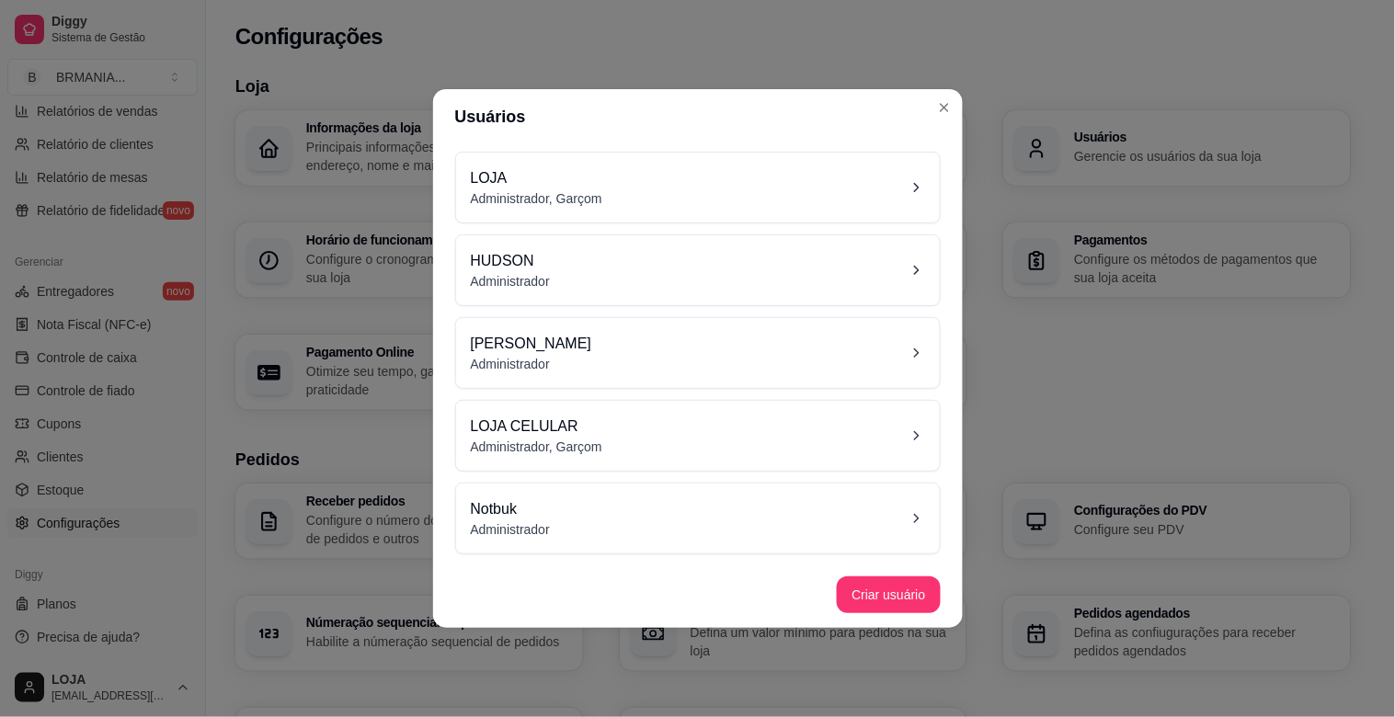
click at [547, 207] on p "Administrador, Garçom" at bounding box center [537, 198] width 132 height 18
click at [694, 449] on div "LOJA CELULAR Administrador, Garçom" at bounding box center [698, 436] width 454 height 40
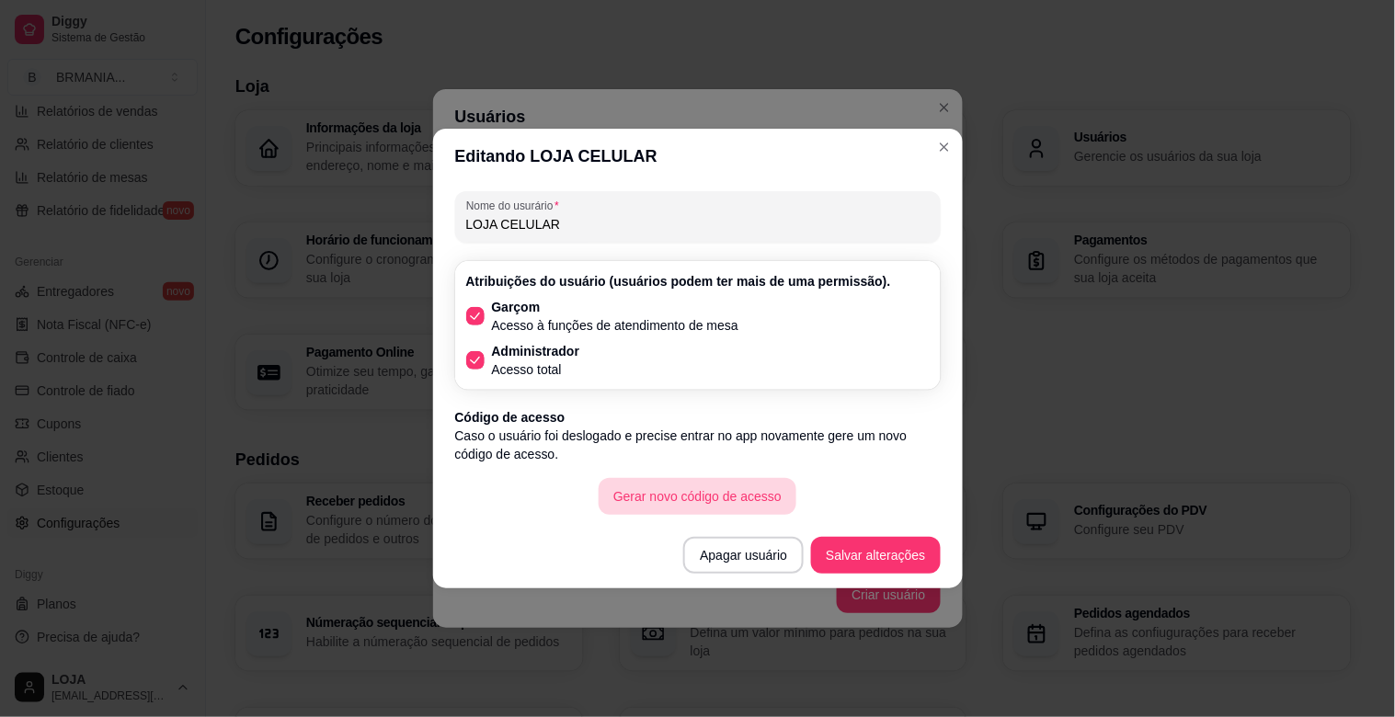
click at [694, 500] on button "Gerar novo código de acesso" at bounding box center [698, 496] width 198 height 37
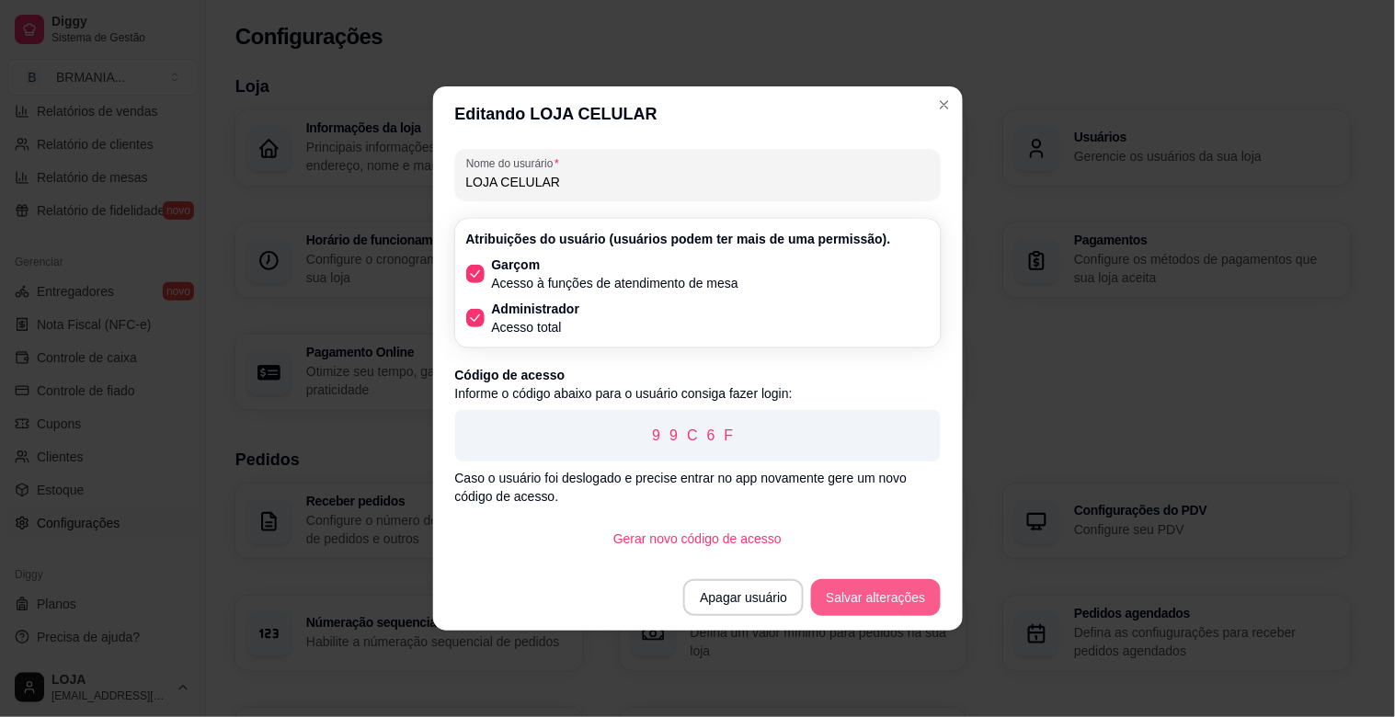
click at [871, 605] on button "Salvar alterações" at bounding box center [875, 597] width 129 height 37
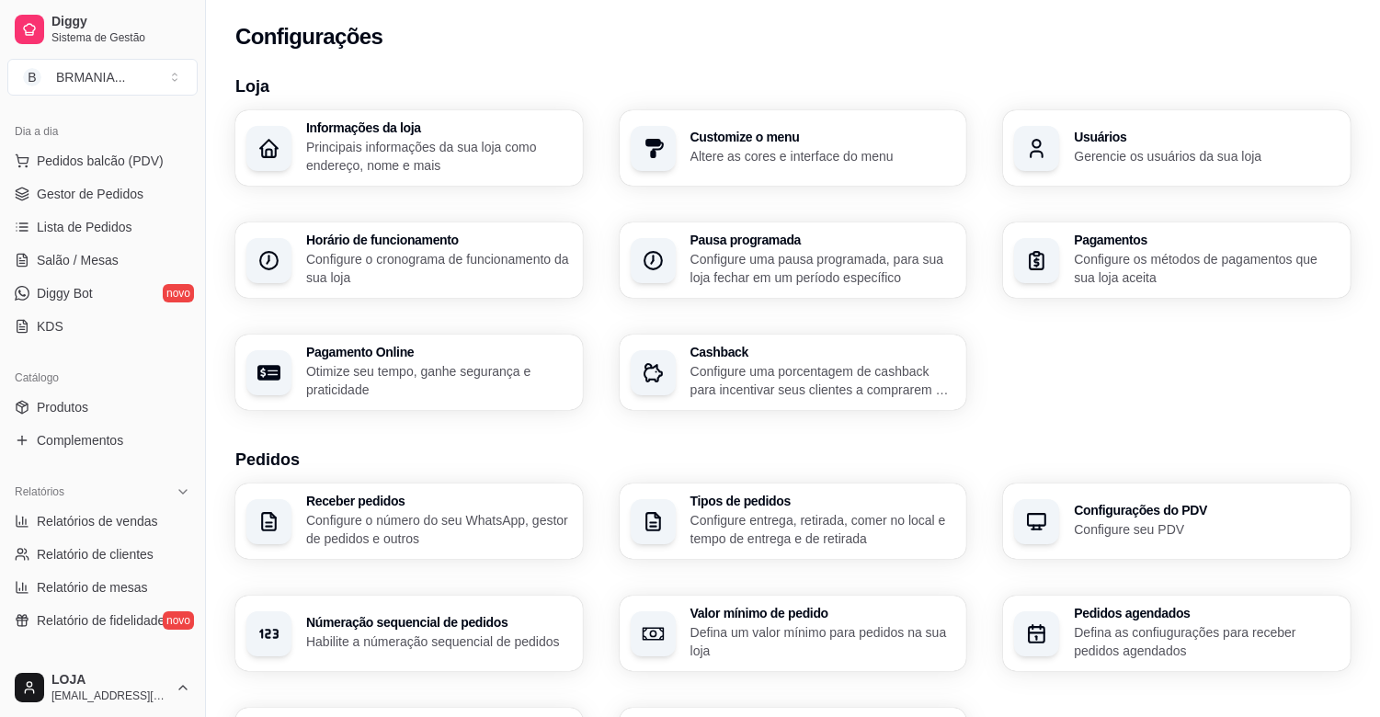
scroll to position [64, 0]
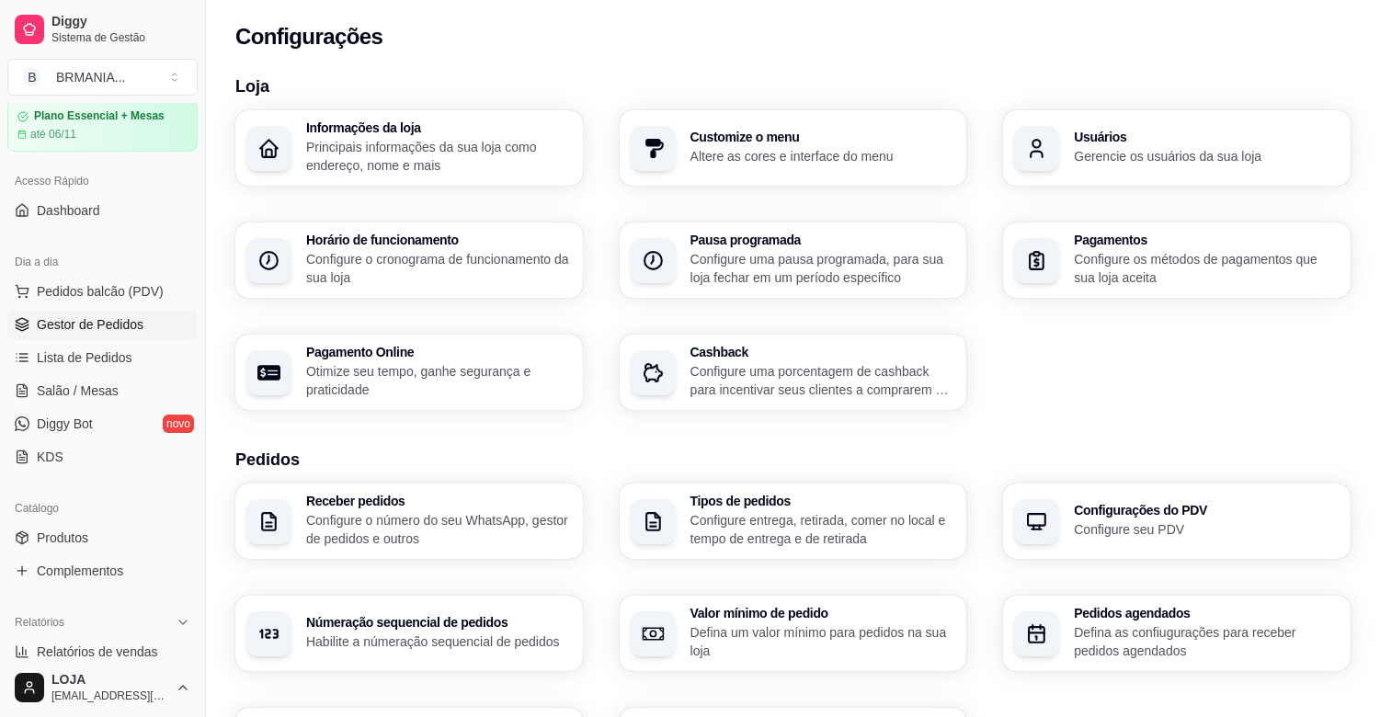
click at [114, 325] on span "Gestor de Pedidos" at bounding box center [90, 324] width 107 height 18
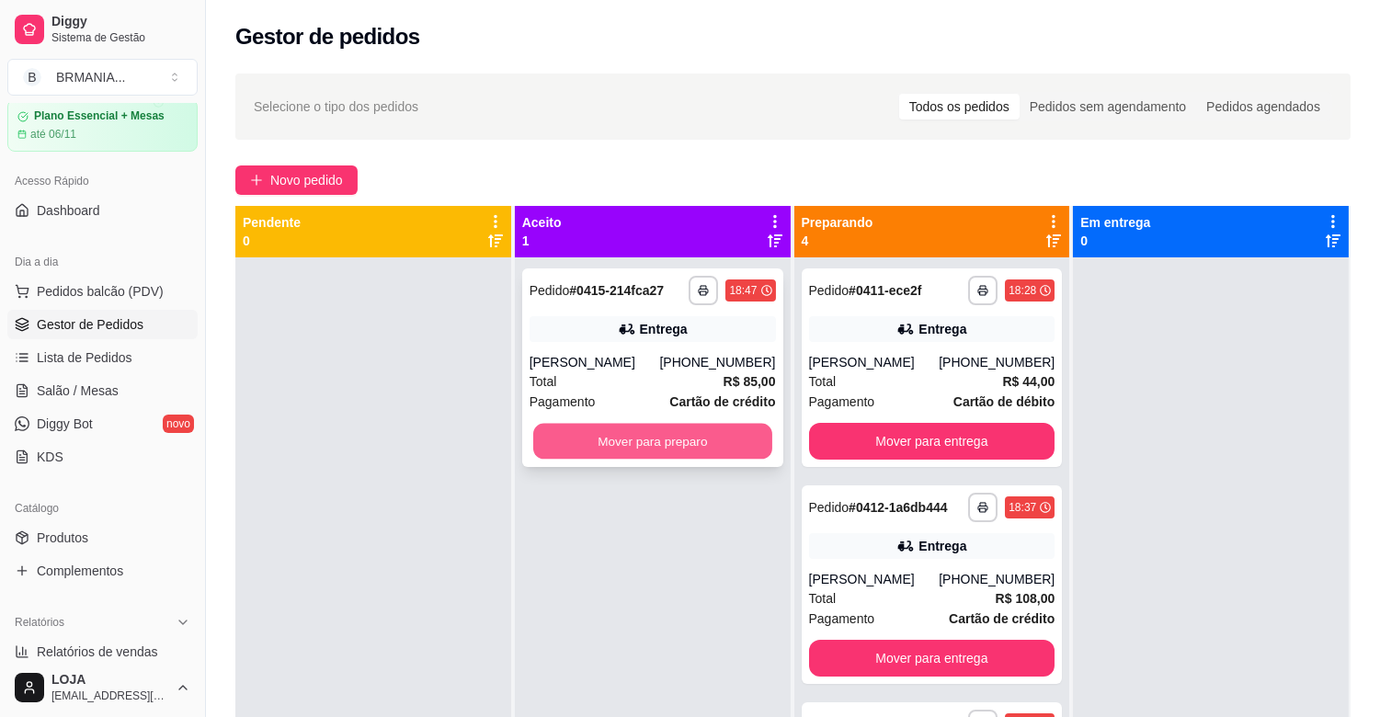
click at [696, 433] on button "Mover para preparo" at bounding box center [652, 442] width 239 height 36
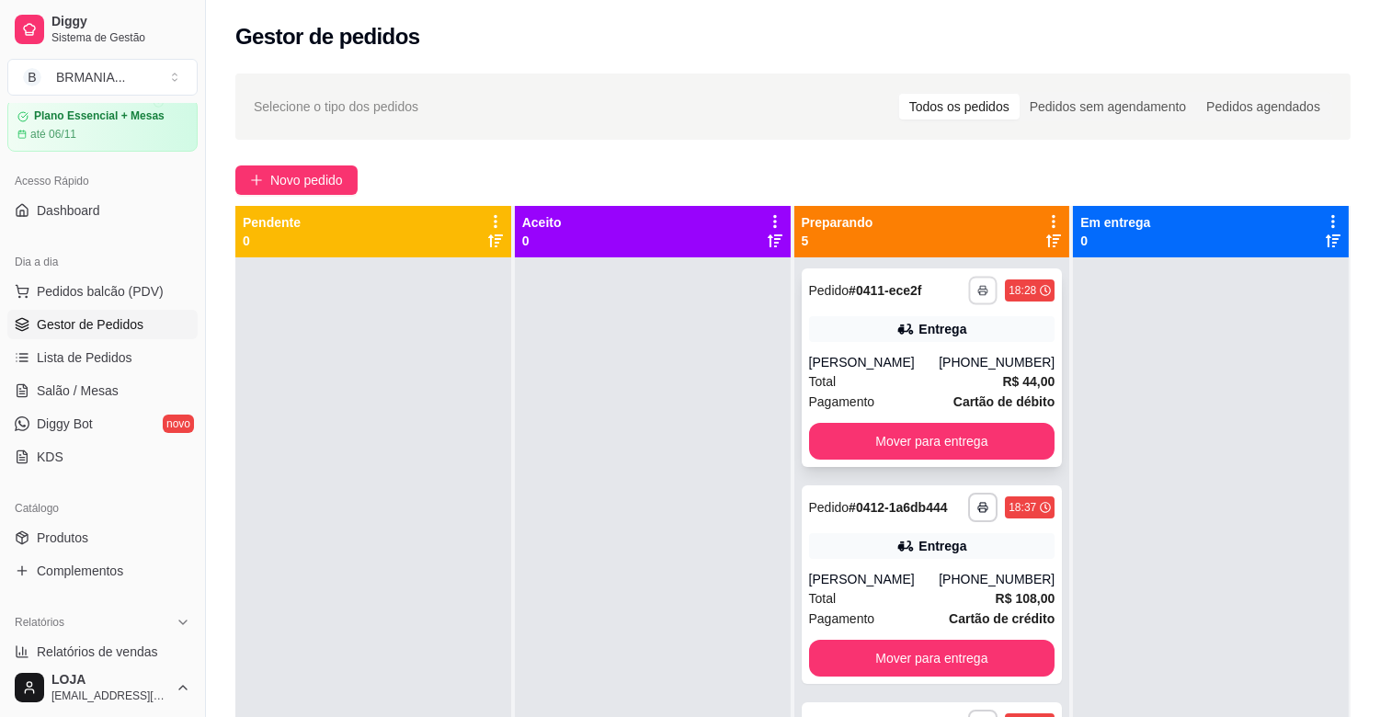
click at [969, 282] on button "button" at bounding box center [983, 290] width 29 height 29
click at [1159, 374] on div at bounding box center [1211, 616] width 276 height 717
click at [978, 503] on icon "button" at bounding box center [983, 507] width 11 height 11
drag, startPoint x: 1209, startPoint y: 482, endPoint x: 1116, endPoint y: 420, distance: 111.5
click at [1216, 480] on div at bounding box center [1211, 616] width 276 height 717
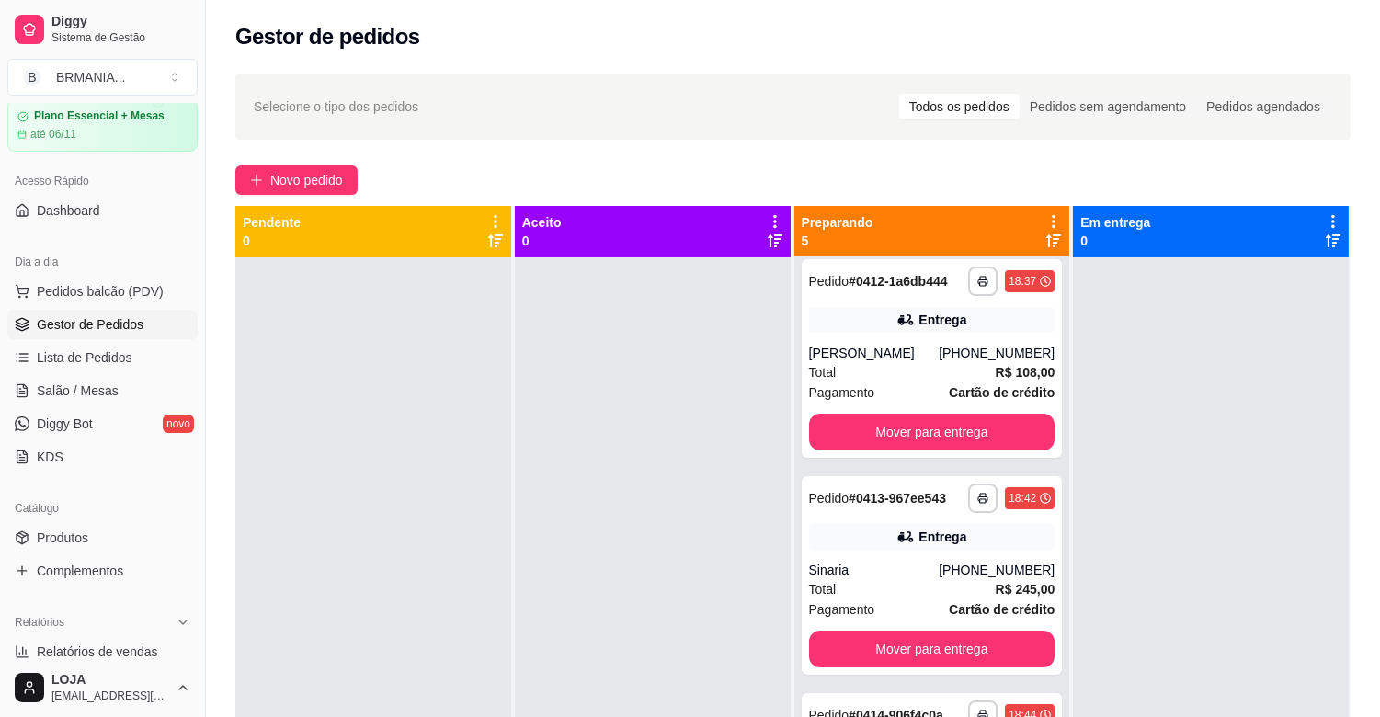
scroll to position [242, 0]
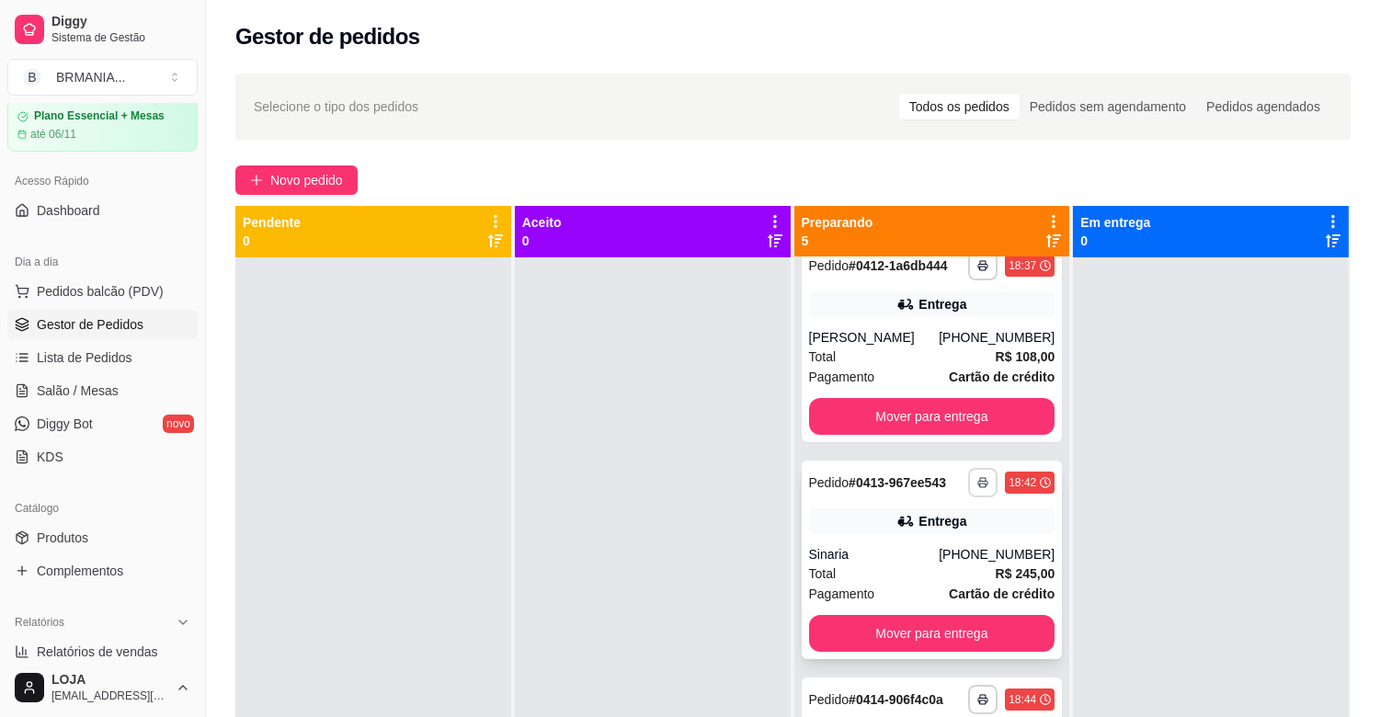
click at [978, 488] on icon "button" at bounding box center [983, 482] width 11 height 11
click at [934, 557] on button "IMPRESSORA" at bounding box center [909, 565] width 129 height 29
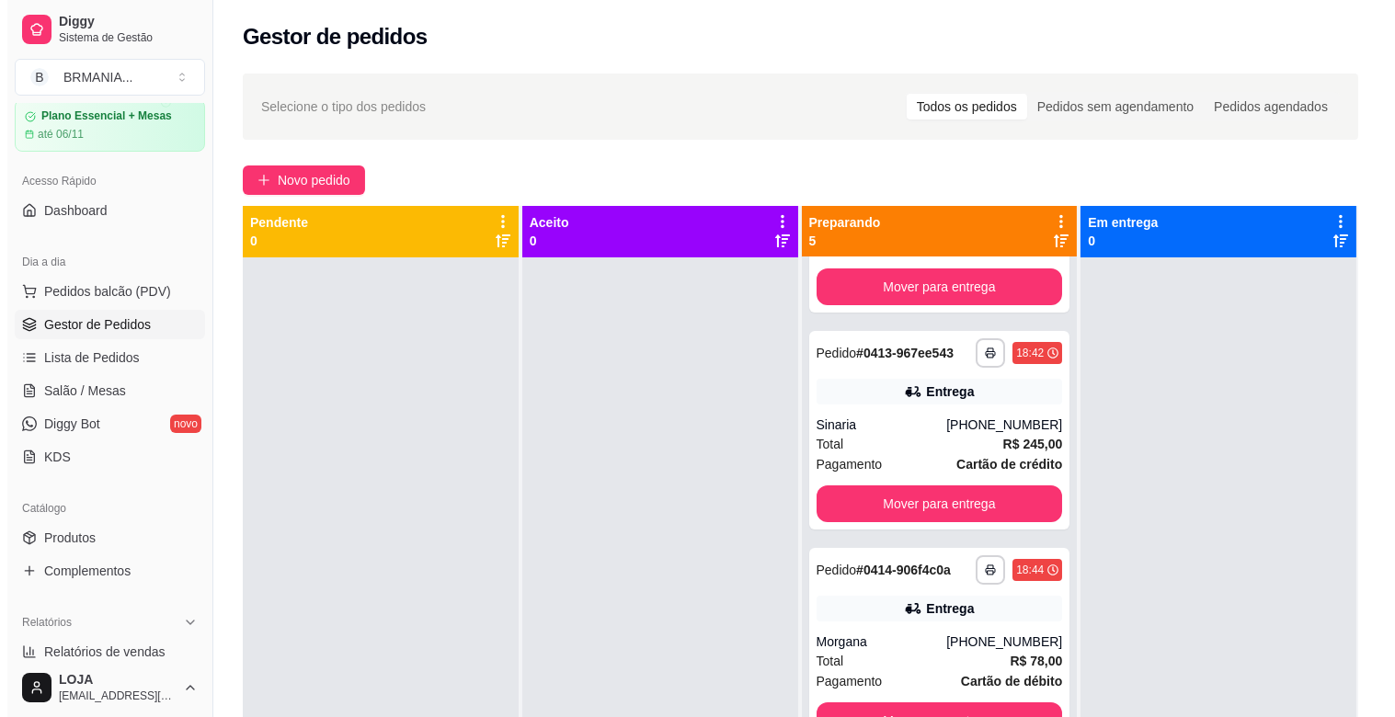
scroll to position [403, 0]
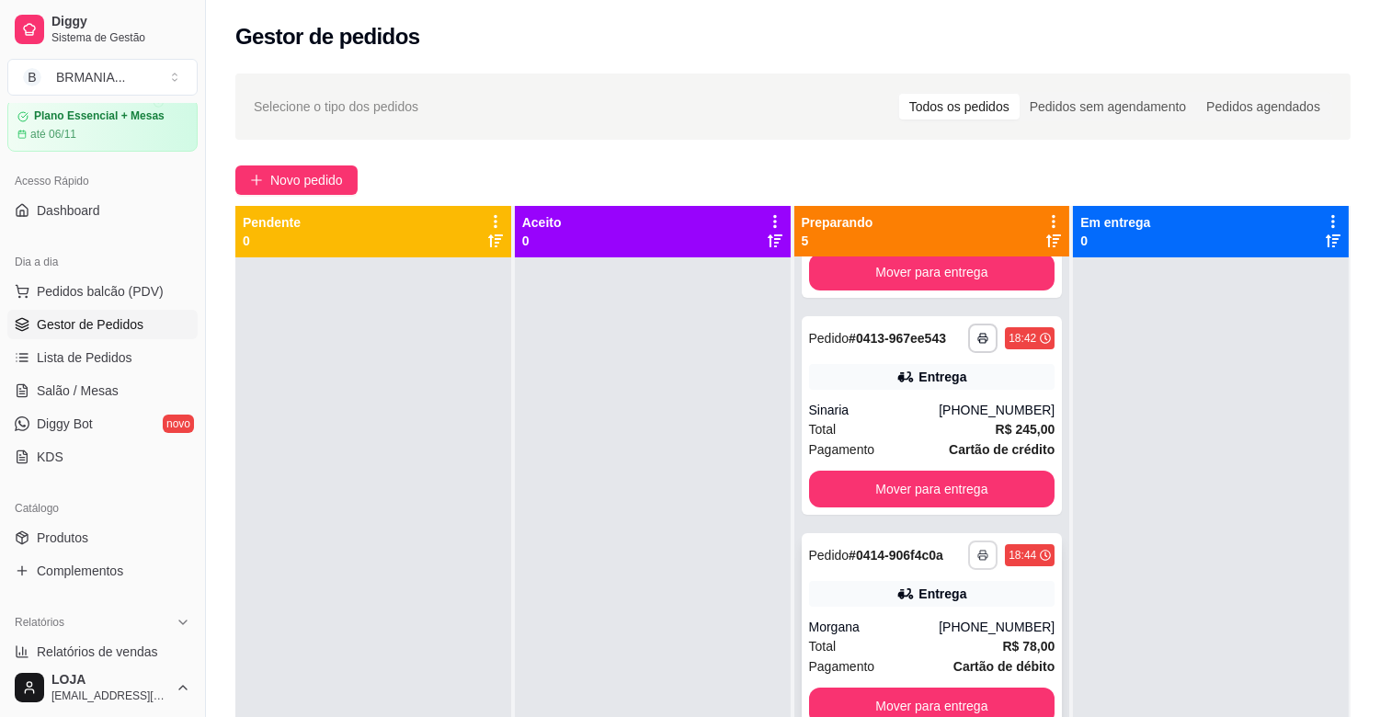
click at [978, 559] on icon "button" at bounding box center [983, 555] width 11 height 11
click at [914, 613] on button "IMPRESSORA" at bounding box center [908, 620] width 129 height 29
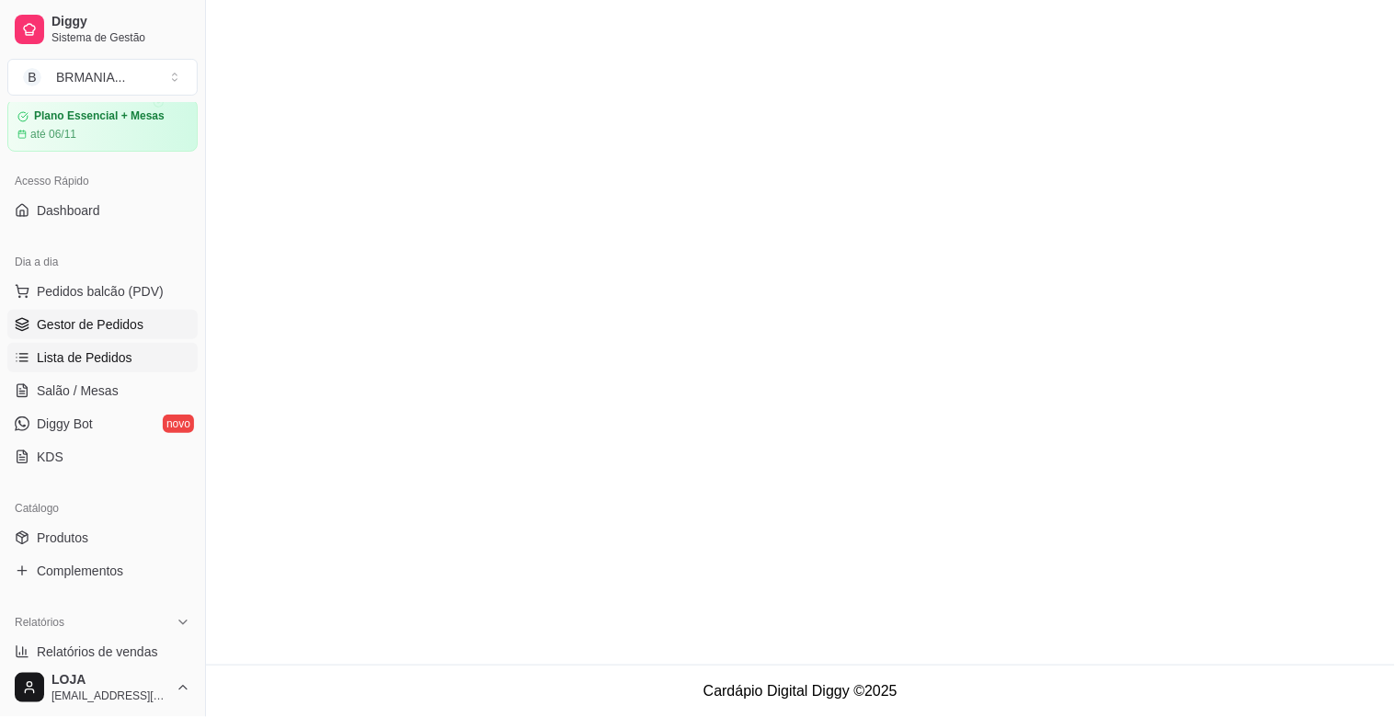
click at [67, 365] on link "Lista de Pedidos" at bounding box center [102, 357] width 190 height 29
